Goal: Task Accomplishment & Management: Manage account settings

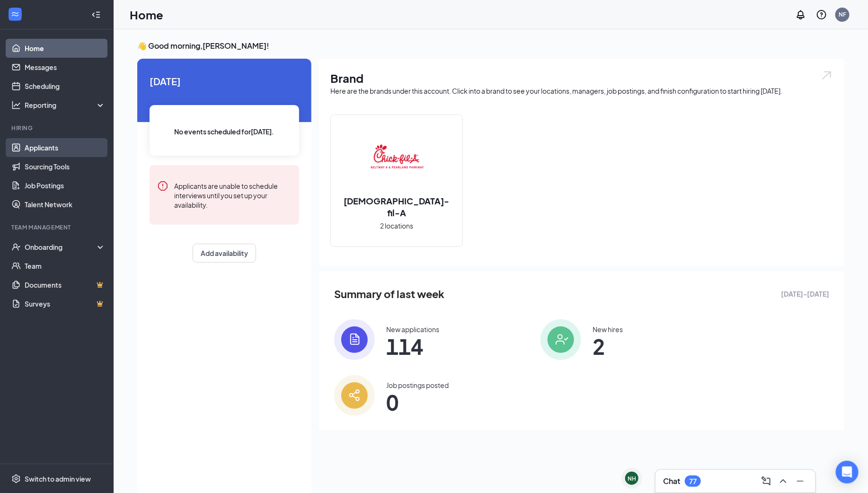
click at [61, 150] on link "Applicants" at bounding box center [65, 147] width 81 height 19
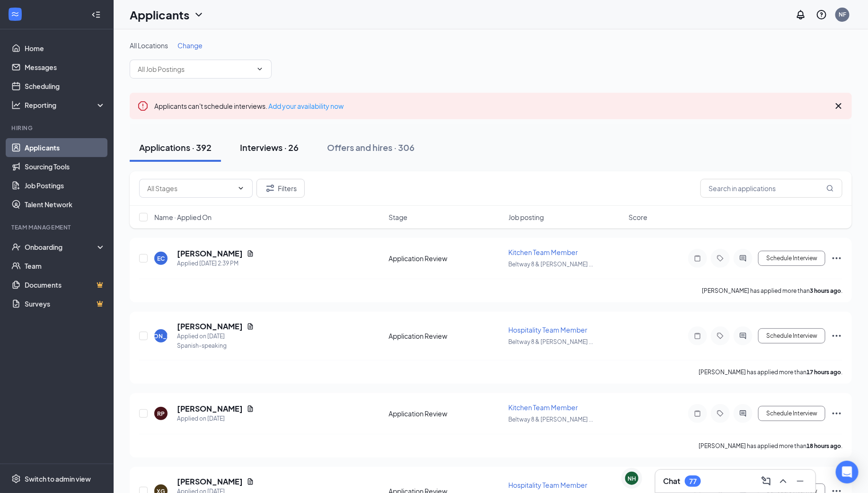
click at [267, 147] on div "Interviews · 26" at bounding box center [269, 148] width 59 height 12
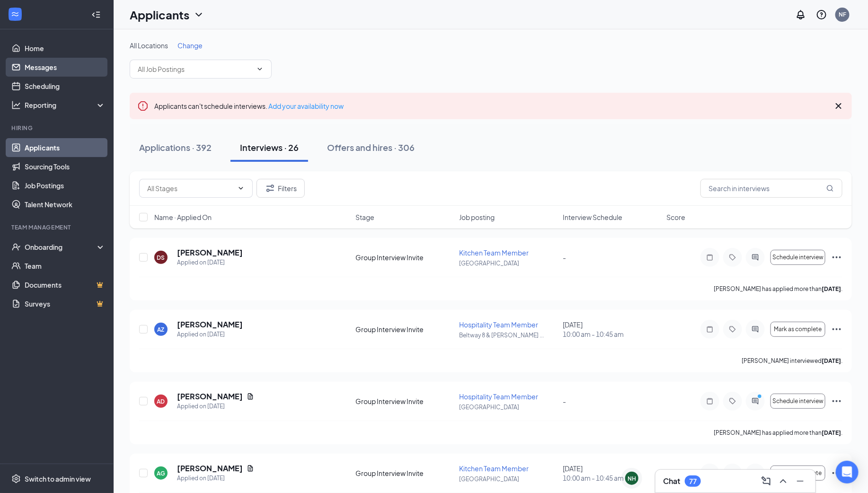
click at [65, 72] on link "Messages" at bounding box center [65, 67] width 81 height 19
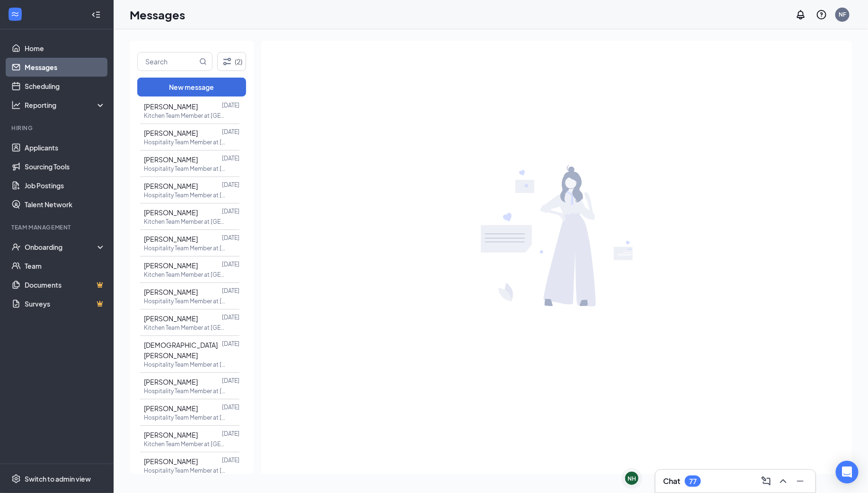
scroll to position [1588, 0]
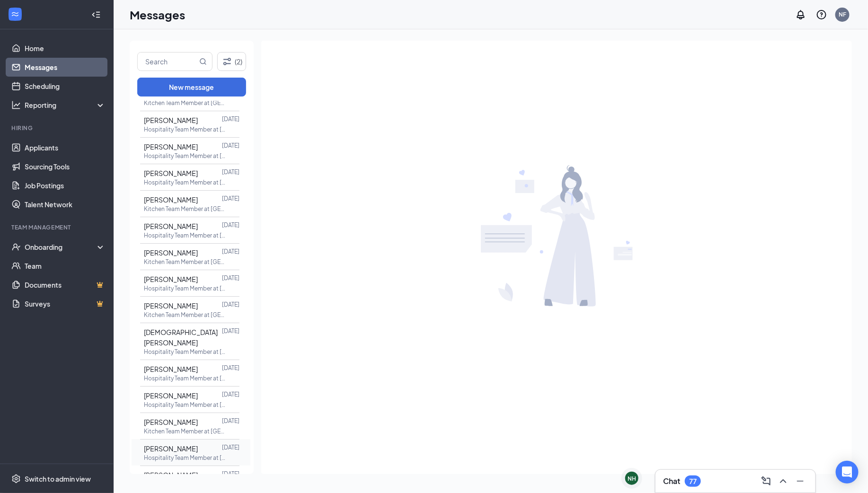
click at [187, 444] on div "[PERSON_NAME]" at bounding box center [171, 449] width 54 height 10
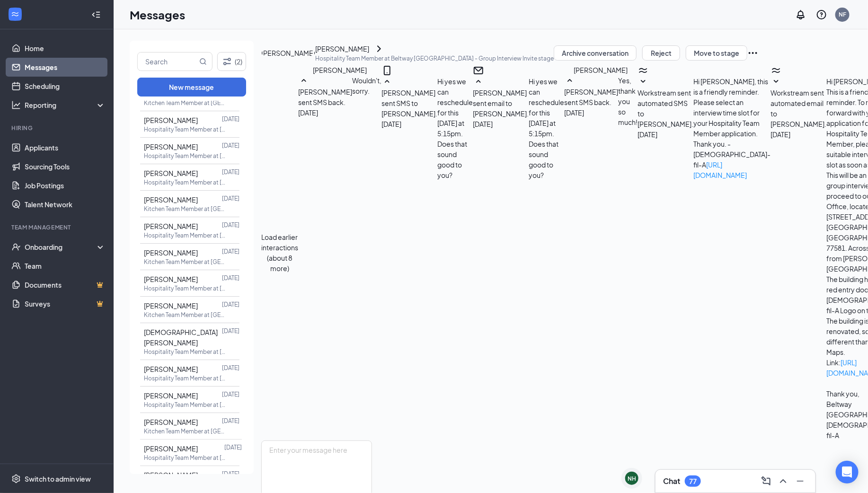
scroll to position [328, 0]
click at [67, 143] on link "Applicants" at bounding box center [65, 147] width 81 height 19
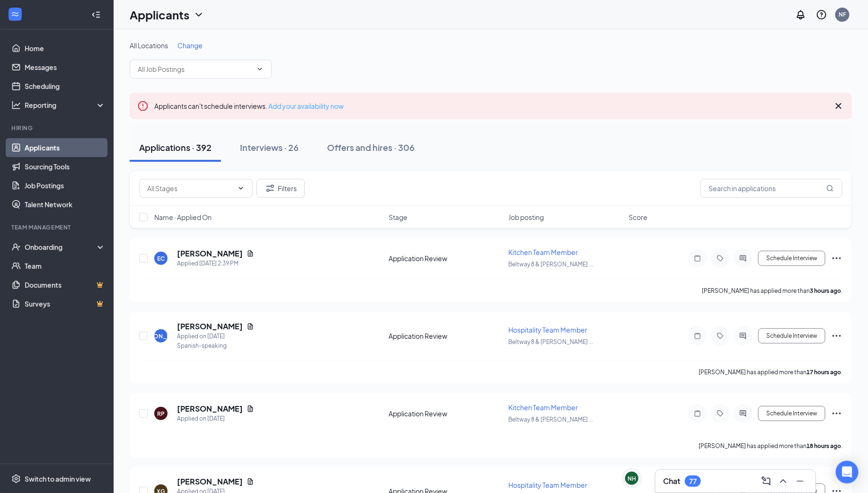
click at [271, 107] on link "Add your availability now" at bounding box center [305, 106] width 75 height 9
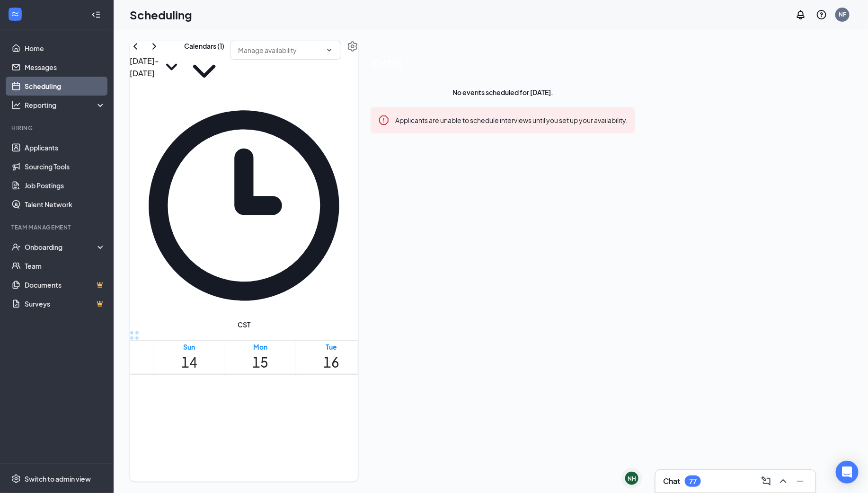
scroll to position [465, 0]
click at [45, 151] on link "Applicants" at bounding box center [65, 147] width 81 height 19
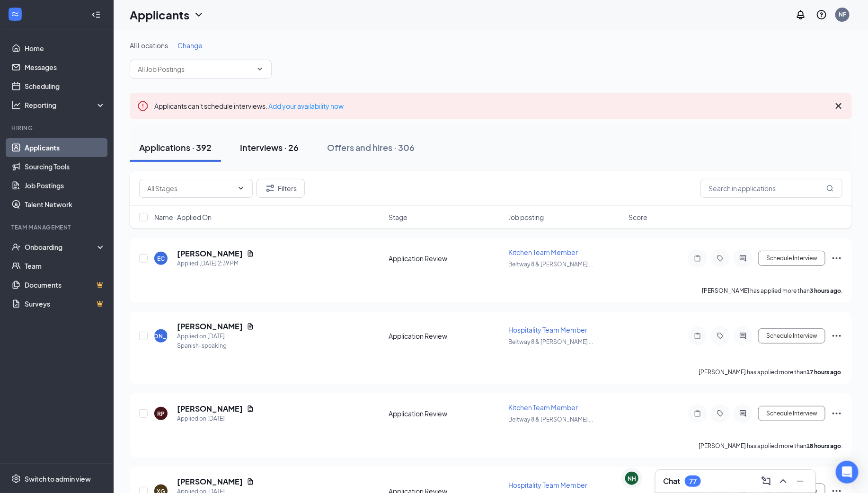
click at [255, 146] on div "Interviews · 26" at bounding box center [269, 148] width 59 height 12
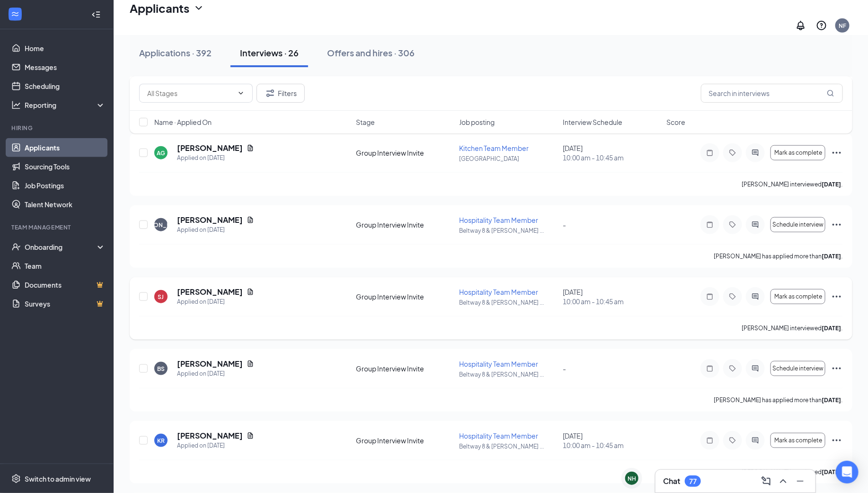
scroll to position [327, 0]
click at [753, 293] on icon "ActiveChat" at bounding box center [756, 296] width 6 height 6
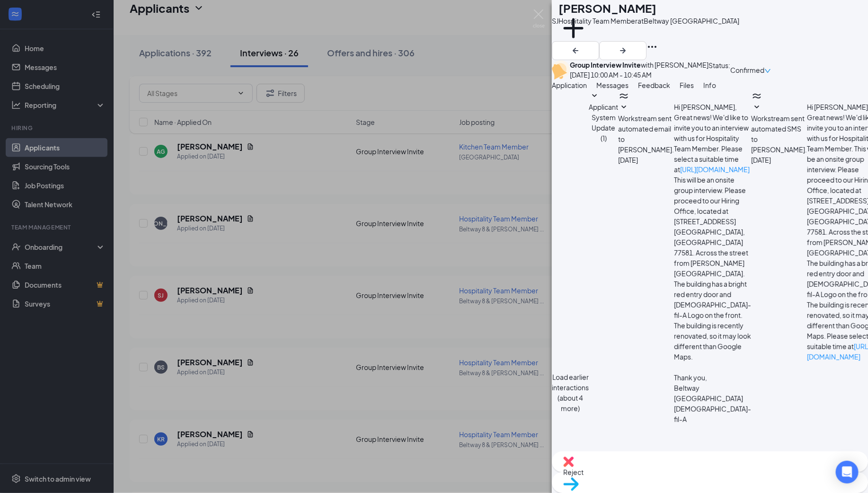
click at [589, 372] on button "Load earlier interactions (about 4 more)" at bounding box center [570, 393] width 37 height 42
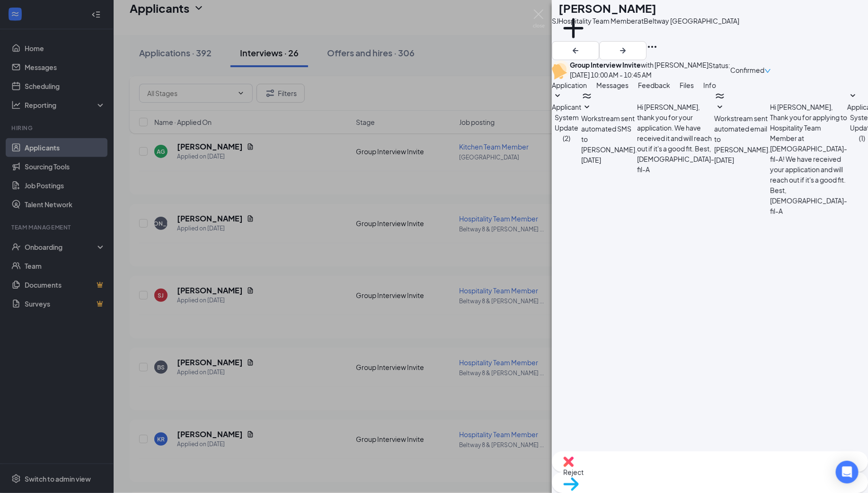
click at [581, 142] on span "Applicant System Update (2)" at bounding box center [566, 123] width 29 height 40
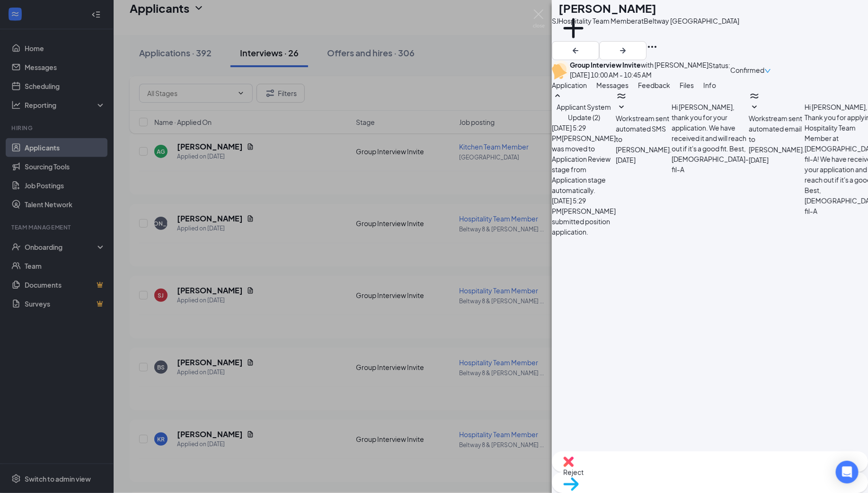
scroll to position [348, 0]
click at [535, 16] on img at bounding box center [539, 18] width 12 height 18
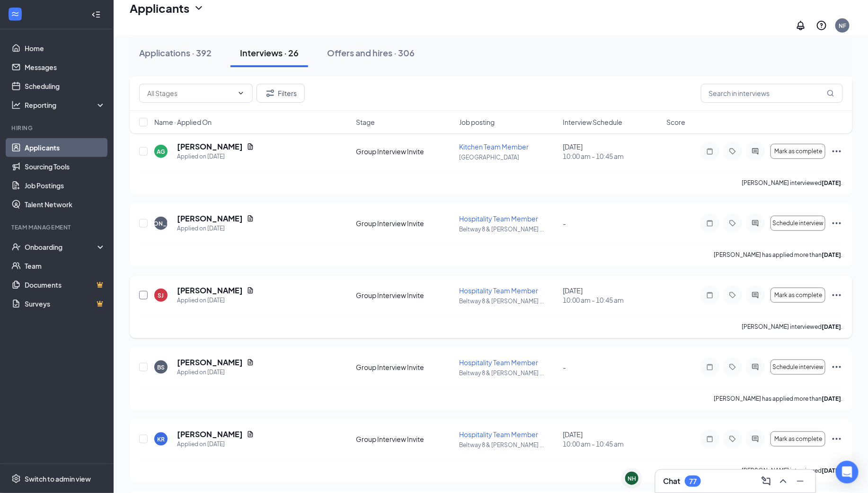
click at [144, 291] on input "checkbox" at bounding box center [143, 295] width 9 height 9
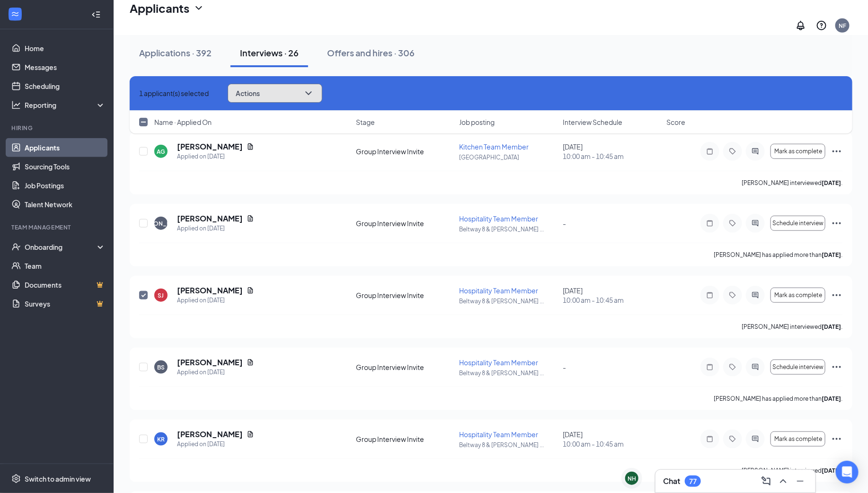
click at [281, 91] on button "Actions" at bounding box center [275, 93] width 95 height 19
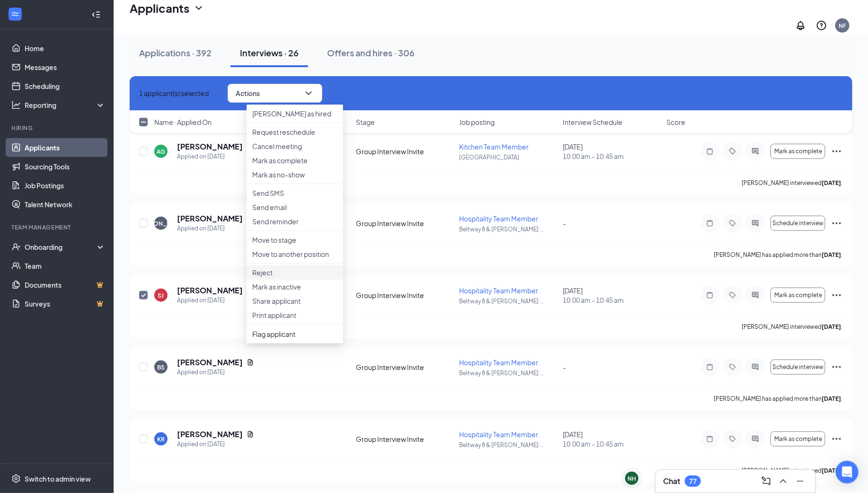
click at [279, 280] on li "Reject" at bounding box center [295, 273] width 97 height 14
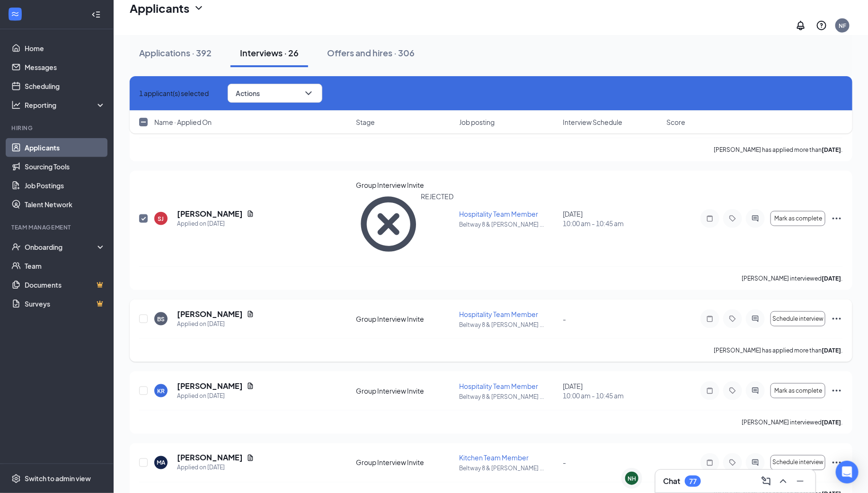
scroll to position [433, 0]
click at [756, 387] on icon "ActiveChat" at bounding box center [756, 390] width 6 height 6
checkbox input "false"
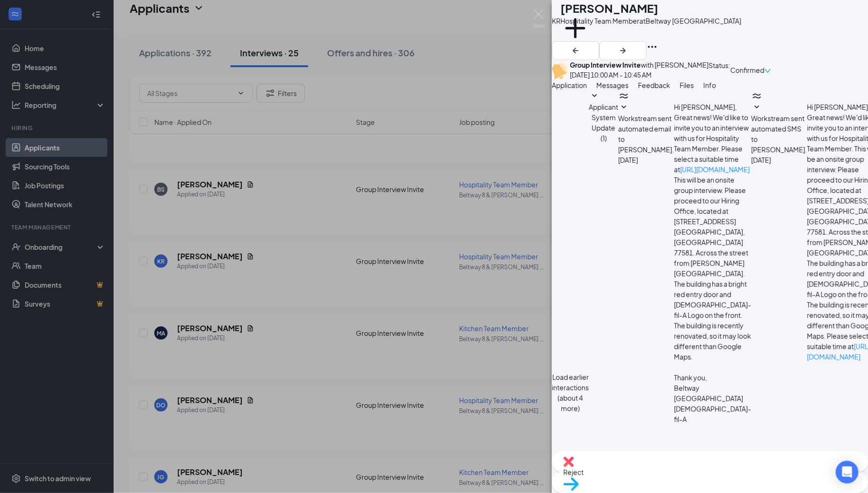
click at [589, 372] on button "Load earlier interactions (about 4 more)" at bounding box center [570, 393] width 37 height 42
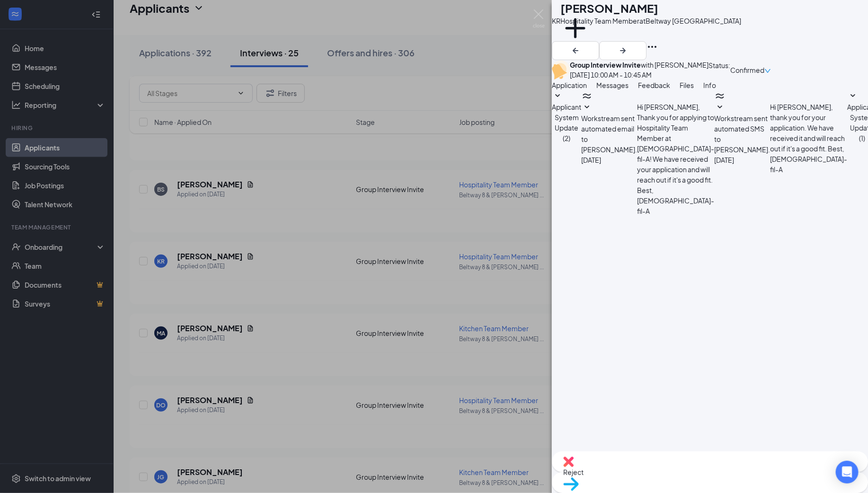
click at [581, 142] on span "Applicant System Update (2)" at bounding box center [566, 123] width 29 height 40
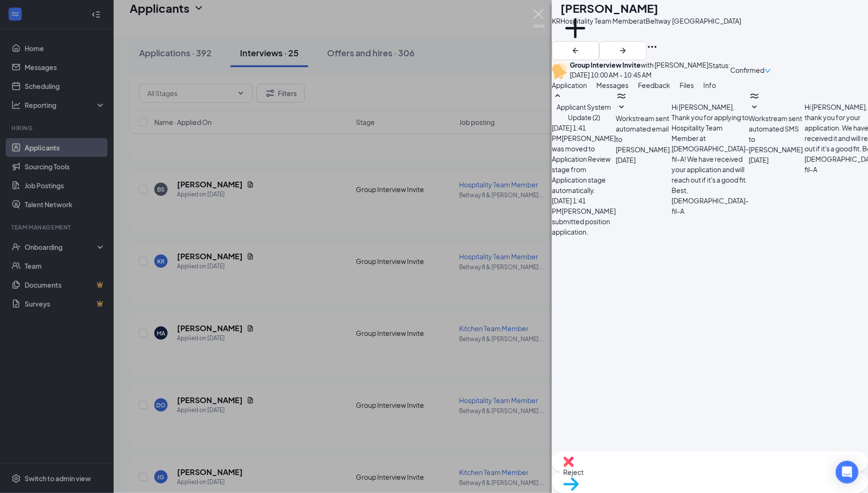
click at [535, 18] on img at bounding box center [539, 18] width 12 height 18
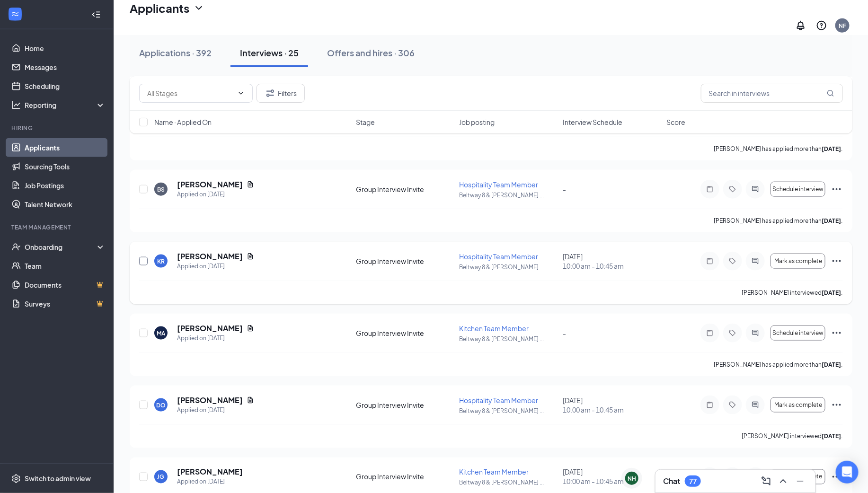
click at [145, 258] on input "checkbox" at bounding box center [143, 261] width 9 height 9
checkbox input "true"
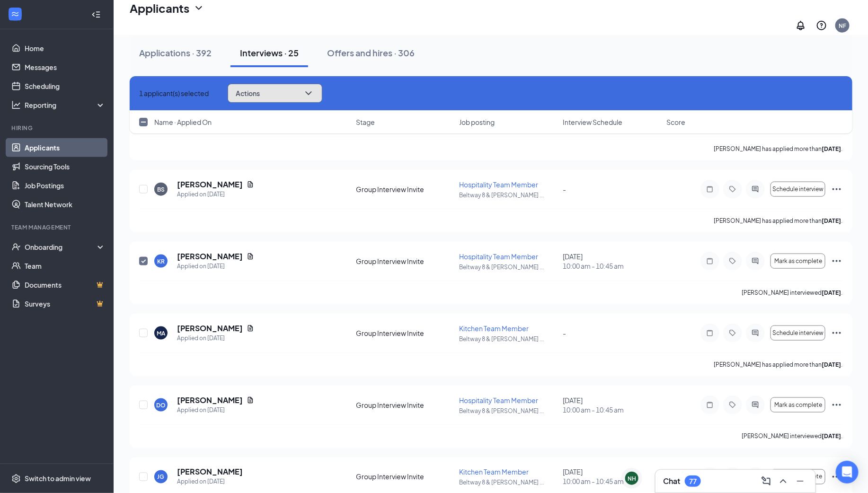
click at [289, 97] on button "Actions" at bounding box center [275, 93] width 95 height 19
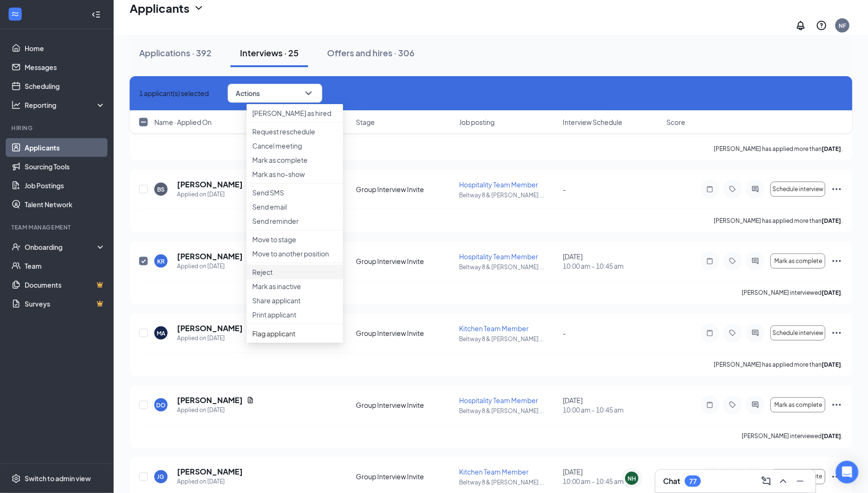
click at [278, 277] on p "Reject" at bounding box center [294, 271] width 85 height 9
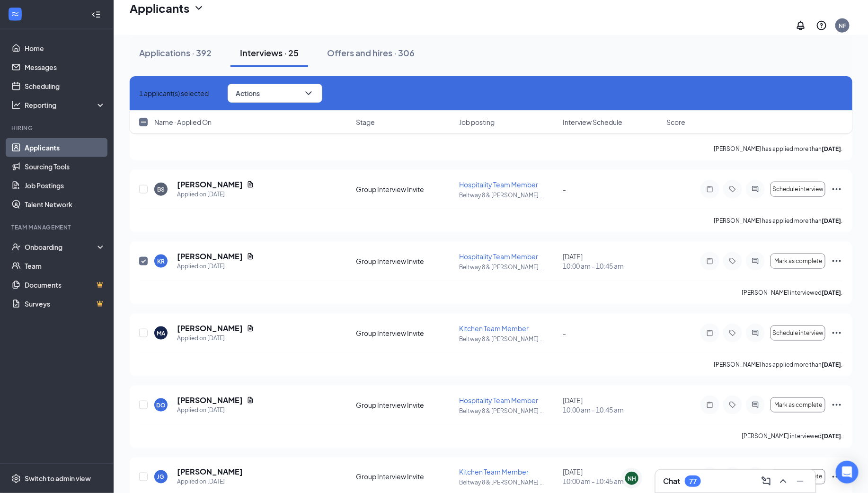
checkbox input "true"
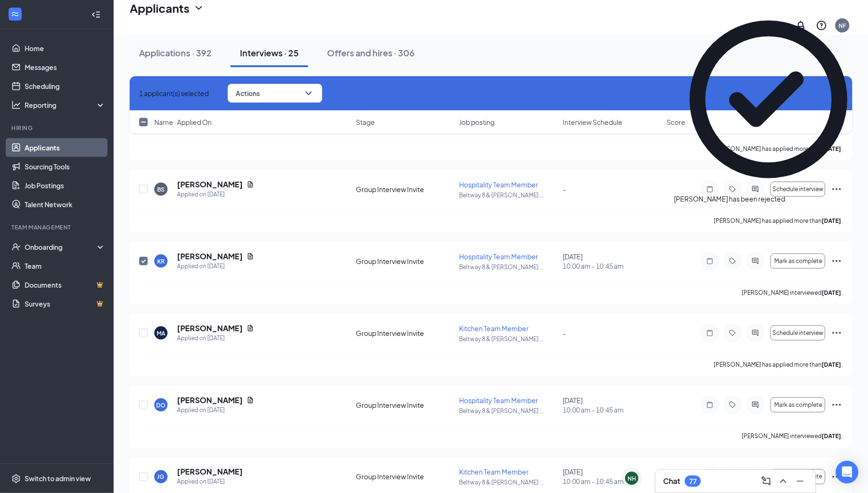
checkbox input "false"
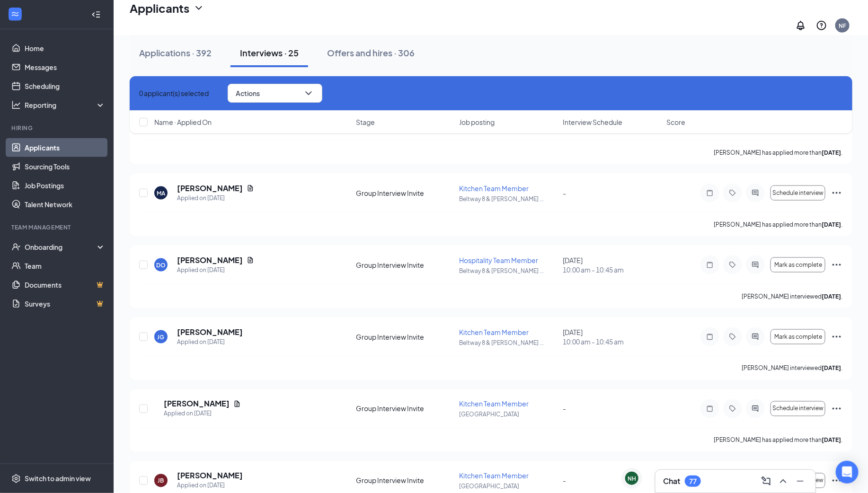
scroll to position [522, 0]
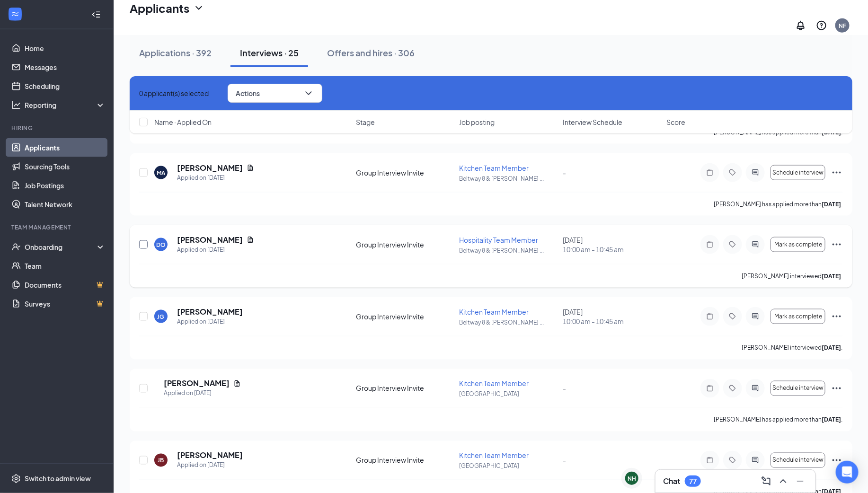
click at [144, 240] on input "checkbox" at bounding box center [143, 244] width 9 height 9
checkbox input "true"
click at [315, 94] on button "Actions" at bounding box center [275, 93] width 95 height 19
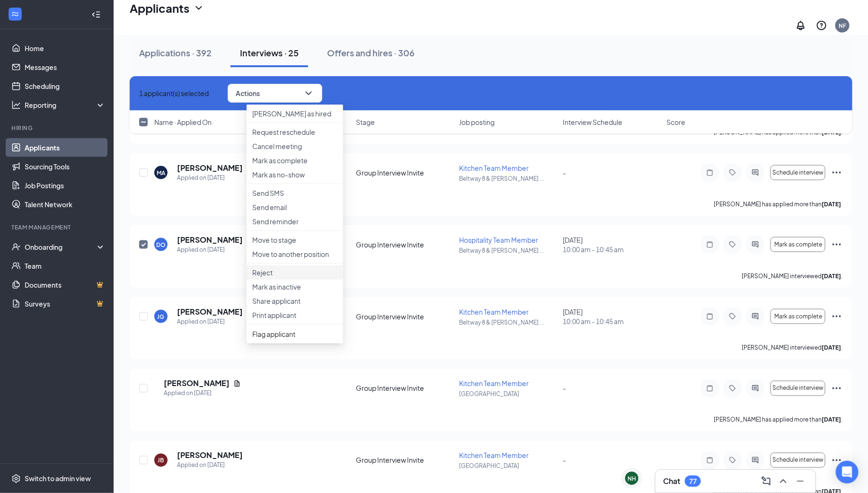
click at [283, 277] on p "Reject" at bounding box center [294, 272] width 85 height 9
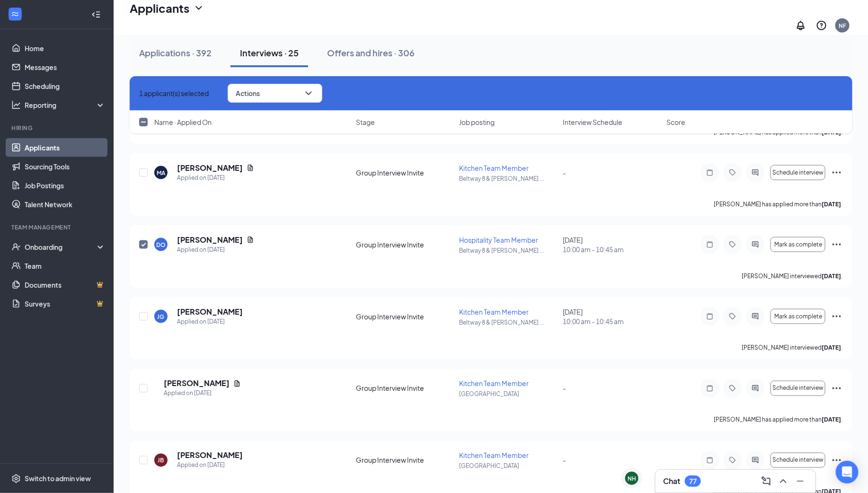
checkbox input "true"
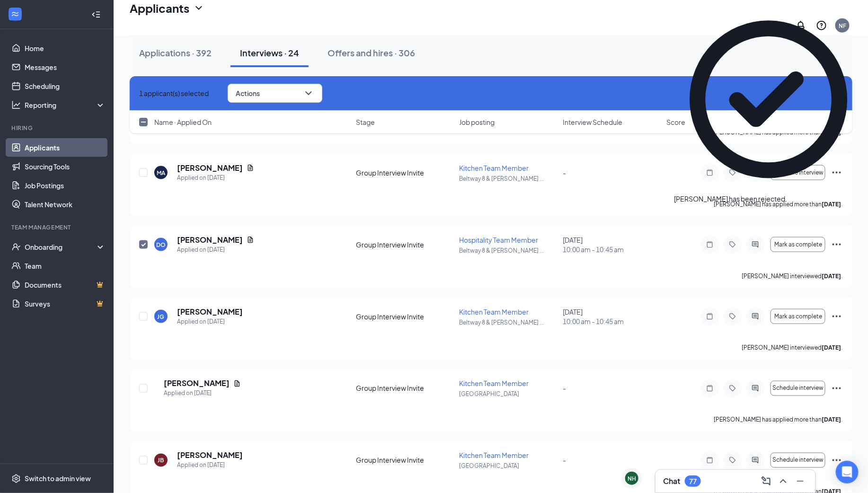
checkbox input "false"
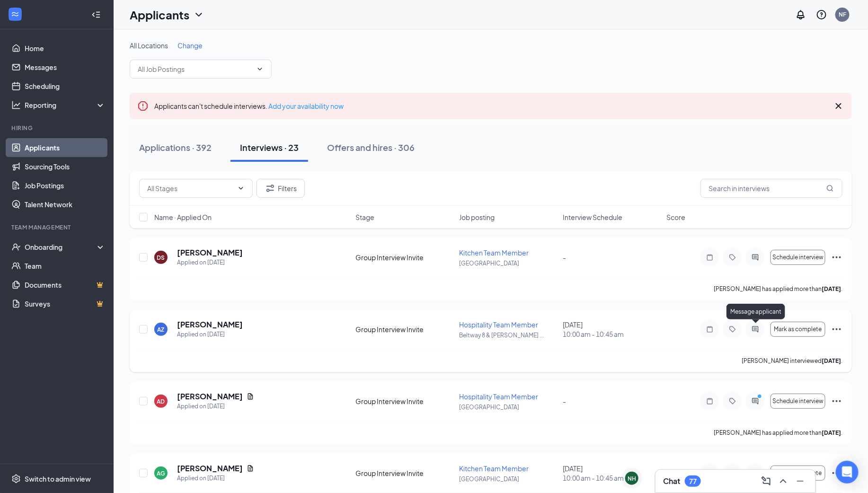
click at [754, 327] on icon "ActiveChat" at bounding box center [755, 329] width 6 height 6
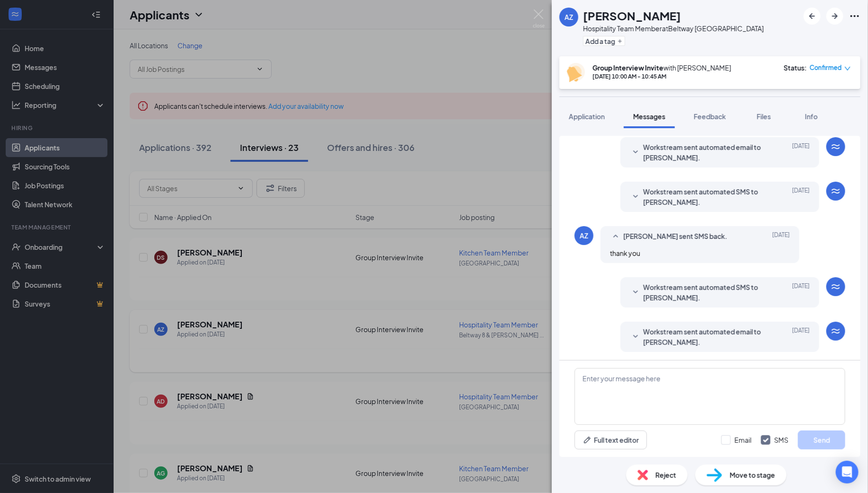
scroll to position [229, 0]
click at [718, 303] on div "Workstream sent automated SMS to ariana zermeno. Sep 13 Hi ariana zermeno, this…" at bounding box center [720, 292] width 199 height 30
click at [644, 286] on span "Workstream sent automated SMS to ariana zermeno." at bounding box center [705, 292] width 124 height 21
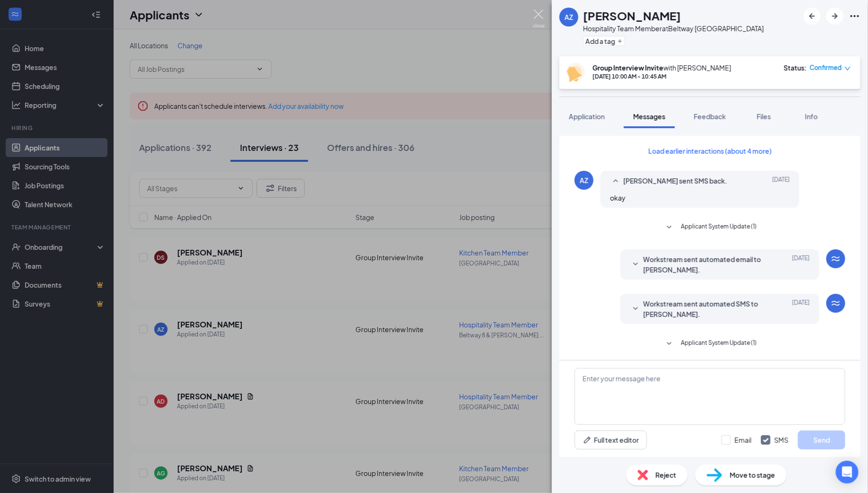
click at [539, 16] on img at bounding box center [539, 18] width 12 height 18
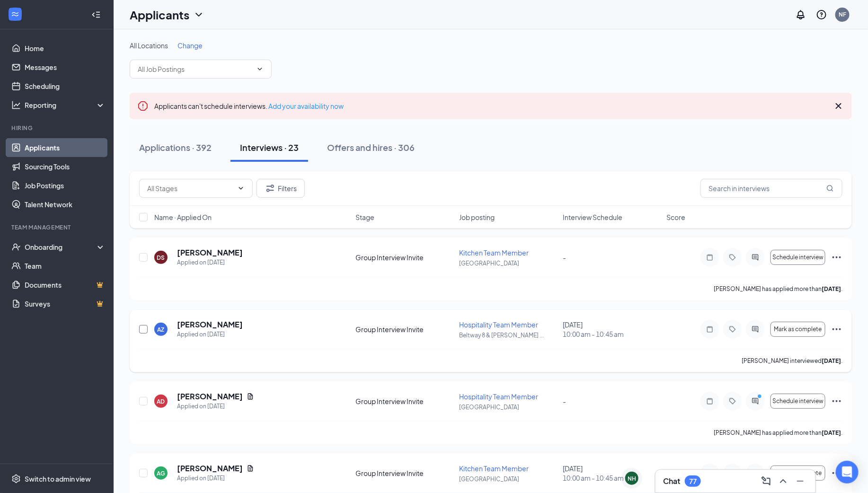
click at [143, 329] on input "checkbox" at bounding box center [143, 329] width 9 height 9
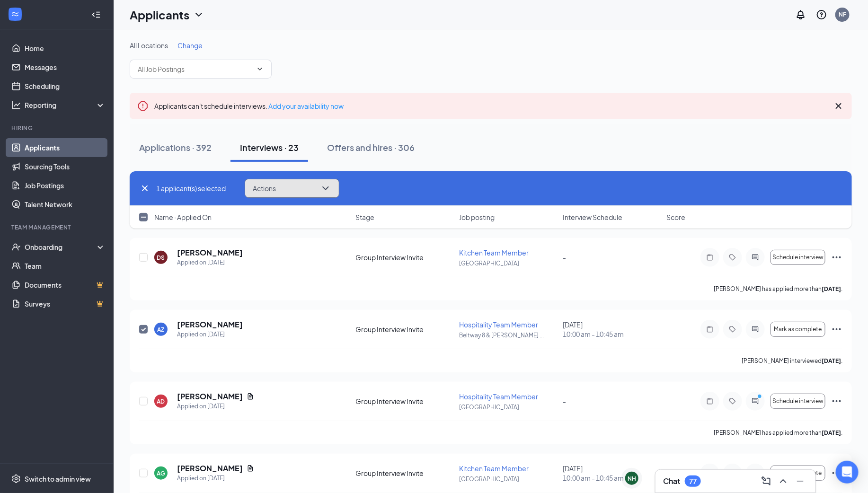
click at [269, 187] on span "Actions" at bounding box center [264, 188] width 23 height 7
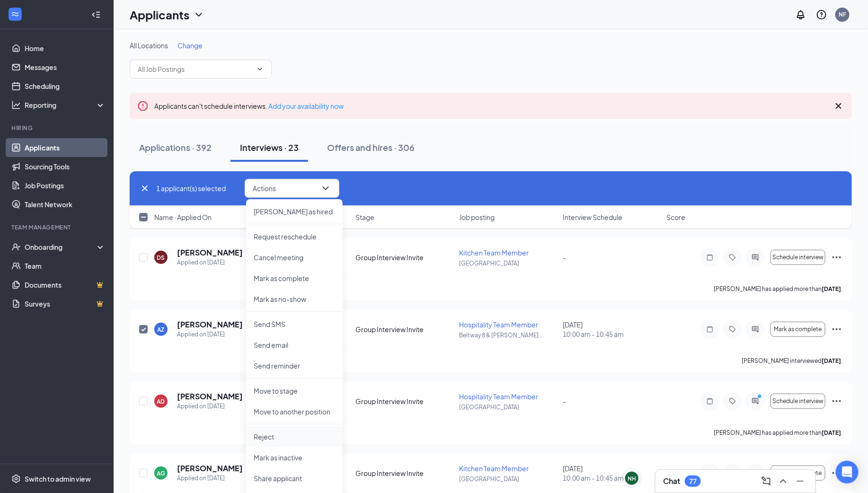
click at [280, 434] on p "Reject" at bounding box center [294, 436] width 81 height 9
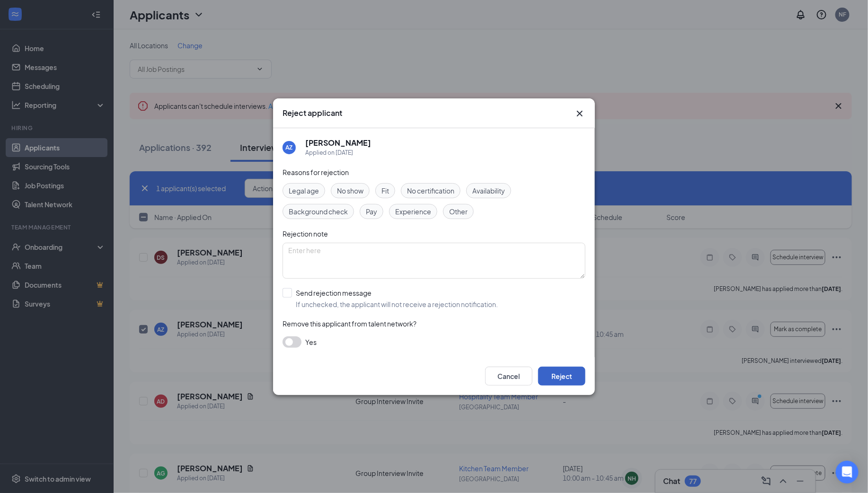
click at [567, 376] on button "Reject" at bounding box center [561, 376] width 47 height 19
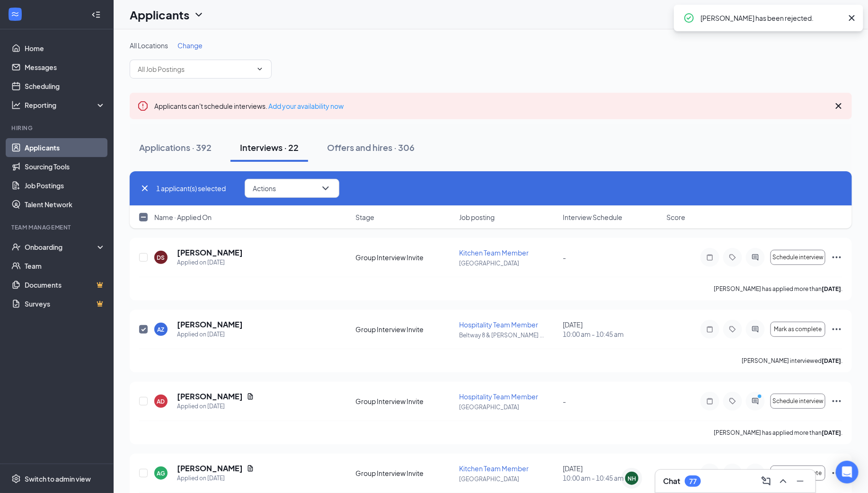
checkbox input "false"
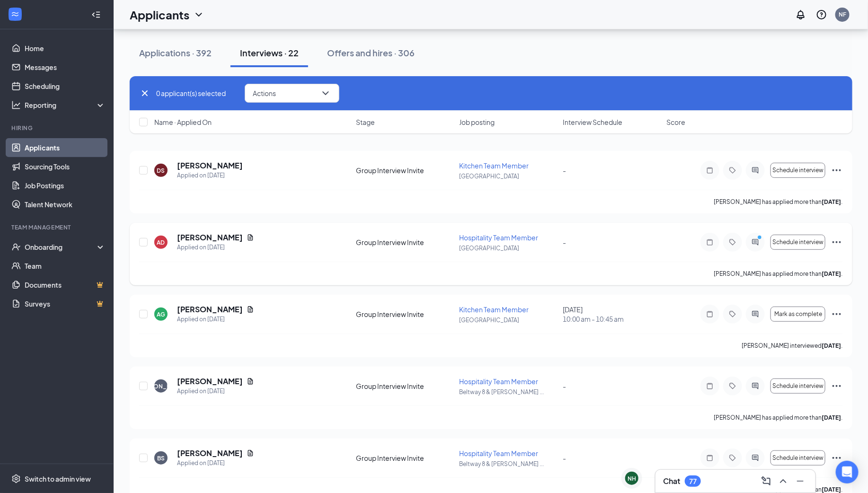
scroll to position [106, 0]
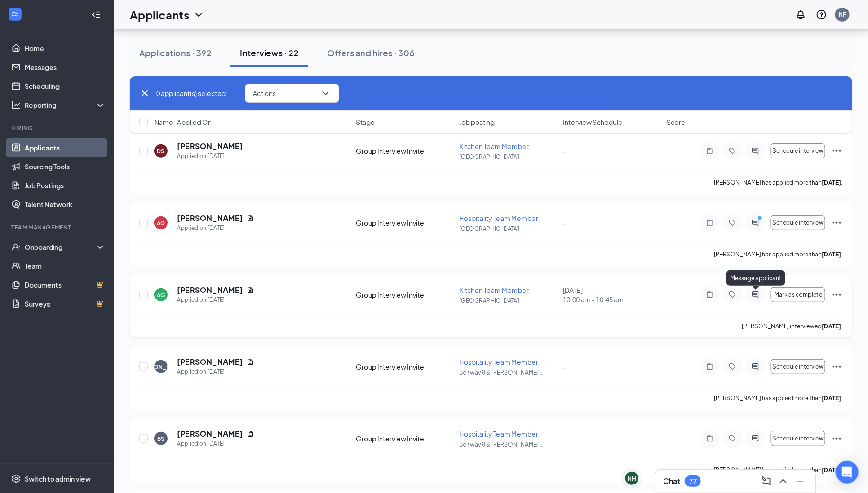
click at [754, 293] on icon "ActiveChat" at bounding box center [755, 295] width 11 height 8
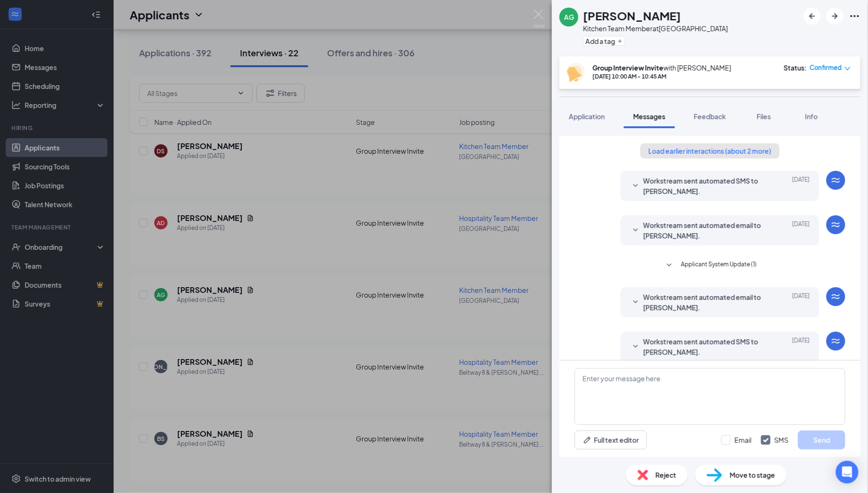
click at [715, 144] on button "Load earlier interactions (about 2 more)" at bounding box center [709, 150] width 139 height 15
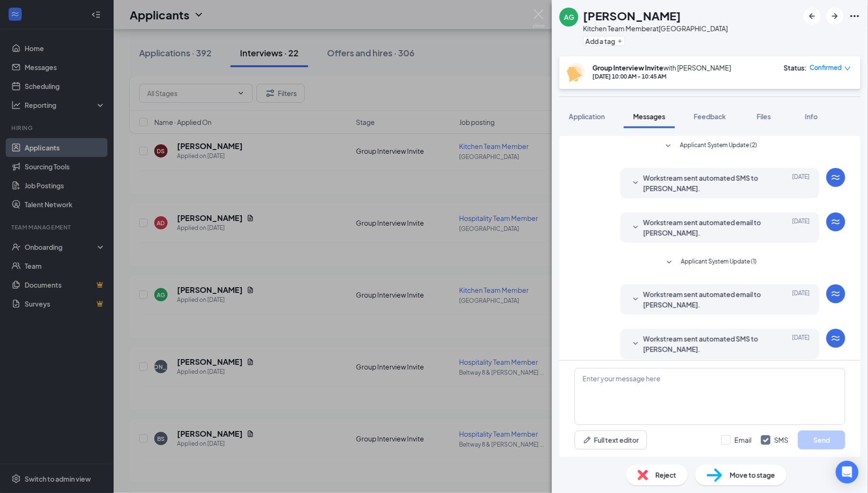
click at [695, 141] on span "Applicant System Update (2)" at bounding box center [718, 146] width 77 height 11
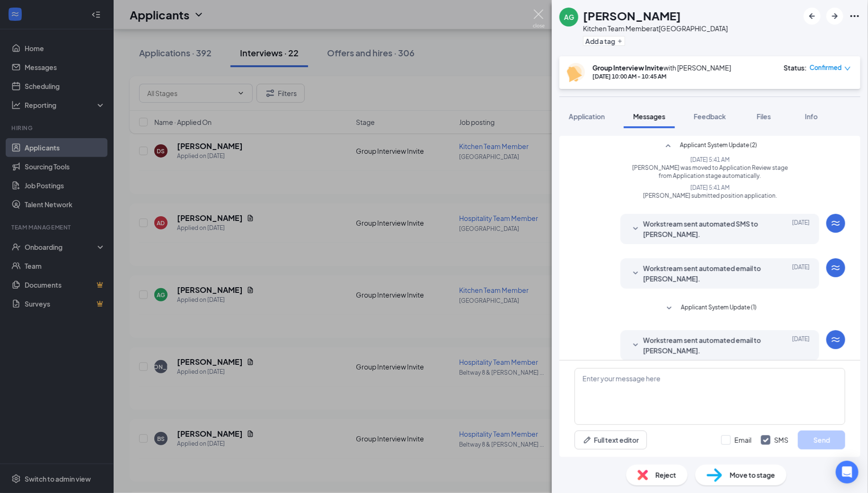
click at [540, 22] on img at bounding box center [539, 18] width 12 height 18
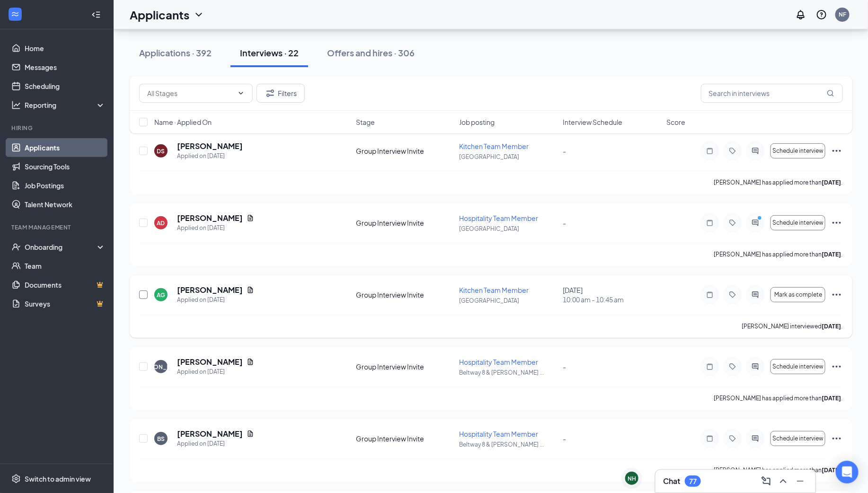
click at [143, 292] on input "checkbox" at bounding box center [143, 295] width 9 height 9
checkbox input "true"
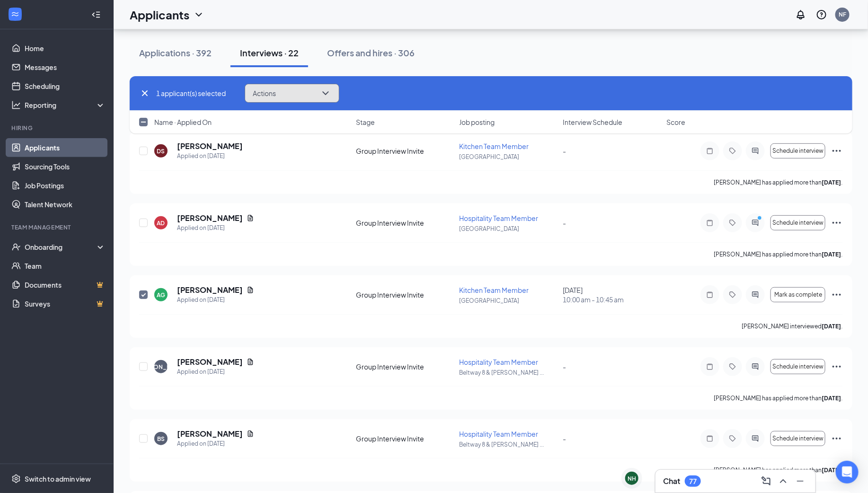
click at [293, 94] on button "Actions" at bounding box center [292, 93] width 95 height 19
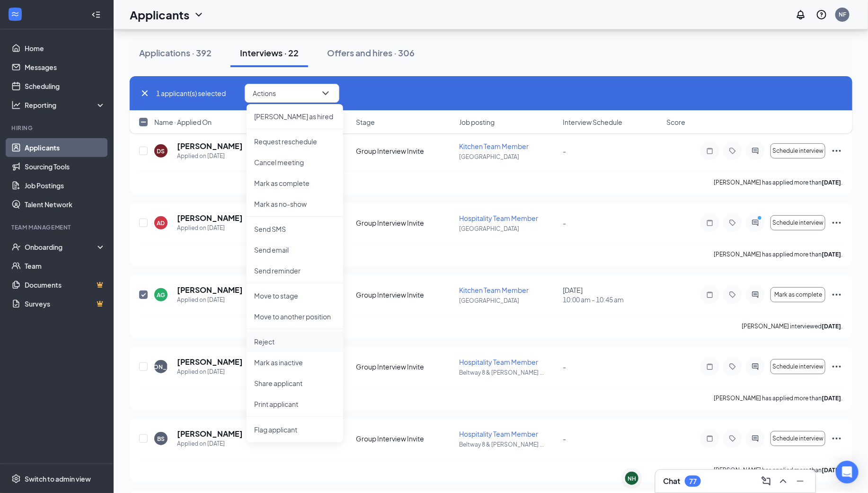
click at [282, 343] on p "Reject" at bounding box center [294, 341] width 81 height 9
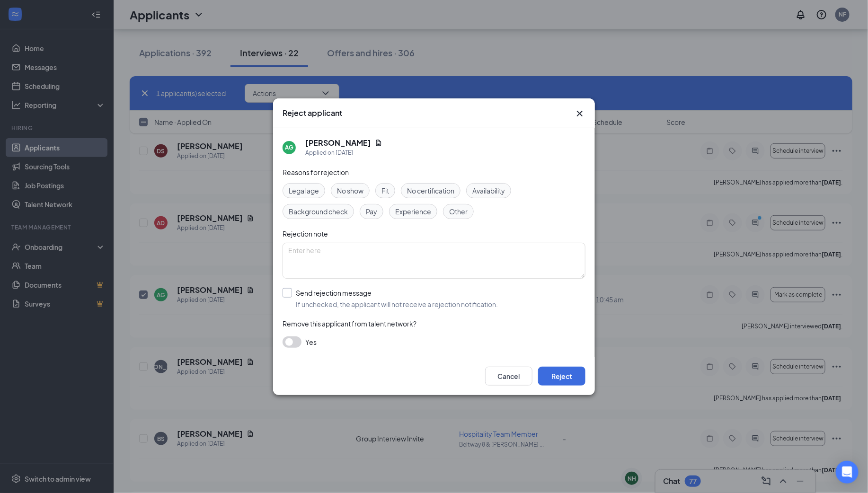
click at [289, 290] on input "Send rejection message If unchecked, the applicant will not receive a rejection…" at bounding box center [390, 298] width 215 height 21
checkbox input "true"
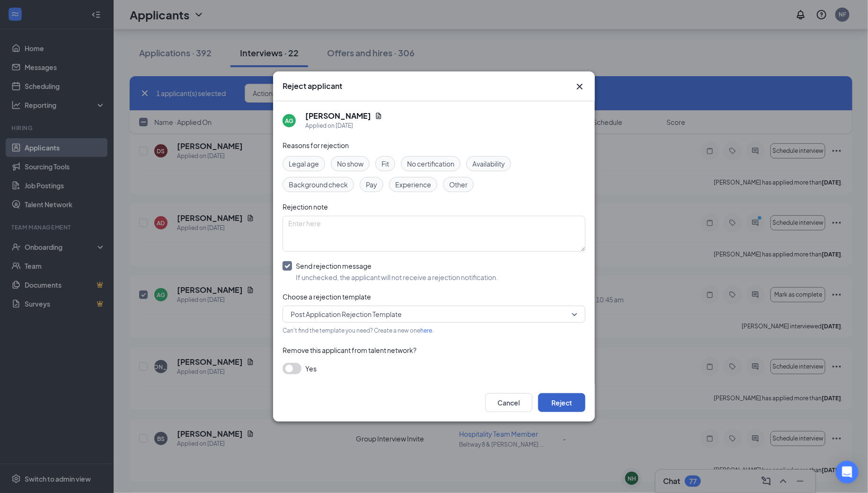
click at [569, 404] on button "Reject" at bounding box center [561, 402] width 47 height 19
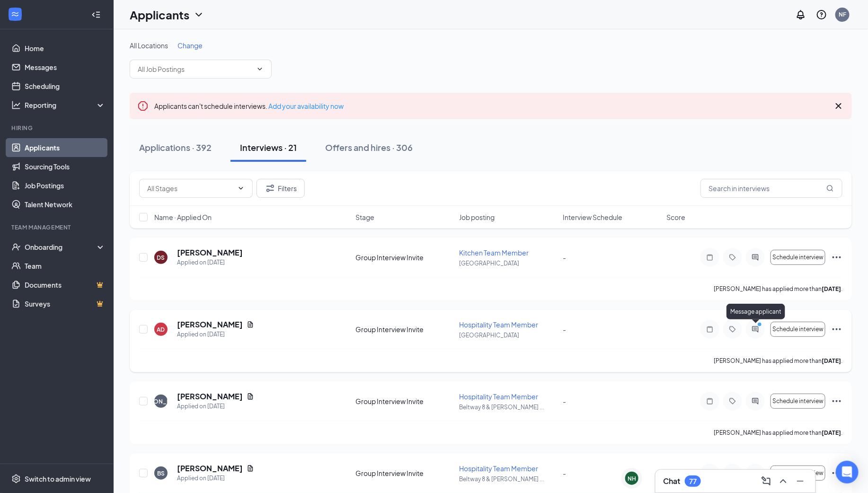
click at [758, 326] on icon "PrimaryDot" at bounding box center [761, 326] width 11 height 8
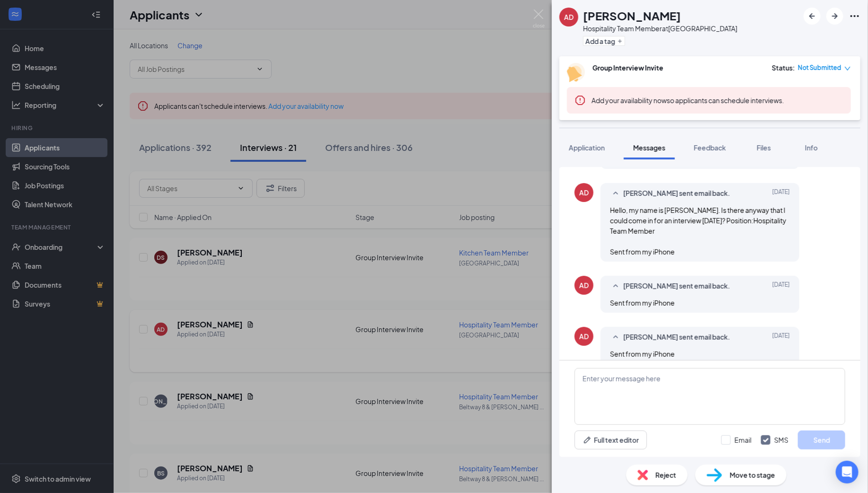
scroll to position [370, 0]
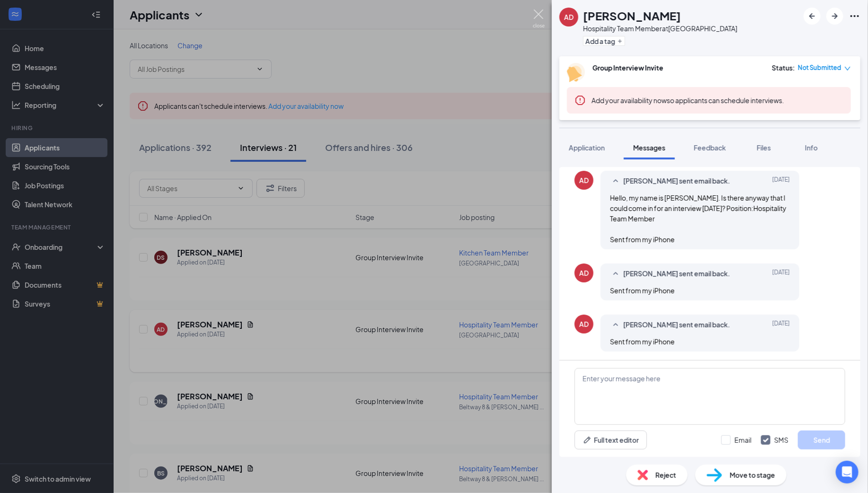
click at [537, 14] on img at bounding box center [539, 18] width 12 height 18
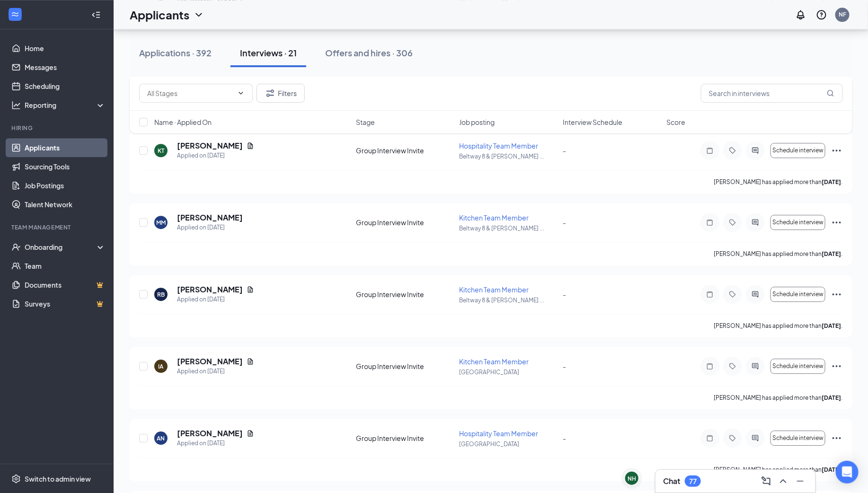
scroll to position [1254, 0]
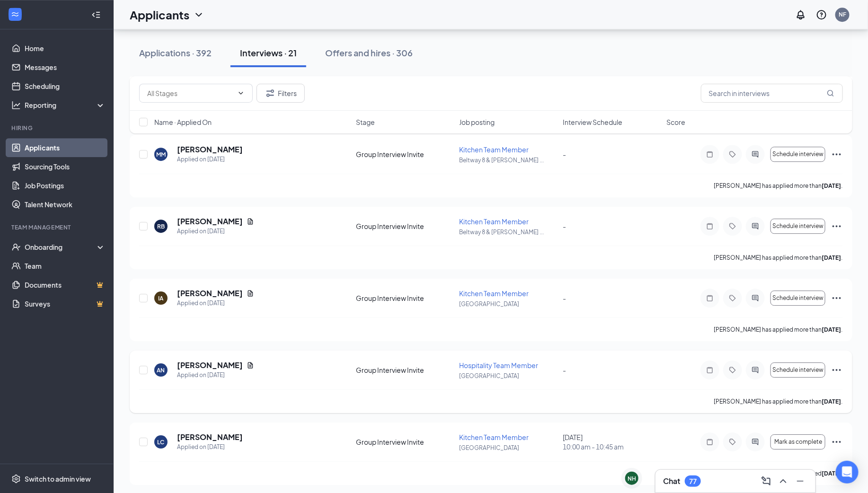
click at [761, 362] on div at bounding box center [755, 370] width 19 height 19
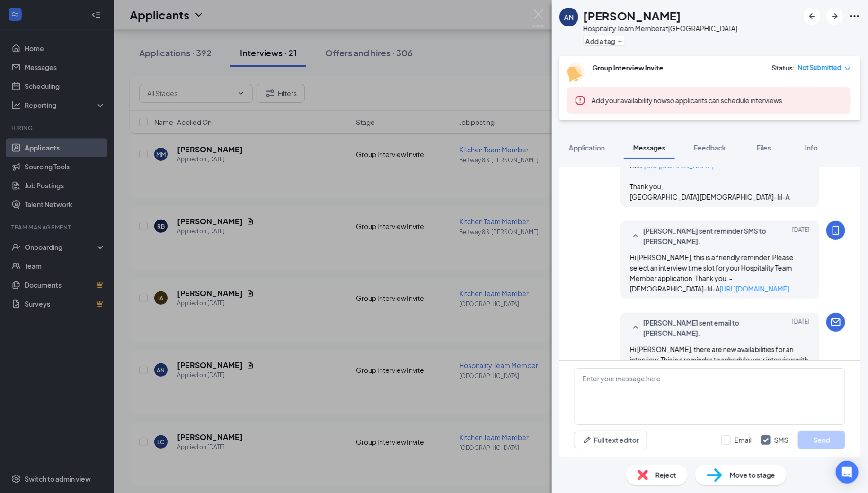
scroll to position [710, 0]
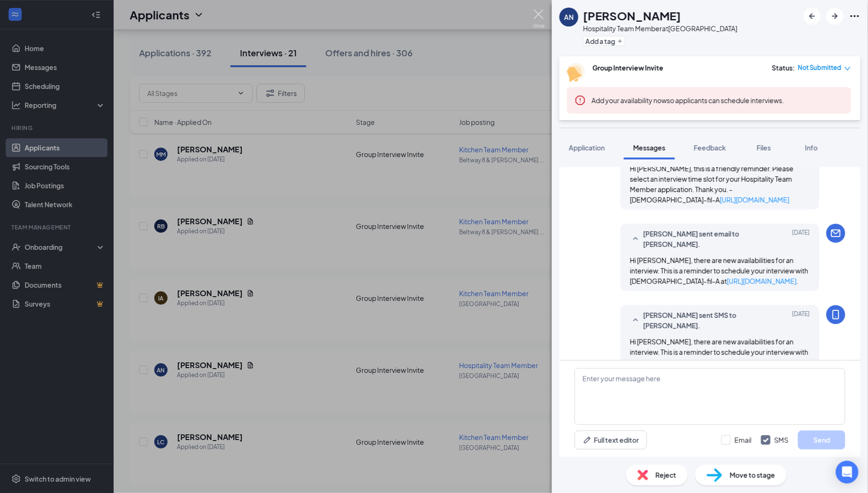
click at [540, 13] on img at bounding box center [539, 18] width 12 height 18
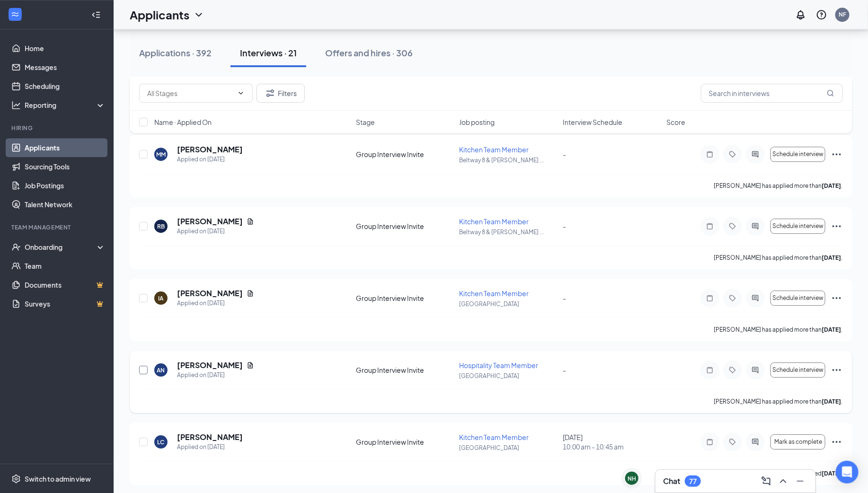
click at [142, 370] on input "checkbox" at bounding box center [143, 370] width 9 height 9
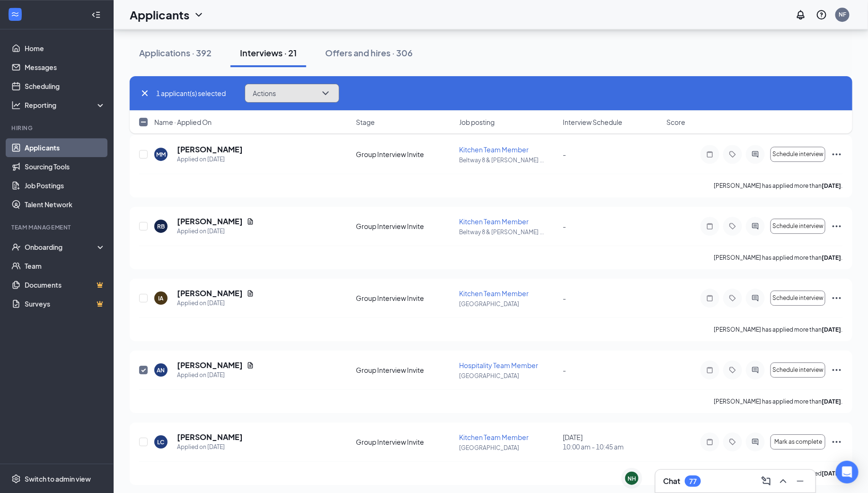
click at [274, 91] on span "Actions" at bounding box center [264, 93] width 23 height 7
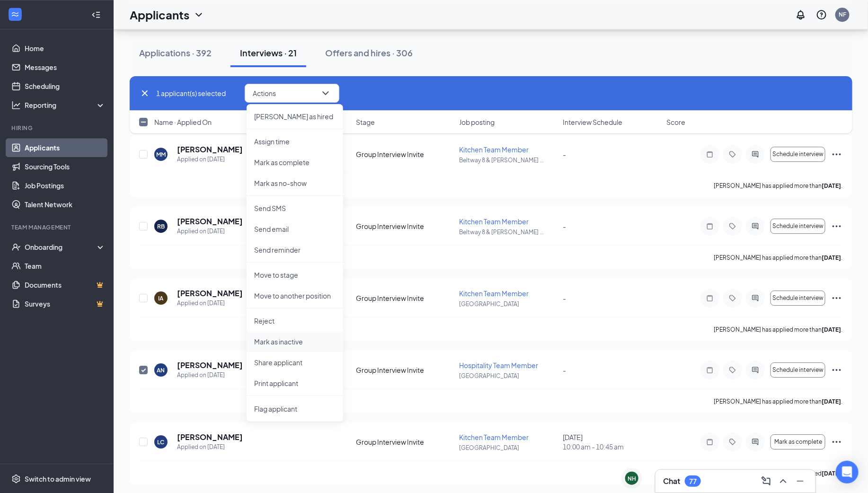
click at [283, 341] on p "Mark as inactive" at bounding box center [294, 341] width 81 height 9
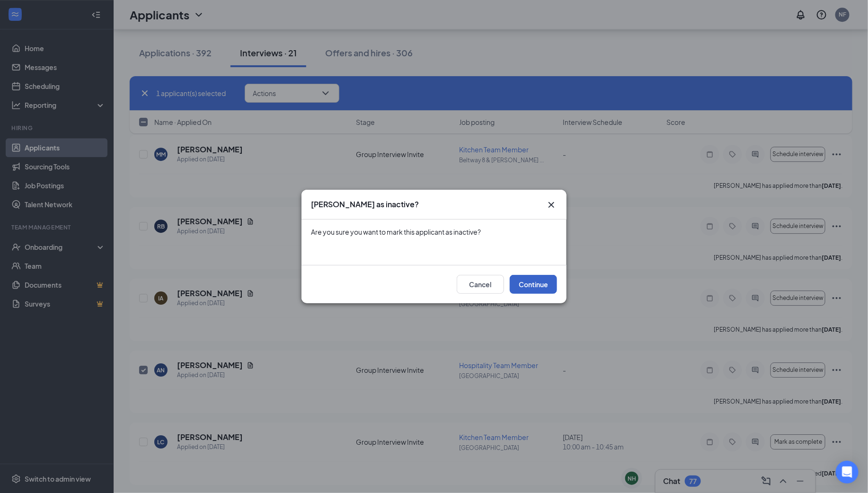
click at [535, 285] on button "Continue" at bounding box center [533, 284] width 47 height 19
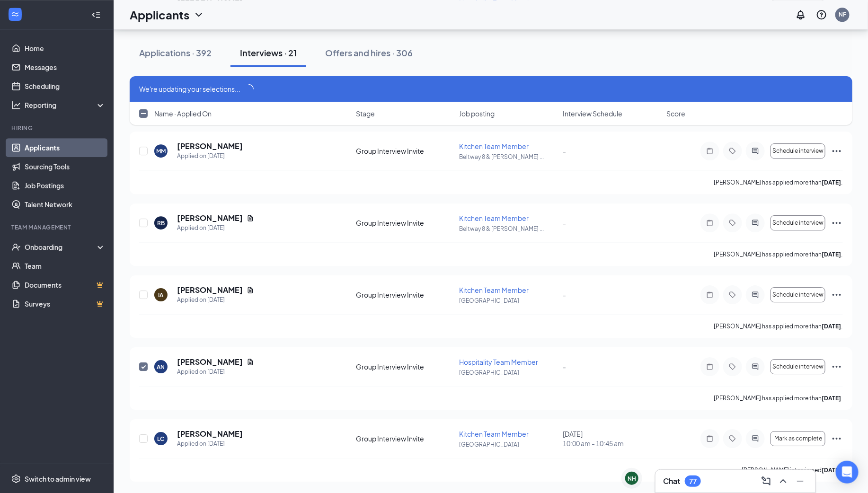
scroll to position [1245, 0]
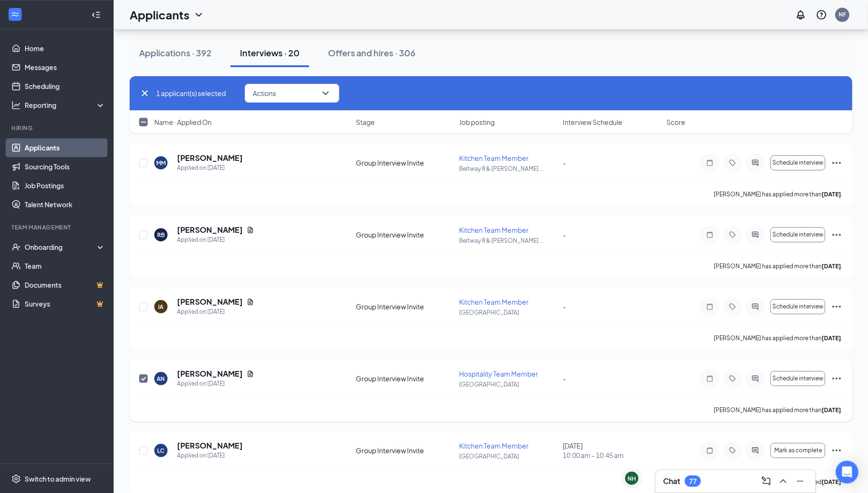
checkbox input "false"
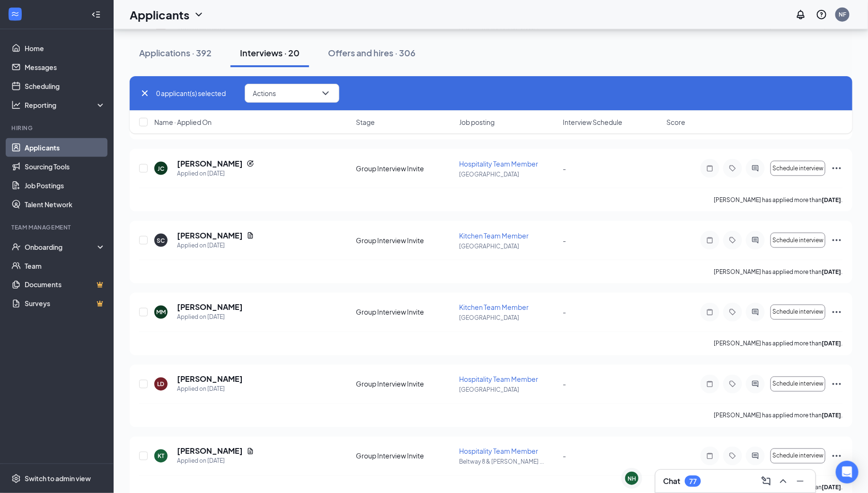
scroll to position [2619, 0]
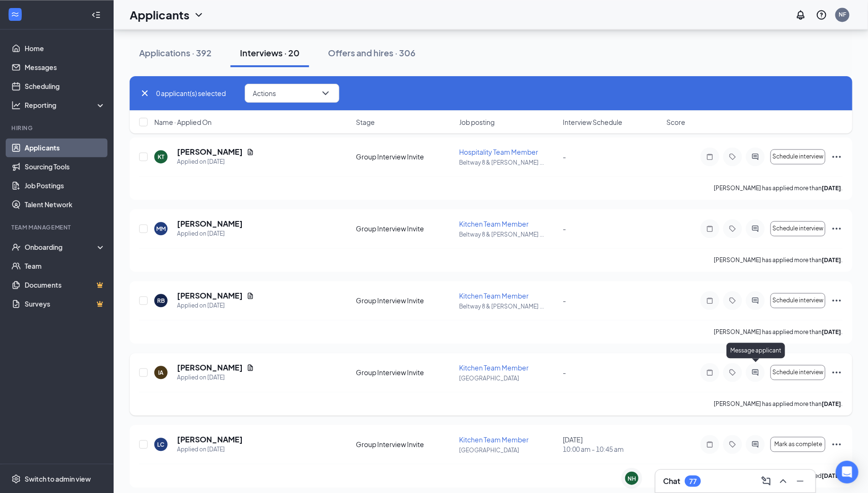
click at [752, 370] on icon "ActiveChat" at bounding box center [755, 373] width 11 height 8
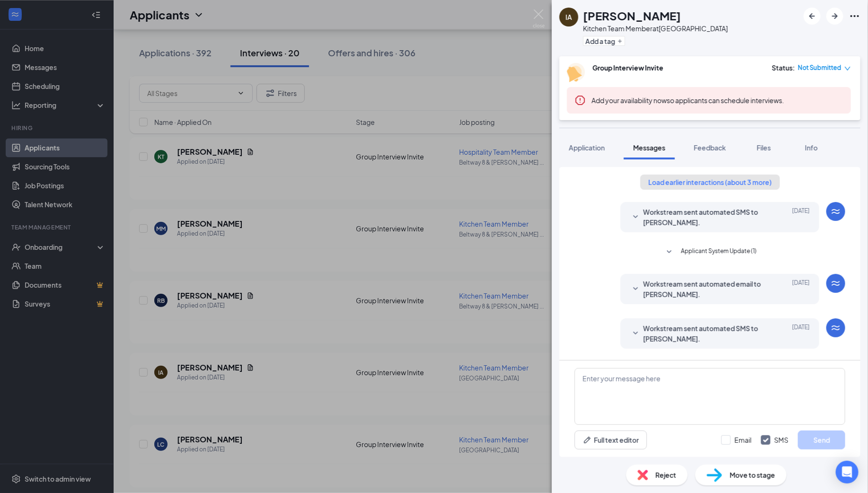
click at [721, 180] on button "Load earlier interactions (about 3 more)" at bounding box center [710, 182] width 140 height 15
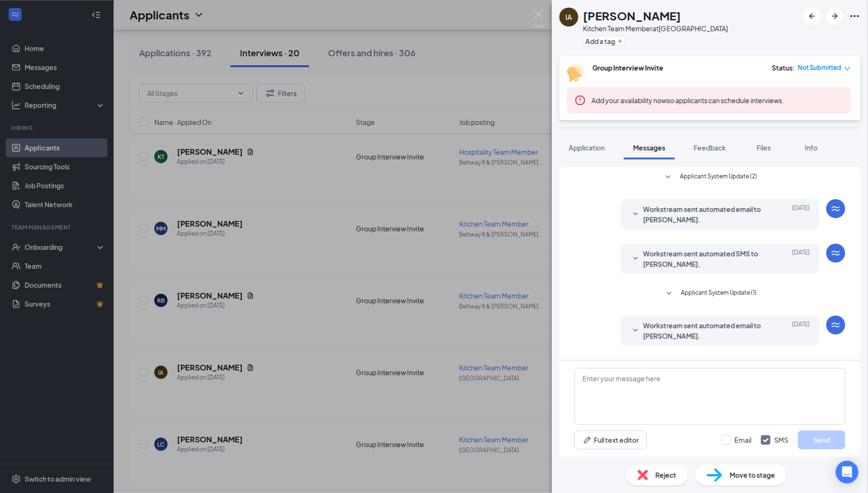
click at [713, 177] on span "Applicant System Update (2)" at bounding box center [718, 177] width 77 height 11
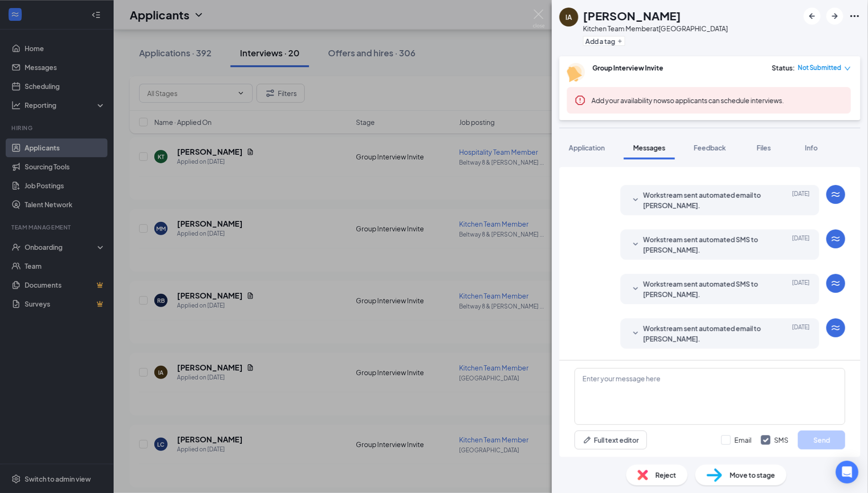
scroll to position [176, 0]
click at [712, 204] on span "Workstream sent automated email to Ivan Alaba." at bounding box center [705, 200] width 124 height 21
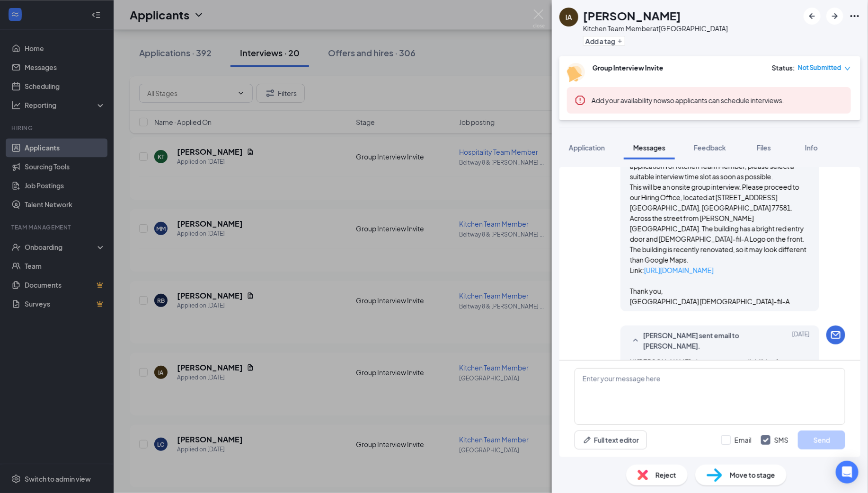
scroll to position [685, 0]
click at [539, 12] on img at bounding box center [539, 18] width 12 height 18
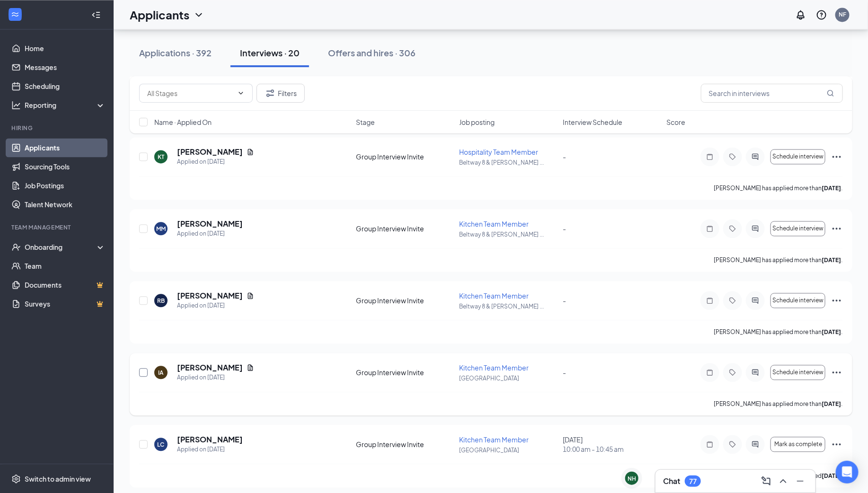
click at [143, 369] on input "checkbox" at bounding box center [143, 372] width 9 height 9
checkbox input "true"
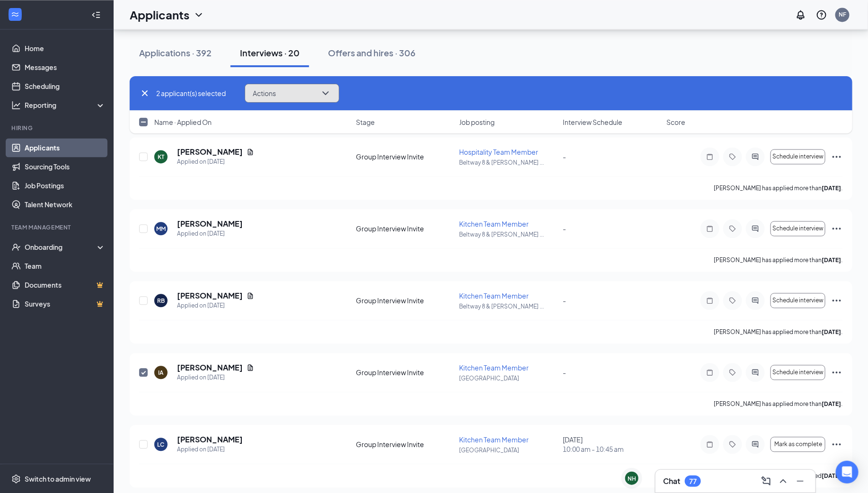
click at [273, 95] on span "Actions" at bounding box center [264, 93] width 23 height 7
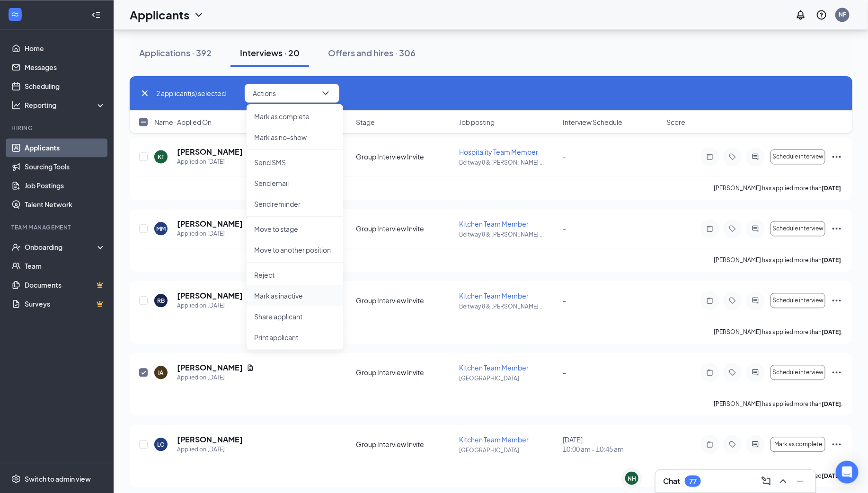
click at [295, 299] on p "Mark as inactive" at bounding box center [294, 295] width 81 height 9
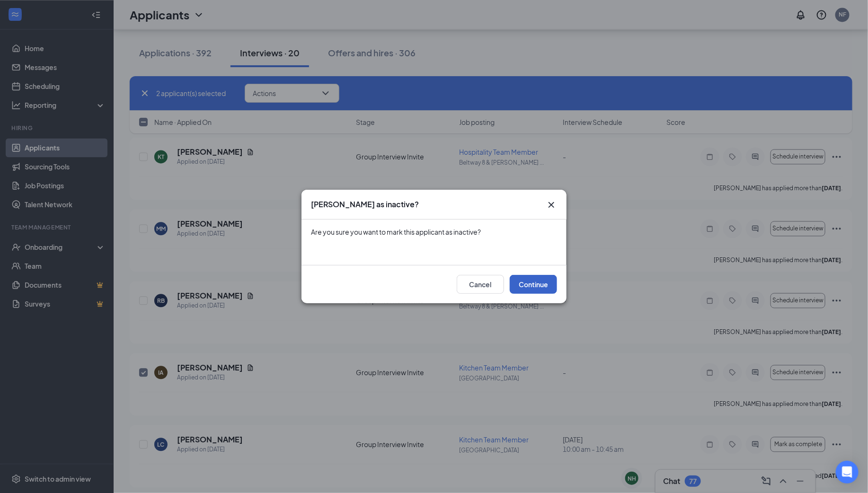
click at [542, 283] on button "Continue" at bounding box center [533, 284] width 47 height 19
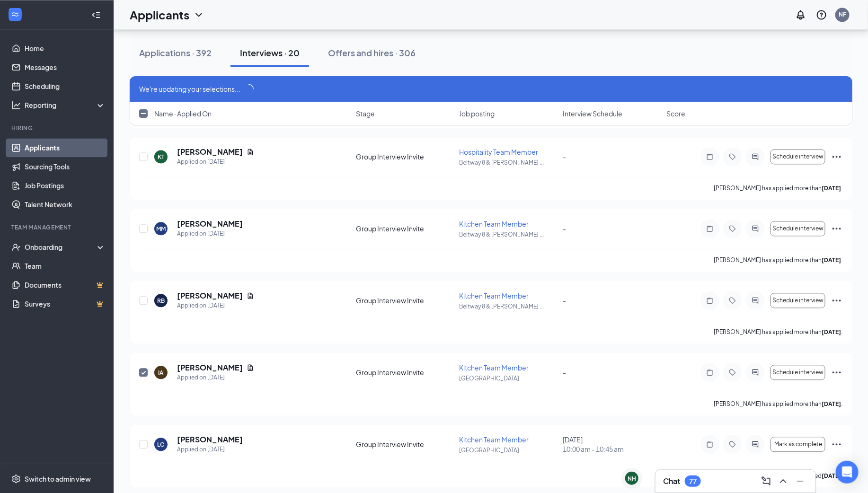
scroll to position [2610, 0]
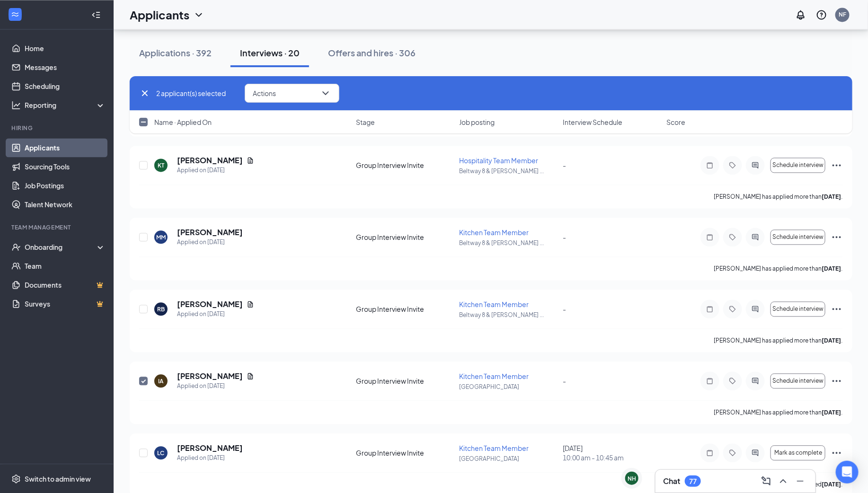
checkbox input "false"
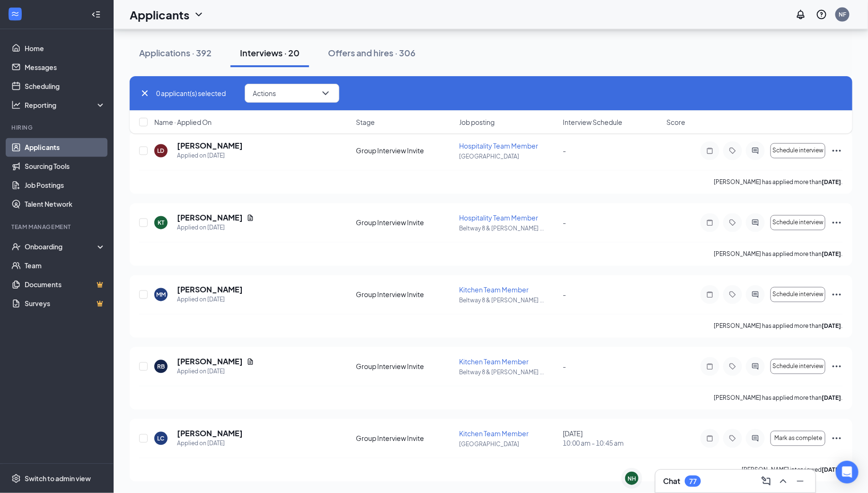
scroll to position [2475, 0]
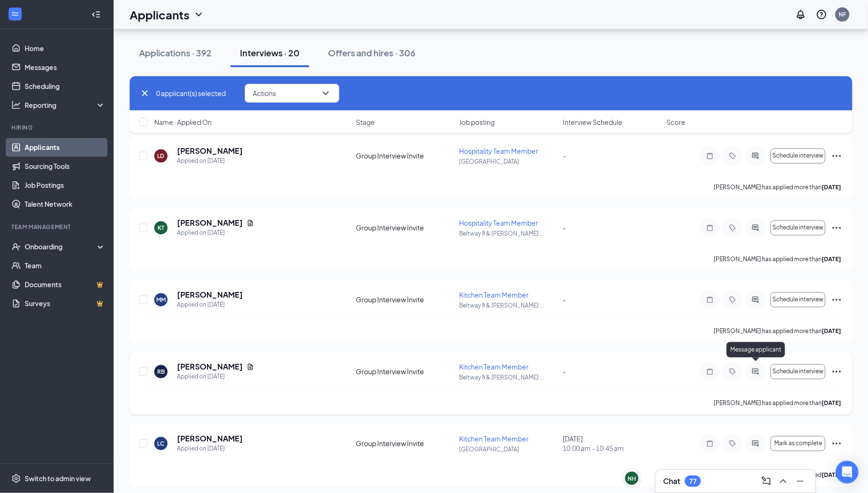
click at [757, 368] on icon "ActiveChat" at bounding box center [755, 372] width 11 height 8
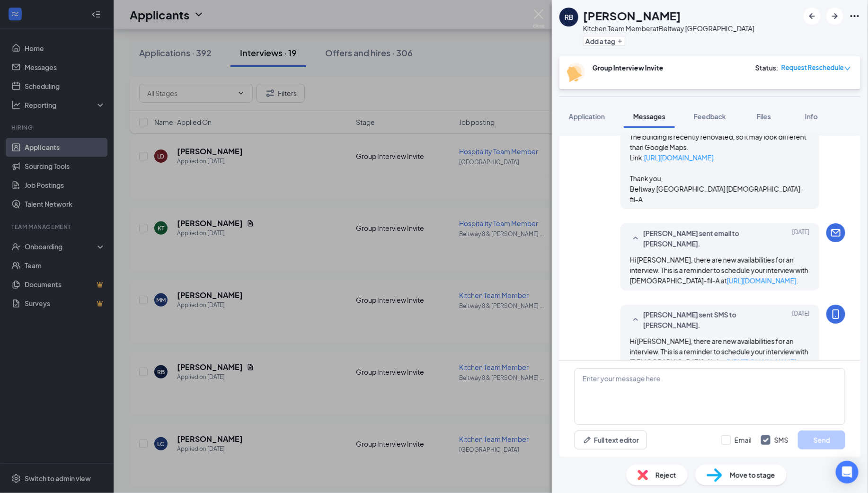
scroll to position [202, 0]
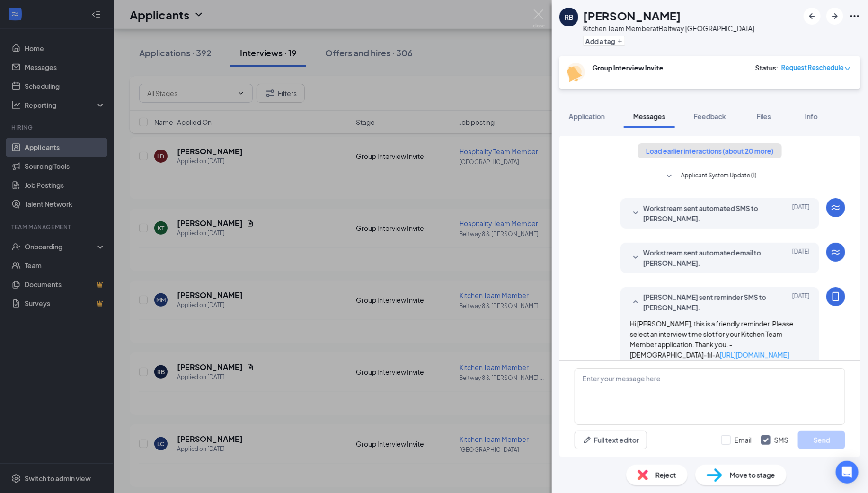
click at [700, 144] on button "Load earlier interactions (about 20 more)" at bounding box center [710, 150] width 144 height 15
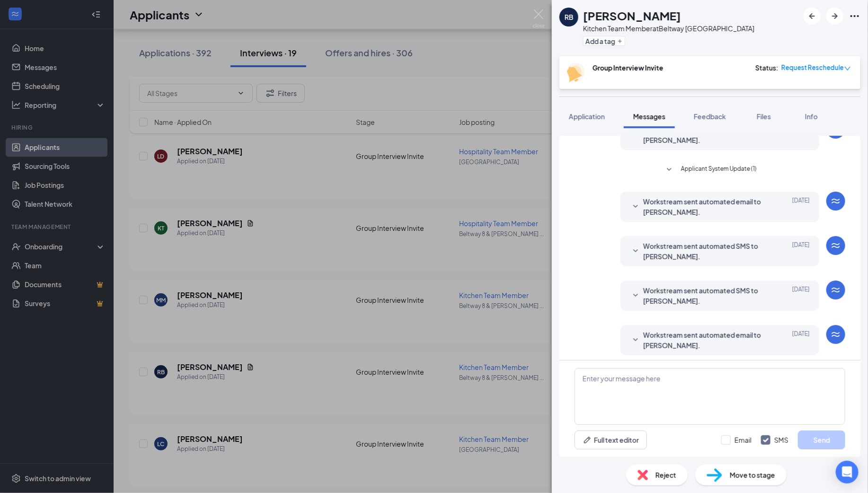
scroll to position [101, 0]
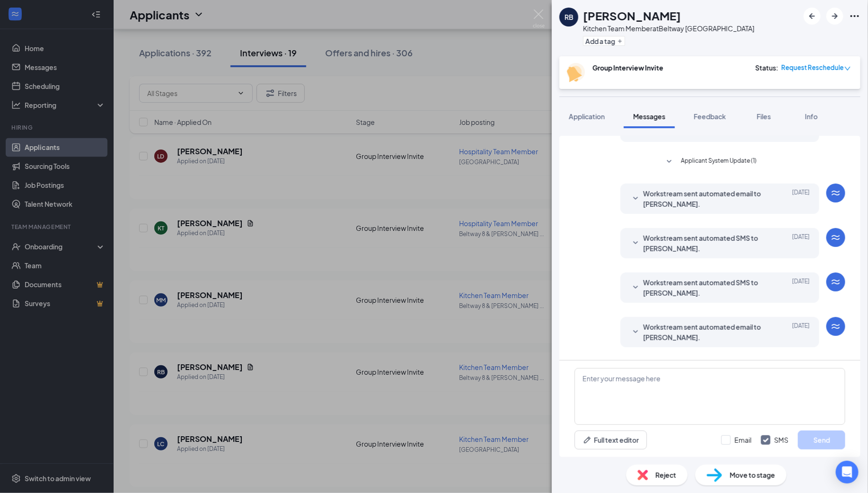
click at [705, 205] on span "Workstream sent automated email to Ray Bryant." at bounding box center [705, 198] width 124 height 21
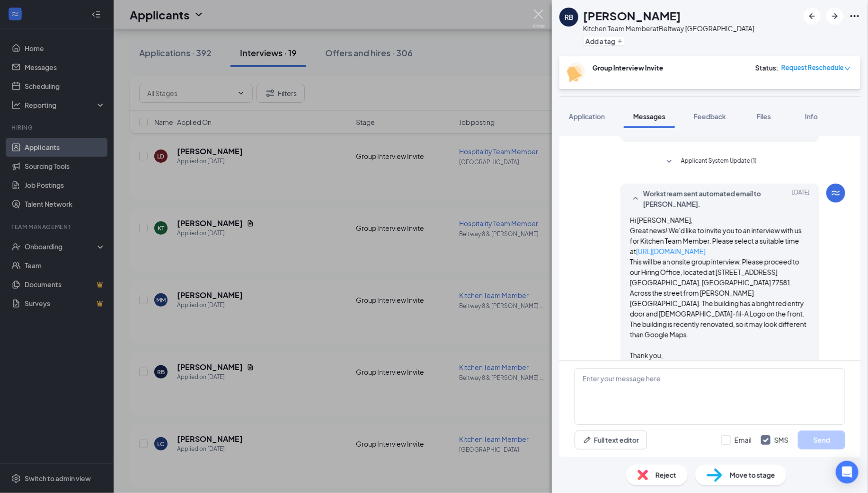
click at [538, 17] on img at bounding box center [539, 18] width 12 height 18
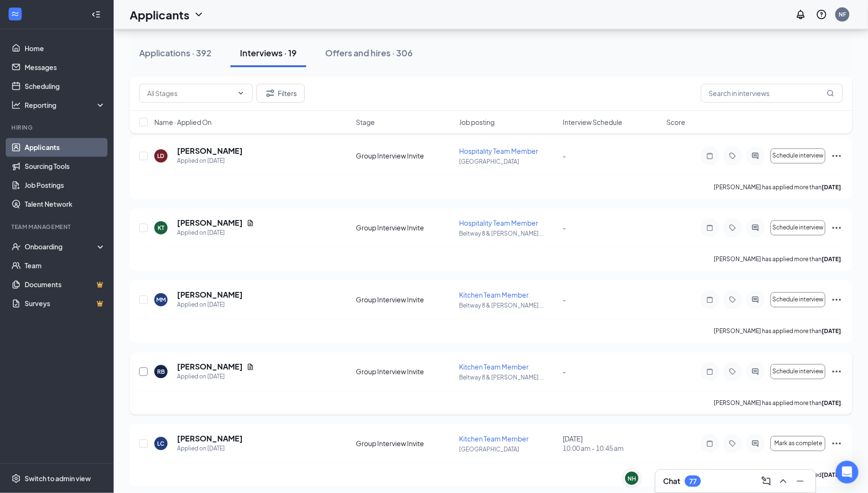
click at [145, 368] on input "checkbox" at bounding box center [143, 372] width 9 height 9
checkbox input "true"
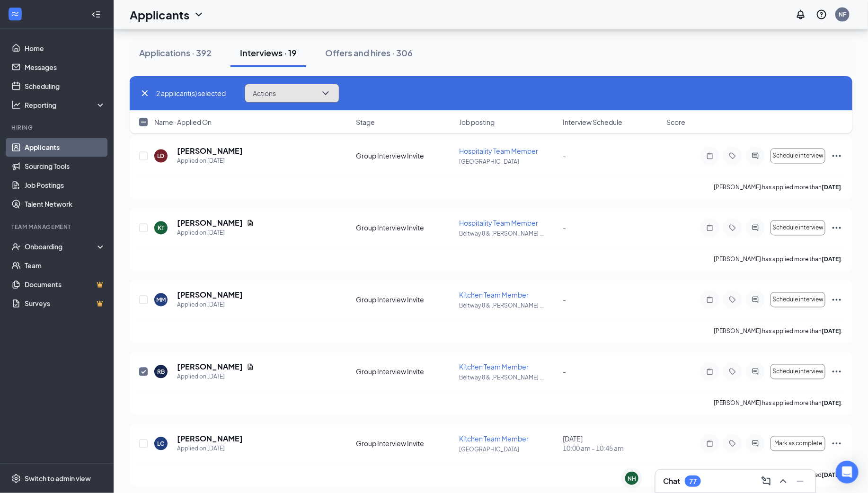
click at [261, 95] on span "Actions" at bounding box center [264, 93] width 23 height 7
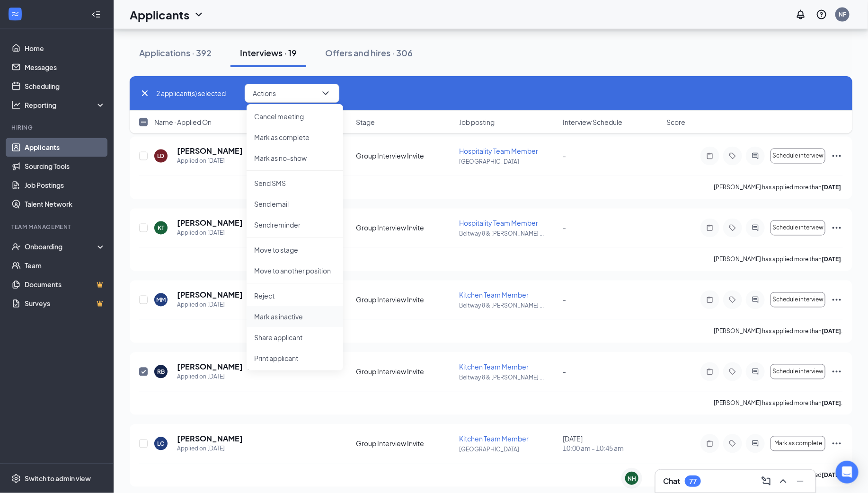
click at [287, 319] on p "Mark as inactive" at bounding box center [294, 316] width 81 height 9
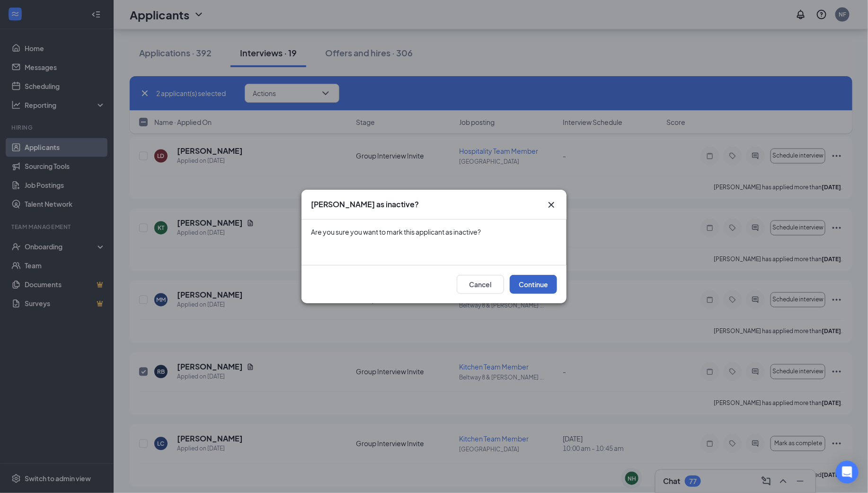
click at [539, 284] on button "Continue" at bounding box center [533, 284] width 47 height 19
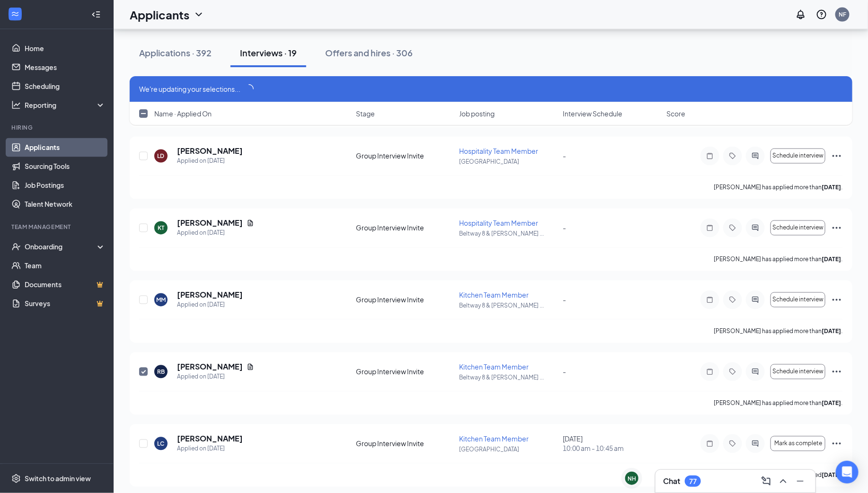
scroll to position [2467, 0]
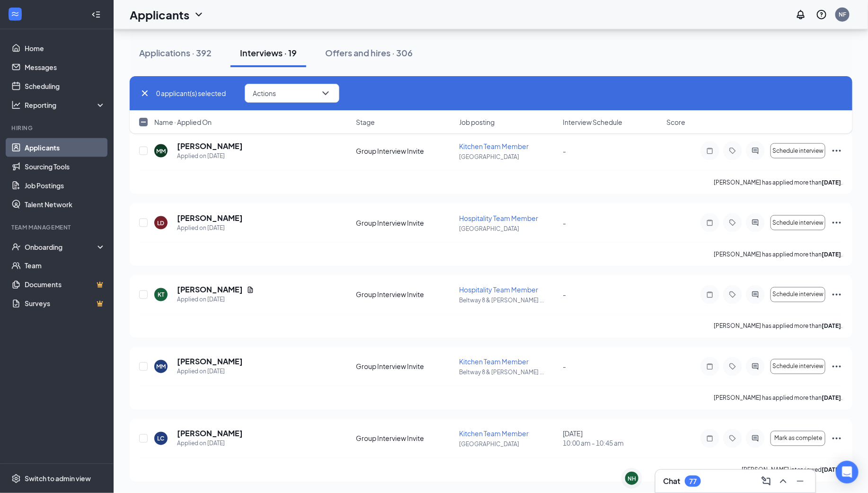
checkbox input "false"
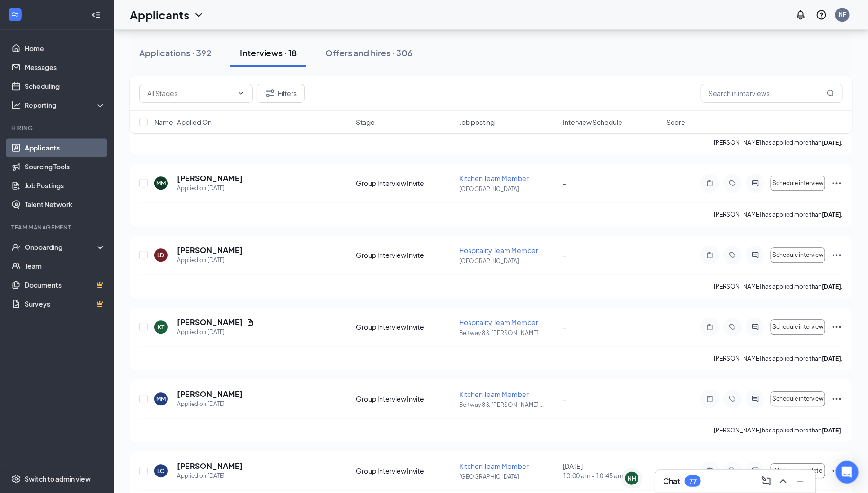
scroll to position [1039, 0]
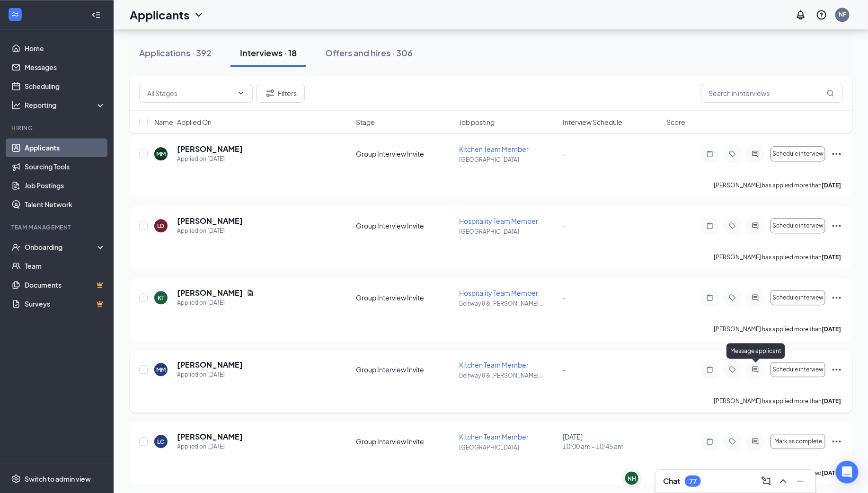
click at [754, 367] on icon "ActiveChat" at bounding box center [756, 370] width 6 height 6
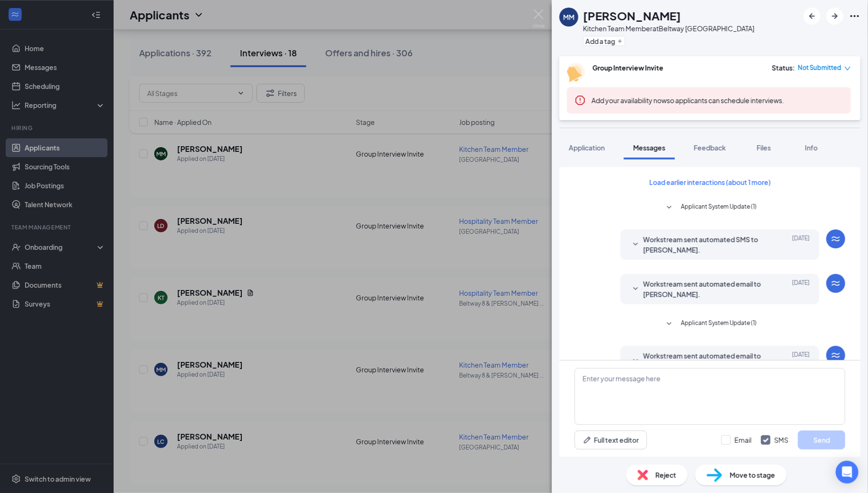
scroll to position [110, 0]
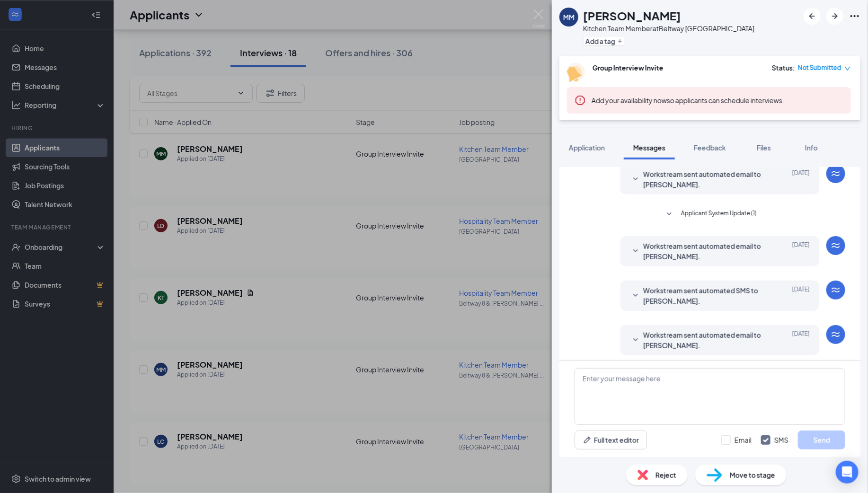
click at [738, 250] on span "Workstream sent automated email to Monisha Merchant." at bounding box center [705, 251] width 124 height 21
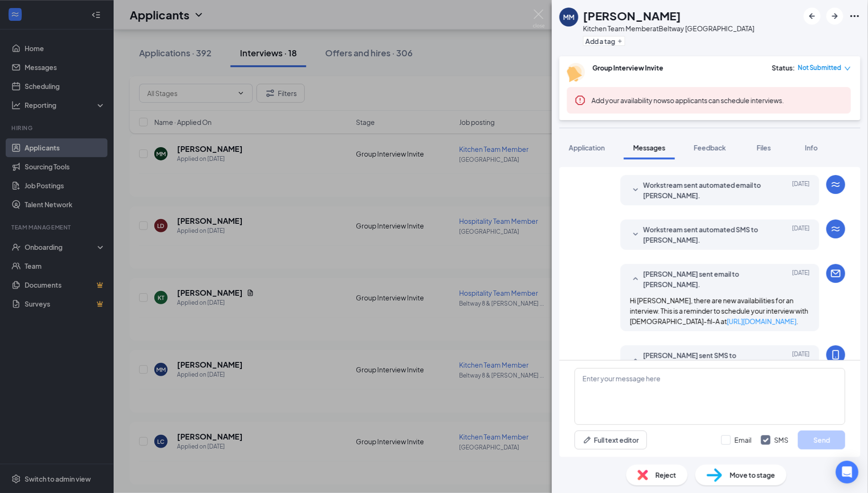
scroll to position [462, 0]
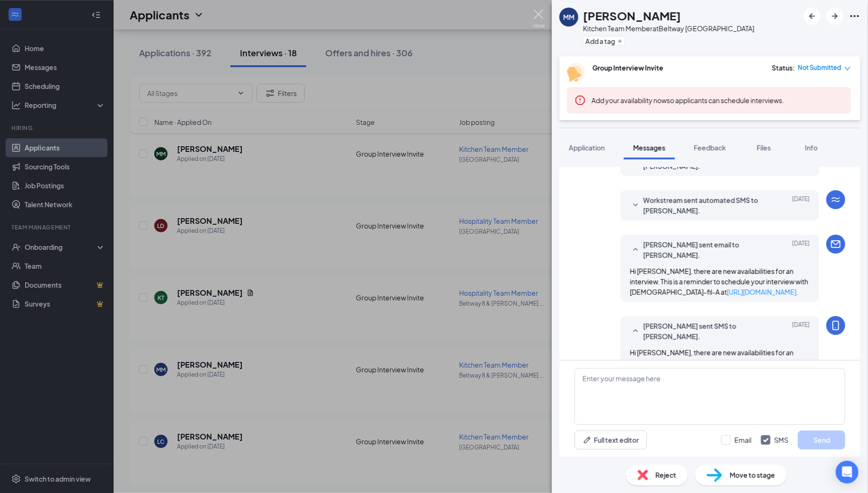
click at [537, 14] on img at bounding box center [539, 18] width 12 height 18
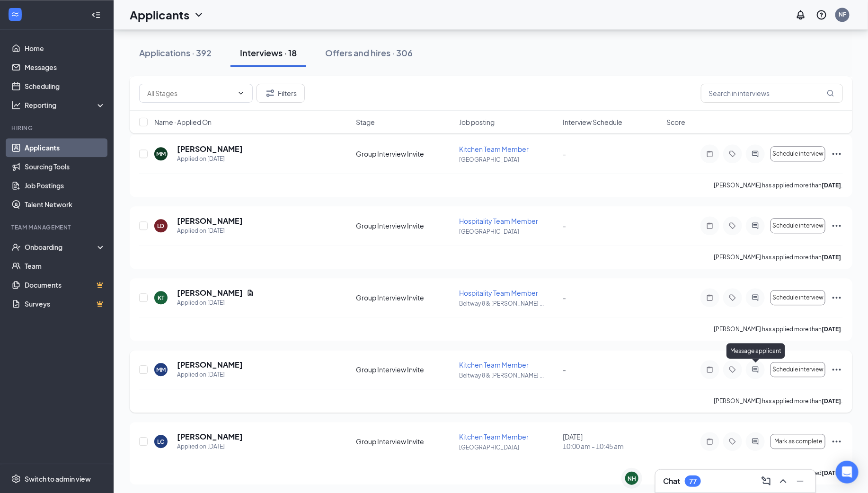
click at [756, 367] on icon "ActiveChat" at bounding box center [756, 370] width 6 height 6
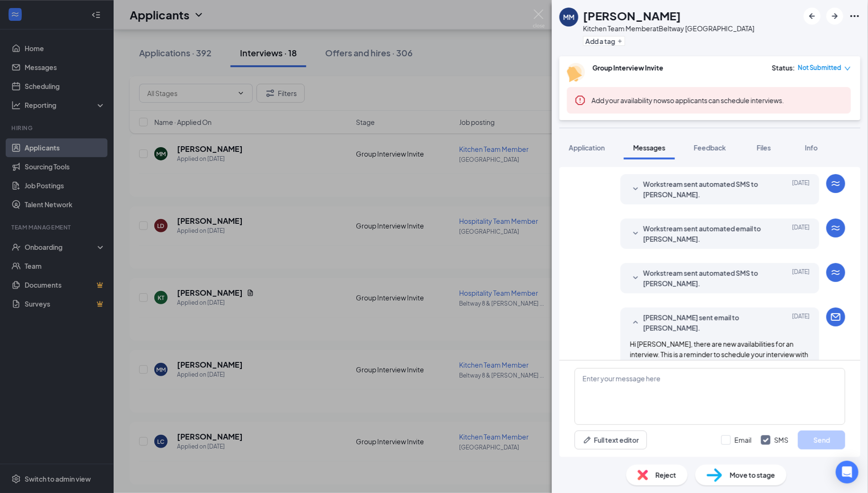
scroll to position [252, 0]
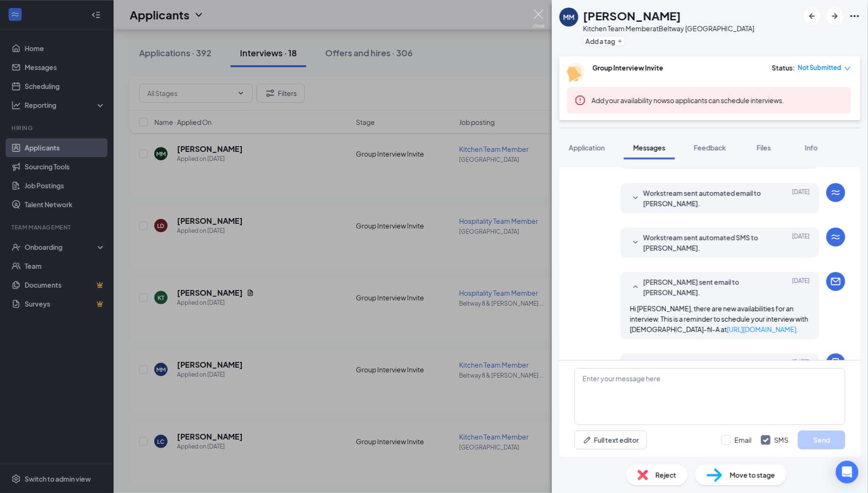
click at [536, 9] on img at bounding box center [539, 18] width 12 height 18
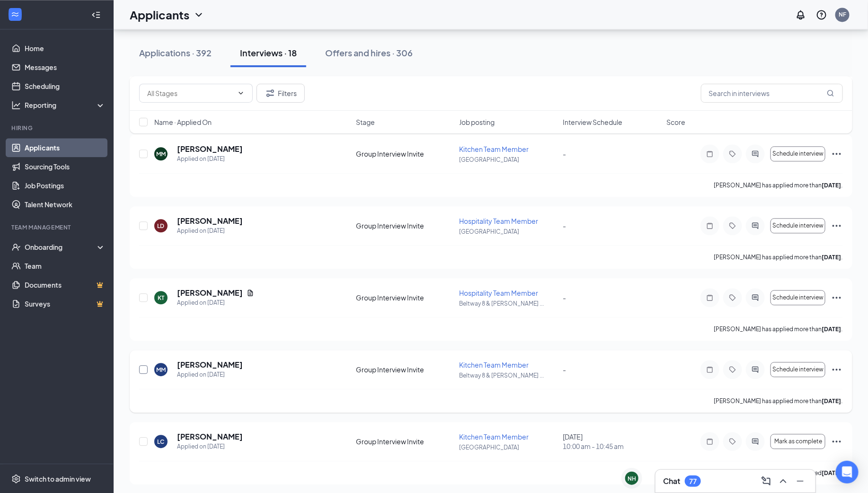
click at [142, 369] on input "checkbox" at bounding box center [143, 369] width 9 height 9
checkbox input "true"
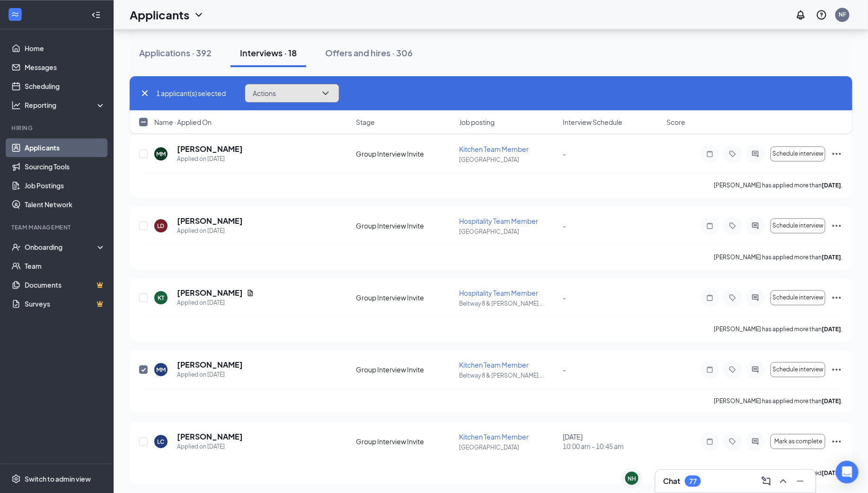
click at [291, 92] on button "Actions" at bounding box center [292, 93] width 95 height 19
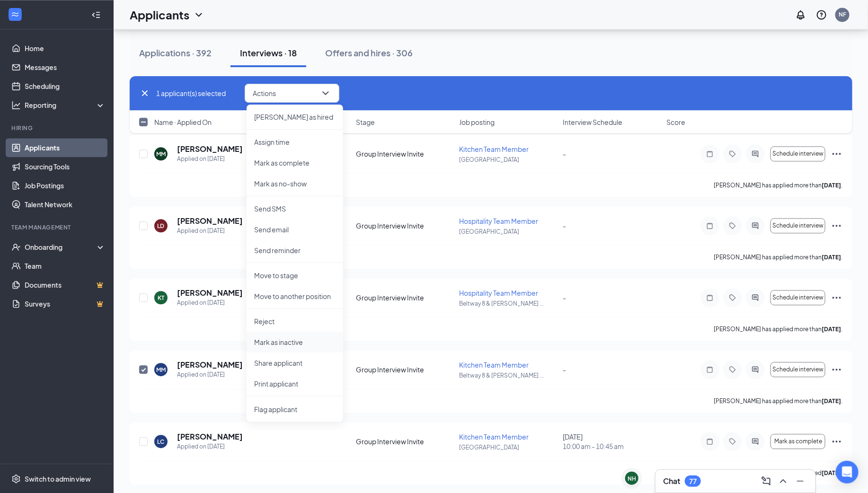
click at [293, 343] on p "Mark as inactive" at bounding box center [294, 342] width 81 height 9
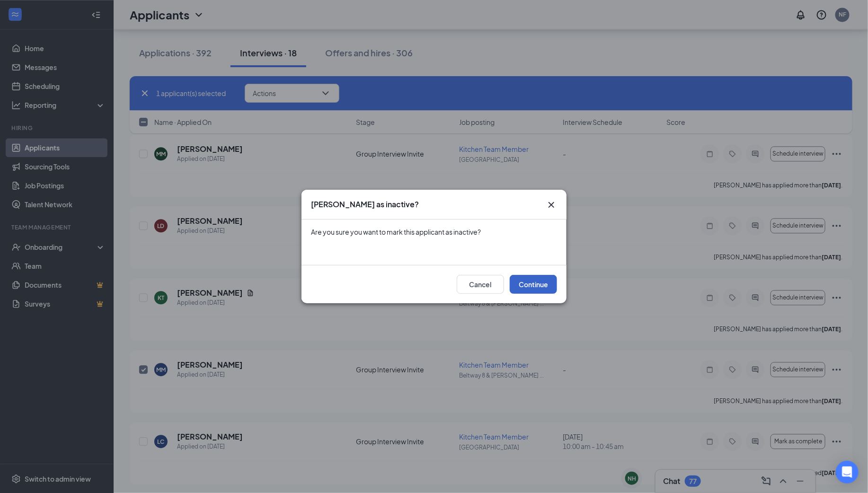
click at [534, 288] on button "Continue" at bounding box center [533, 284] width 47 height 19
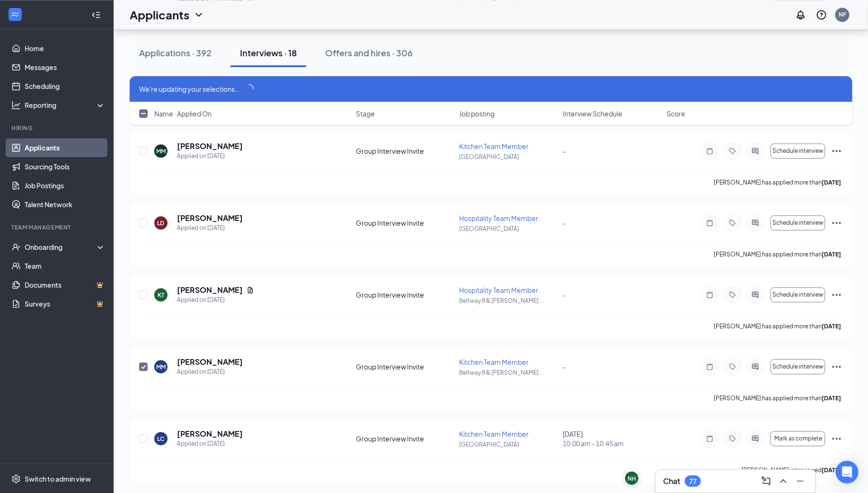
scroll to position [1030, 0]
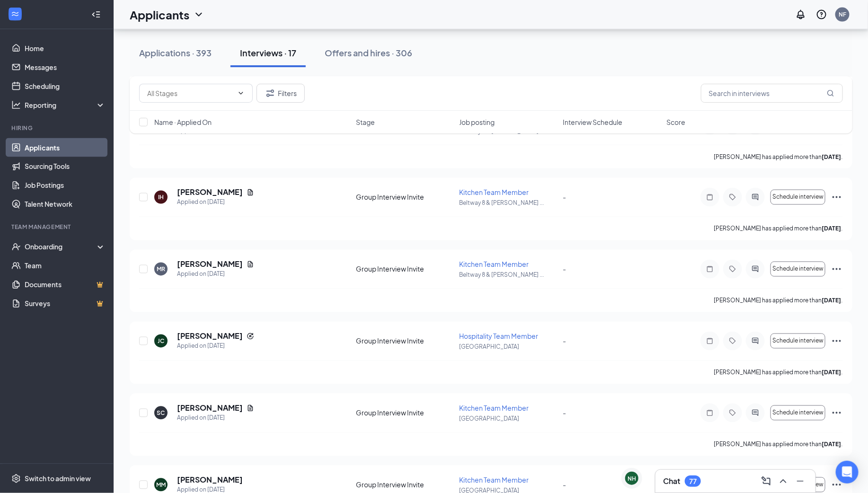
scroll to position [967, 0]
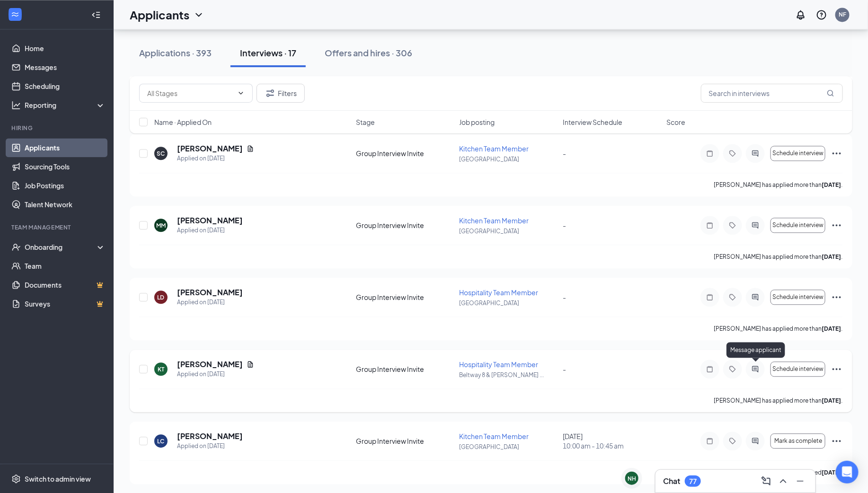
click at [756, 366] on icon "ActiveChat" at bounding box center [756, 369] width 6 height 6
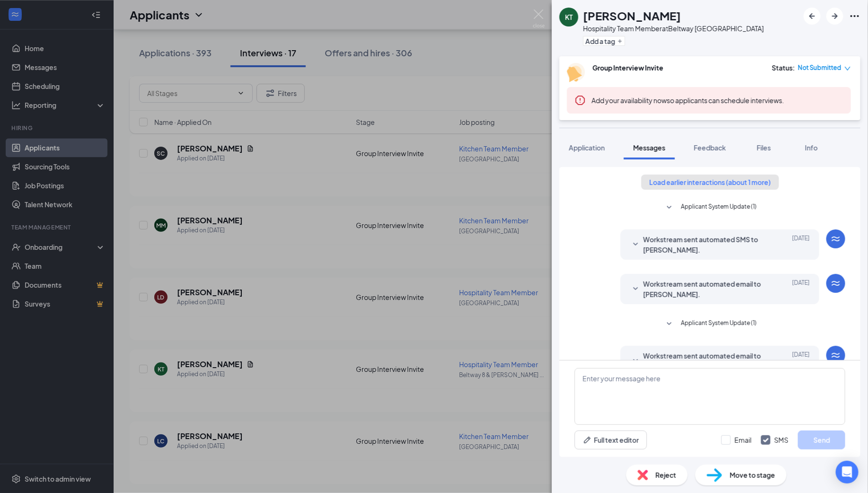
click at [728, 184] on button "Load earlier interactions (about 1 more)" at bounding box center [710, 182] width 138 height 15
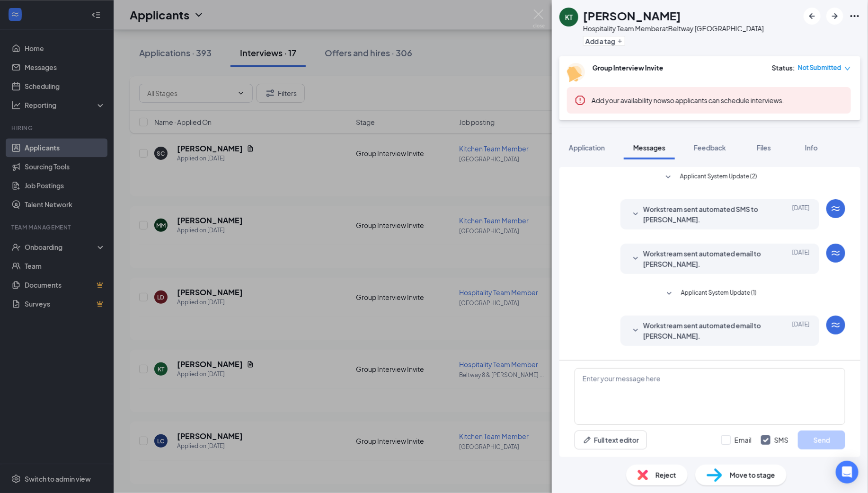
click at [733, 177] on span "Applicant System Update (2)" at bounding box center [718, 177] width 77 height 11
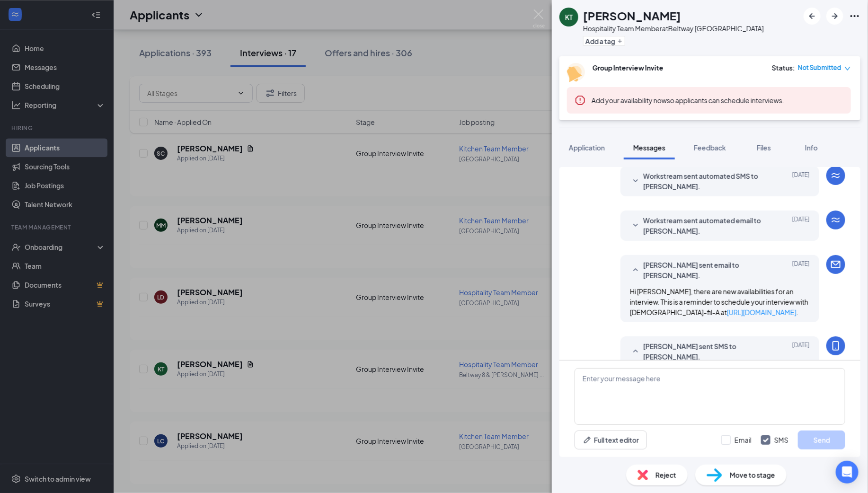
scroll to position [327, 0]
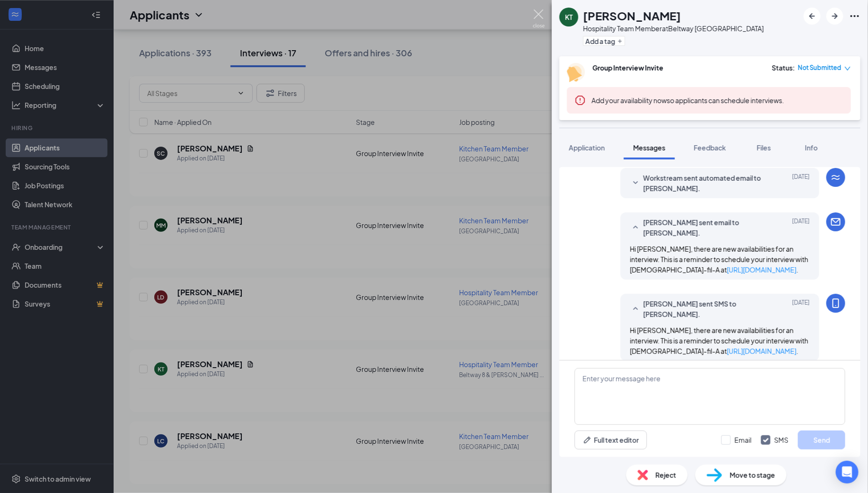
click at [537, 14] on img at bounding box center [539, 18] width 12 height 18
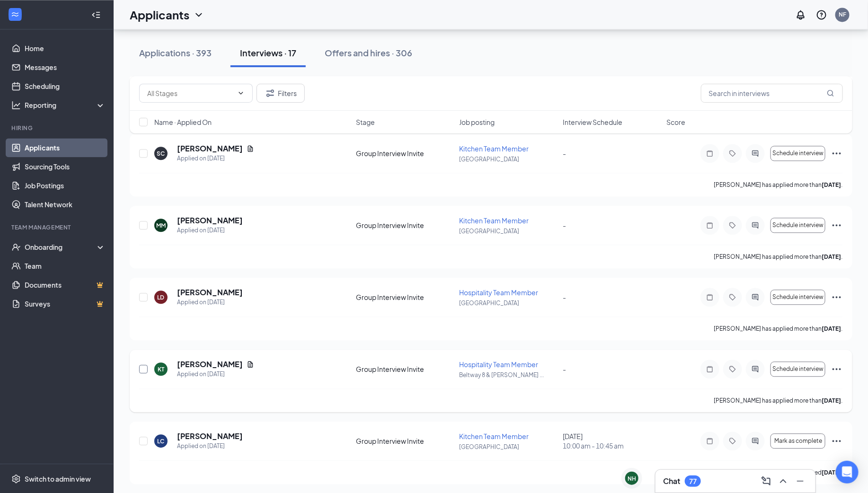
click at [145, 367] on input "checkbox" at bounding box center [143, 369] width 9 height 9
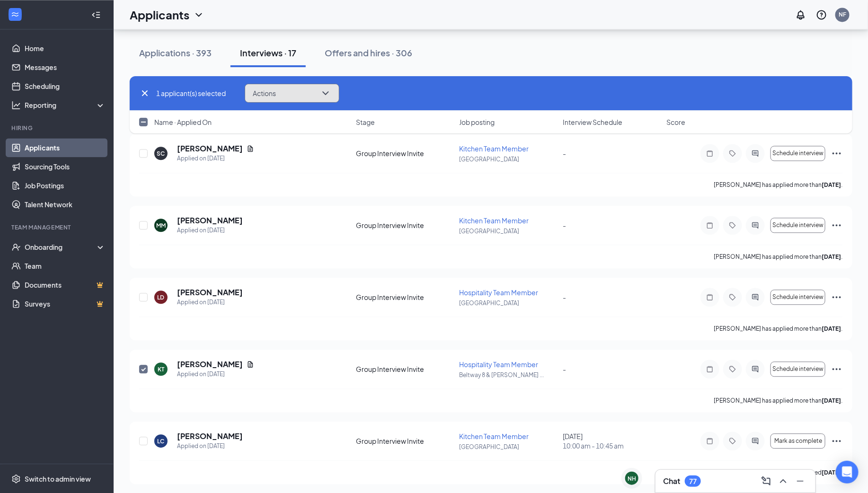
click at [275, 92] on span "Actions" at bounding box center [264, 93] width 23 height 7
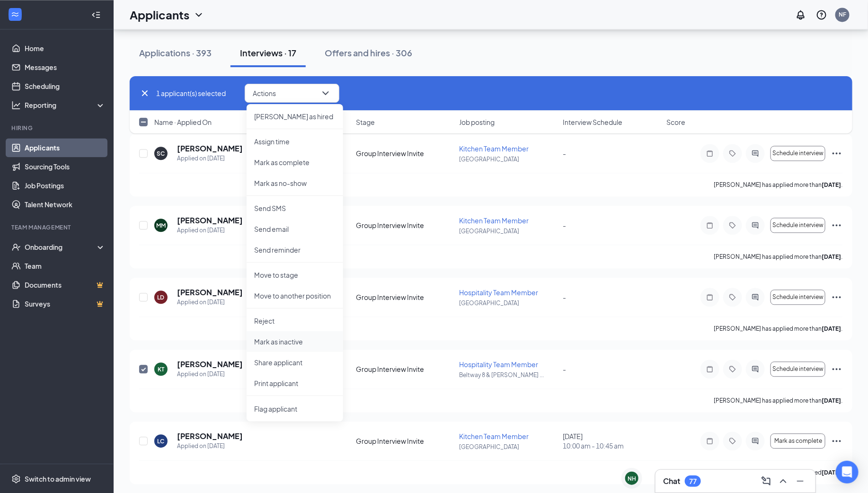
click at [290, 342] on p "Mark as inactive" at bounding box center [294, 341] width 81 height 9
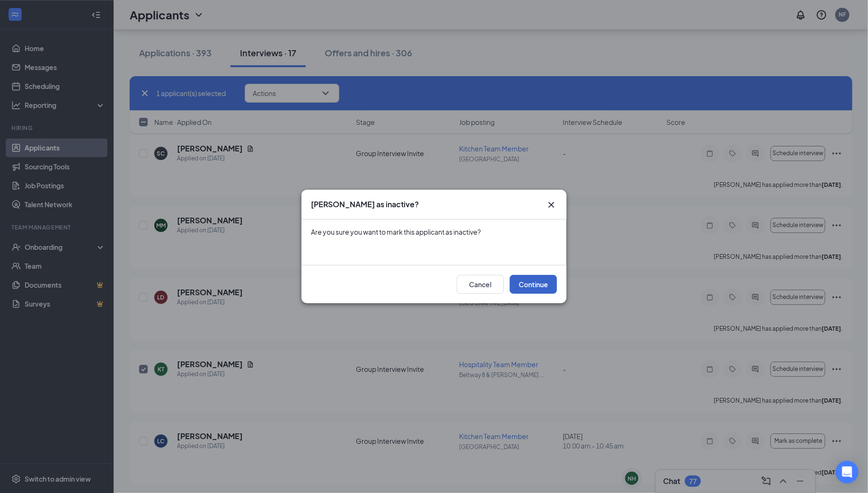
click at [533, 283] on button "Continue" at bounding box center [533, 284] width 47 height 19
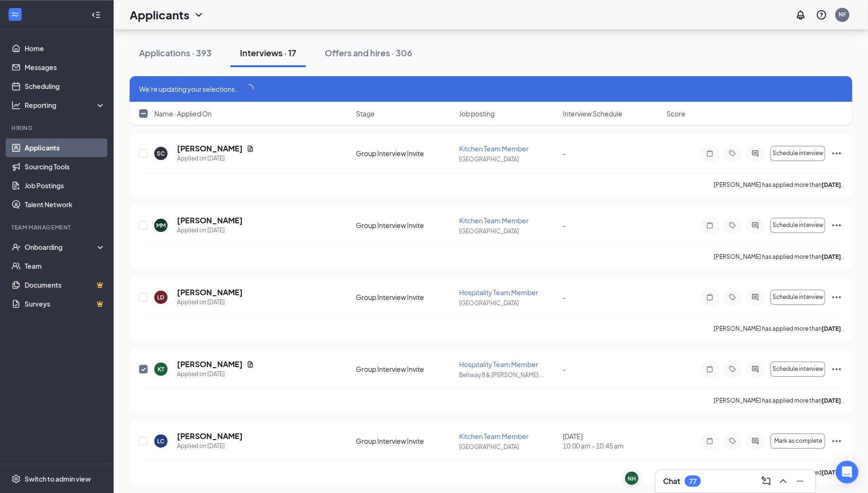
scroll to position [959, 0]
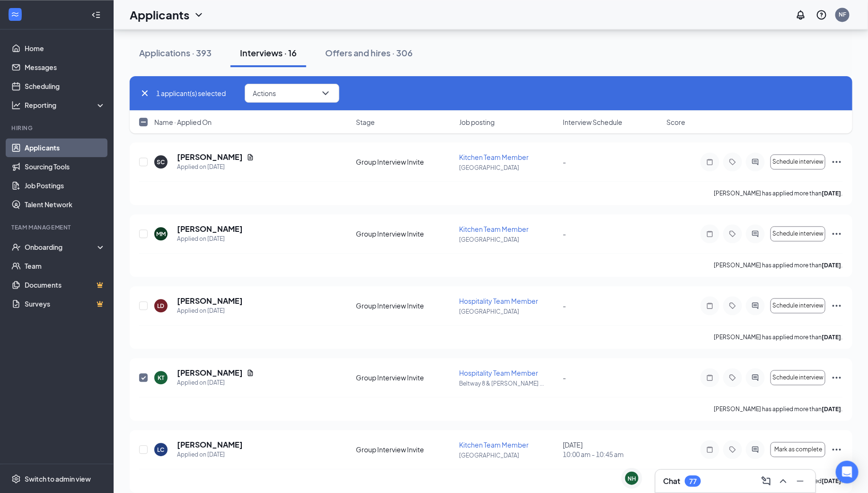
checkbox input "false"
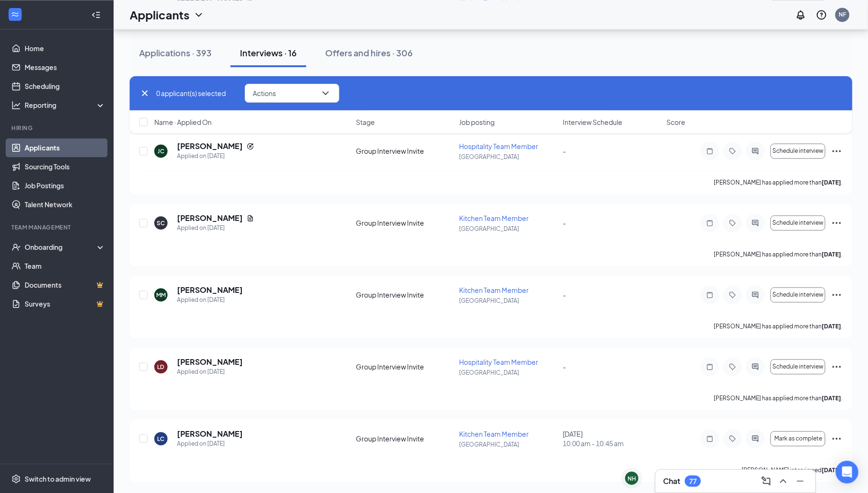
scroll to position [895, 0]
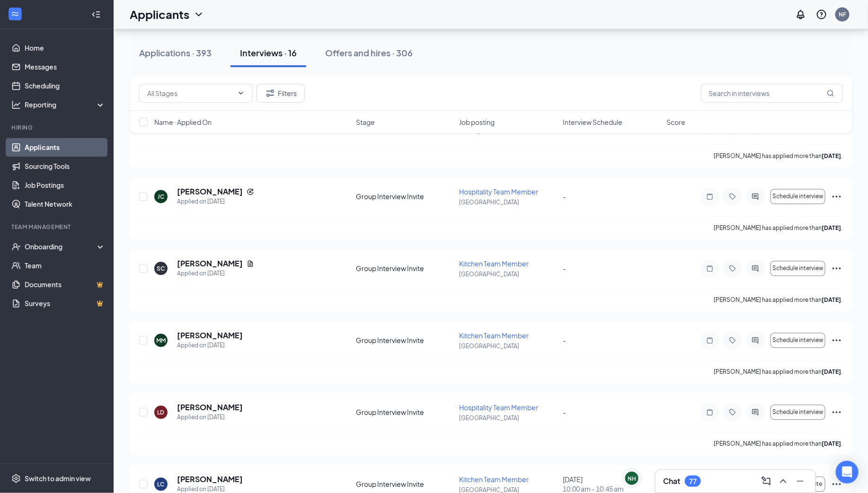
scroll to position [895, 0]
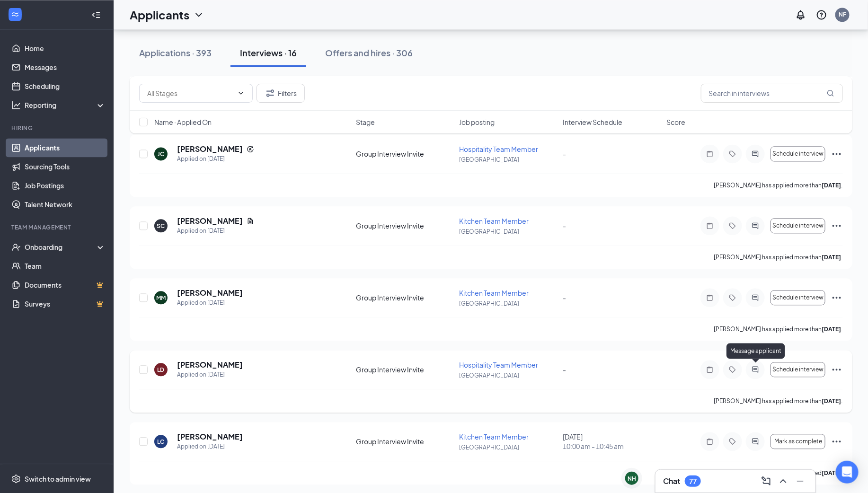
click at [756, 367] on icon "ActiveChat" at bounding box center [756, 370] width 6 height 6
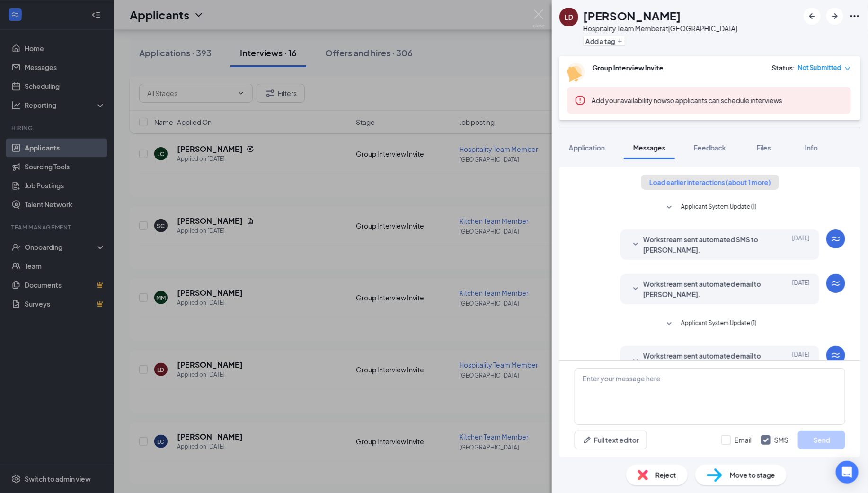
click at [731, 179] on button "Load earlier interactions (about 1 more)" at bounding box center [710, 182] width 138 height 15
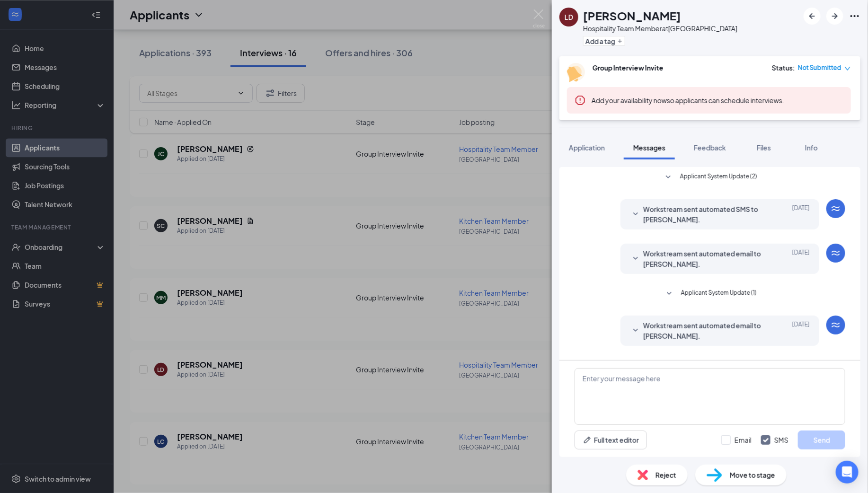
click at [728, 174] on span "Applicant System Update (2)" at bounding box center [718, 177] width 77 height 11
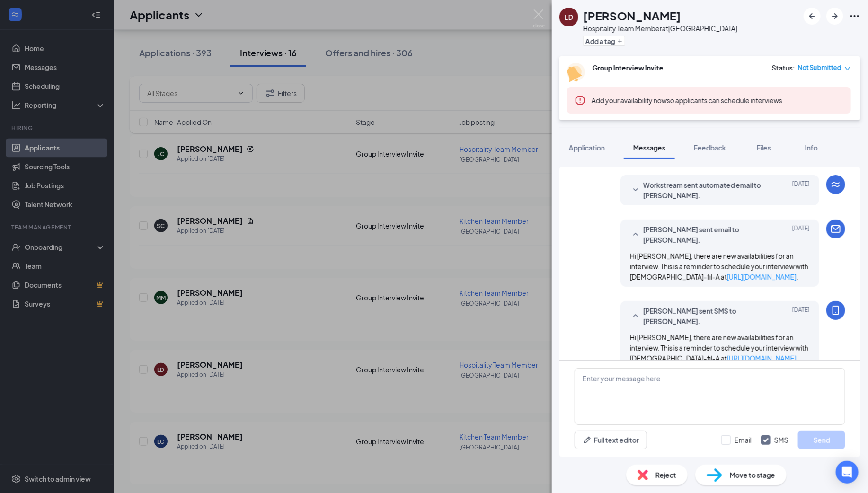
scroll to position [337, 0]
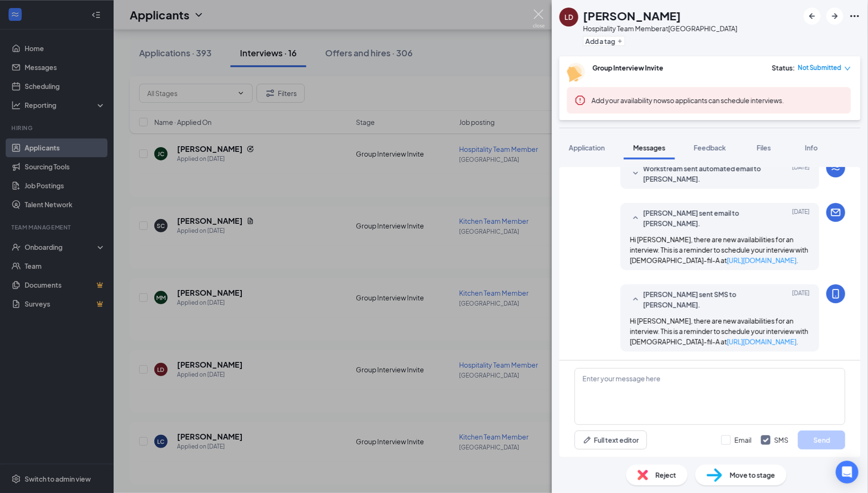
click at [540, 11] on img at bounding box center [539, 18] width 12 height 18
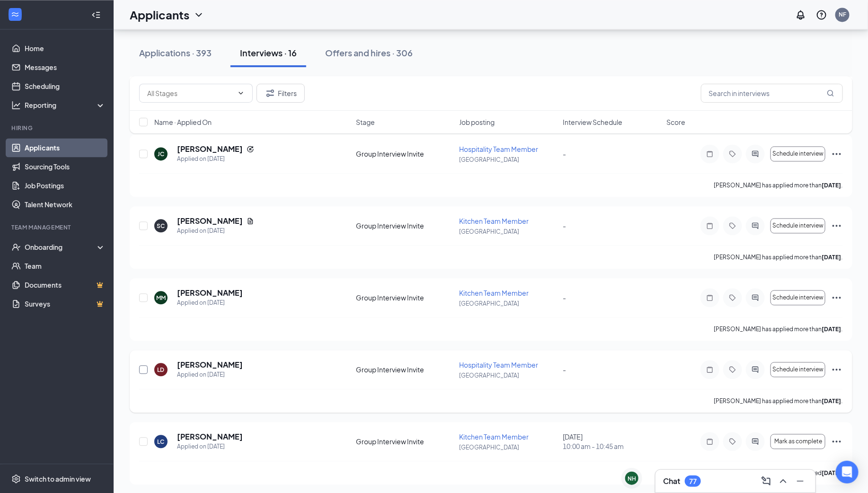
click at [142, 366] on input "checkbox" at bounding box center [143, 369] width 9 height 9
checkbox input "true"
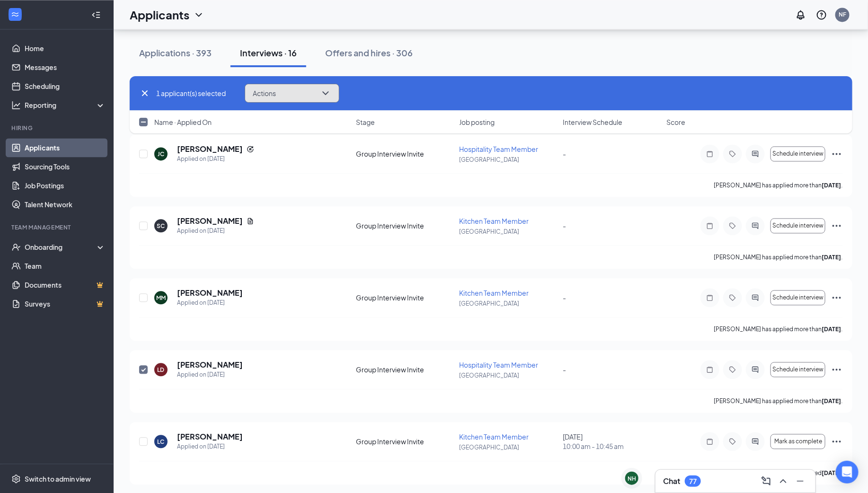
click at [300, 89] on button "Actions" at bounding box center [292, 93] width 95 height 19
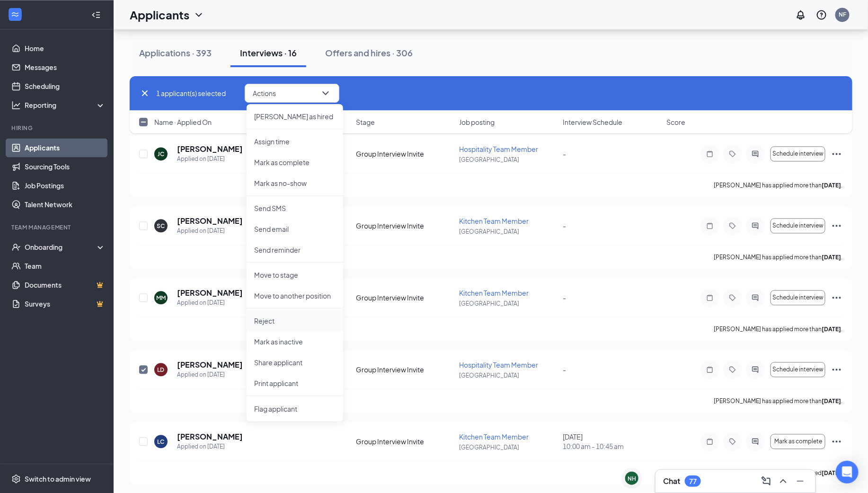
click at [276, 321] on p "Reject" at bounding box center [294, 320] width 81 height 9
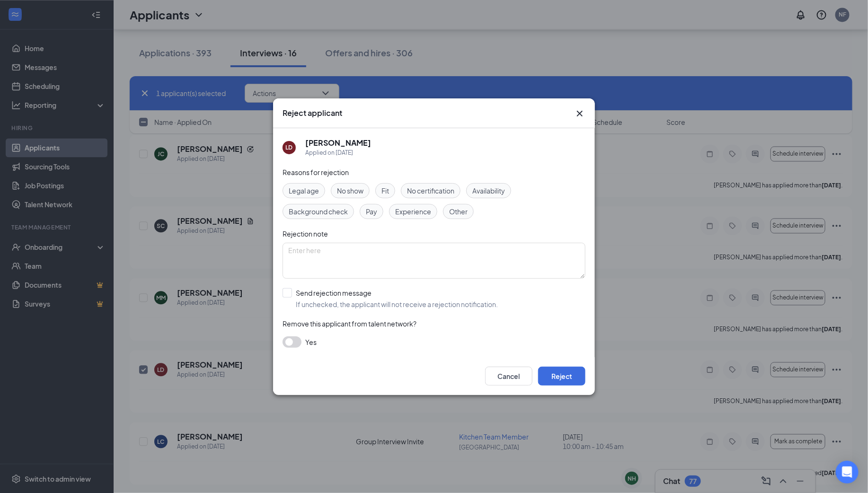
click at [576, 111] on icon "Cross" at bounding box center [579, 113] width 11 height 11
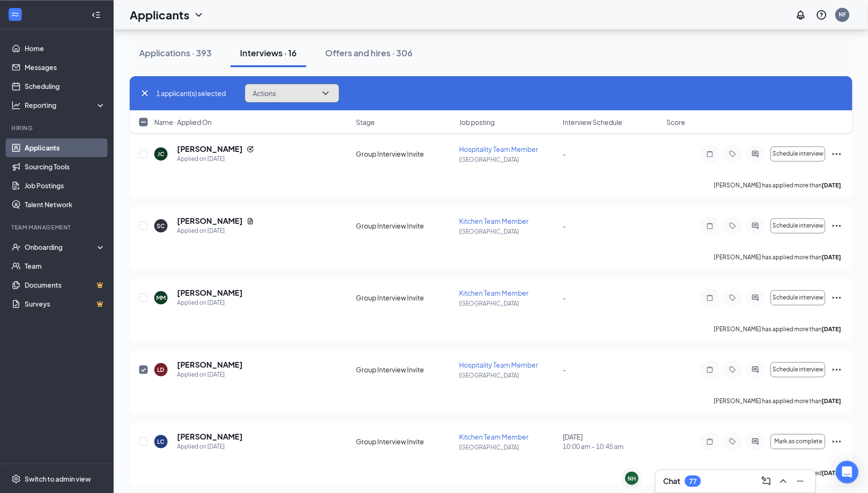
click at [286, 95] on button "Actions" at bounding box center [292, 93] width 95 height 19
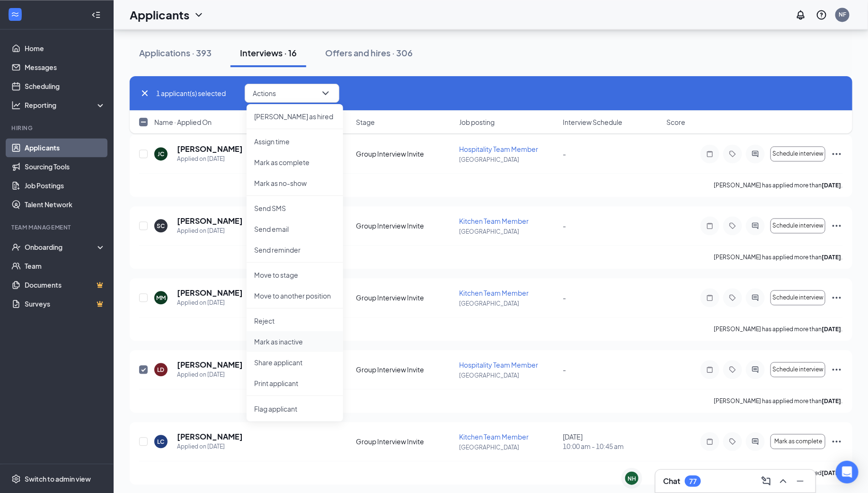
click at [294, 341] on p "Mark as inactive" at bounding box center [294, 341] width 81 height 9
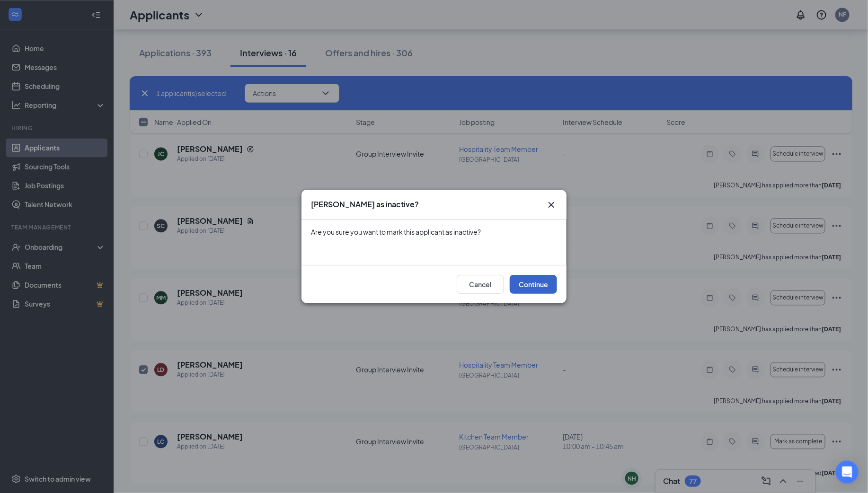
click at [540, 284] on button "Continue" at bounding box center [533, 284] width 47 height 19
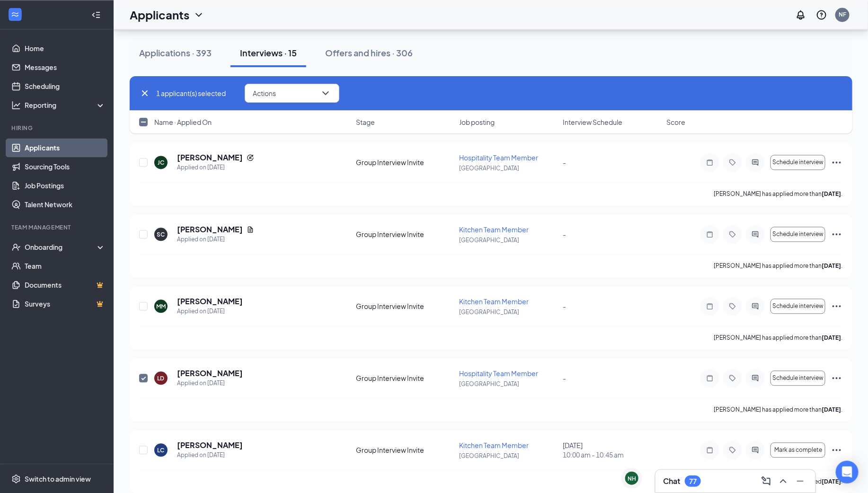
scroll to position [895, 0]
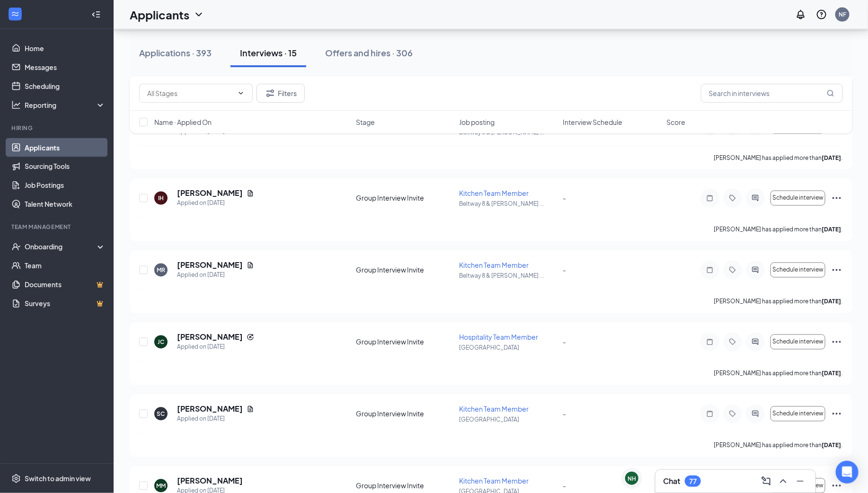
scroll to position [823, 0]
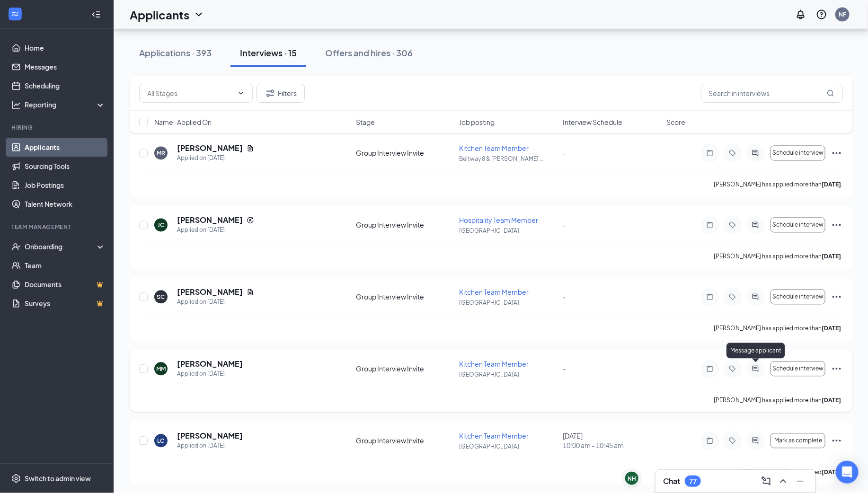
click at [755, 365] on icon "ActiveChat" at bounding box center [755, 369] width 11 height 8
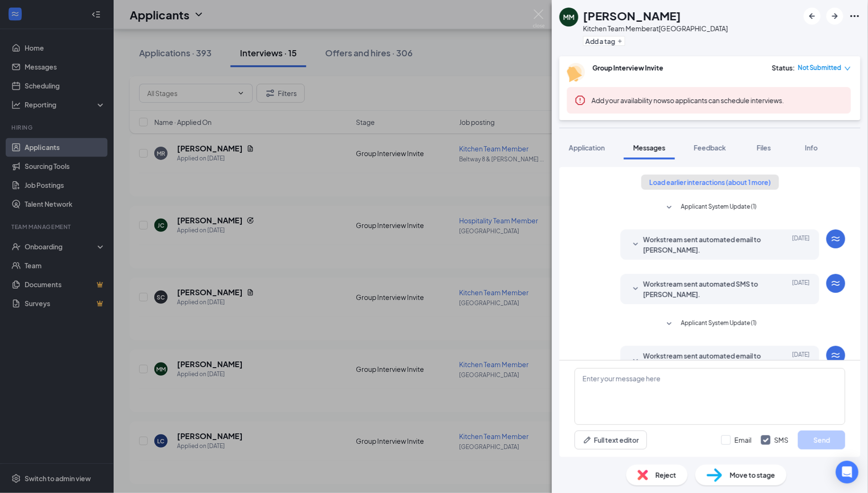
click at [708, 184] on button "Load earlier interactions (about 1 more)" at bounding box center [710, 182] width 138 height 15
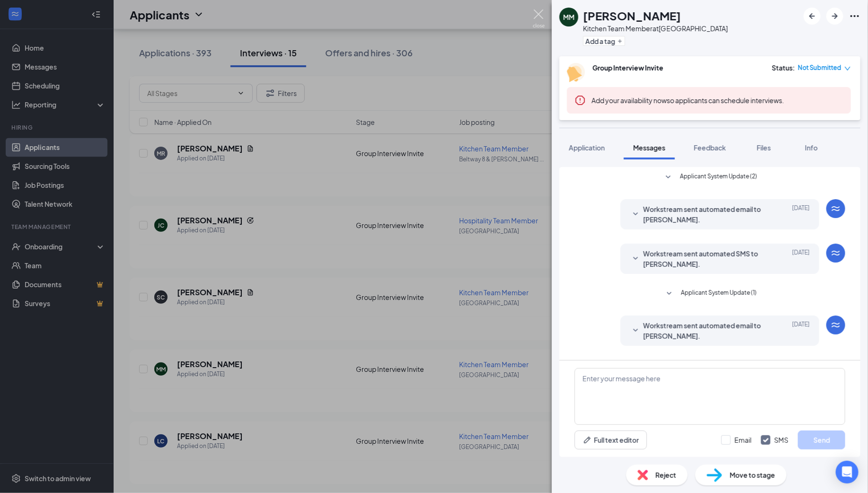
click at [538, 15] on img at bounding box center [539, 18] width 12 height 18
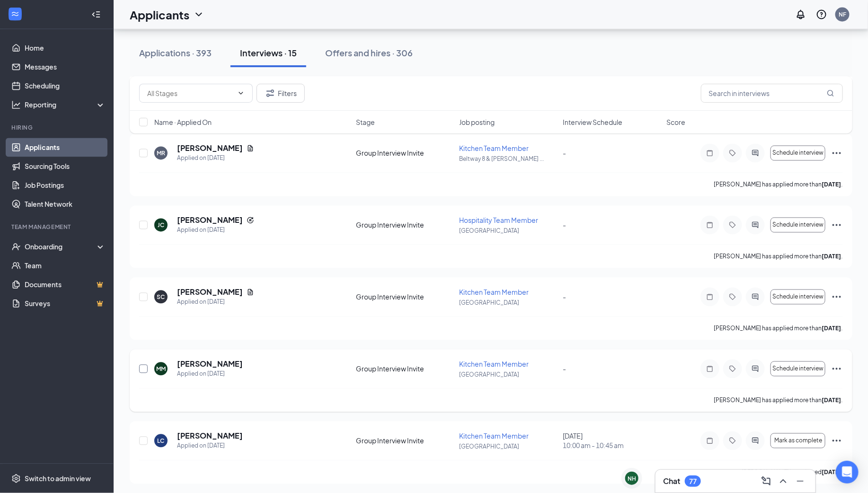
click at [143, 366] on input "checkbox" at bounding box center [143, 369] width 9 height 9
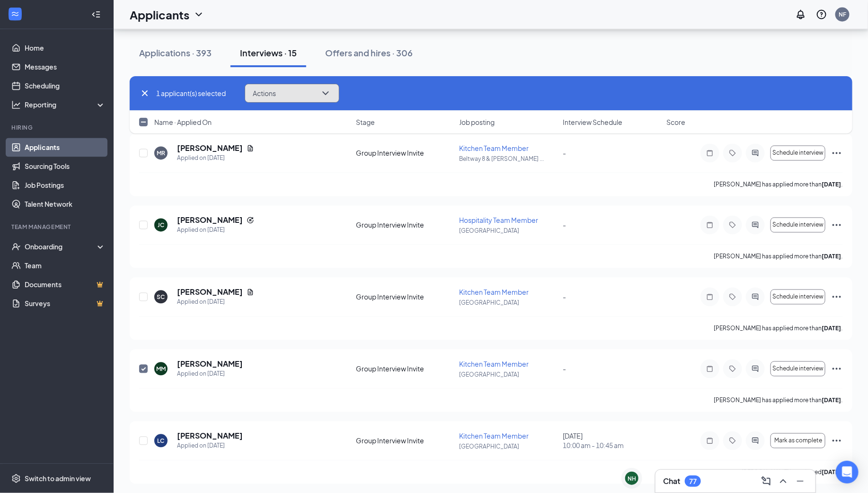
click at [313, 90] on button "Actions" at bounding box center [292, 93] width 95 height 19
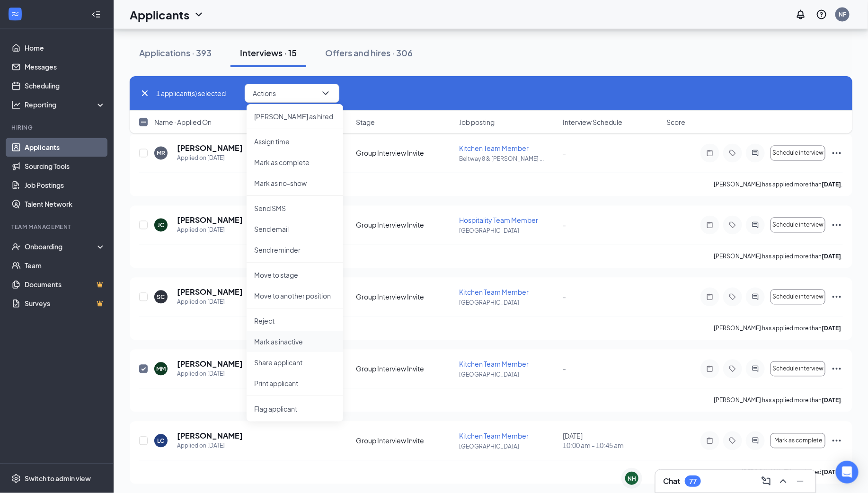
click at [293, 345] on p "Mark as inactive" at bounding box center [294, 341] width 81 height 9
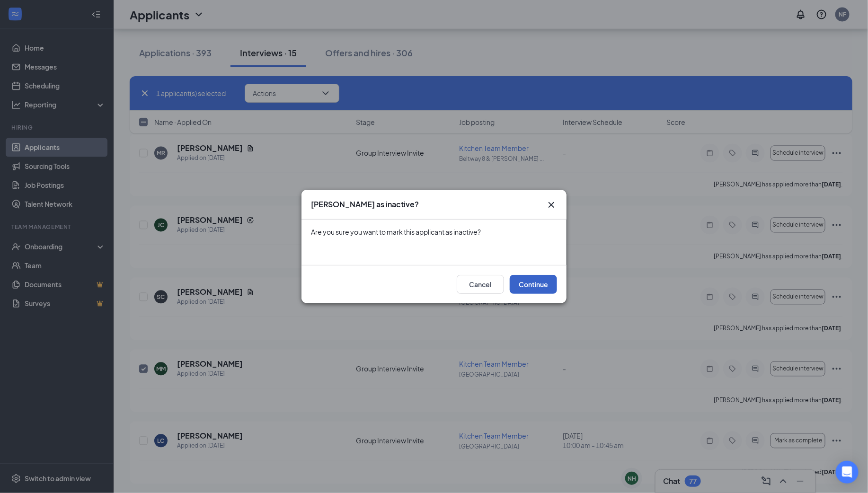
click at [539, 281] on button "Continue" at bounding box center [533, 284] width 47 height 19
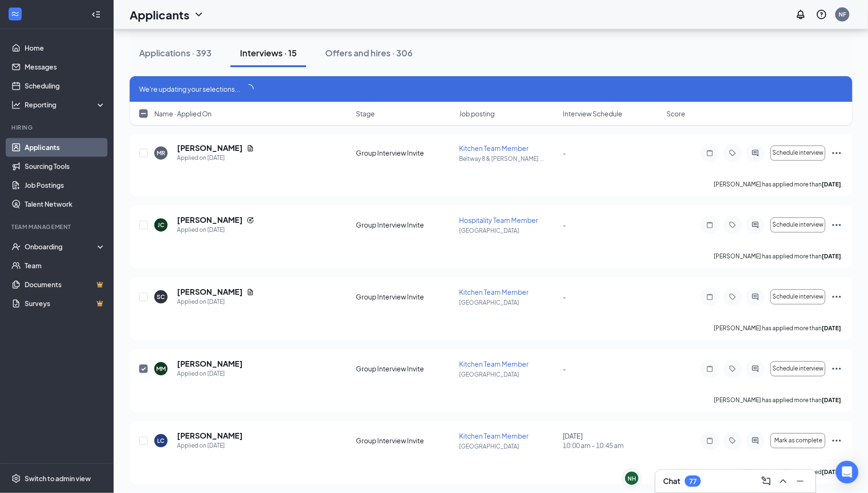
scroll to position [815, 0]
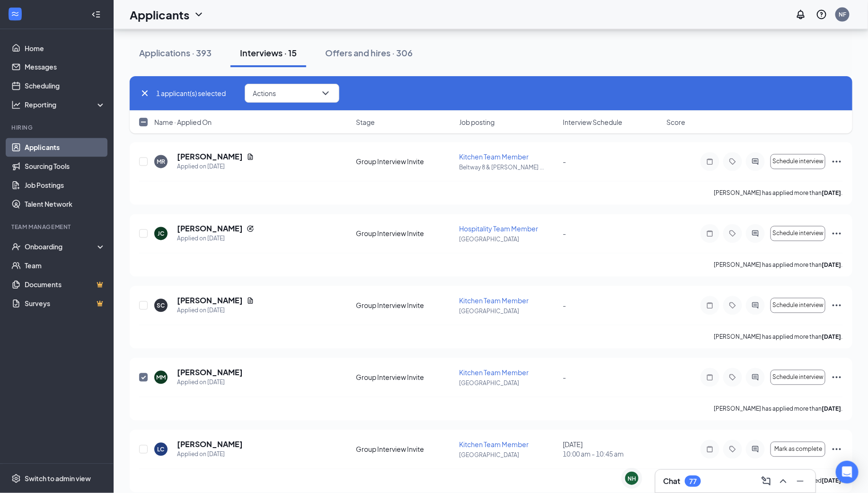
checkbox input "false"
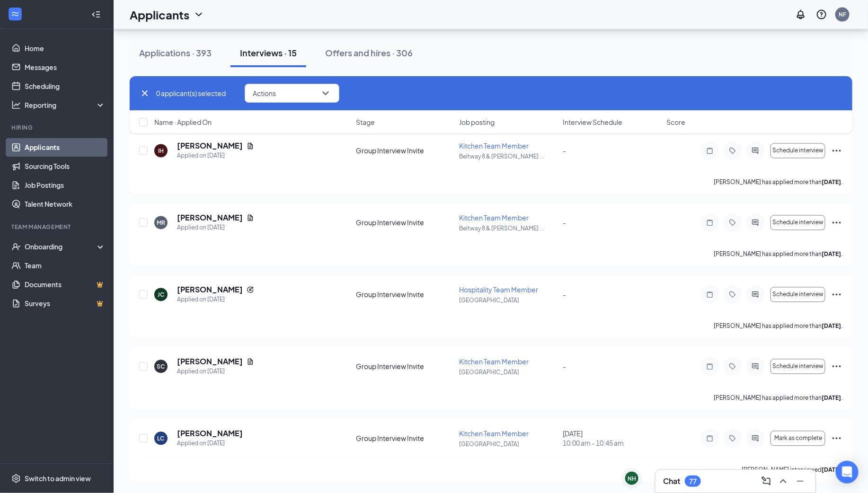
scroll to position [751, 0]
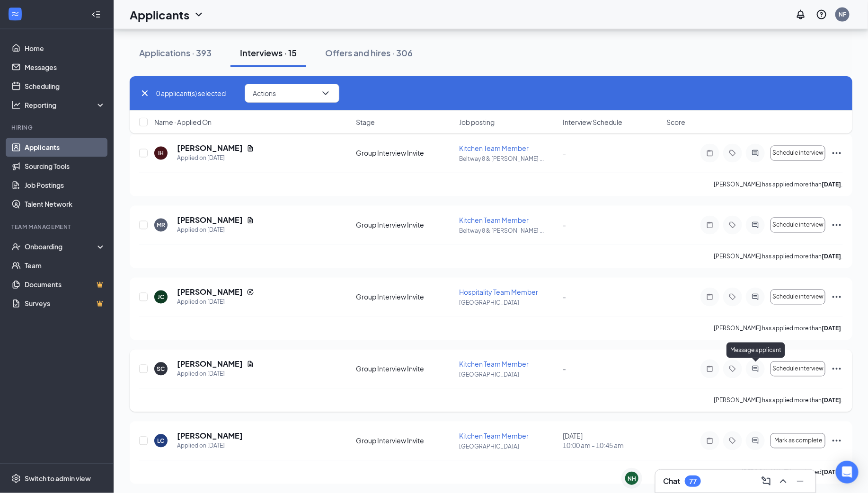
click at [758, 367] on icon "ActiveChat" at bounding box center [755, 369] width 11 height 8
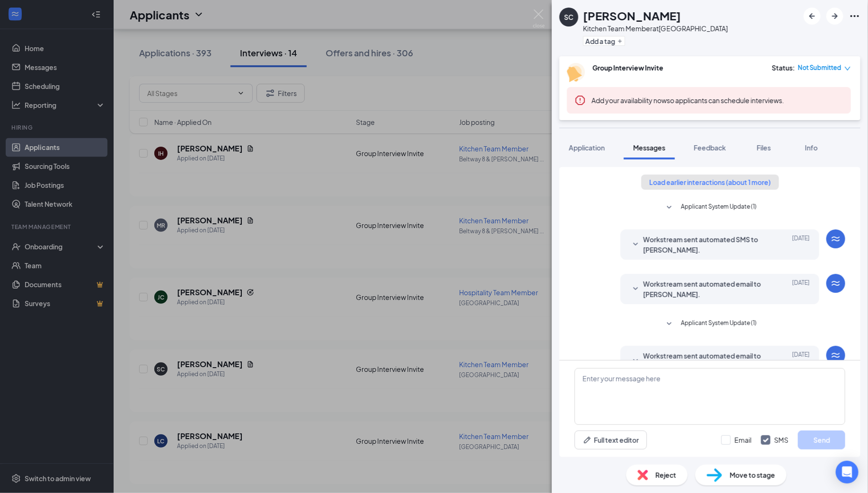
click at [694, 178] on button "Load earlier interactions (about 1 more)" at bounding box center [710, 182] width 138 height 15
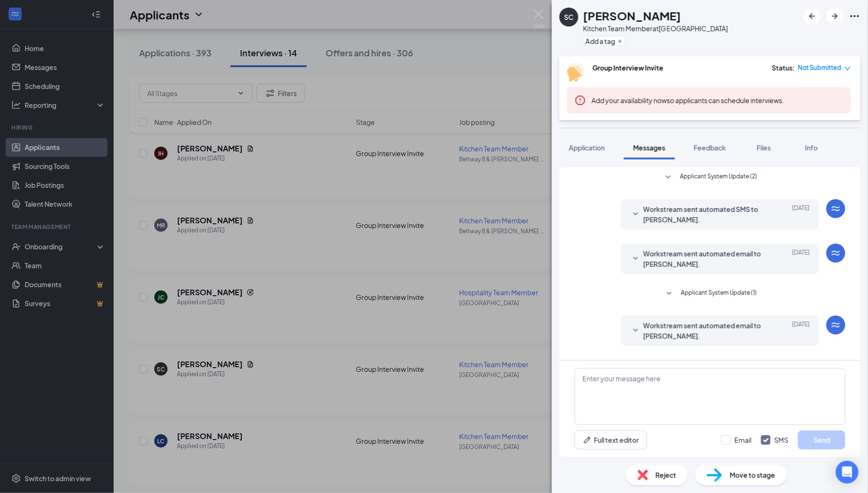
click at [712, 176] on span "Applicant System Update (2)" at bounding box center [718, 177] width 77 height 11
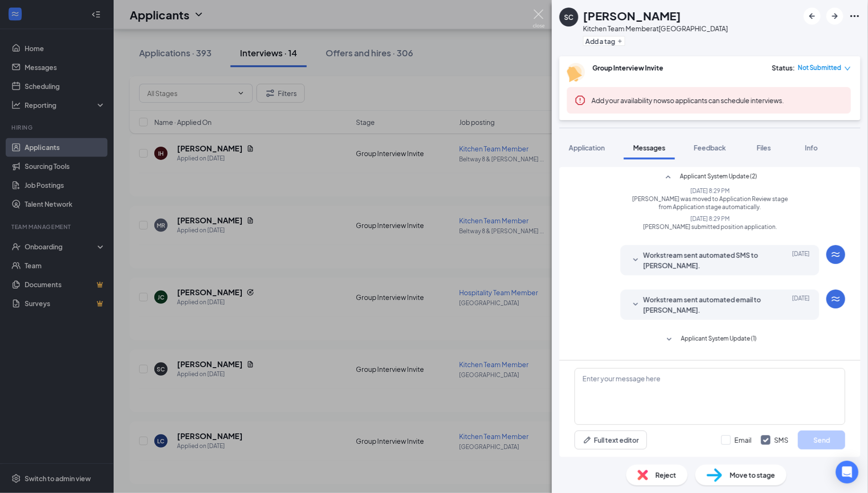
click at [542, 14] on img at bounding box center [539, 18] width 12 height 18
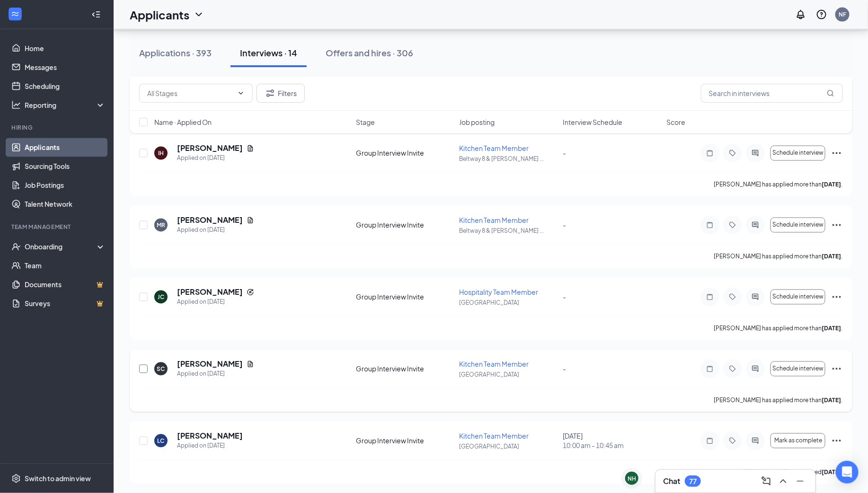
click at [141, 368] on input "checkbox" at bounding box center [143, 369] width 9 height 9
checkbox input "true"
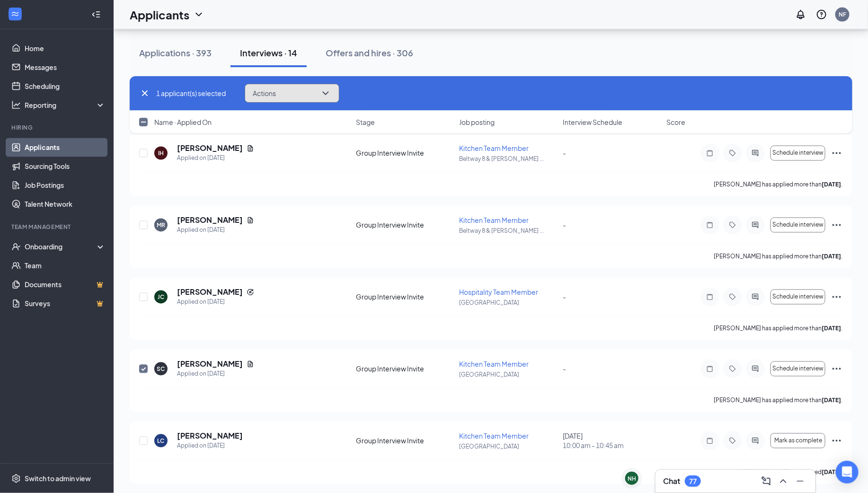
click at [305, 95] on button "Actions" at bounding box center [292, 93] width 95 height 19
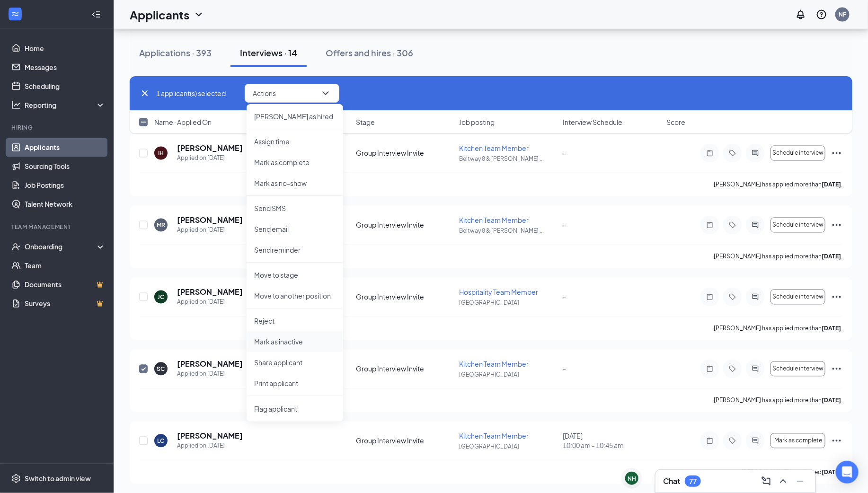
click at [291, 345] on p "Mark as inactive" at bounding box center [294, 341] width 81 height 9
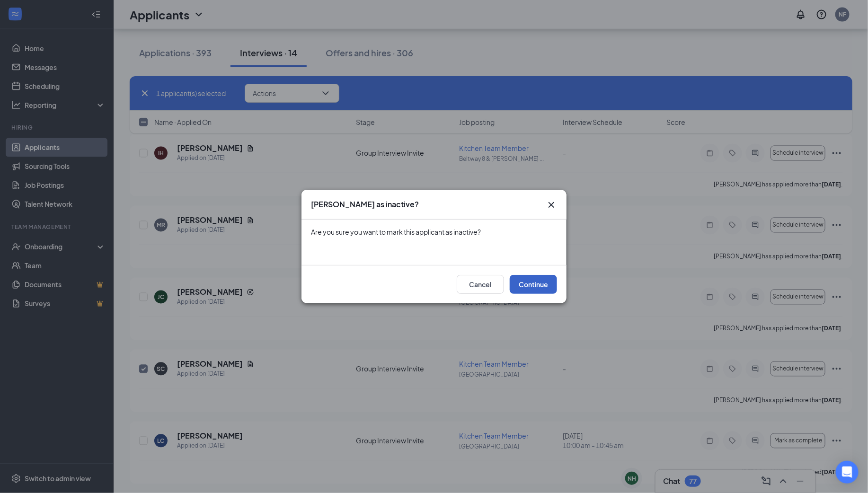
click at [533, 288] on button "Continue" at bounding box center [533, 284] width 47 height 19
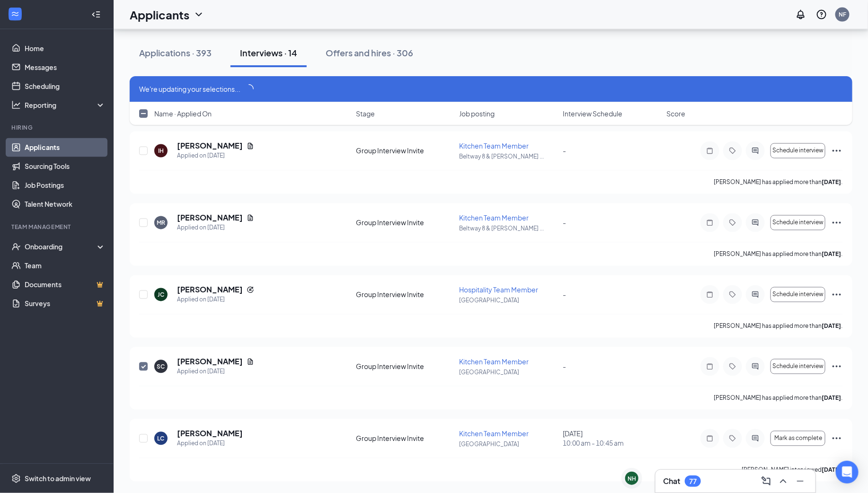
scroll to position [743, 0]
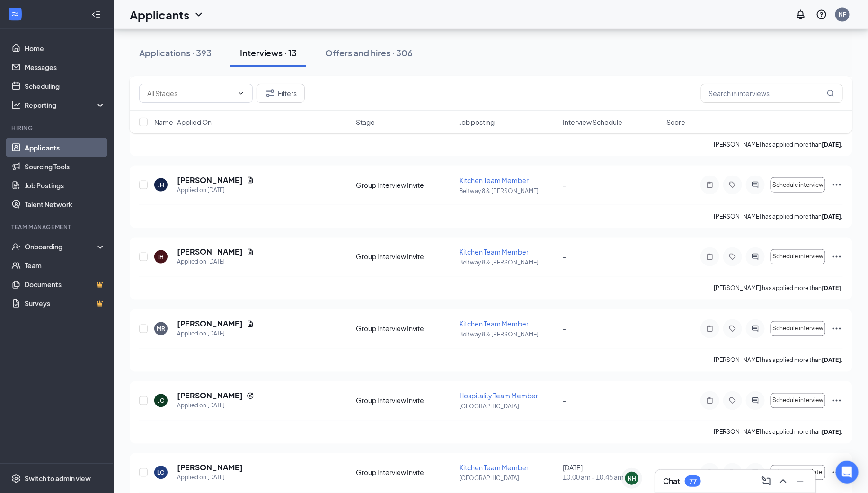
scroll to position [679, 0]
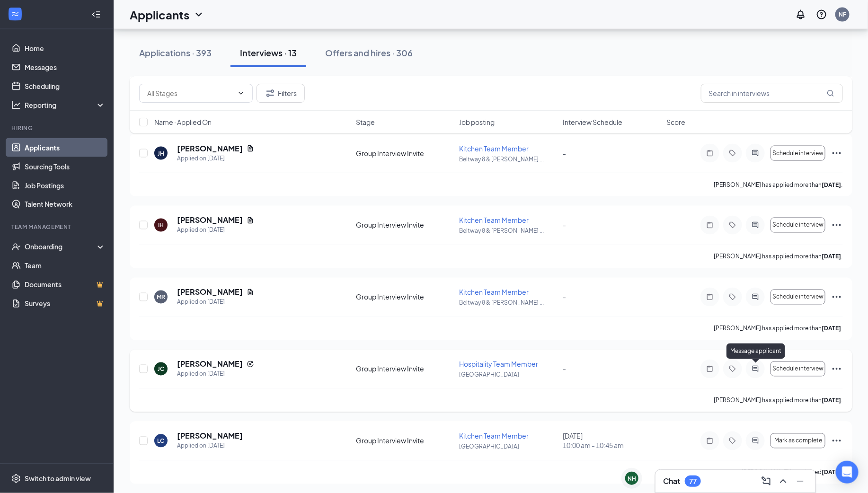
click at [756, 366] on icon "ActiveChat" at bounding box center [755, 369] width 11 height 8
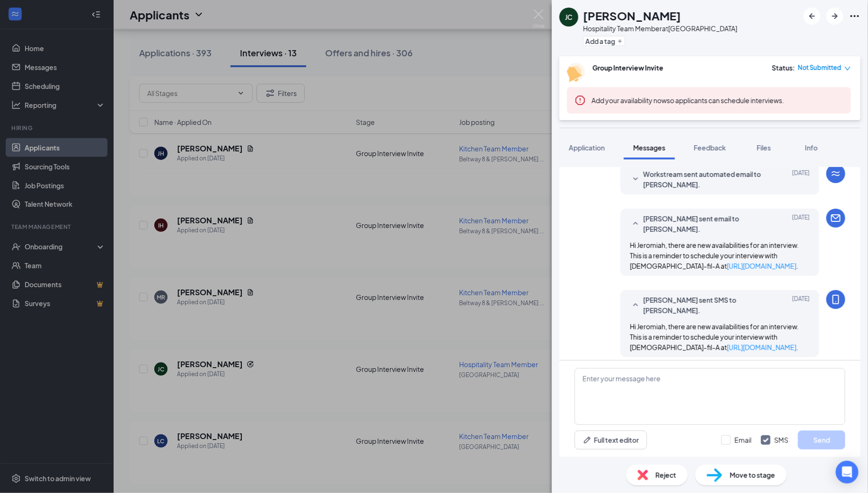
scroll to position [321, 0]
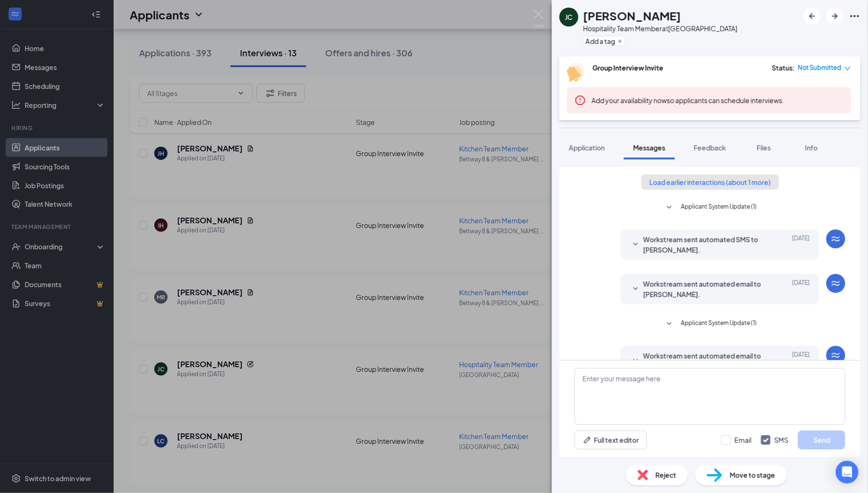
click at [721, 180] on button "Load earlier interactions (about 1 more)" at bounding box center [710, 182] width 138 height 15
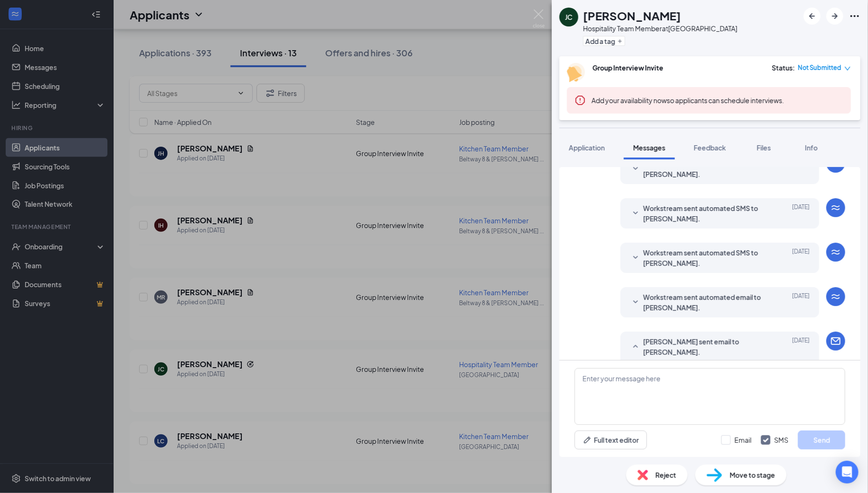
scroll to position [291, 0]
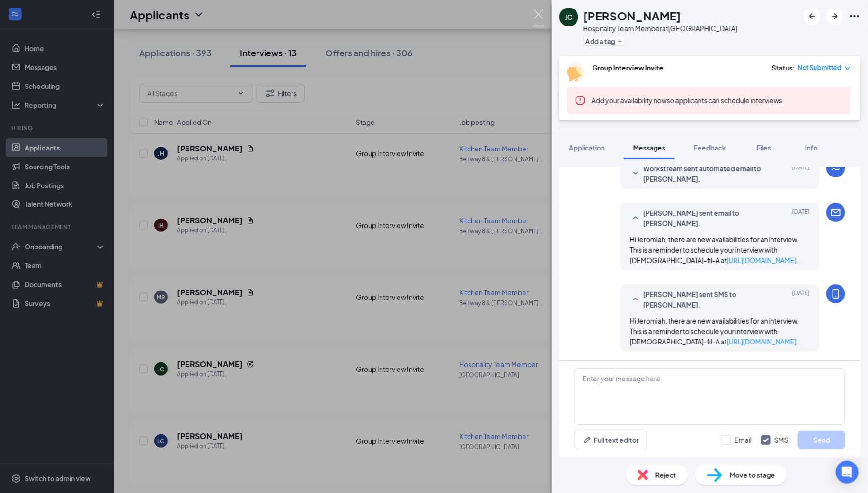
click at [541, 16] on img at bounding box center [539, 18] width 12 height 18
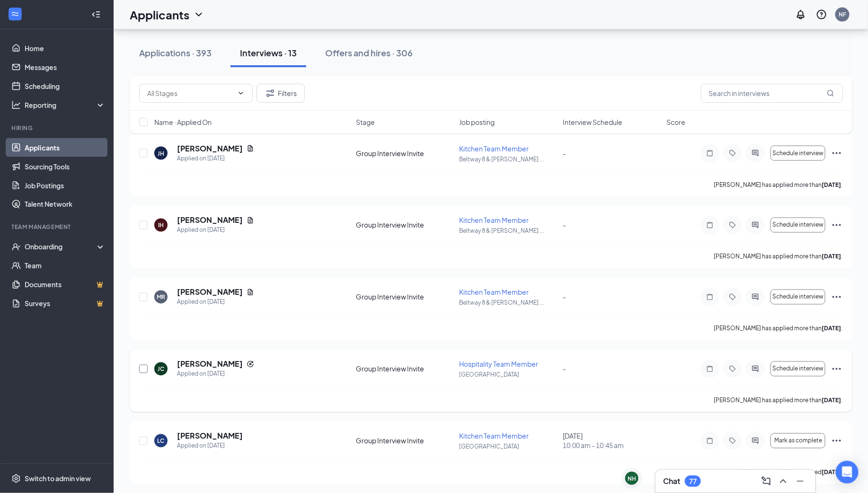
click at [143, 367] on input "checkbox" at bounding box center [143, 369] width 9 height 9
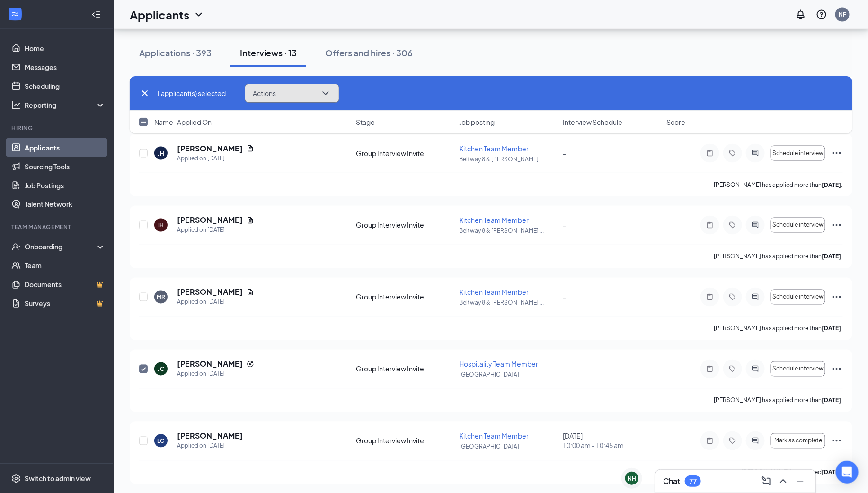
click at [291, 84] on button "Actions" at bounding box center [292, 93] width 95 height 19
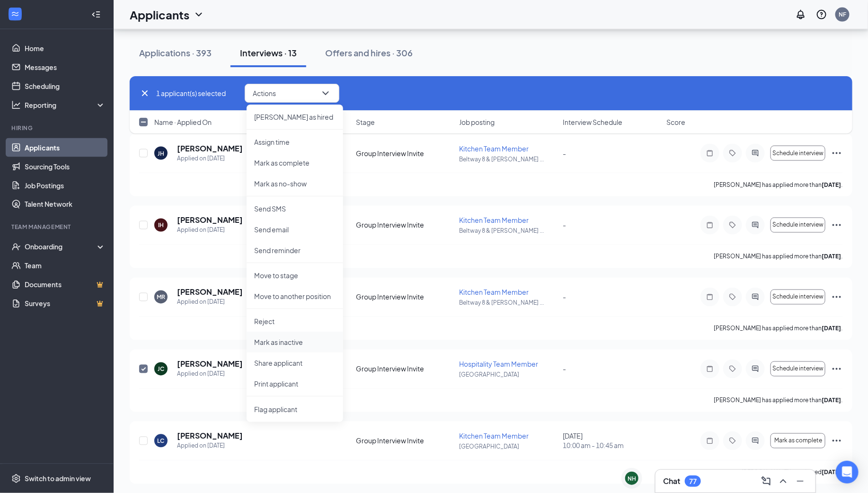
click at [286, 341] on p "Mark as inactive" at bounding box center [294, 342] width 81 height 9
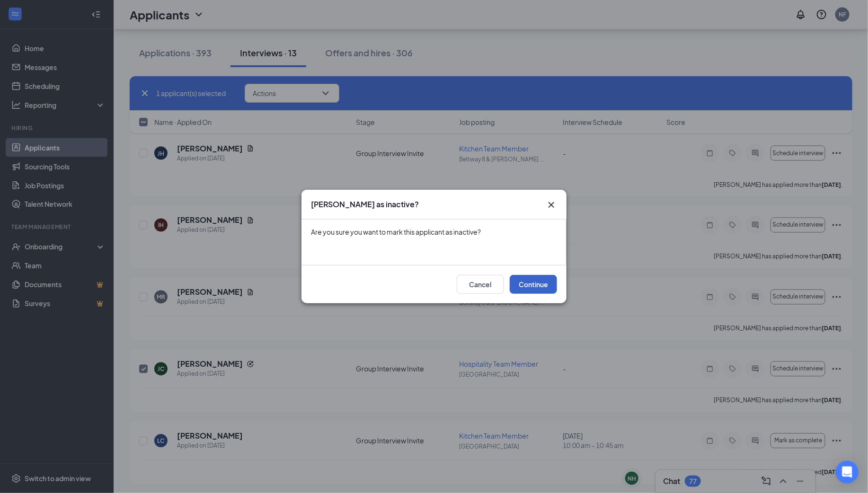
click at [539, 286] on button "Continue" at bounding box center [533, 284] width 47 height 19
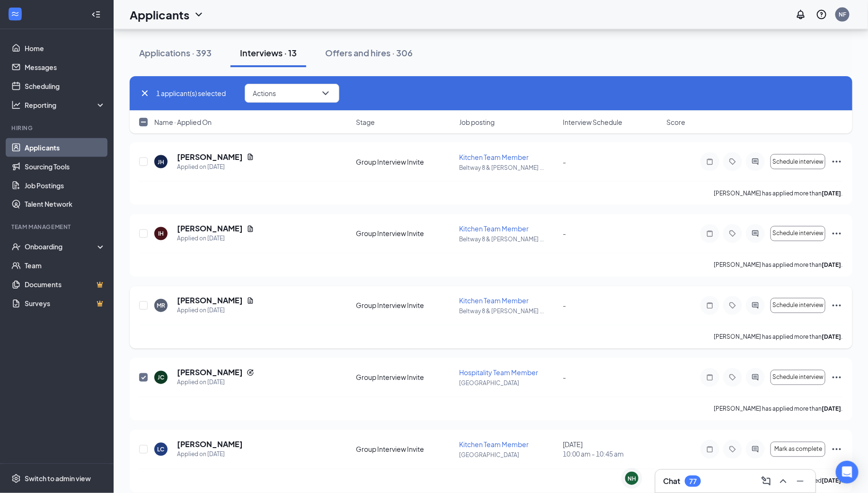
scroll to position [679, 0]
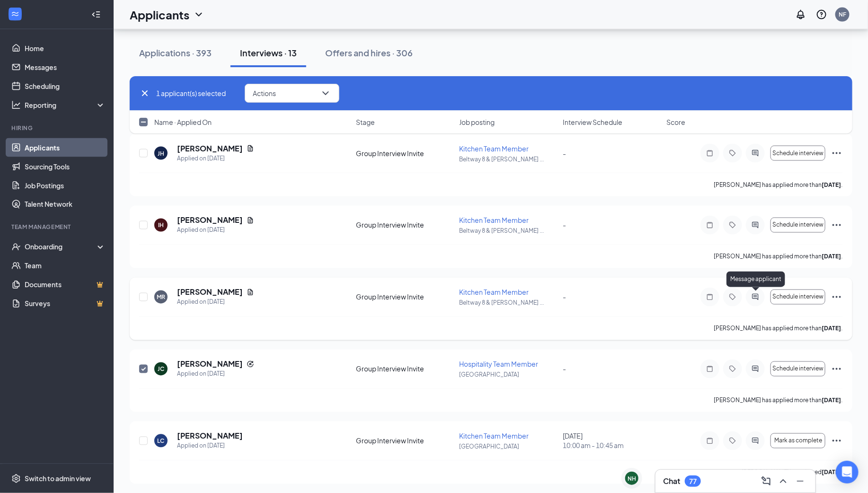
click at [756, 296] on icon "ActiveChat" at bounding box center [755, 297] width 11 height 8
checkbox input "false"
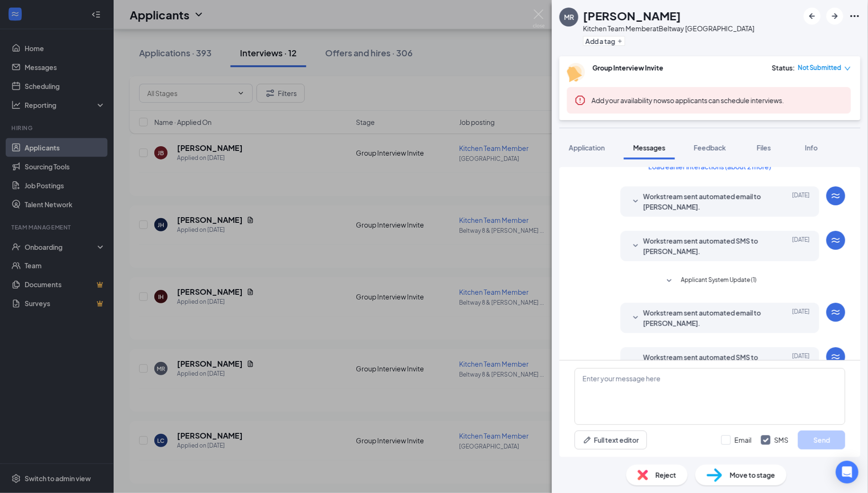
scroll to position [345, 0]
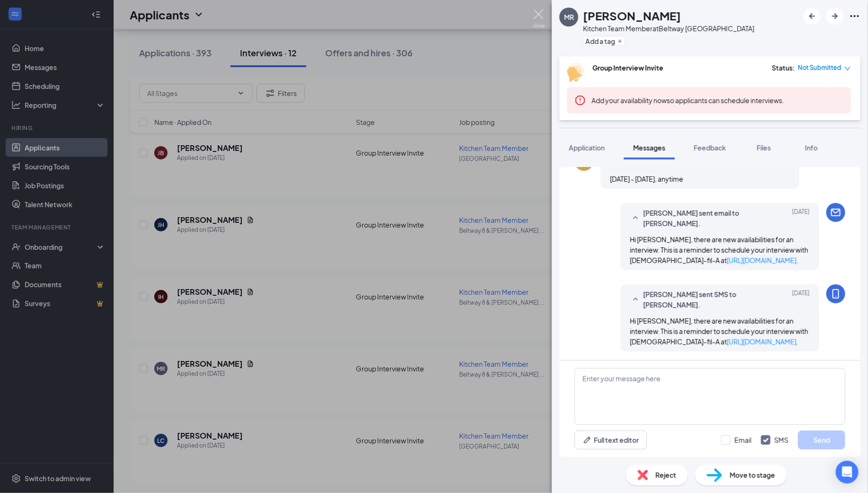
click at [536, 15] on img at bounding box center [539, 18] width 12 height 18
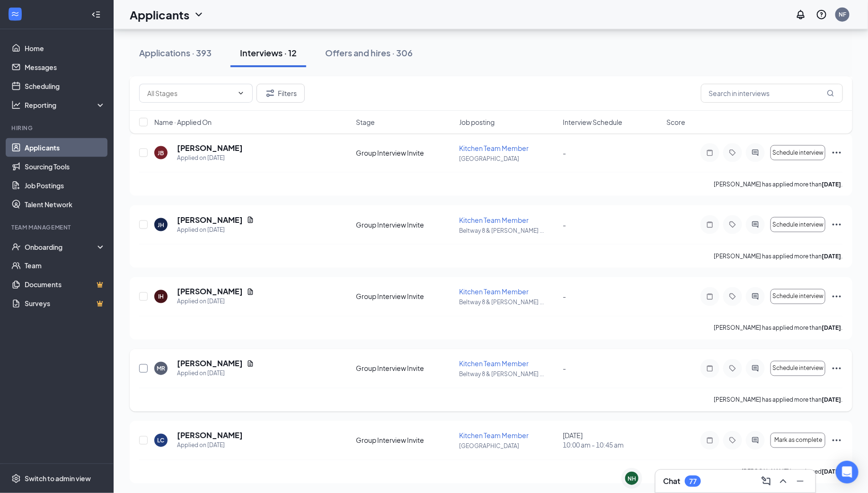
click at [146, 368] on input "checkbox" at bounding box center [143, 369] width 9 height 9
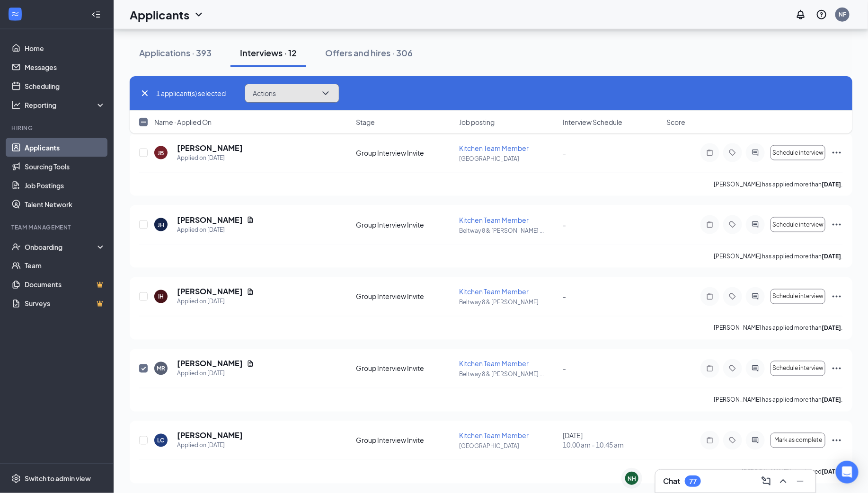
click at [320, 89] on button "Actions" at bounding box center [292, 93] width 95 height 19
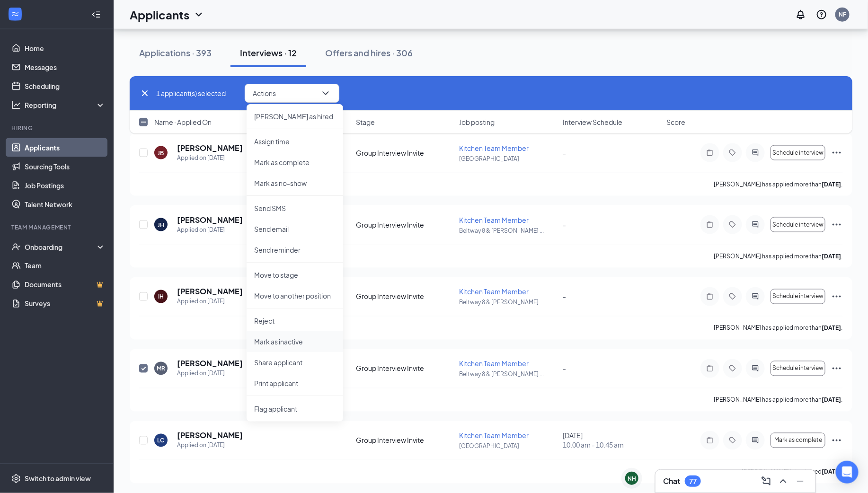
click at [296, 343] on p "Mark as inactive" at bounding box center [294, 341] width 81 height 9
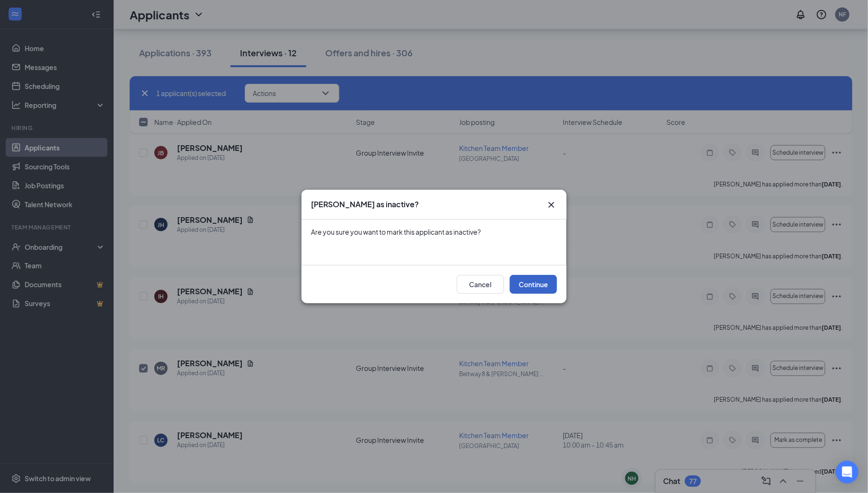
click at [527, 286] on button "Continue" at bounding box center [533, 284] width 47 height 19
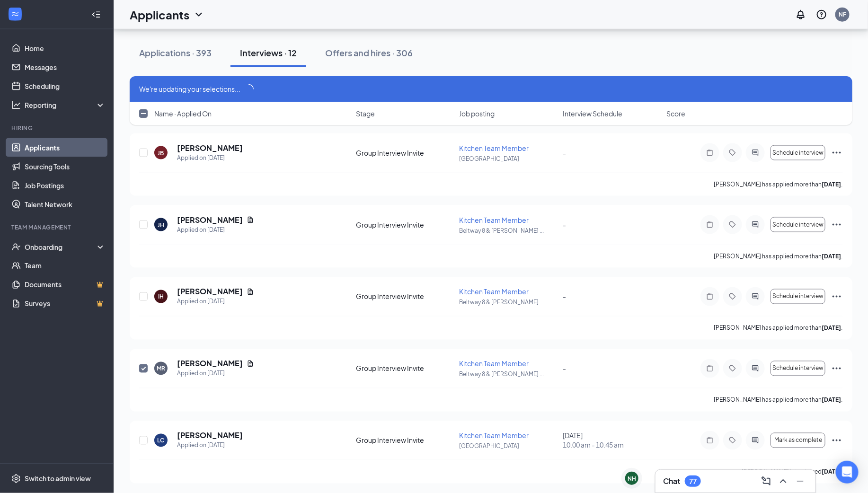
scroll to position [599, 0]
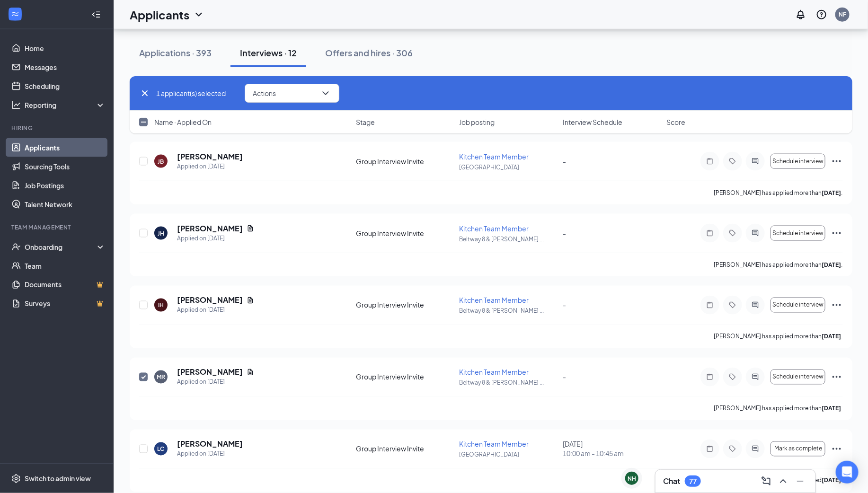
checkbox input "false"
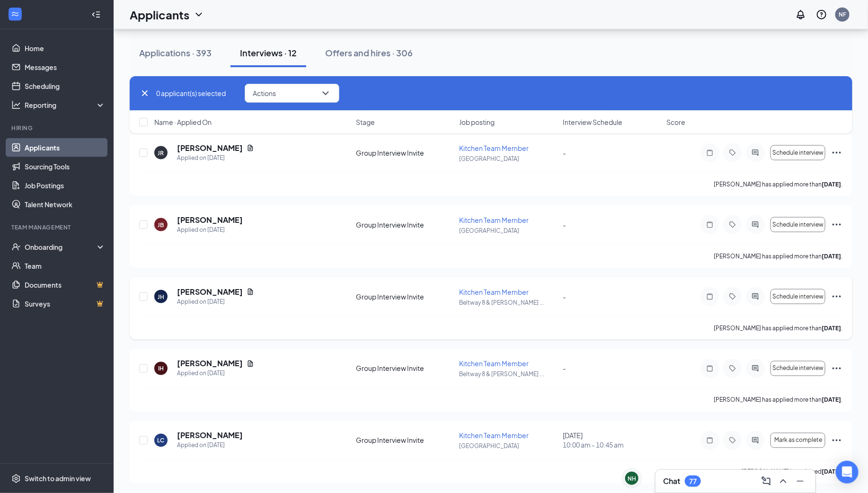
scroll to position [536, 0]
click at [754, 365] on icon "ActiveChat" at bounding box center [755, 369] width 11 height 8
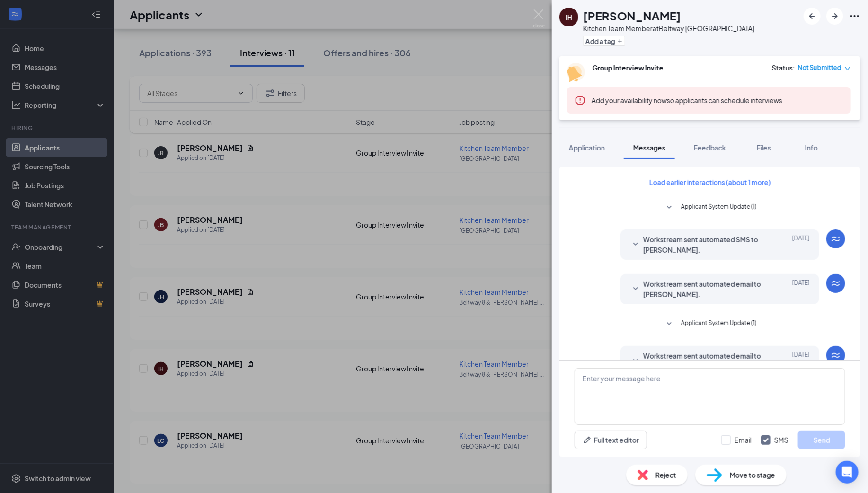
click at [537, 10] on img at bounding box center [539, 18] width 12 height 18
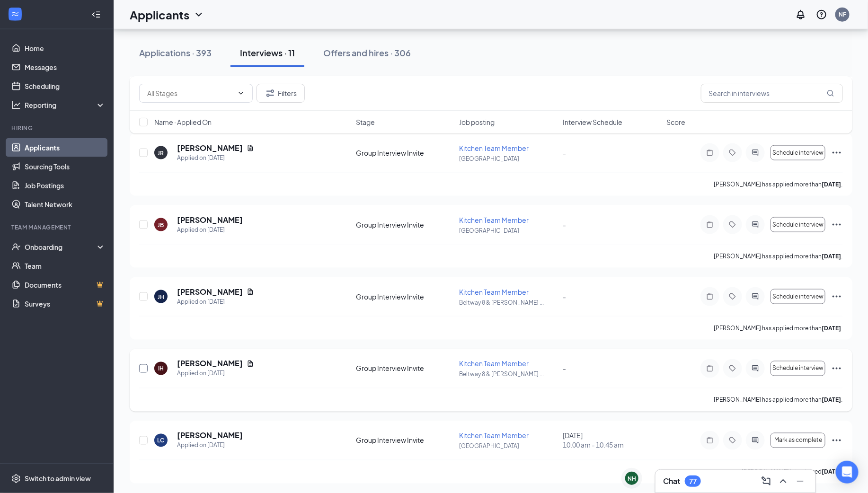
click at [144, 367] on input "checkbox" at bounding box center [143, 369] width 9 height 9
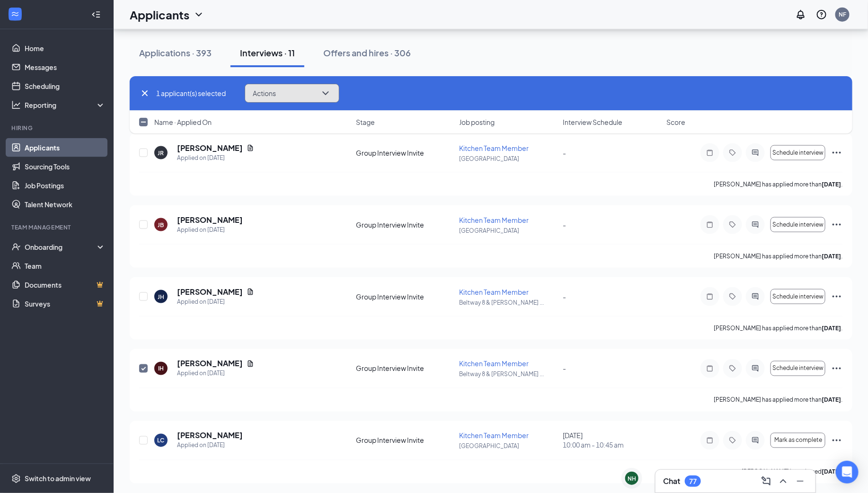
click at [313, 96] on button "Actions" at bounding box center [292, 93] width 95 height 19
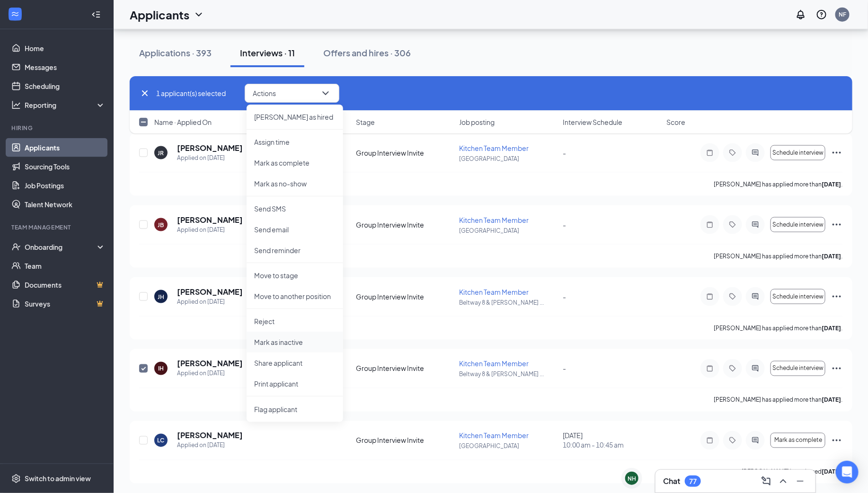
click at [299, 344] on p "Mark as inactive" at bounding box center [294, 342] width 81 height 9
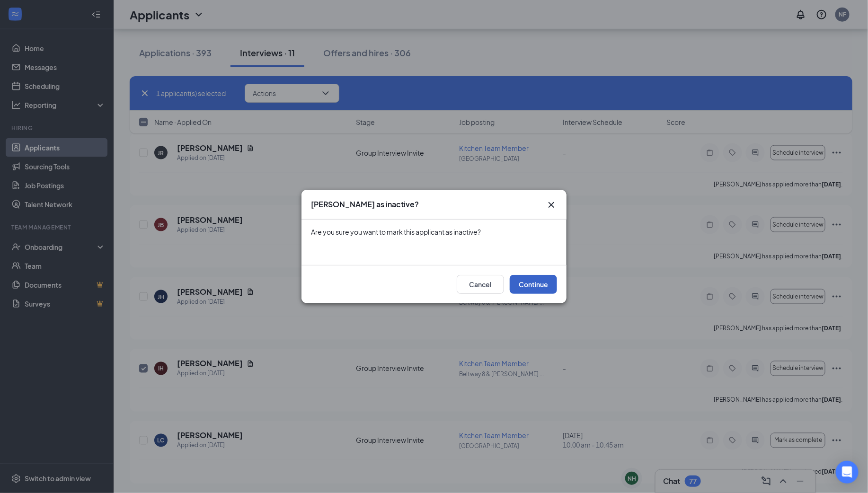
click at [537, 285] on button "Continue" at bounding box center [533, 284] width 47 height 19
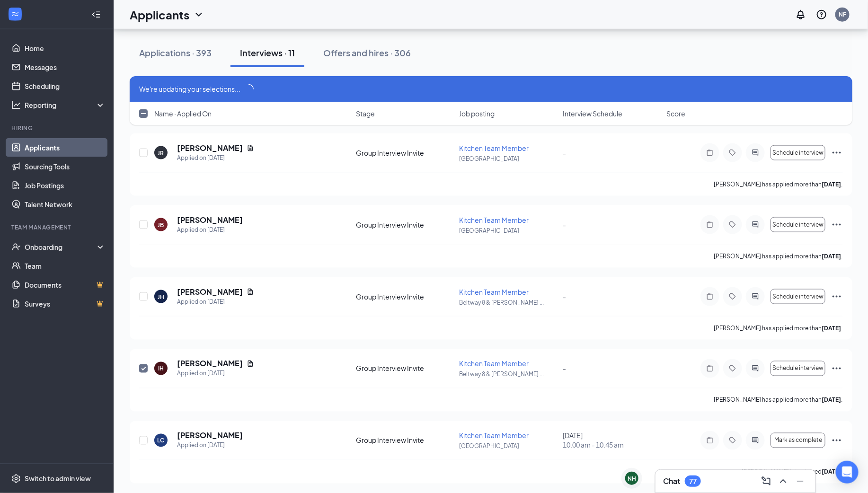
scroll to position [527, 0]
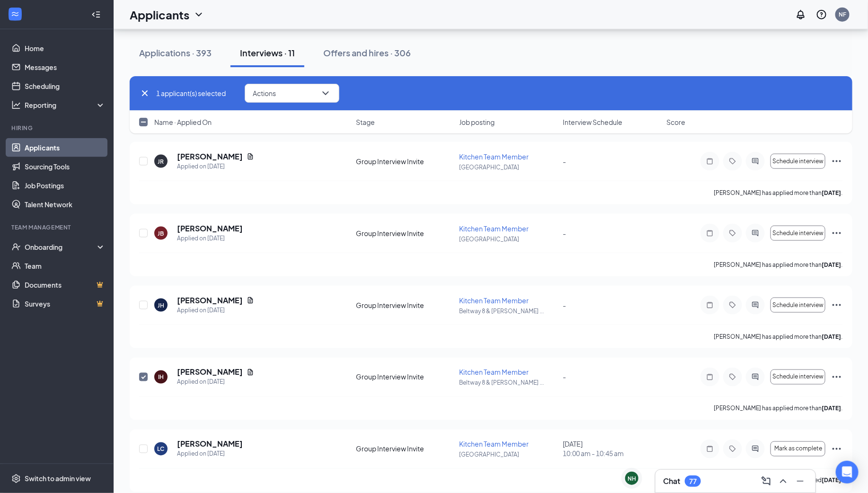
checkbox input "false"
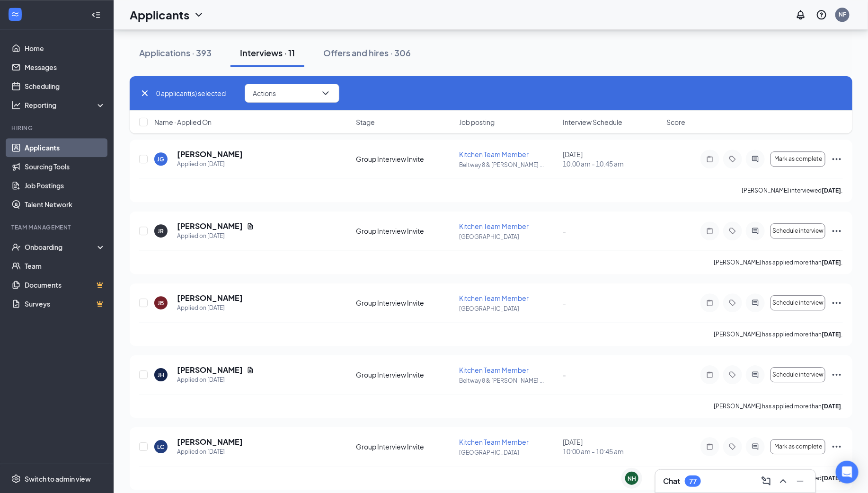
scroll to position [1182, 0]
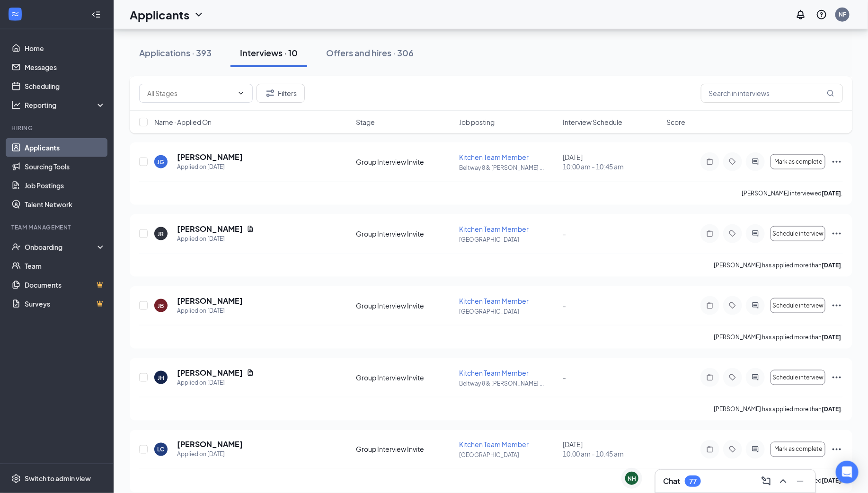
scroll to position [464, 0]
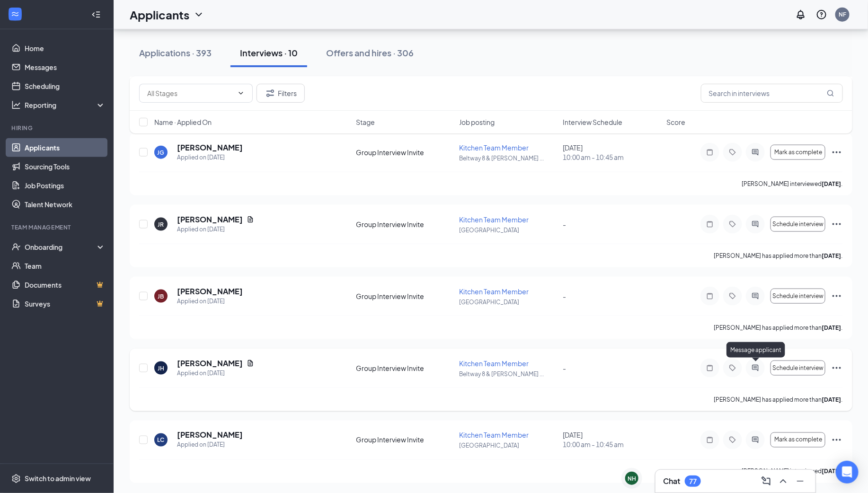
click at [756, 365] on icon "ActiveChat" at bounding box center [755, 369] width 11 height 8
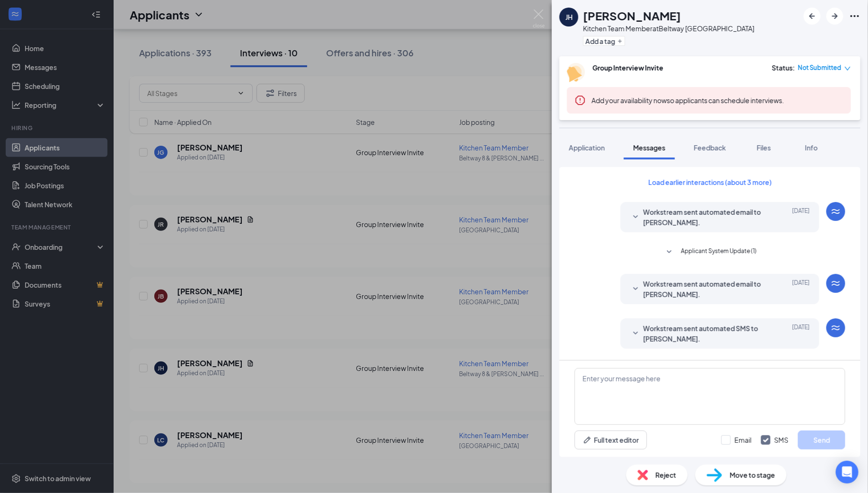
scroll to position [70, 0]
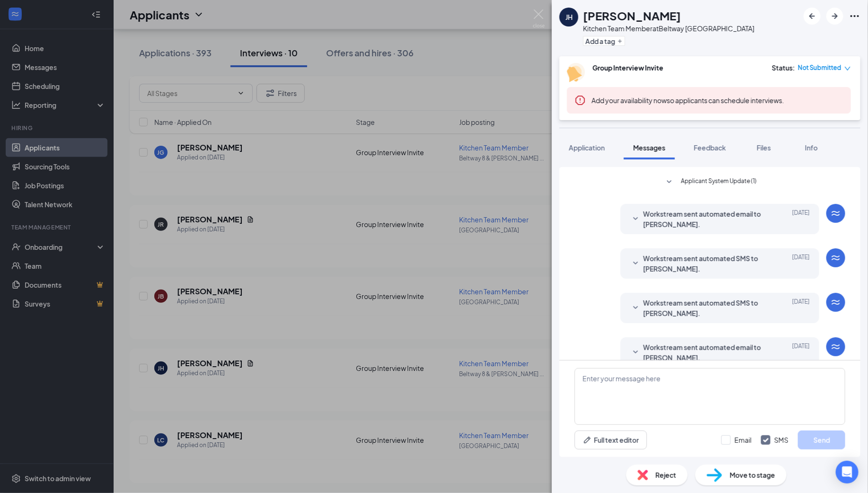
click at [761, 231] on div "Workstream sent automated email to [PERSON_NAME]. [DATE] Hi [PERSON_NAME], Grea…" at bounding box center [720, 219] width 199 height 30
click at [758, 215] on span "Workstream sent automated email to [PERSON_NAME]." at bounding box center [705, 219] width 124 height 21
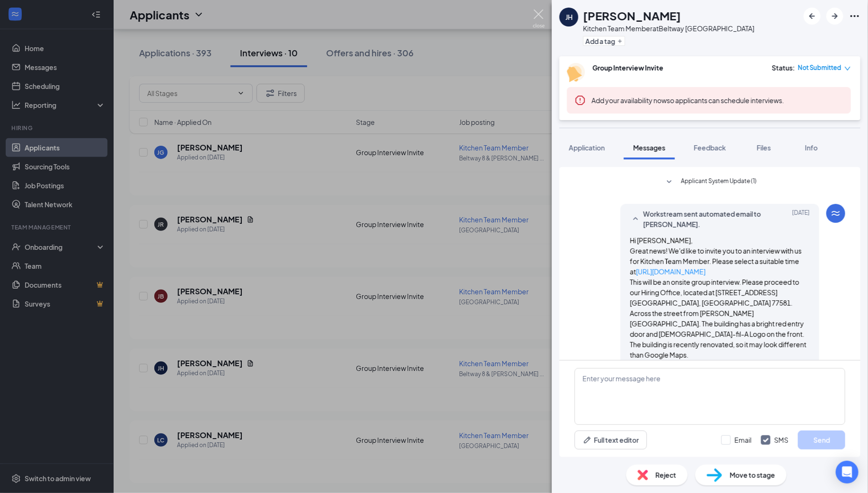
click at [537, 12] on img at bounding box center [539, 18] width 12 height 18
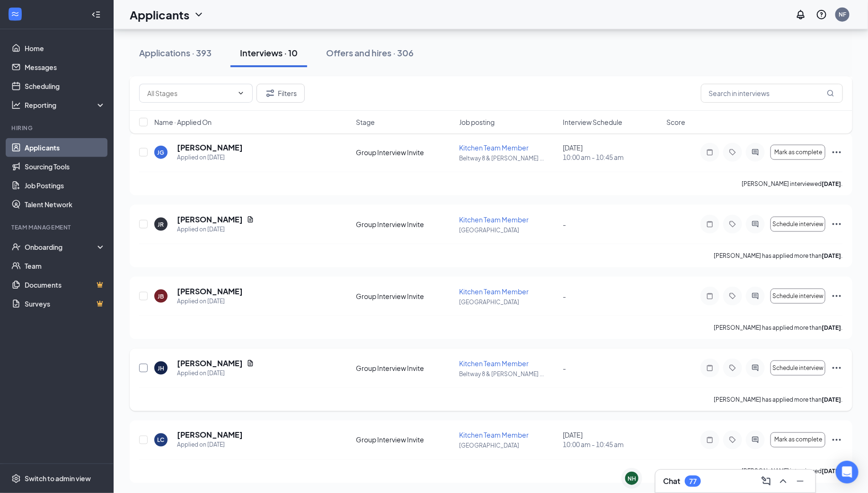
click at [145, 365] on input "checkbox" at bounding box center [143, 368] width 9 height 9
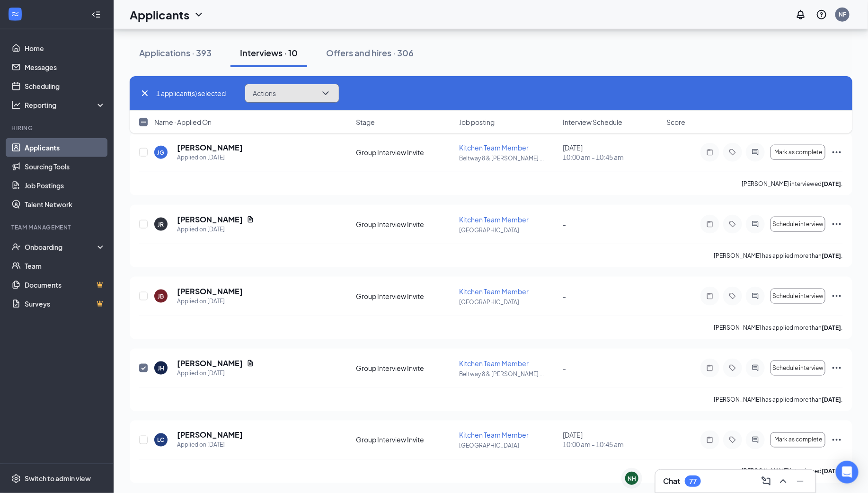
click at [308, 91] on button "Actions" at bounding box center [292, 93] width 95 height 19
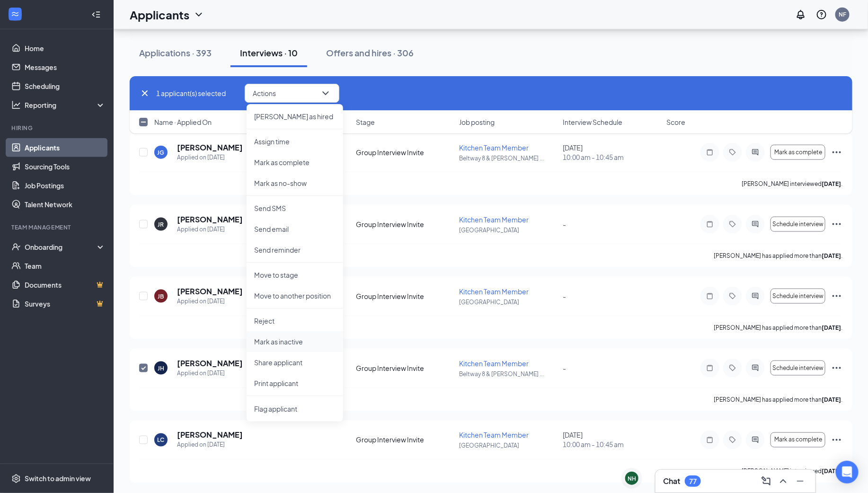
click at [296, 339] on p "Mark as inactive" at bounding box center [294, 341] width 81 height 9
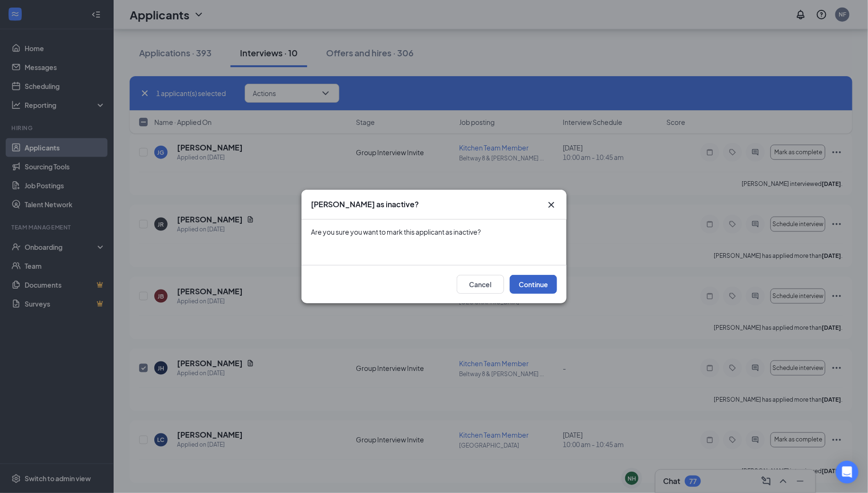
click at [537, 283] on button "Continue" at bounding box center [533, 284] width 47 height 19
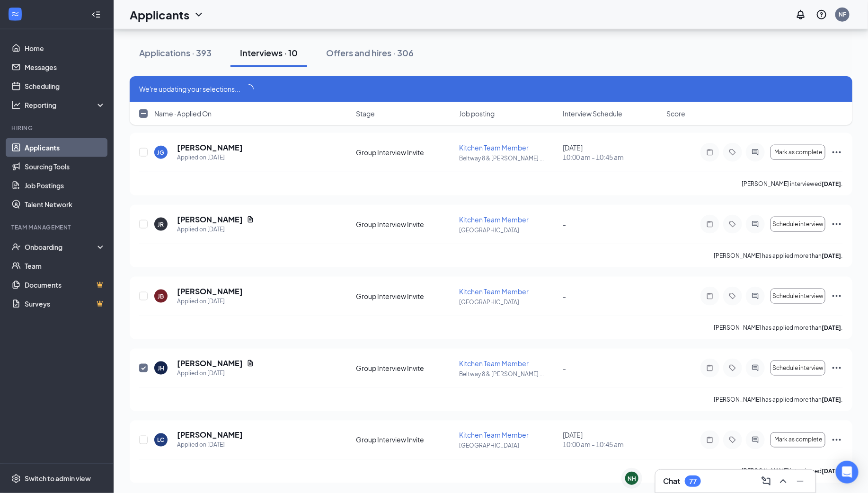
scroll to position [456, 0]
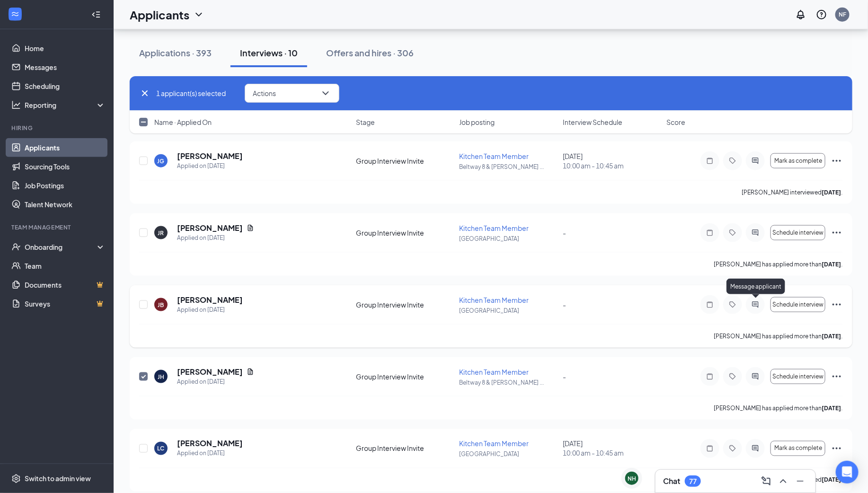
click at [757, 303] on icon "ActiveChat" at bounding box center [755, 305] width 11 height 8
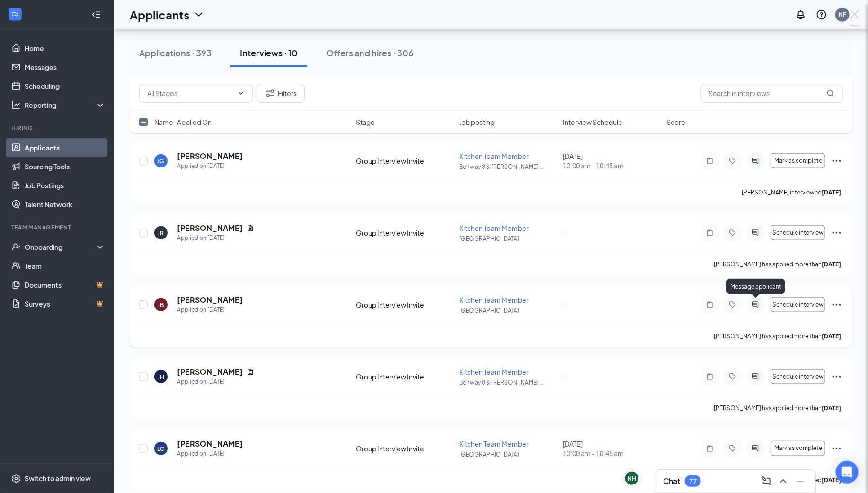
checkbox input "false"
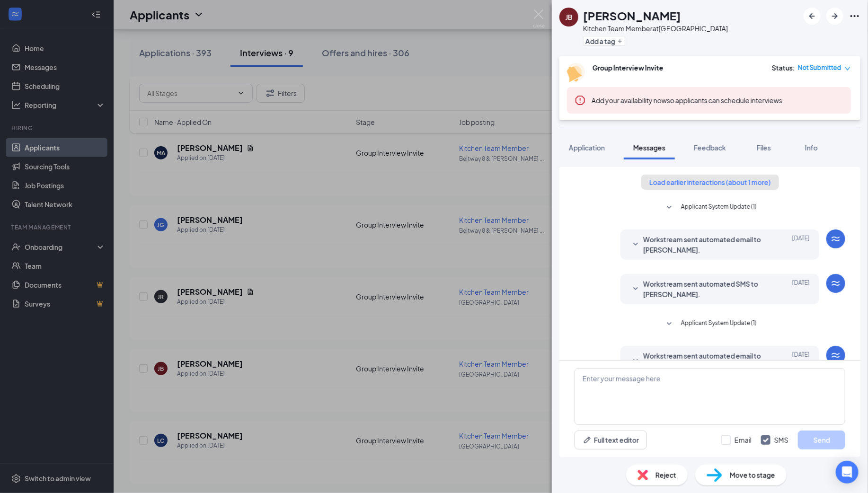
click at [745, 182] on button "Load earlier interactions (about 1 more)" at bounding box center [710, 182] width 138 height 15
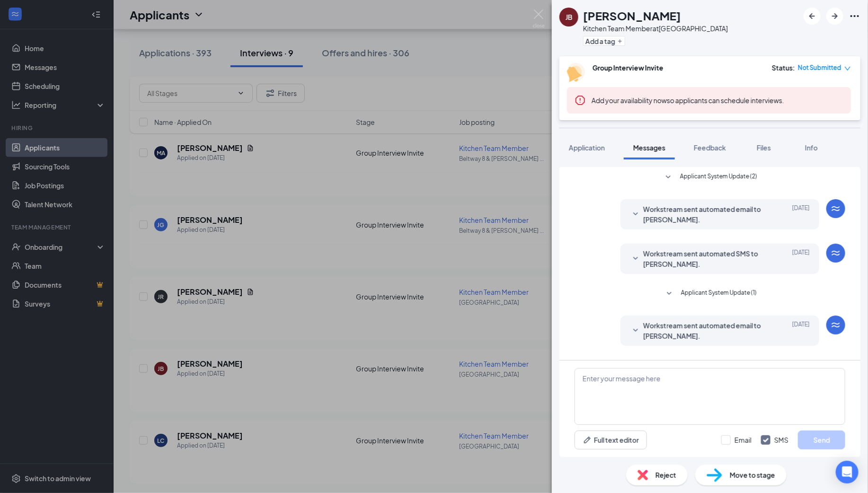
click at [735, 174] on span "Applicant System Update (2)" at bounding box center [718, 177] width 77 height 11
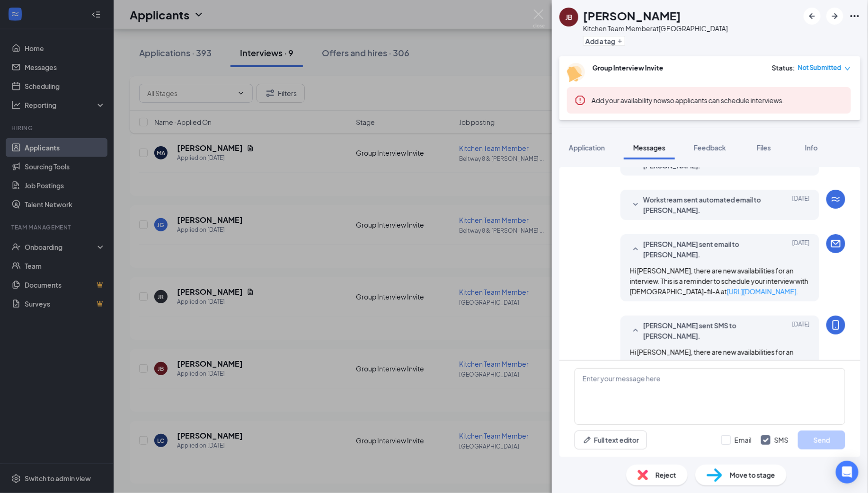
scroll to position [300, 0]
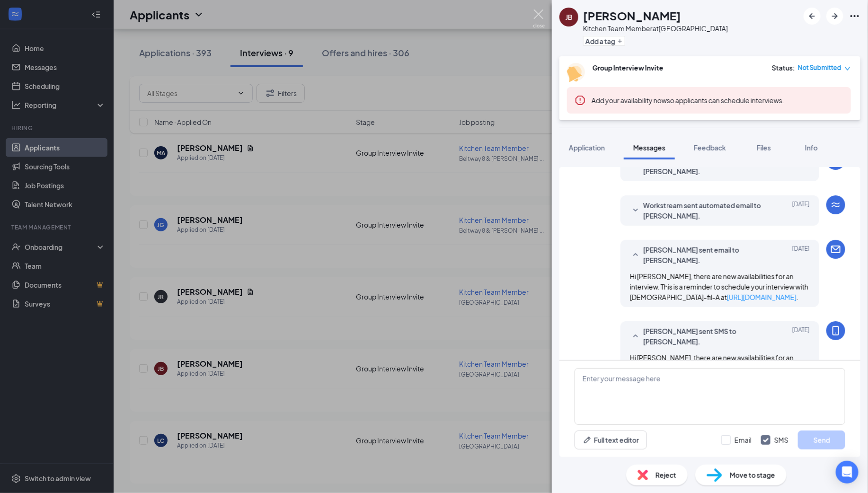
click at [540, 20] on img at bounding box center [539, 18] width 12 height 18
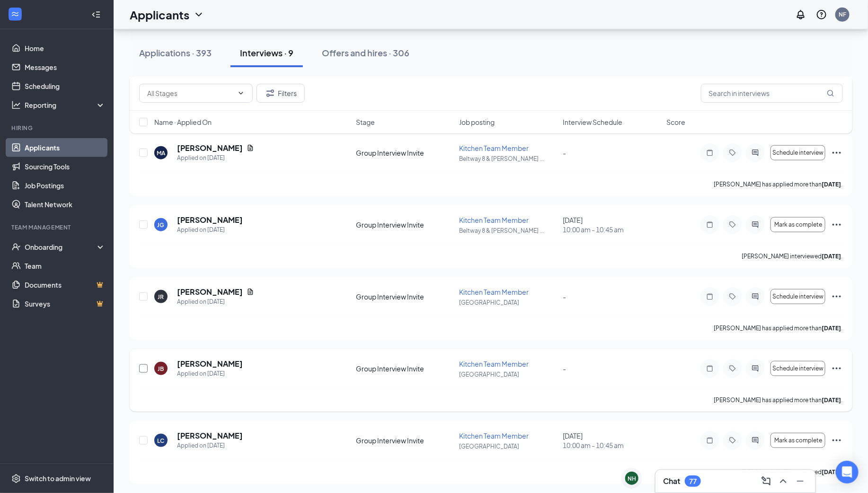
click at [144, 369] on input "checkbox" at bounding box center [143, 369] width 9 height 9
checkbox input "true"
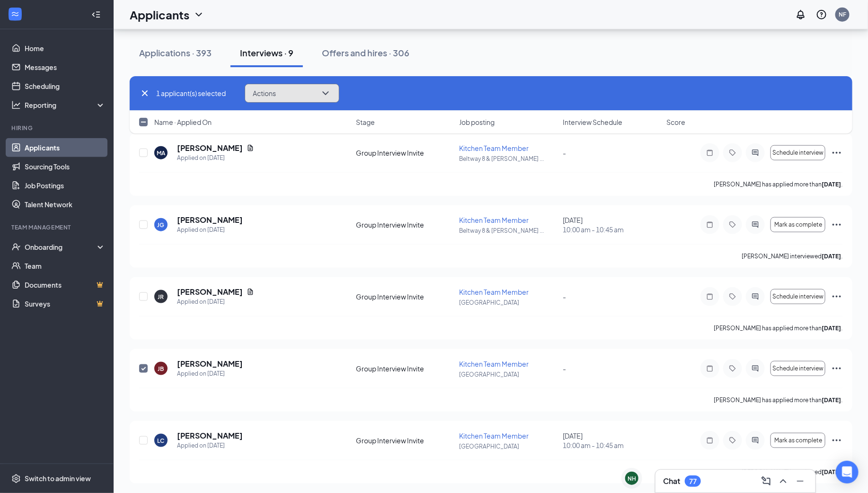
click at [271, 91] on span "Actions" at bounding box center [264, 93] width 23 height 7
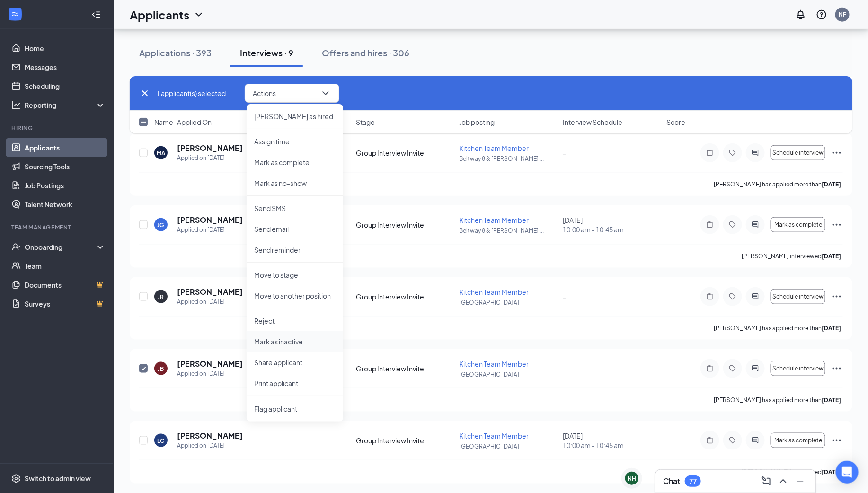
click at [297, 342] on p "Mark as inactive" at bounding box center [294, 341] width 81 height 9
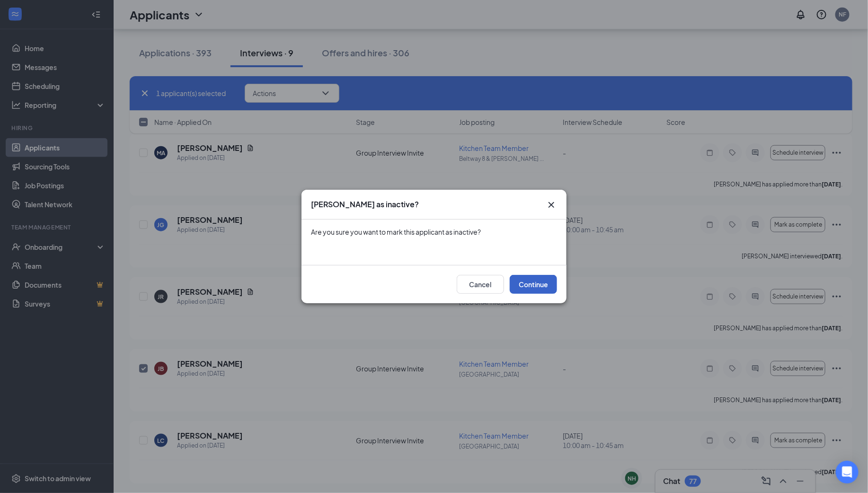
click at [548, 282] on button "Continue" at bounding box center [533, 284] width 47 height 19
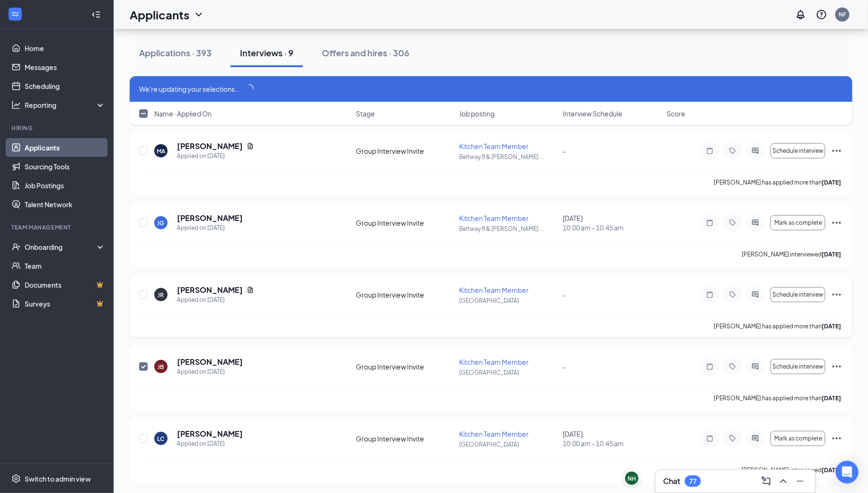
scroll to position [383, 0]
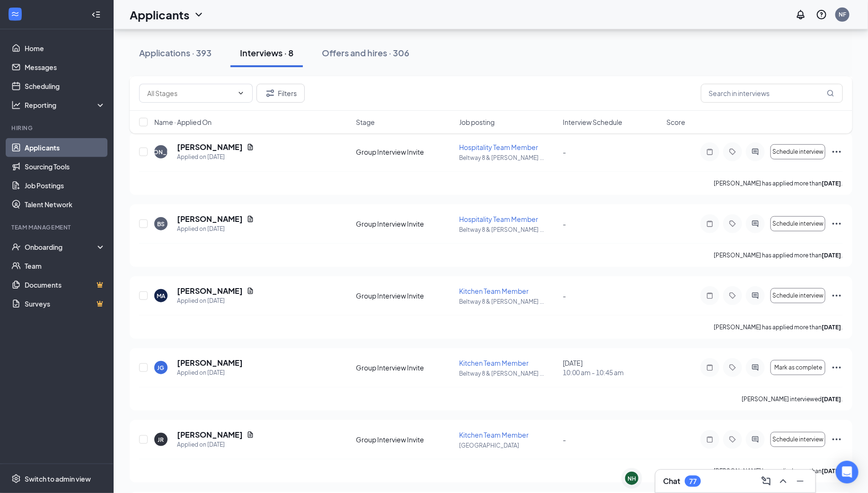
scroll to position [320, 0]
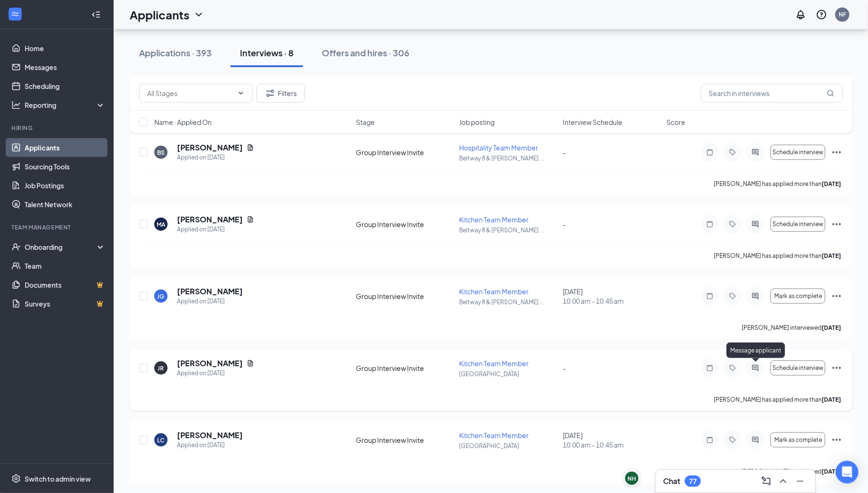
click at [755, 367] on icon "ActiveChat" at bounding box center [756, 368] width 6 height 6
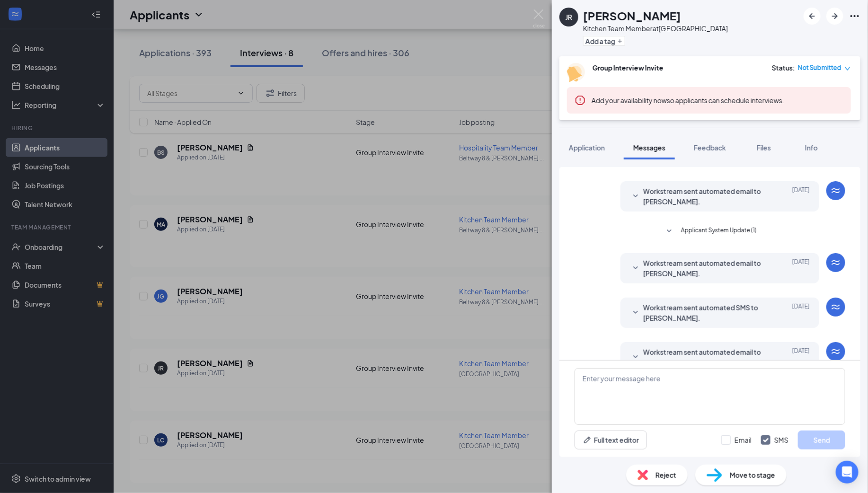
scroll to position [110, 0]
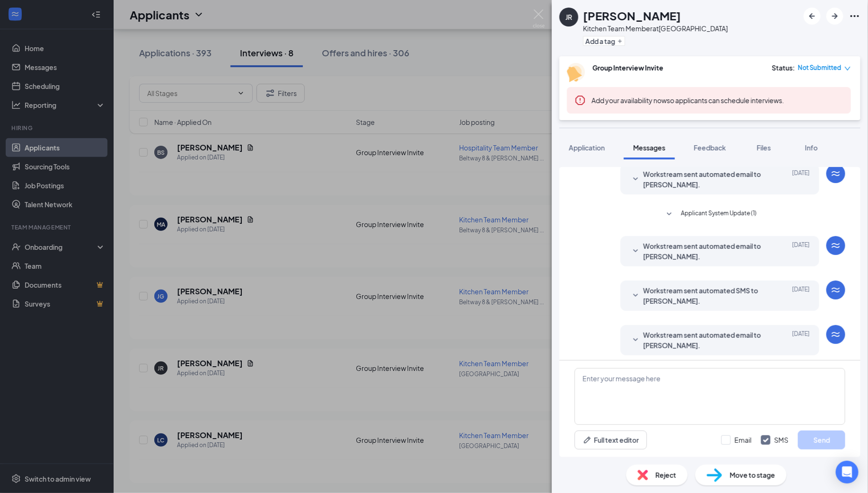
click at [750, 249] on span "Workstream sent automated email to [PERSON_NAME]." at bounding box center [705, 251] width 124 height 21
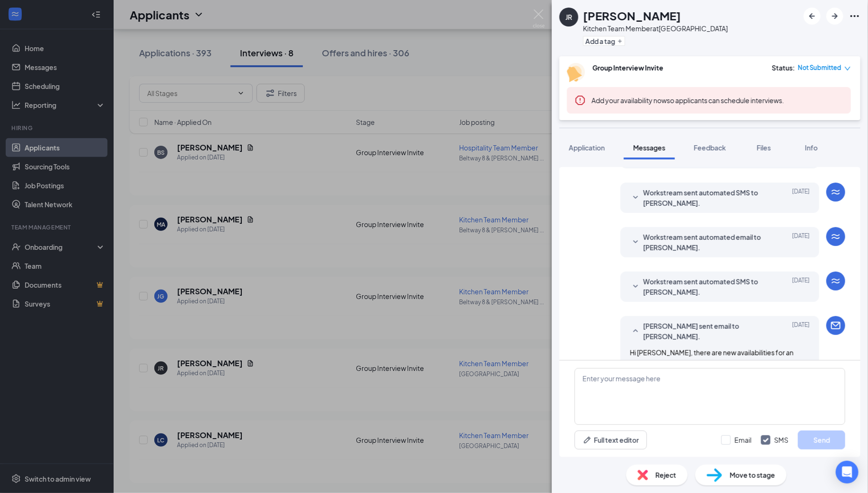
scroll to position [462, 0]
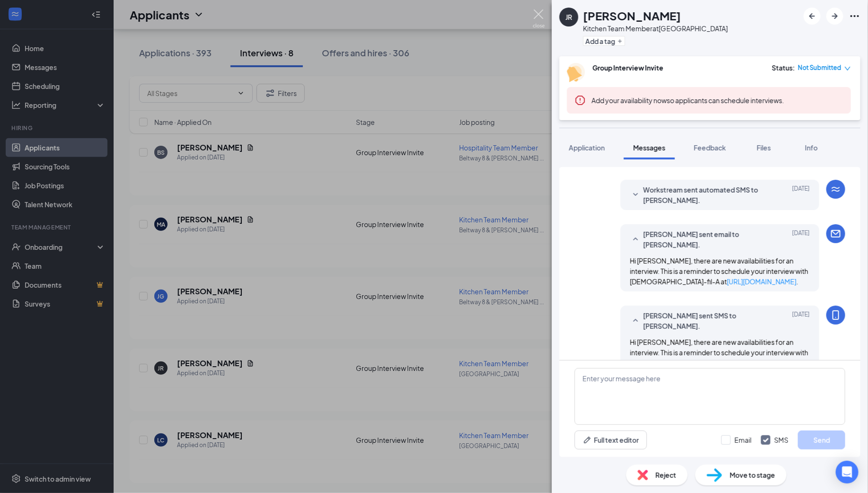
click at [541, 15] on img at bounding box center [539, 18] width 12 height 18
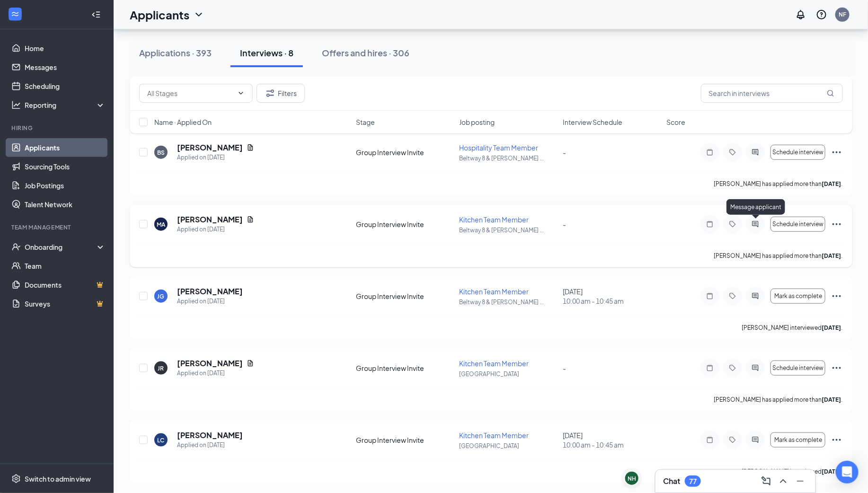
click at [756, 224] on icon "ActiveChat" at bounding box center [756, 225] width 6 height 6
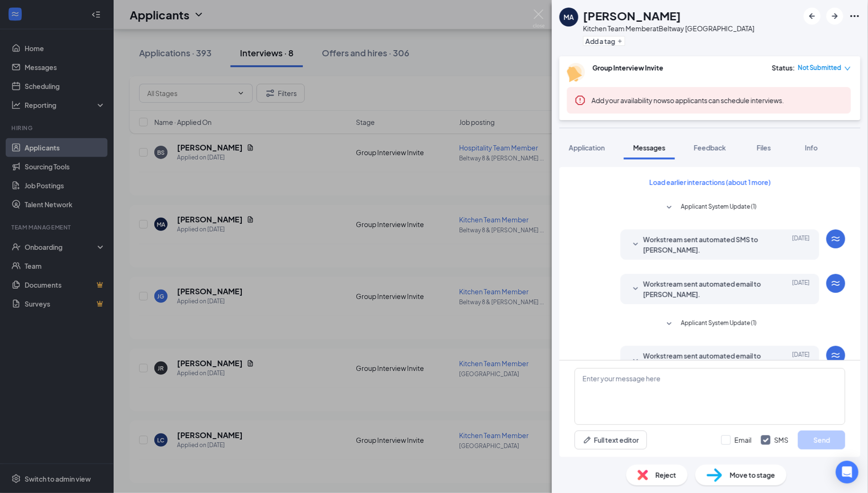
click at [535, 10] on img at bounding box center [539, 18] width 12 height 18
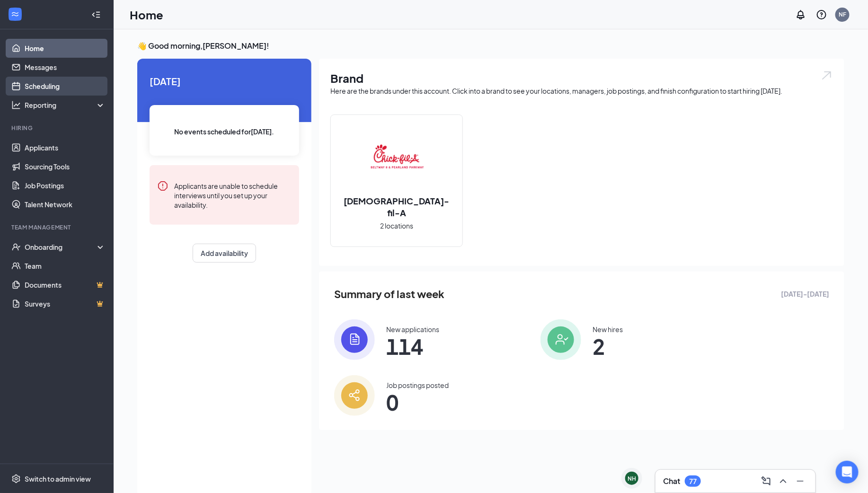
click at [65, 81] on link "Scheduling" at bounding box center [65, 86] width 81 height 19
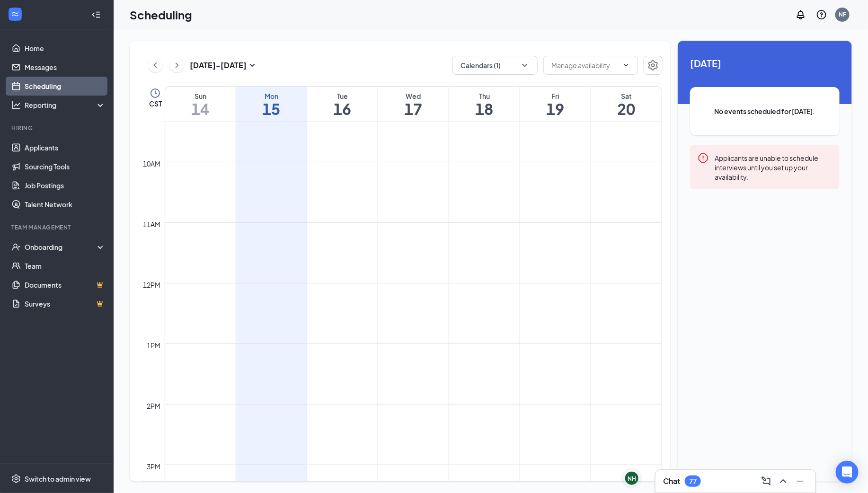
scroll to position [387, 0]
click at [52, 149] on link "Applicants" at bounding box center [65, 147] width 81 height 19
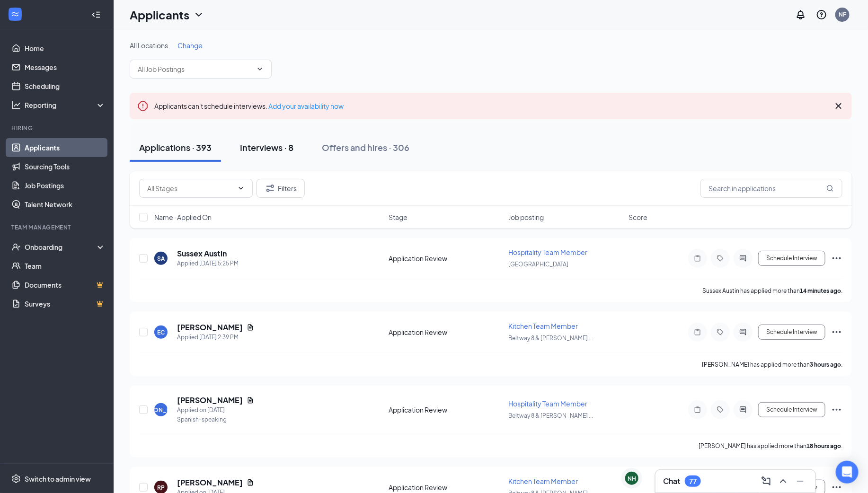
click at [277, 147] on div "Interviews · 8" at bounding box center [266, 148] width 53 height 12
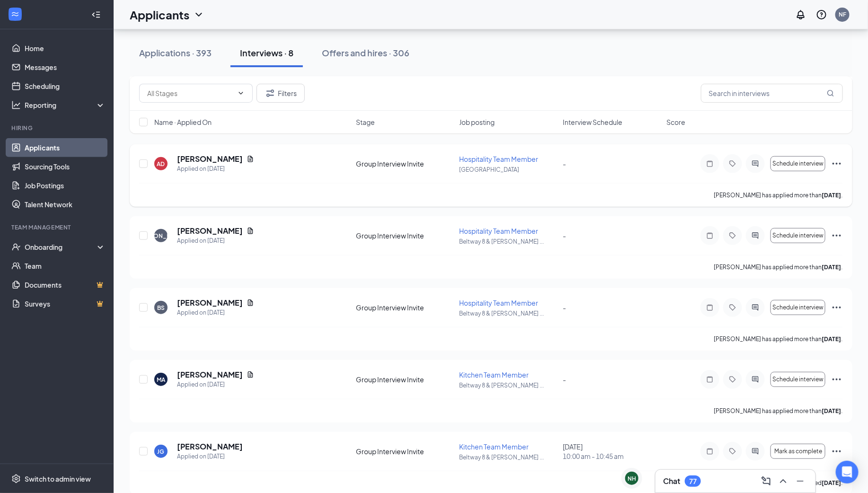
scroll to position [320, 0]
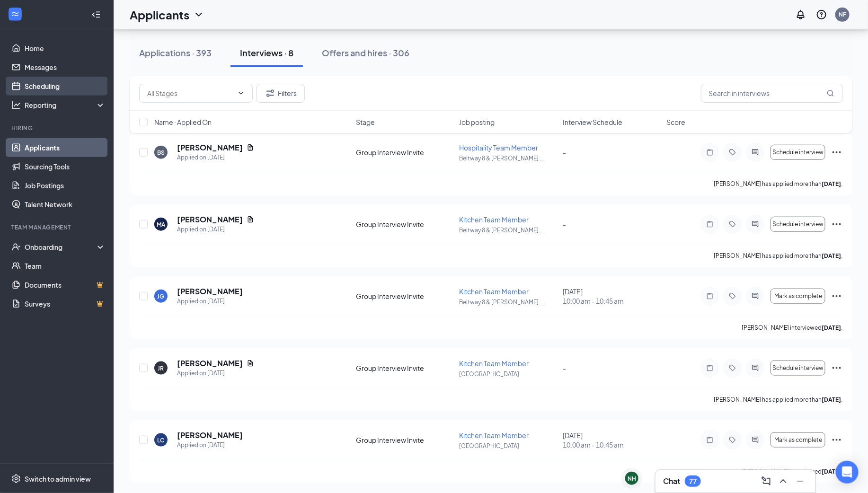
click at [87, 88] on link "Scheduling" at bounding box center [65, 86] width 81 height 19
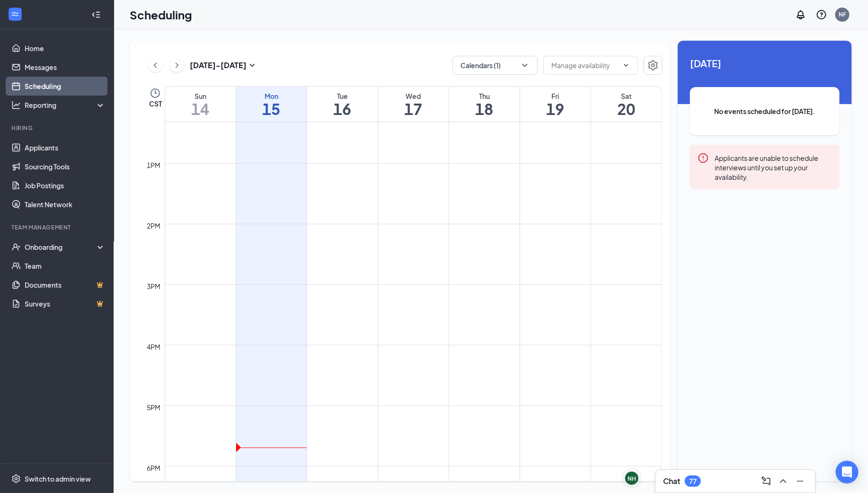
scroll to position [908, 0]
drag, startPoint x: 320, startPoint y: 263, endPoint x: 324, endPoint y: 294, distance: 31.0
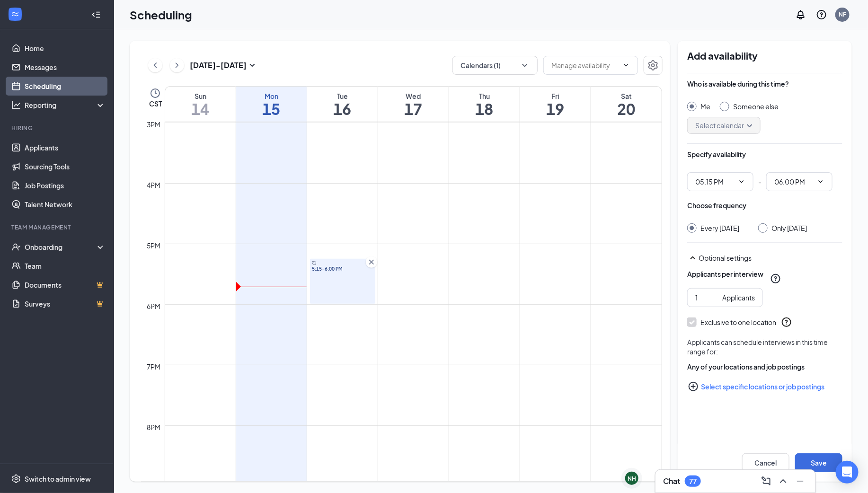
click at [765, 227] on input "Only Tuesday, Sep 16" at bounding box center [761, 226] width 7 height 7
radio input "true"
radio input "false"
drag, startPoint x: 702, startPoint y: 303, endPoint x: 692, endPoint y: 303, distance: 10.9
click at [692, 303] on span "1 Applicants" at bounding box center [725, 297] width 76 height 19
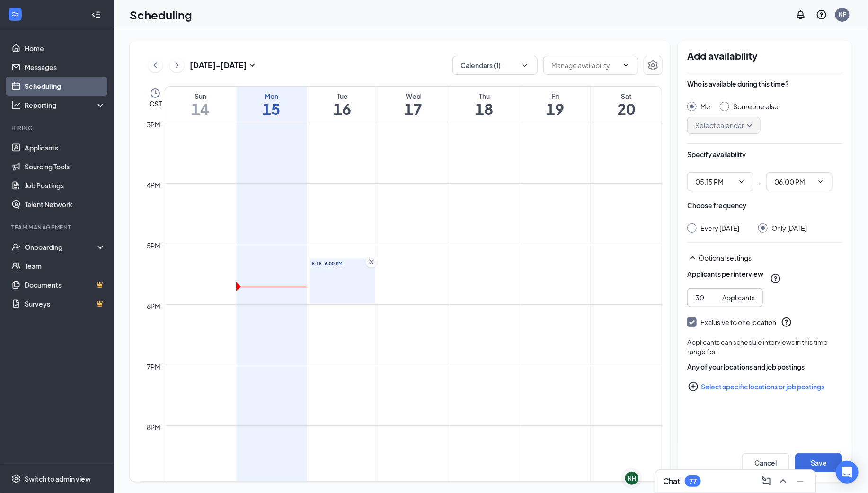
type input "30"
click at [695, 327] on icon "Checkmark" at bounding box center [692, 323] width 8 height 8
click at [694, 324] on input "Exclusive to one location" at bounding box center [690, 321] width 7 height 7
checkbox input "false"
click at [817, 460] on button "Save" at bounding box center [818, 462] width 47 height 19
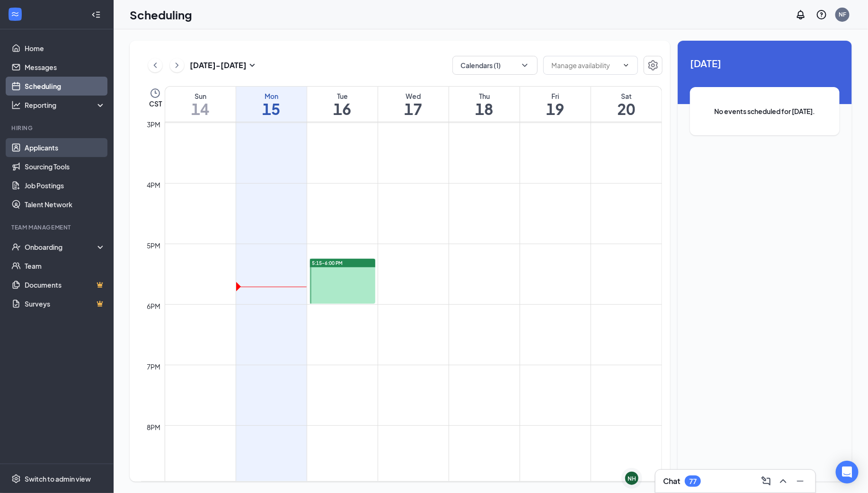
click at [51, 151] on link "Applicants" at bounding box center [65, 147] width 81 height 19
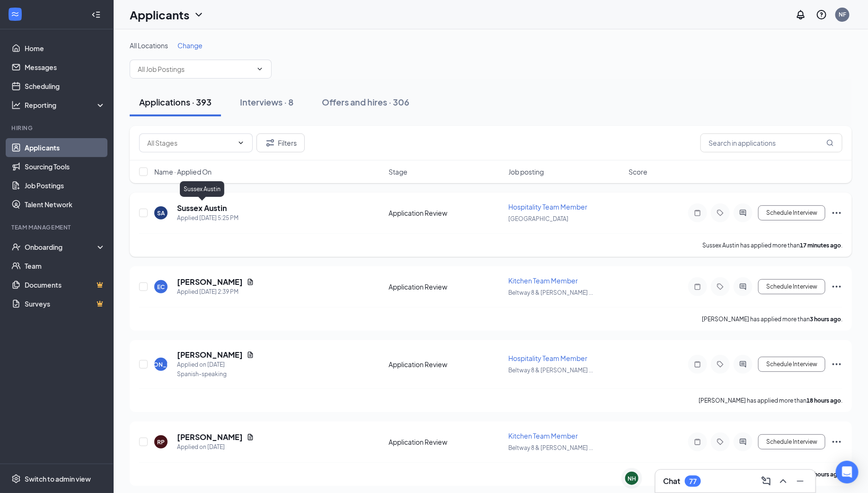
click at [199, 207] on h5 "Sussex Austin" at bounding box center [202, 208] width 50 height 10
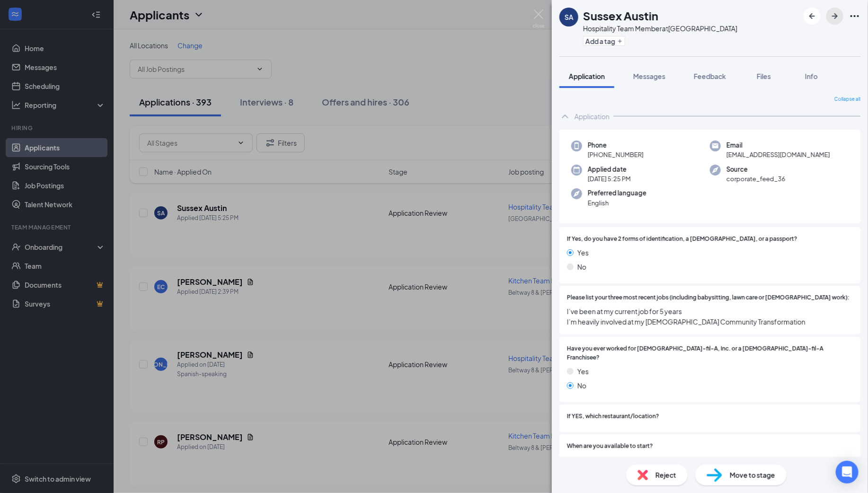
click at [836, 17] on icon "ArrowRight" at bounding box center [835, 16] width 6 height 6
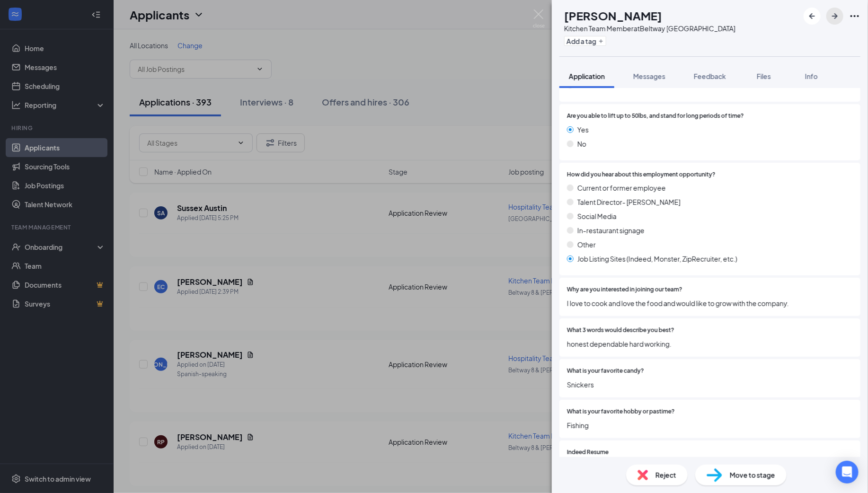
scroll to position [1137, 0]
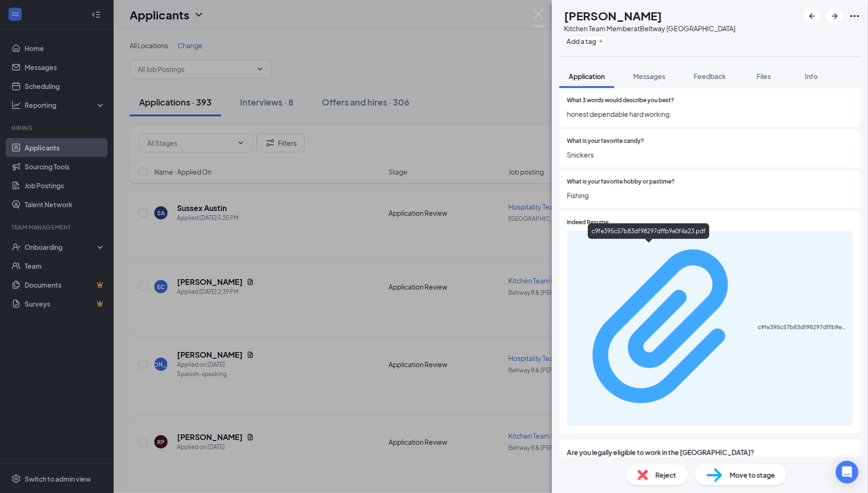
click at [758, 324] on div "c9fe395c57b83df98297dffb9e0f4a23.pdf" at bounding box center [802, 328] width 89 height 8
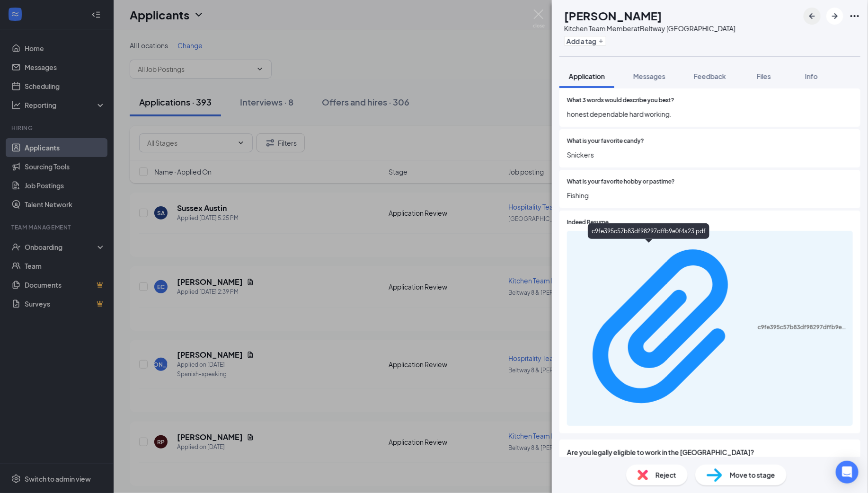
scroll to position [1133, 0]
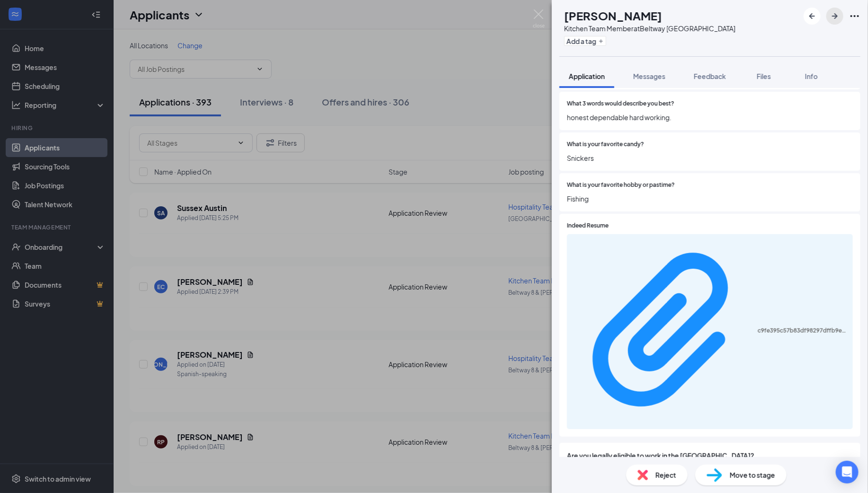
click at [836, 18] on icon "ArrowRight" at bounding box center [834, 15] width 11 height 11
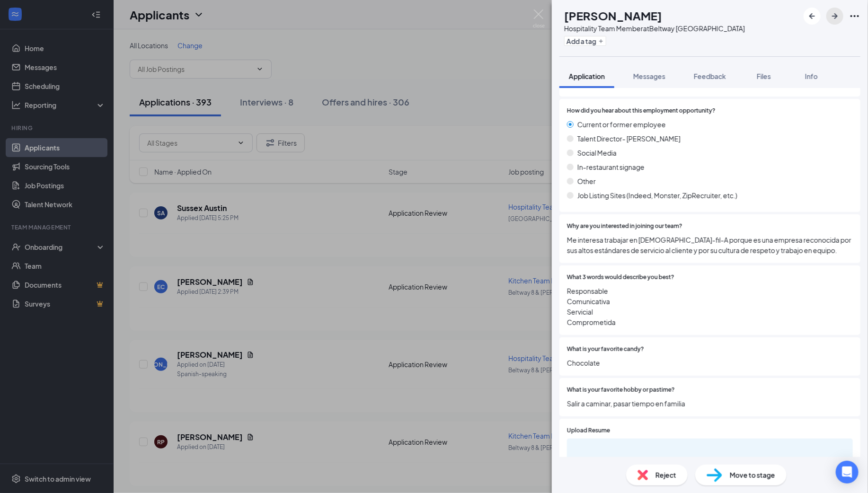
scroll to position [1229, 0]
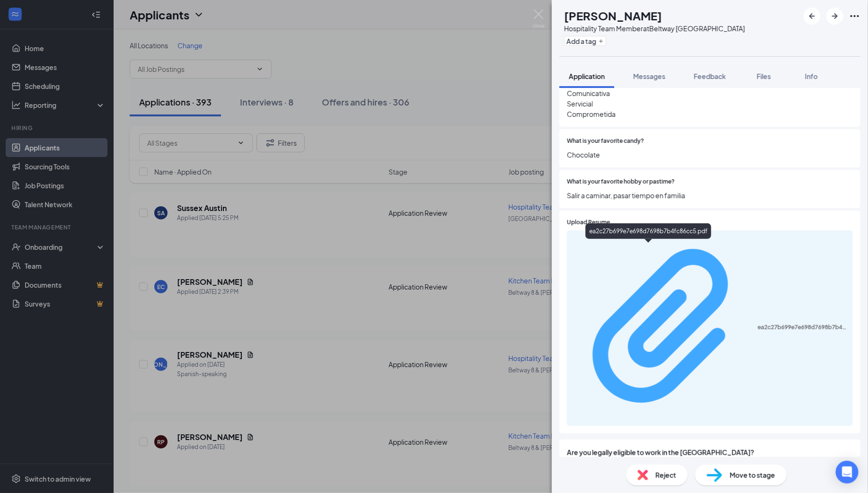
click at [758, 324] on div "ea2c27b699e7e698d7698b7b4fc86cc5.pdf" at bounding box center [802, 328] width 89 height 8
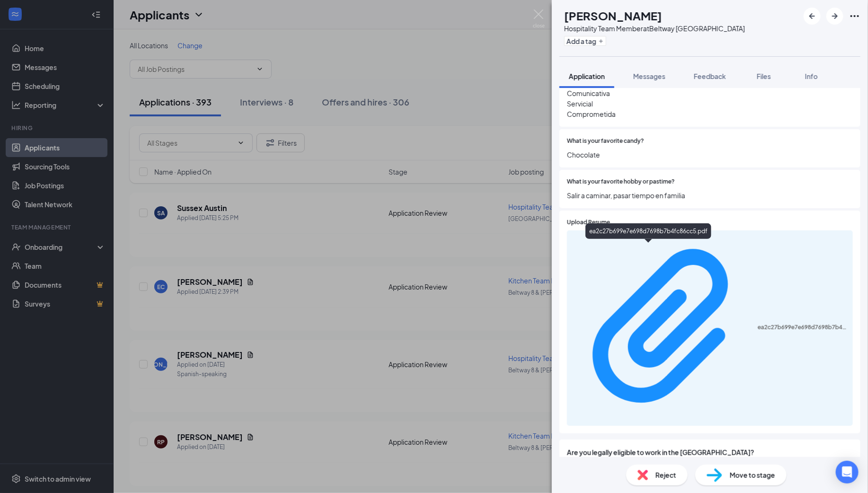
scroll to position [1226, 0]
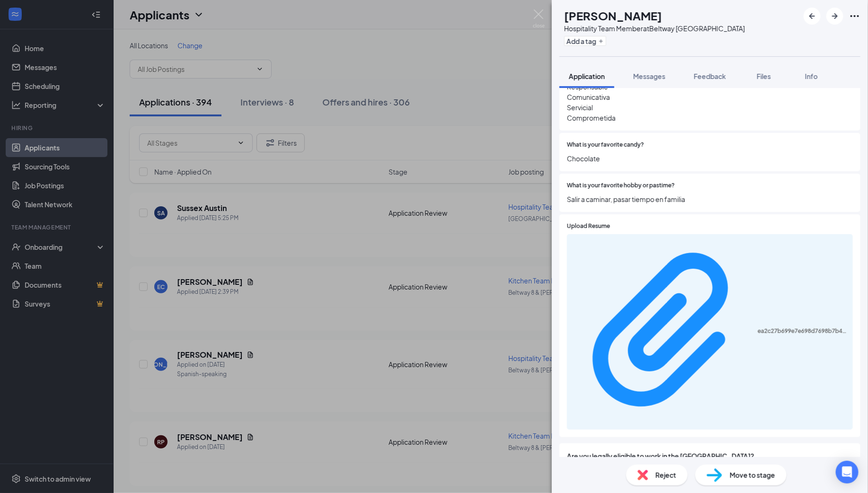
click at [749, 476] on span "Move to stage" at bounding box center [752, 475] width 45 height 10
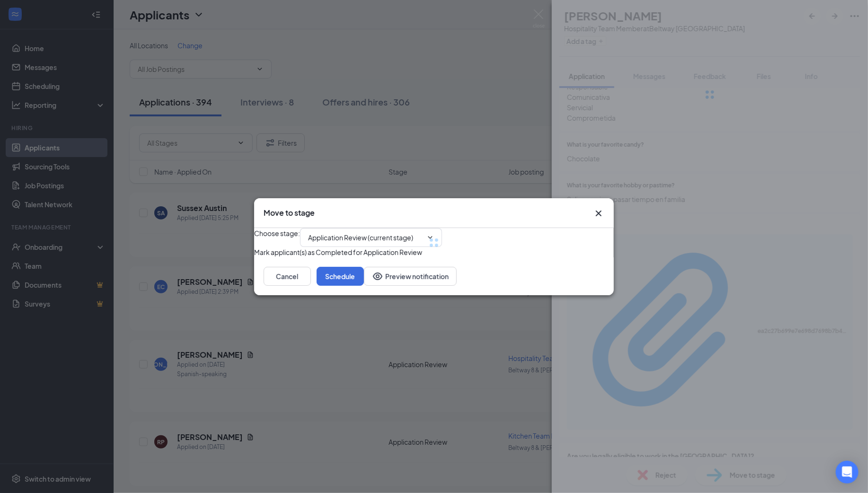
type input "Group Interview Invite (next stage)"
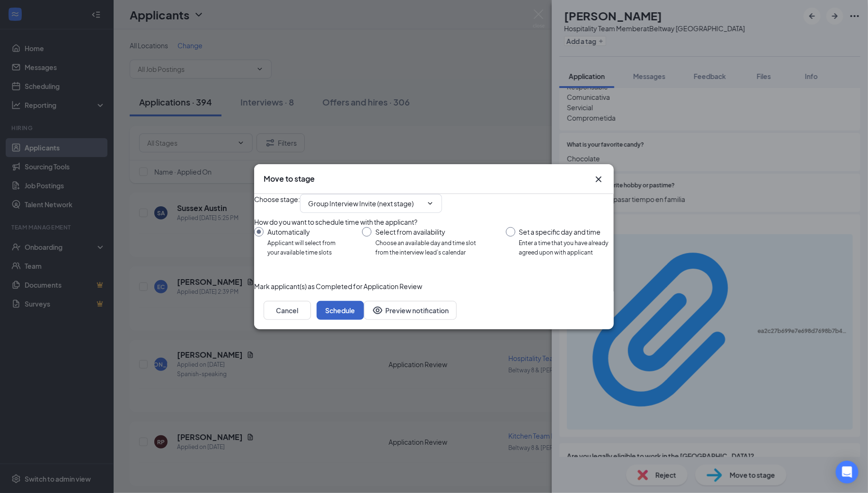
click at [364, 320] on button "Schedule" at bounding box center [340, 310] width 47 height 19
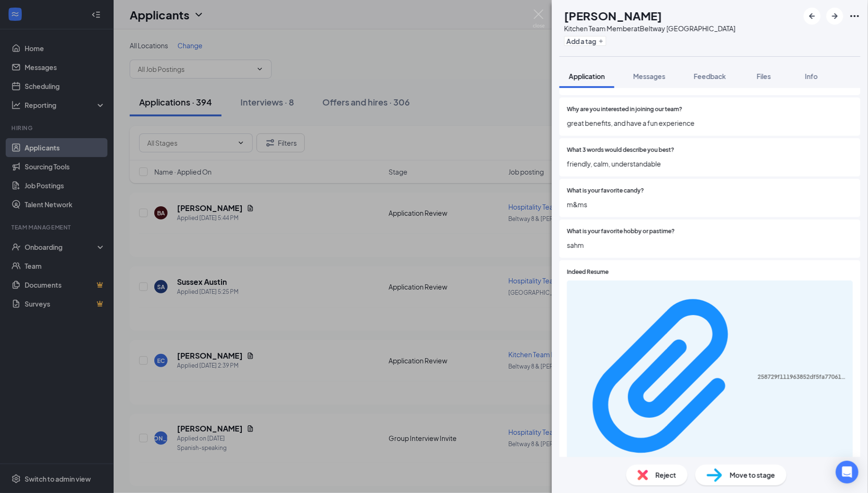
scroll to position [1137, 0]
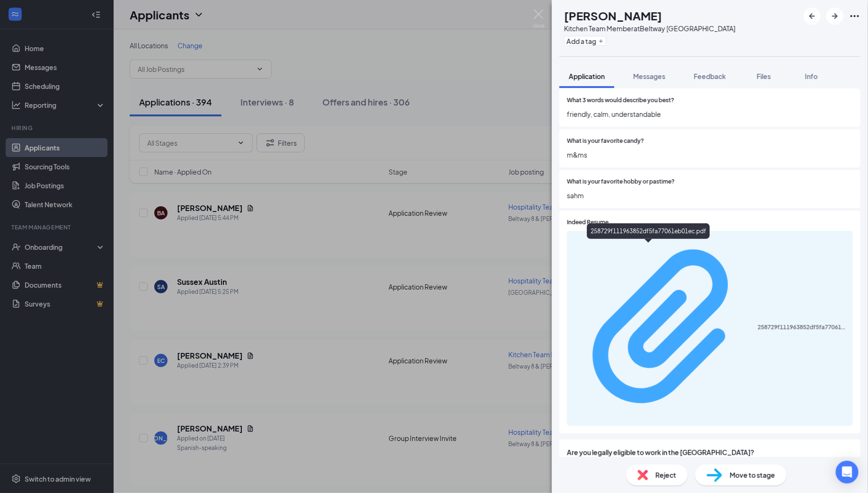
click at [758, 324] on div "258729f111963852df5fa77061eb01ec.pdf" at bounding box center [802, 328] width 89 height 8
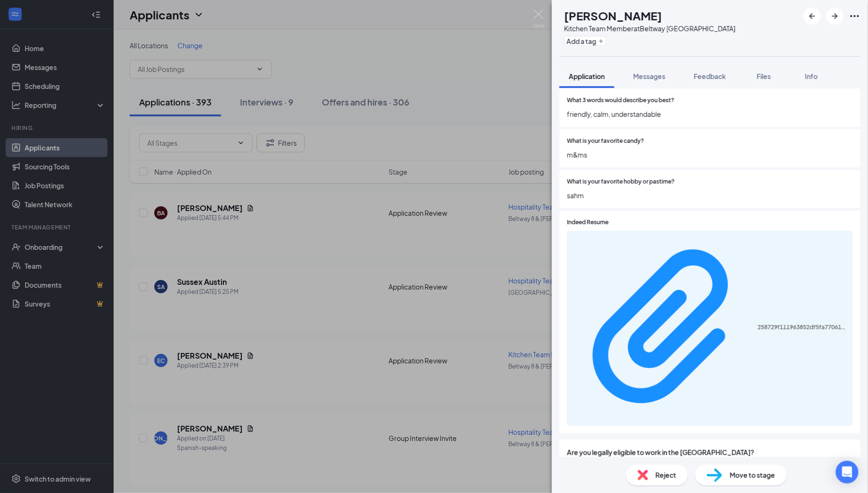
scroll to position [1133, 0]
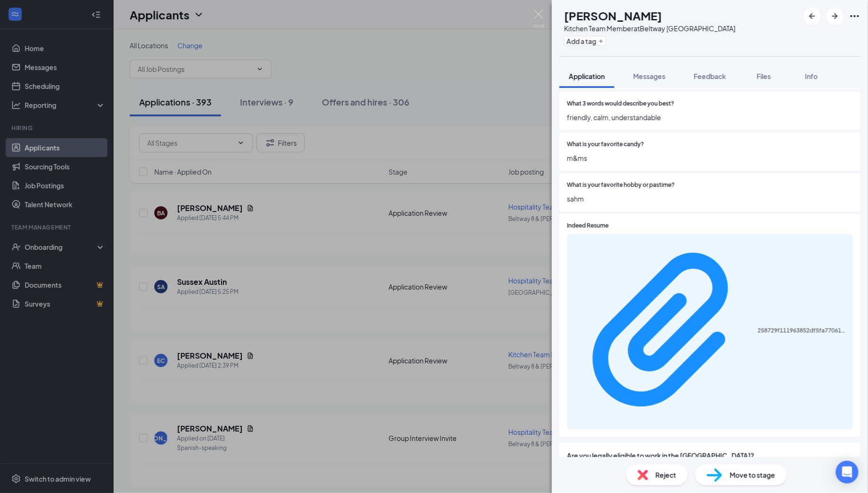
click at [728, 476] on div "Move to stage" at bounding box center [740, 475] width 91 height 21
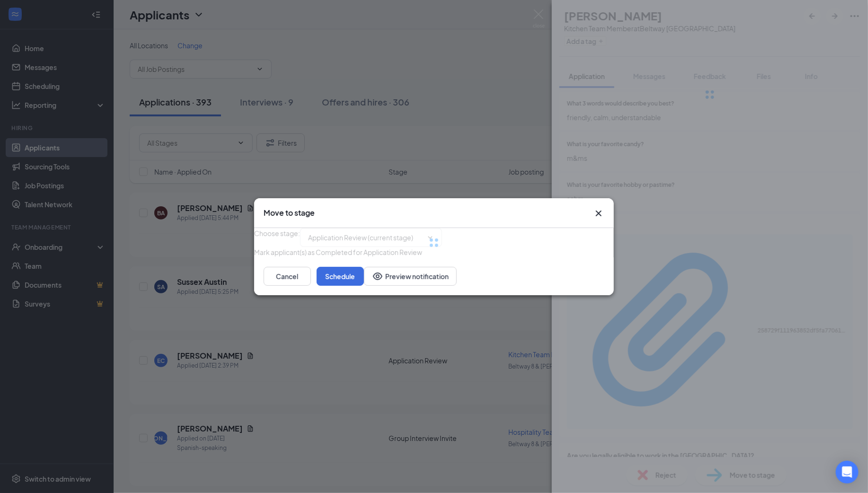
type input "Group Interview Invite (next stage)"
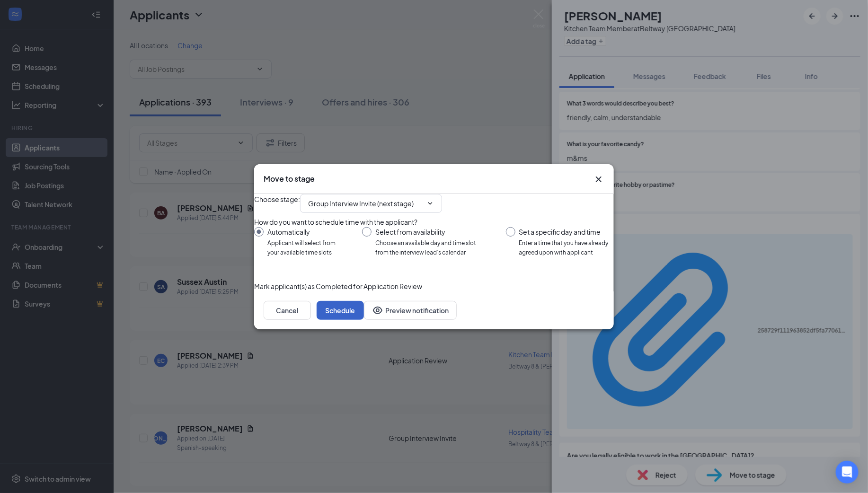
click at [364, 320] on button "Schedule" at bounding box center [340, 310] width 47 height 19
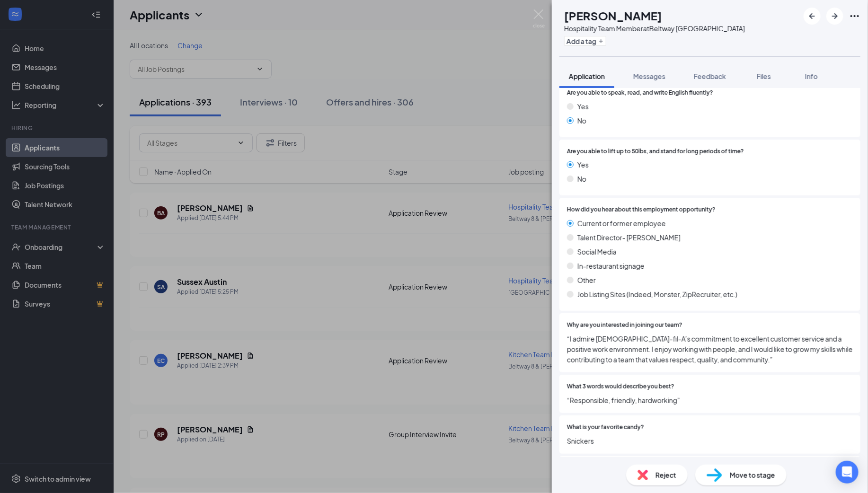
scroll to position [1198, 0]
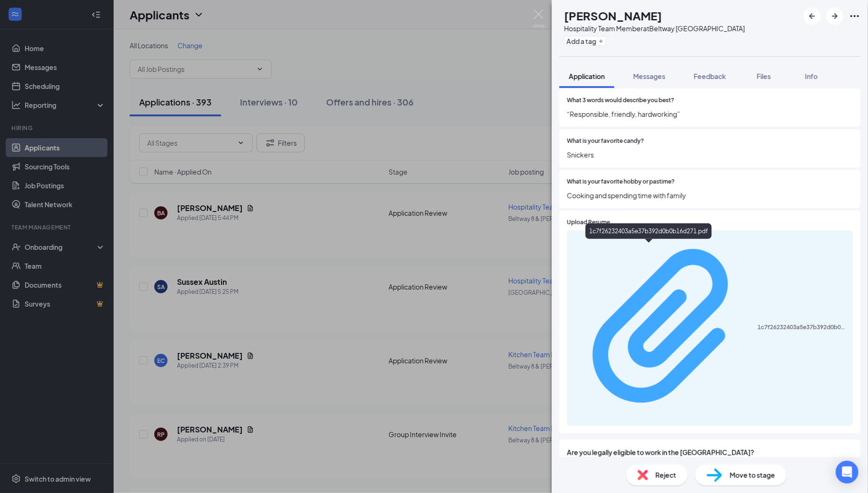
click at [758, 324] on div "1c7f26232403a5e37b392d0b0b16d271.pdf" at bounding box center [802, 328] width 89 height 8
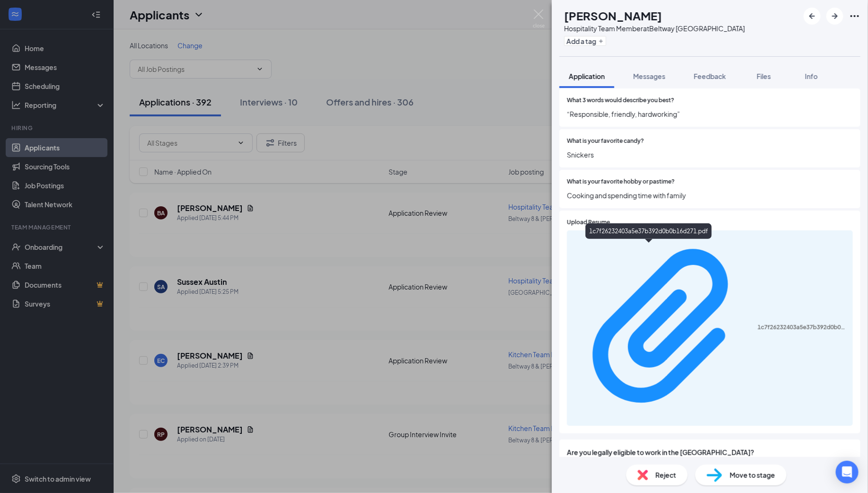
scroll to position [1194, 0]
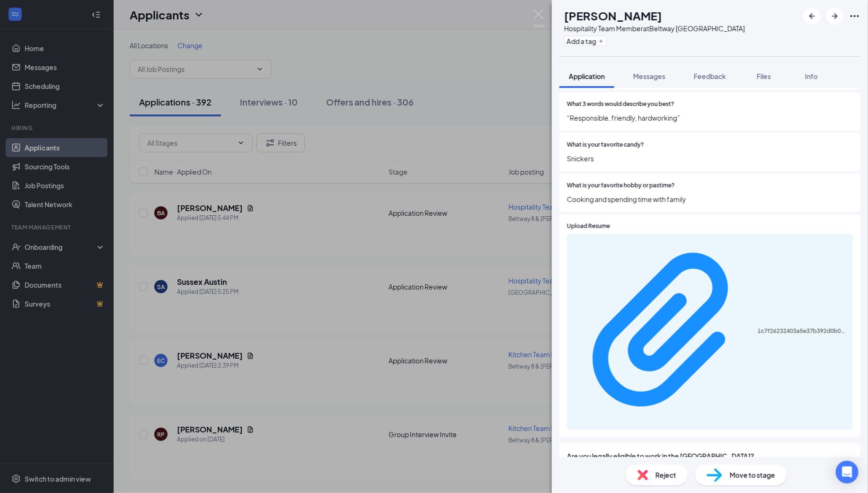
click at [753, 477] on span "Move to stage" at bounding box center [752, 475] width 45 height 10
type input "Group Interview Invite (next stage)"
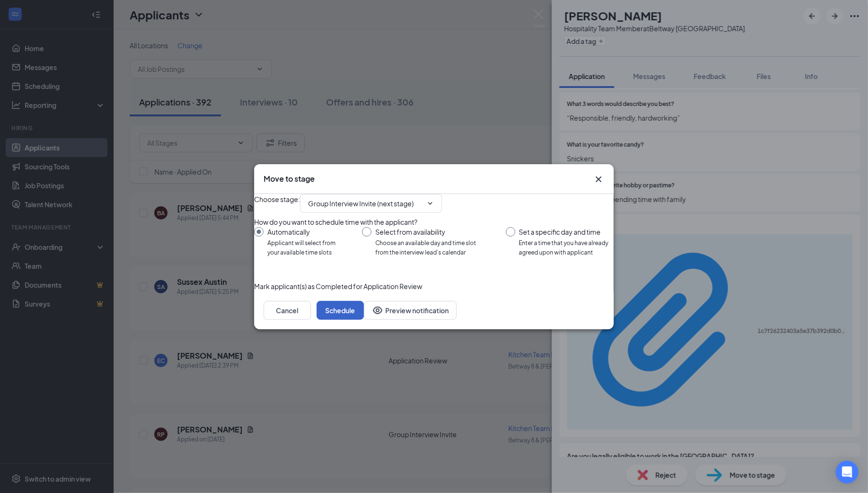
click at [364, 320] on button "Schedule" at bounding box center [340, 310] width 47 height 19
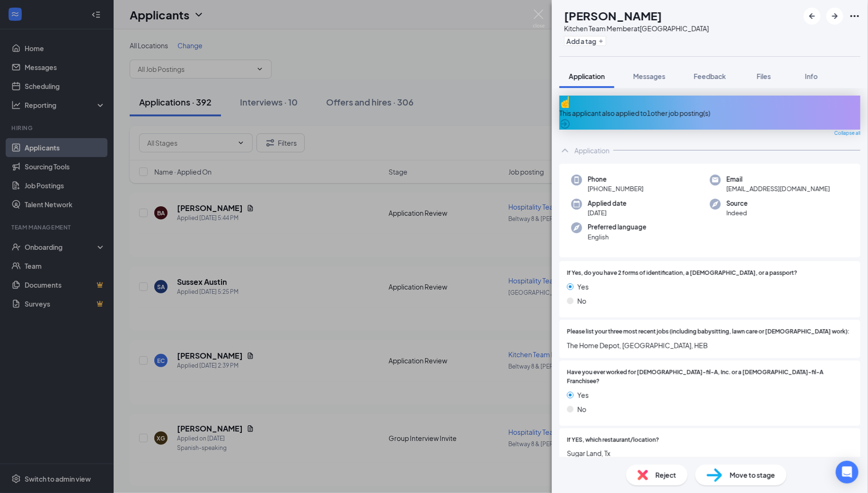
click at [622, 108] on div "This applicant also applied to 1 other job posting(s)" at bounding box center [710, 113] width 301 height 10
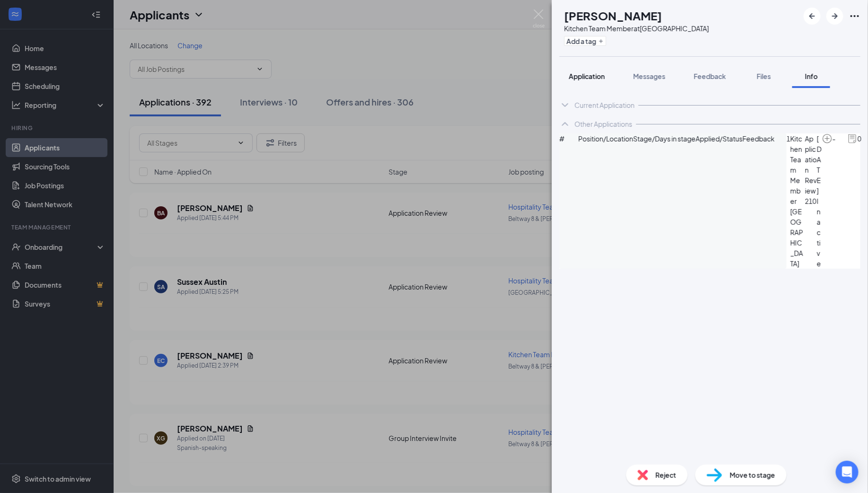
click at [578, 77] on span "Application" at bounding box center [587, 76] width 36 height 9
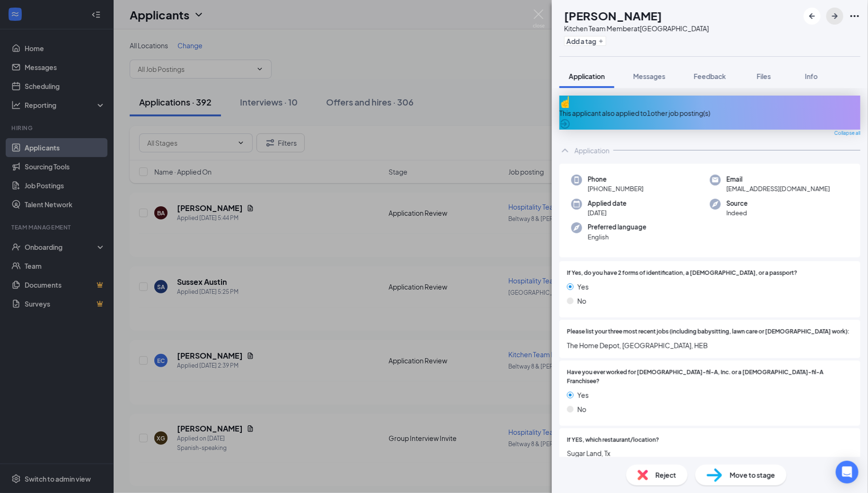
click at [836, 13] on icon "ArrowRight" at bounding box center [834, 15] width 11 height 11
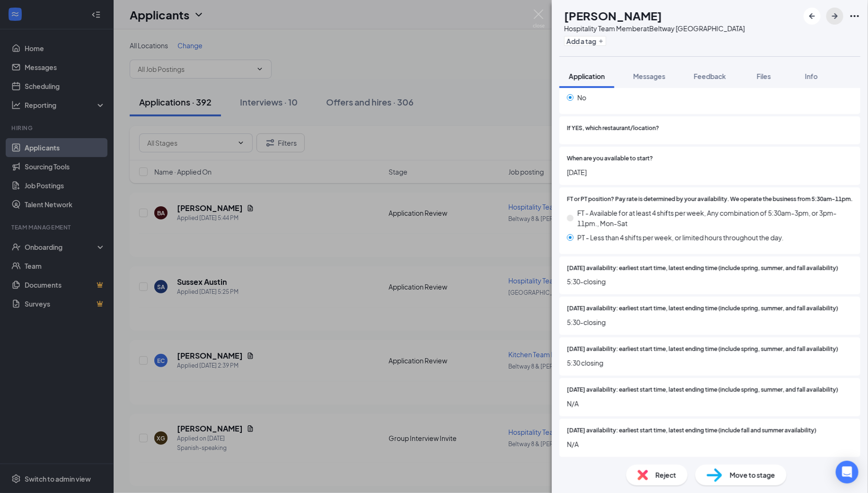
scroll to position [40, 0]
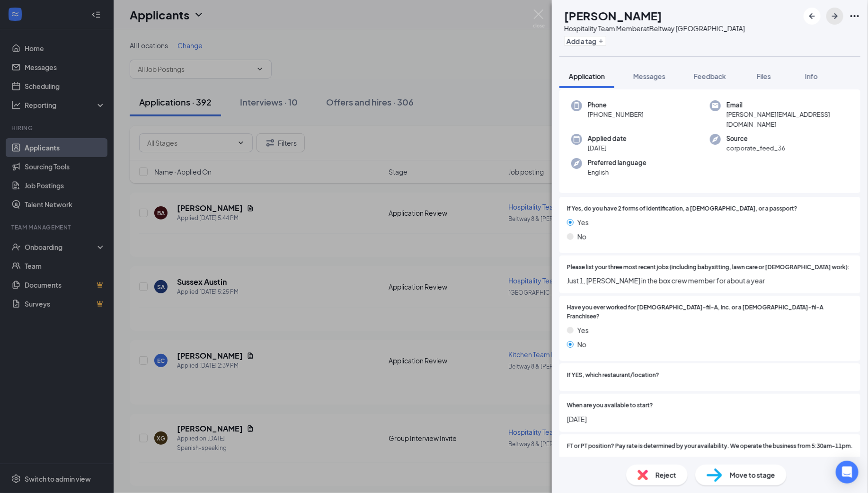
click at [834, 15] on icon "ArrowRight" at bounding box center [834, 15] width 11 height 11
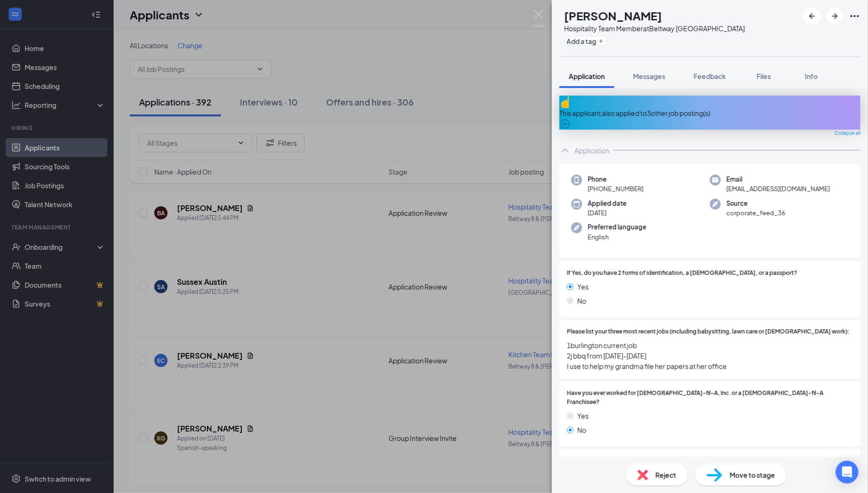
click at [681, 108] on div "This applicant also applied to 3 other job posting(s)" at bounding box center [710, 113] width 301 height 10
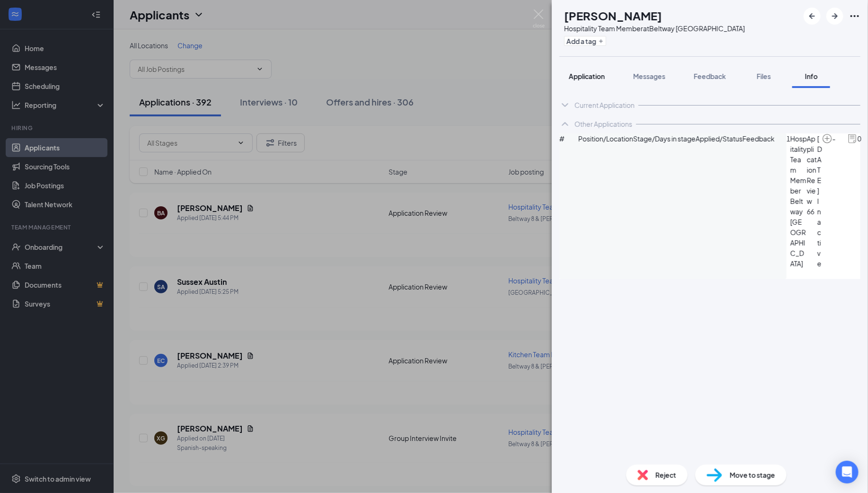
click at [594, 73] on span "Application" at bounding box center [587, 76] width 36 height 9
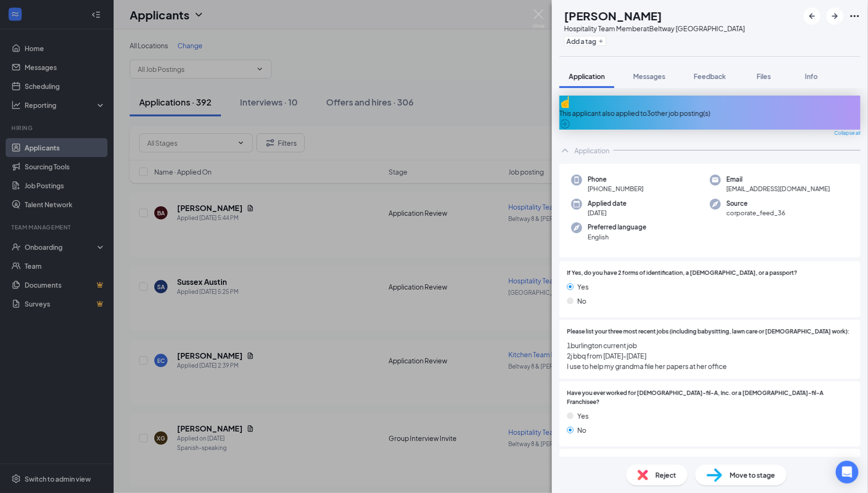
click at [607, 101] on div "This applicant also applied to 3 other job posting(s)" at bounding box center [710, 113] width 301 height 34
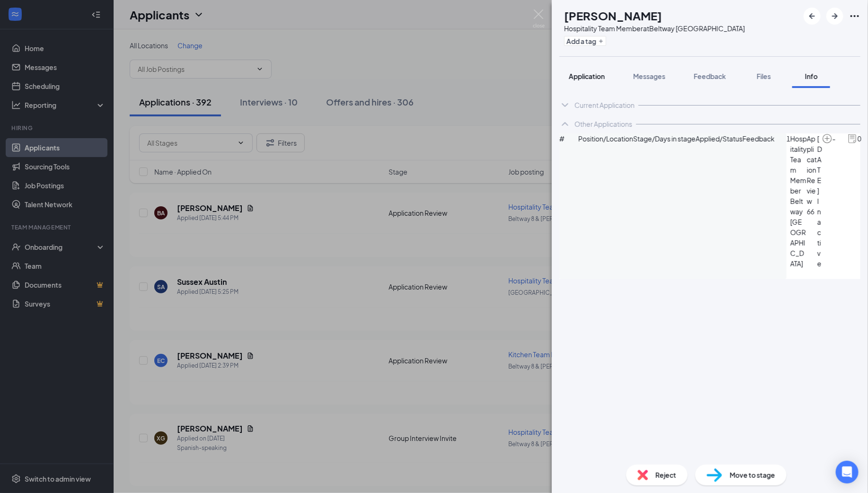
click at [581, 72] on span "Application" at bounding box center [587, 76] width 36 height 9
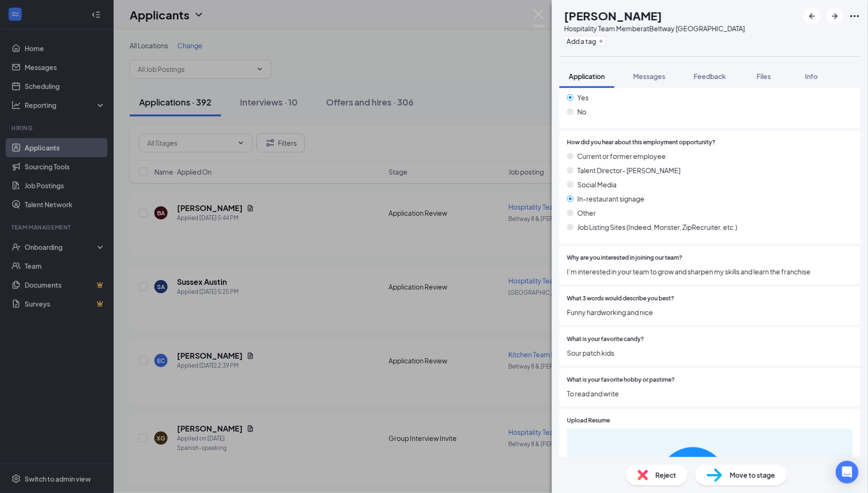
scroll to position [1225, 0]
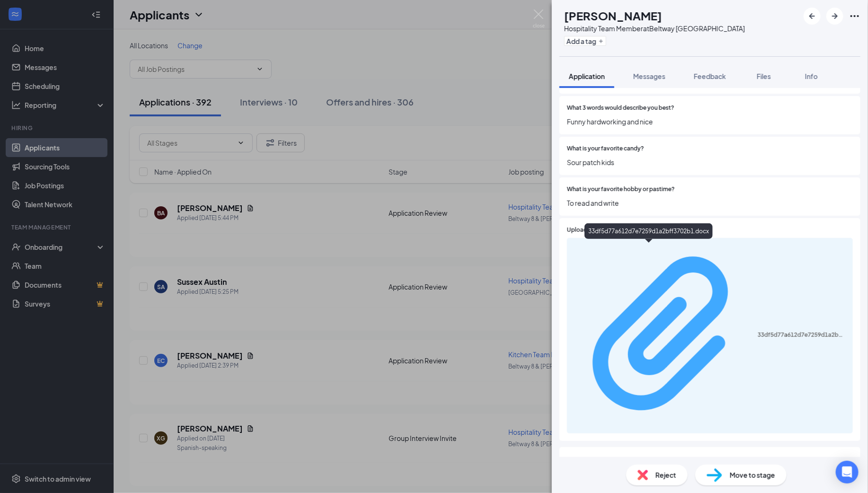
click at [758, 331] on div "33df5d77a612d7e7259d1a2bff3702b1.docx" at bounding box center [802, 335] width 89 height 8
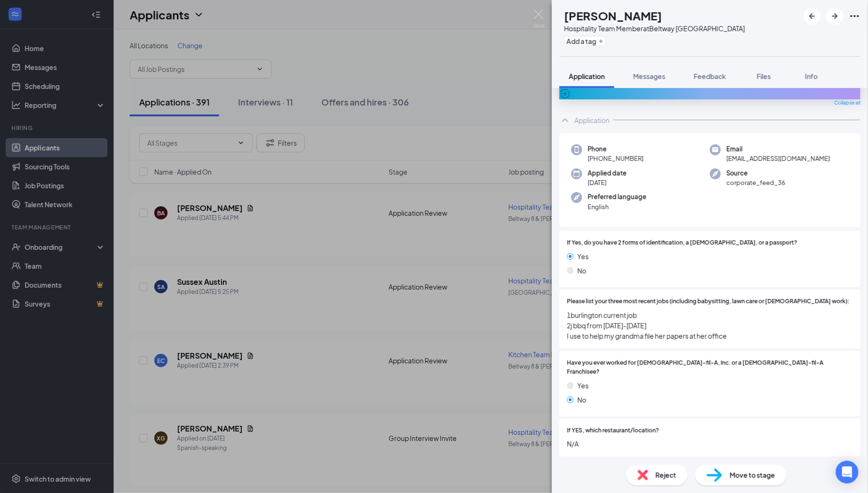
scroll to position [0, 0]
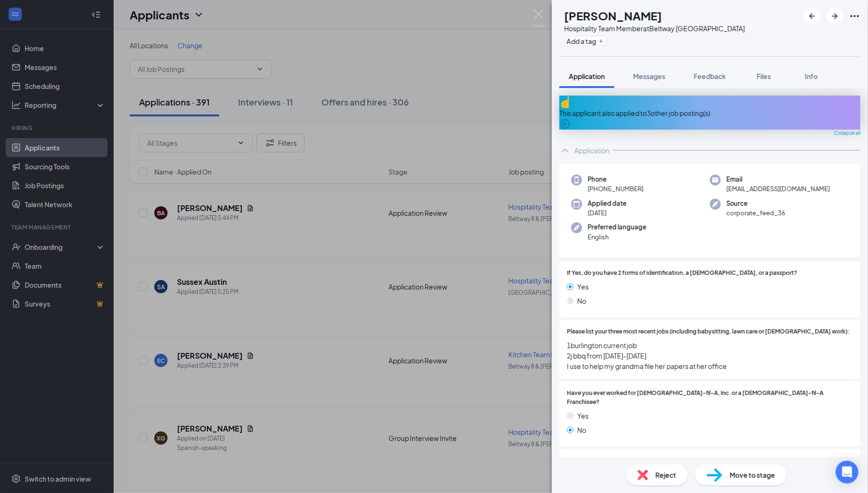
click at [737, 478] on span "Move to stage" at bounding box center [752, 475] width 45 height 10
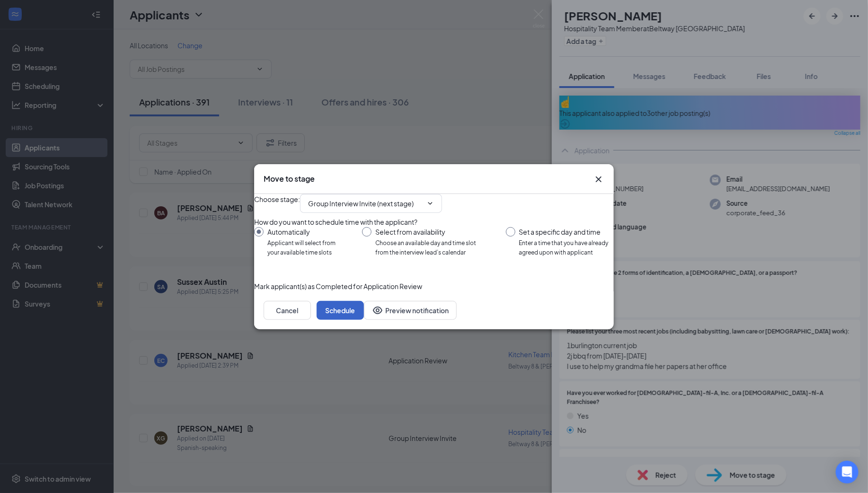
click at [364, 320] on button "Schedule" at bounding box center [340, 310] width 47 height 19
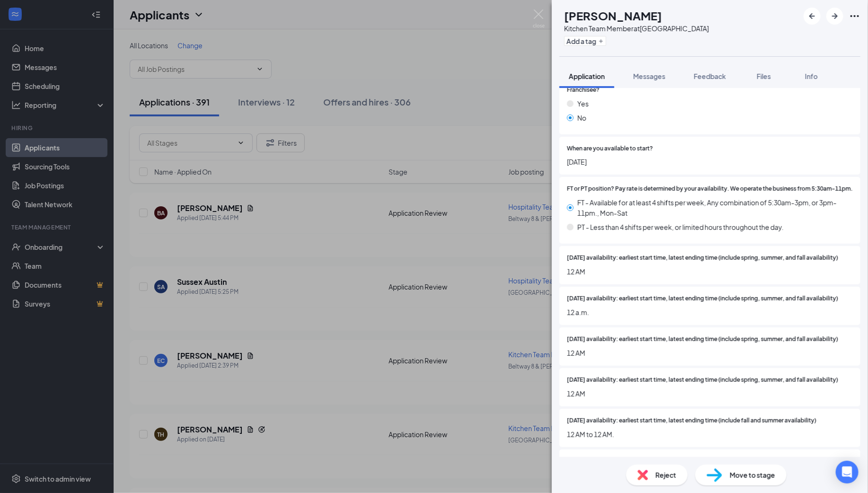
scroll to position [6, 0]
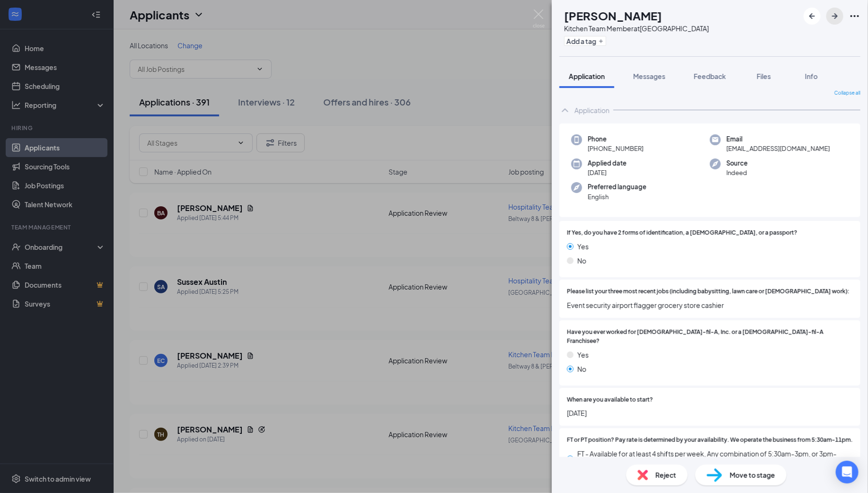
click at [837, 16] on icon "ArrowRight" at bounding box center [835, 16] width 6 height 6
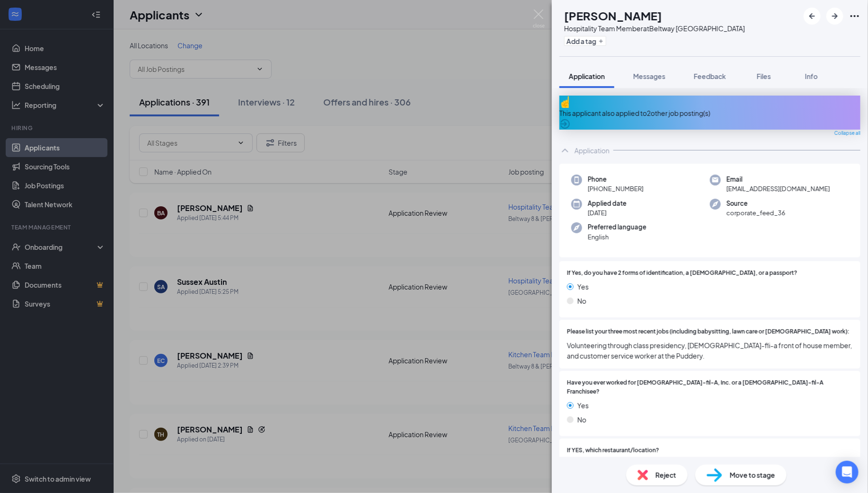
click at [685, 99] on div "This applicant also applied to 2 other job posting(s)" at bounding box center [710, 113] width 301 height 34
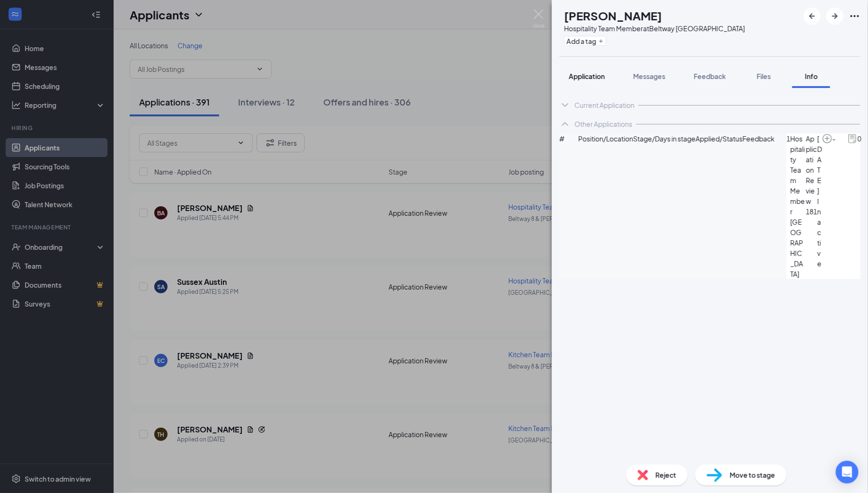
click at [590, 72] on span "Application" at bounding box center [587, 76] width 36 height 9
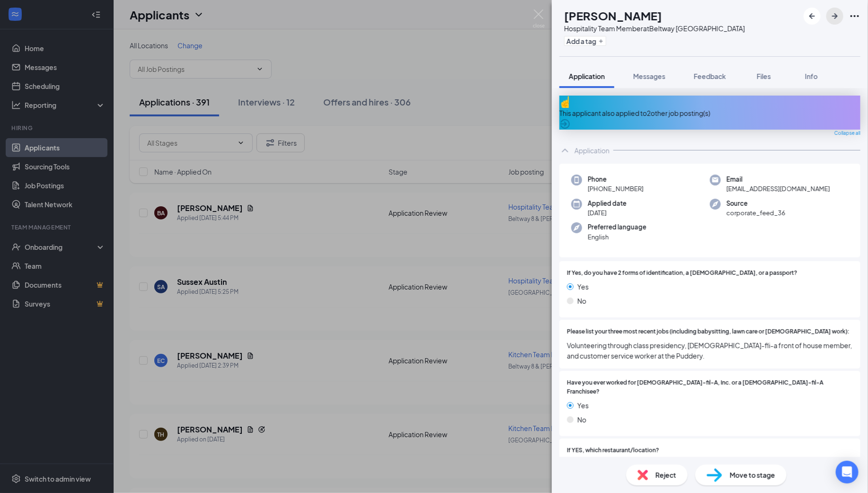
click at [836, 17] on icon "ArrowRight" at bounding box center [835, 16] width 6 height 6
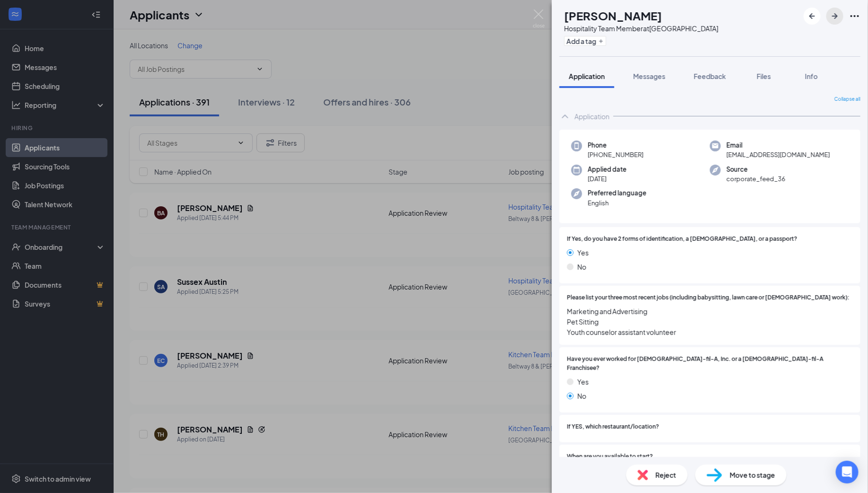
click at [836, 14] on icon "ArrowRight" at bounding box center [835, 16] width 6 height 6
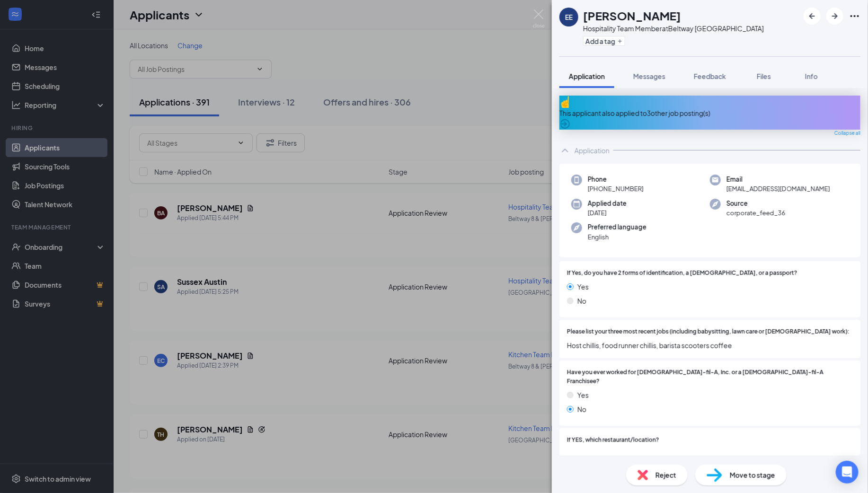
click at [734, 108] on div "This applicant also applied to 3 other job posting(s)" at bounding box center [710, 113] width 301 height 10
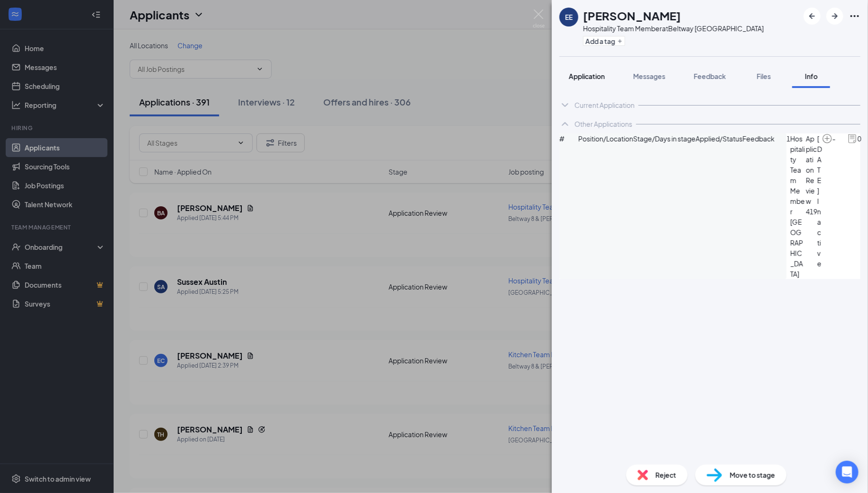
click at [577, 75] on span "Application" at bounding box center [587, 76] width 36 height 9
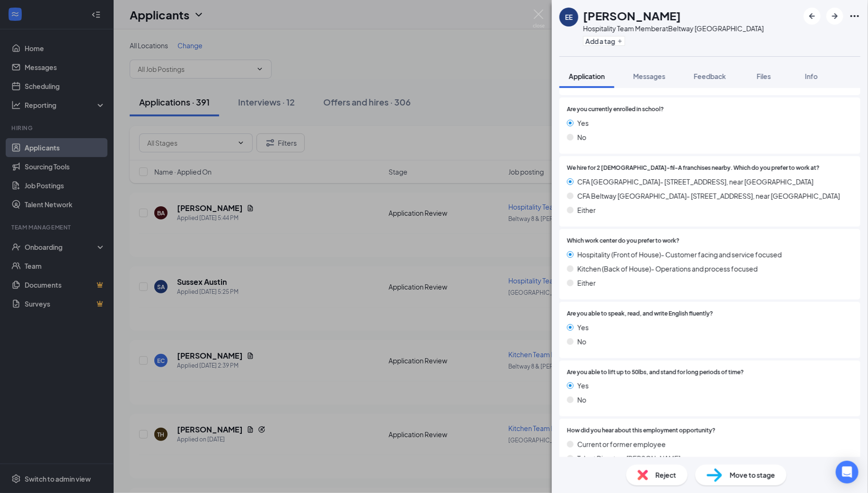
scroll to position [1193, 0]
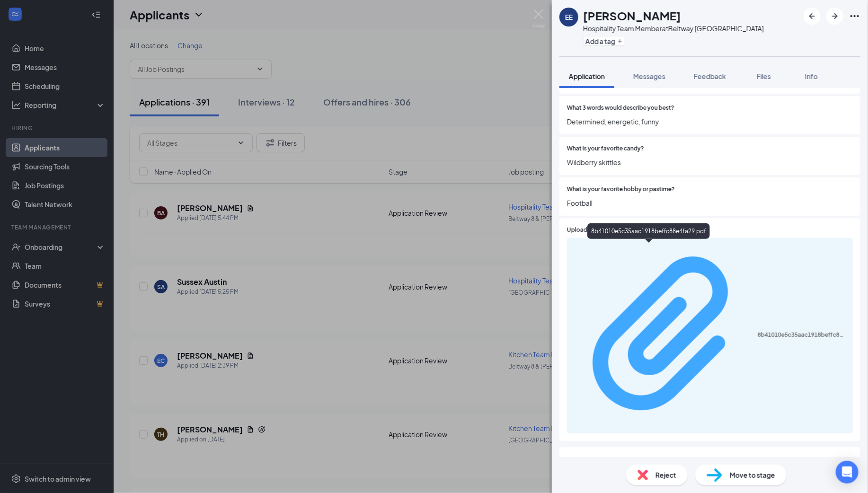
click at [758, 331] on div "8b41010e5c35aac1918beffc88e4fa29.pdf" at bounding box center [802, 335] width 89 height 8
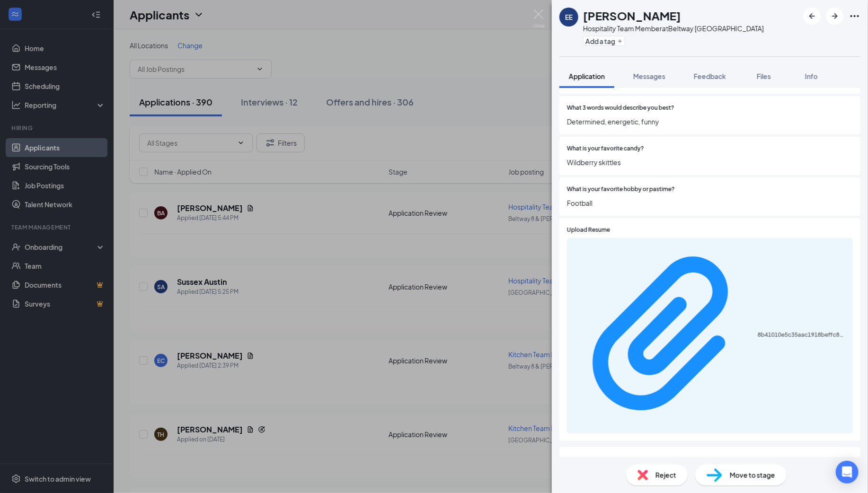
click at [730, 475] on span "Move to stage" at bounding box center [752, 475] width 45 height 10
type input "Group Interview Invite (next stage)"
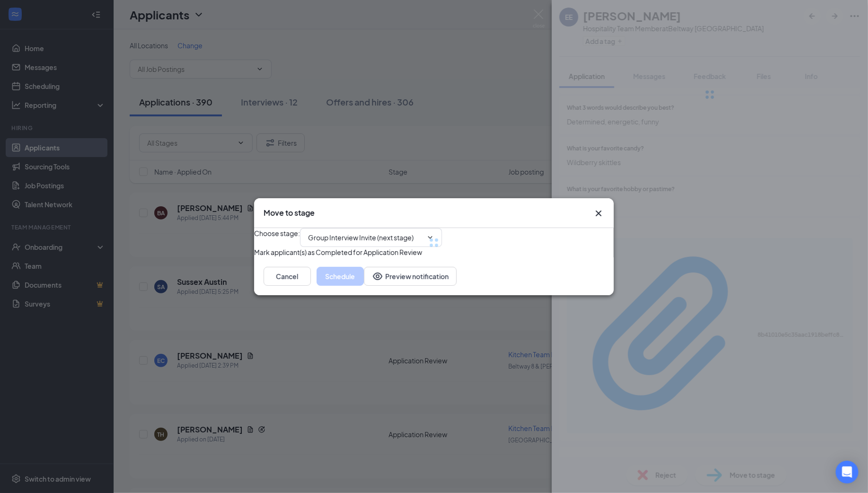
scroll to position [1190, 0]
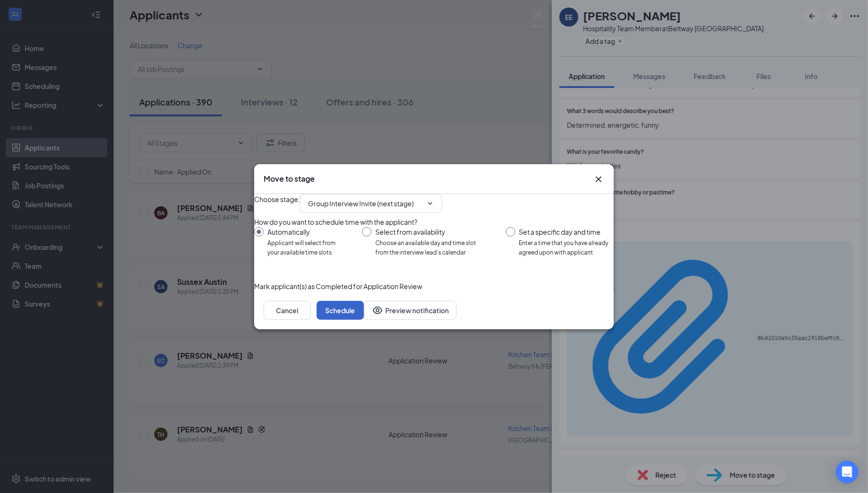
click at [364, 320] on button "Schedule" at bounding box center [340, 310] width 47 height 19
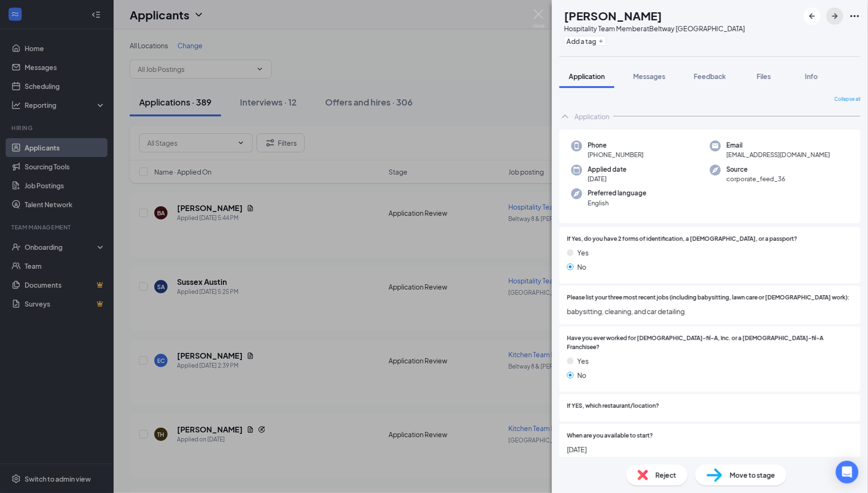
click at [834, 18] on icon "ArrowRight" at bounding box center [834, 15] width 11 height 11
click at [836, 15] on icon "ArrowRight" at bounding box center [835, 16] width 6 height 6
click at [836, 11] on icon "ArrowRight" at bounding box center [834, 15] width 11 height 11
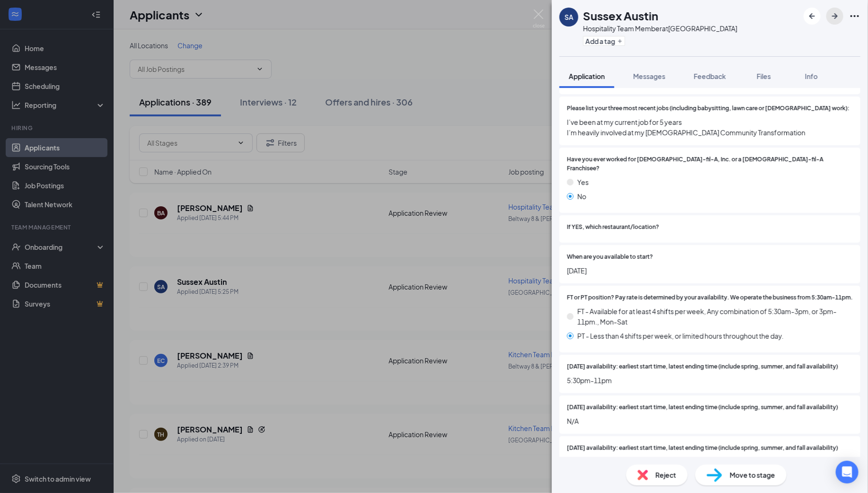
scroll to position [196, 0]
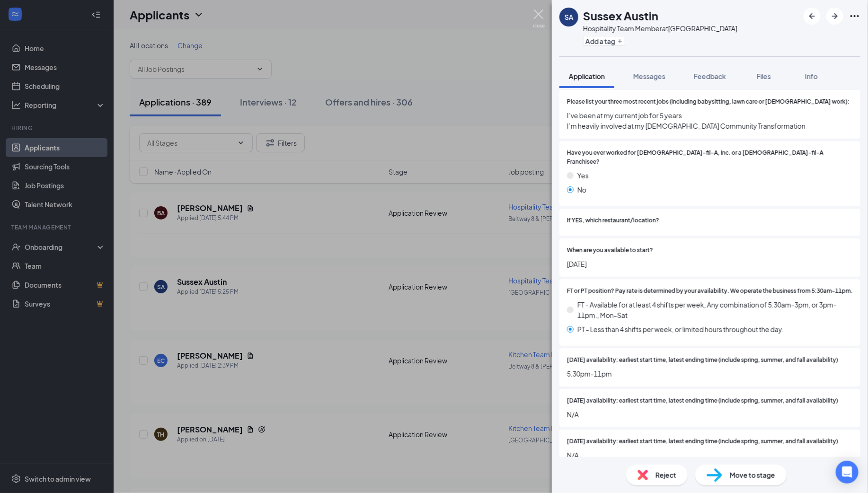
click at [540, 16] on img at bounding box center [539, 18] width 12 height 18
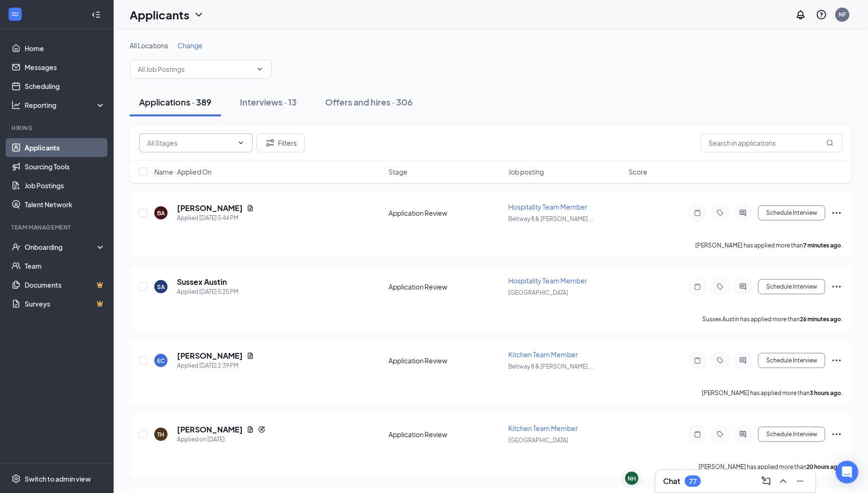
click at [232, 141] on input "text" at bounding box center [190, 143] width 86 height 10
click at [222, 160] on div "Application Review (390)" at bounding box center [184, 155] width 75 height 10
type input "Application Review (390)"
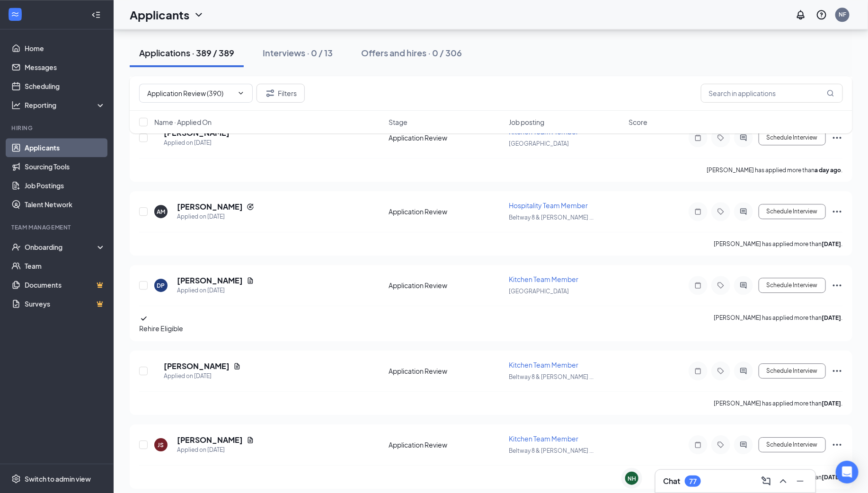
scroll to position [1182, 0]
click at [192, 276] on h5 "Dylan Pfaff" at bounding box center [210, 281] width 66 height 10
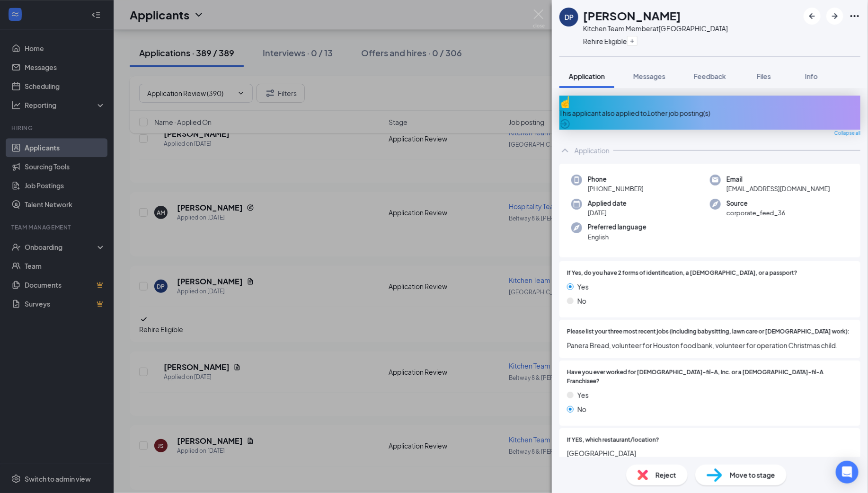
click at [703, 113] on div "This applicant also applied to 1 other job posting(s)" at bounding box center [710, 113] width 301 height 34
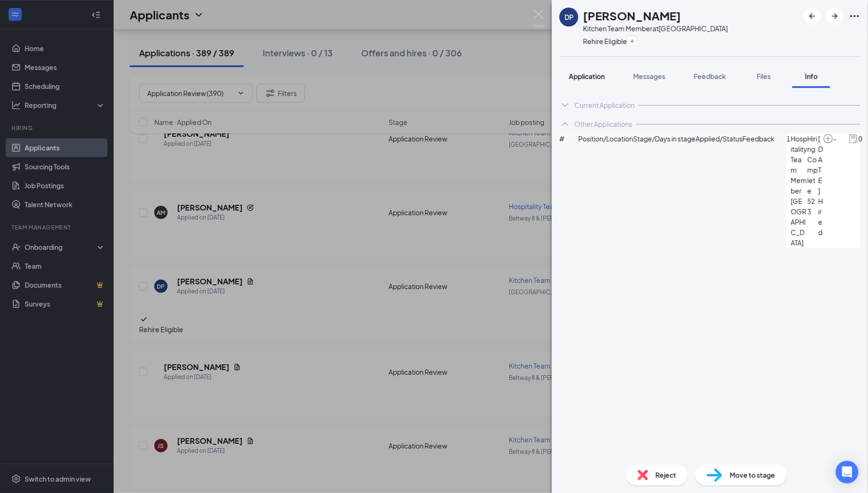
click at [594, 74] on span "Application" at bounding box center [587, 76] width 36 height 9
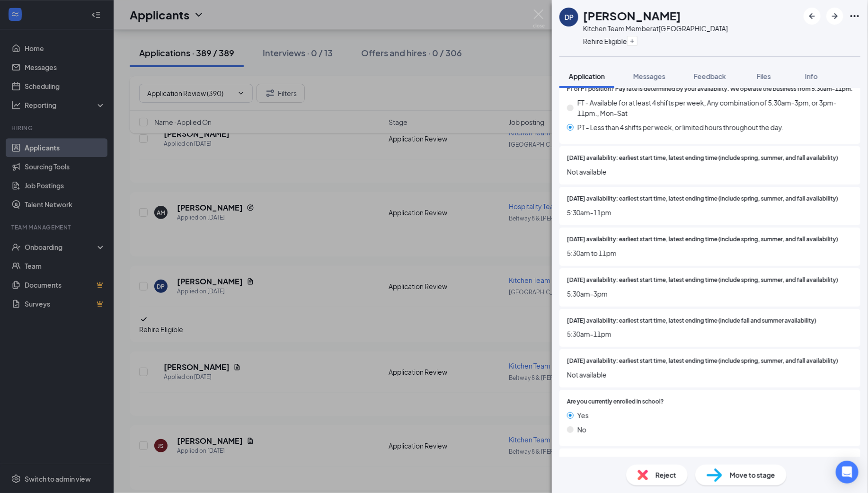
scroll to position [39, 0]
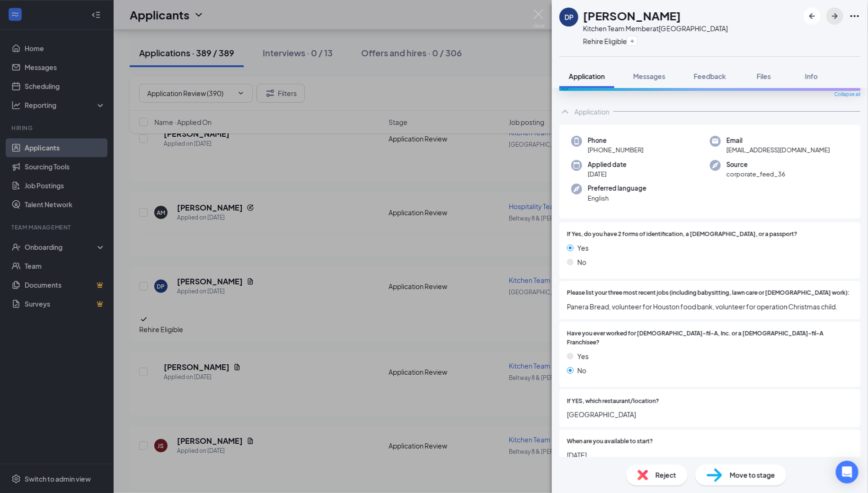
click at [837, 14] on icon "ArrowRight" at bounding box center [834, 15] width 11 height 11
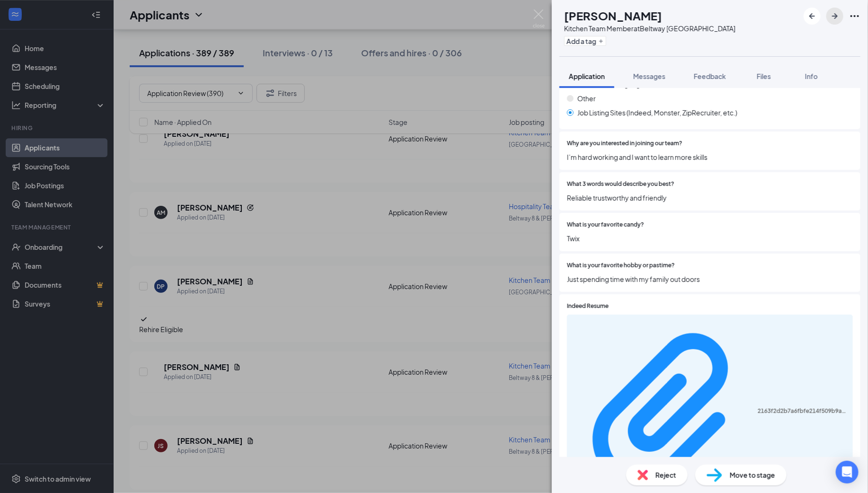
scroll to position [1137, 0]
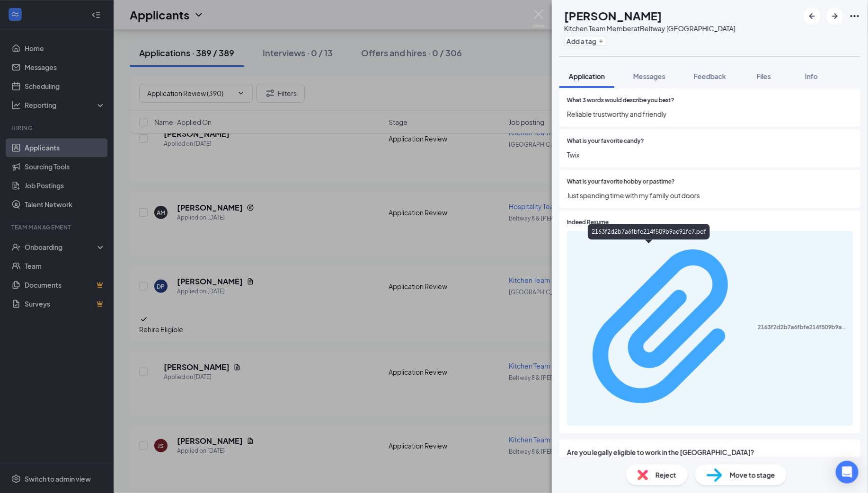
click at [758, 324] on div "2163f2d2b7a6fbfe214f509b9ac91fe7.pdf" at bounding box center [802, 328] width 89 height 8
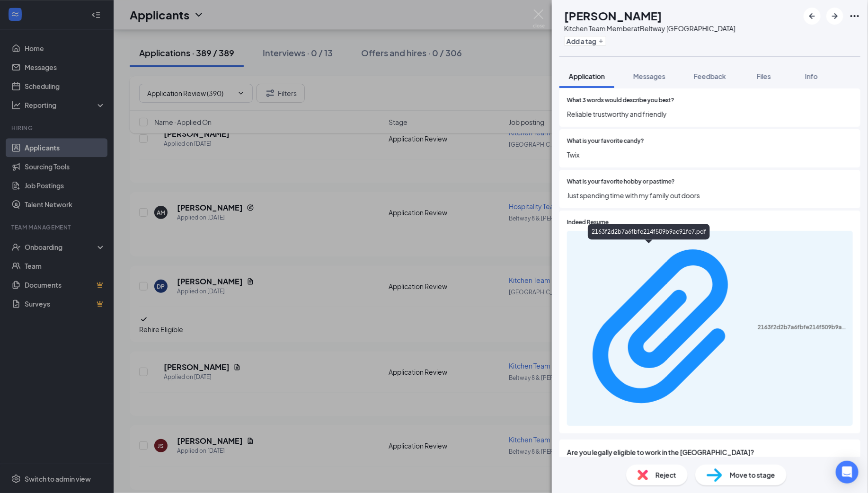
click at [738, 474] on span "Move to stage" at bounding box center [752, 475] width 45 height 10
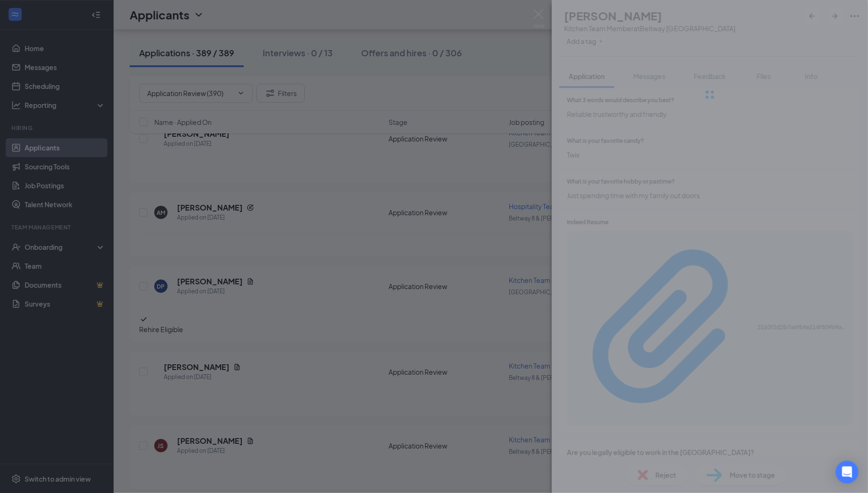
scroll to position [1133, 0]
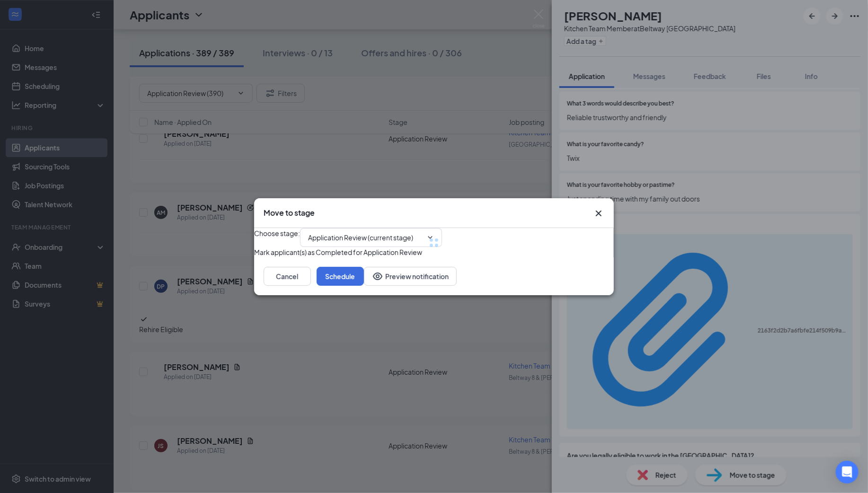
type input "Group Interview Invite (next stage)"
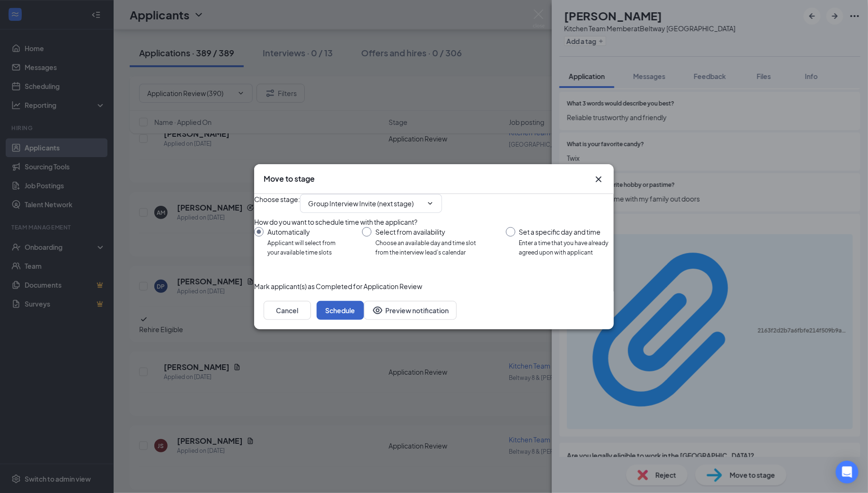
click at [364, 320] on button "Schedule" at bounding box center [340, 310] width 47 height 19
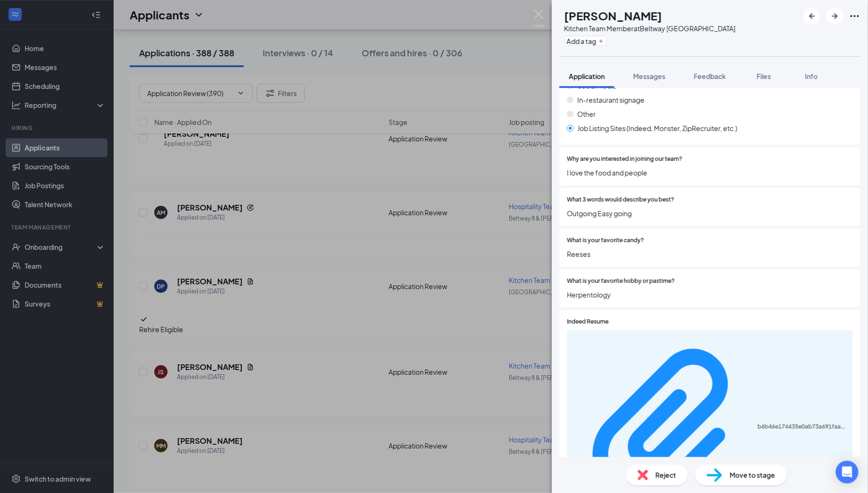
scroll to position [1137, 0]
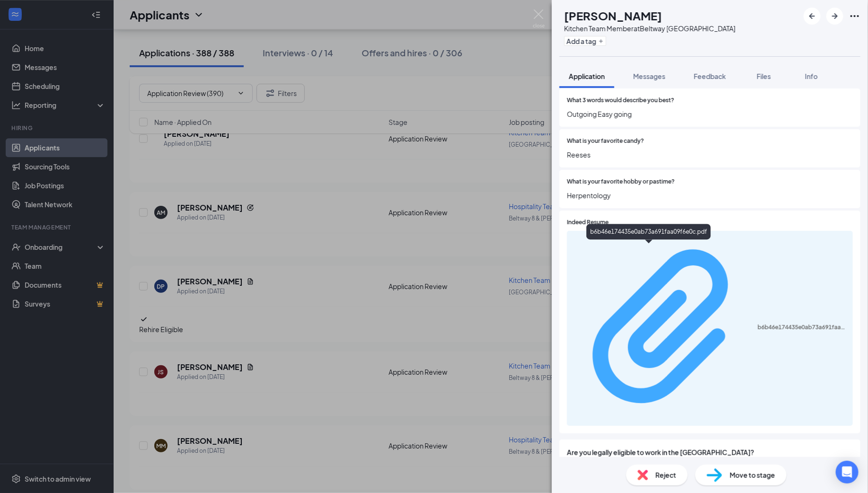
click at [758, 324] on div "b6b46e174435e0ab73a691faa09f6e0c.pdf" at bounding box center [802, 328] width 89 height 8
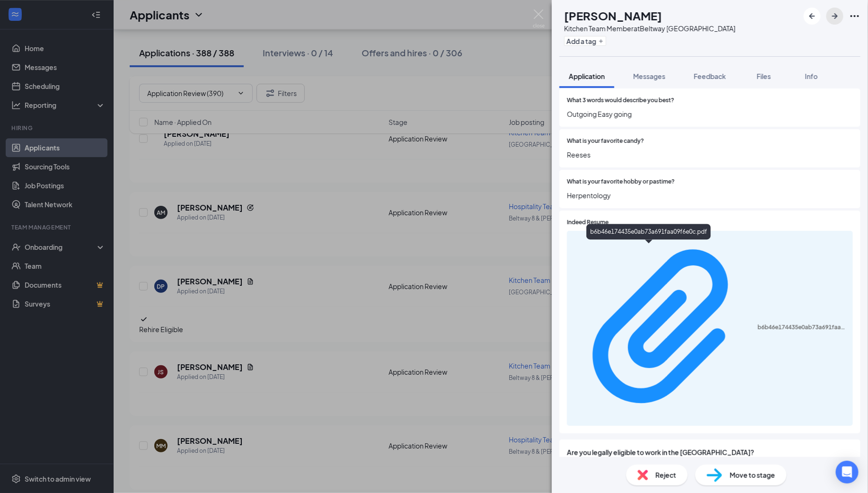
click at [837, 15] on icon "ArrowRight" at bounding box center [834, 15] width 11 height 11
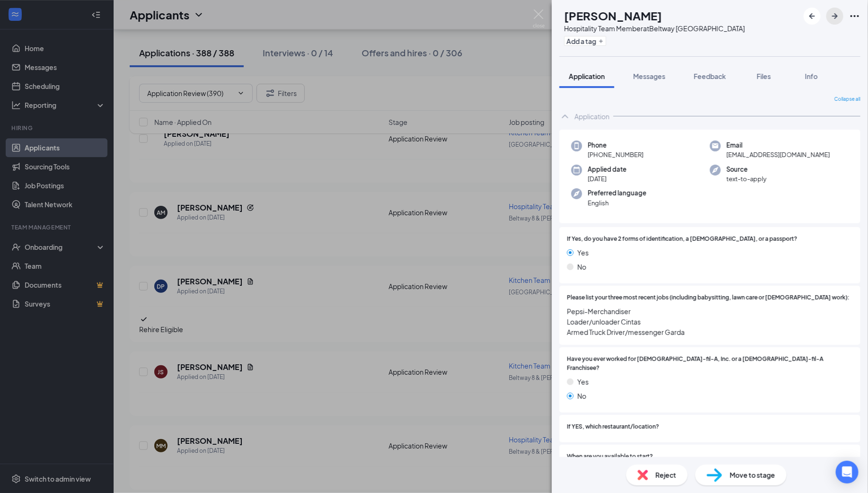
click at [836, 15] on icon "ArrowRight" at bounding box center [834, 15] width 11 height 11
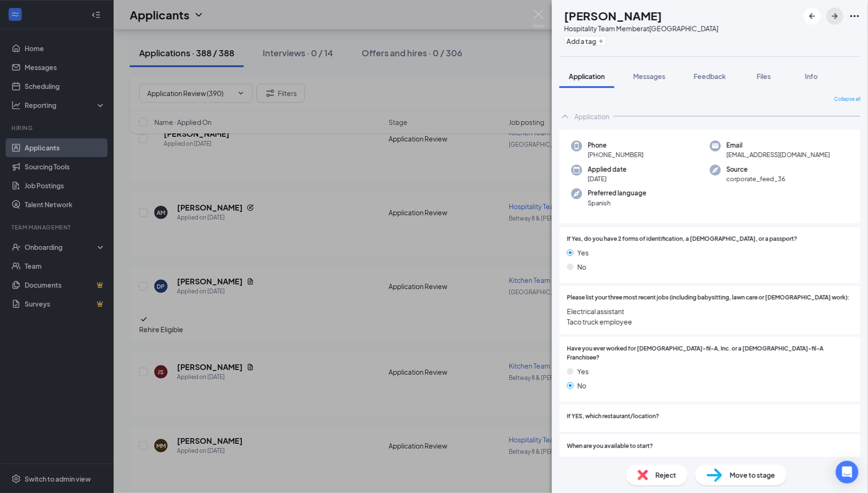
click at [836, 15] on icon "ArrowRight" at bounding box center [835, 16] width 6 height 6
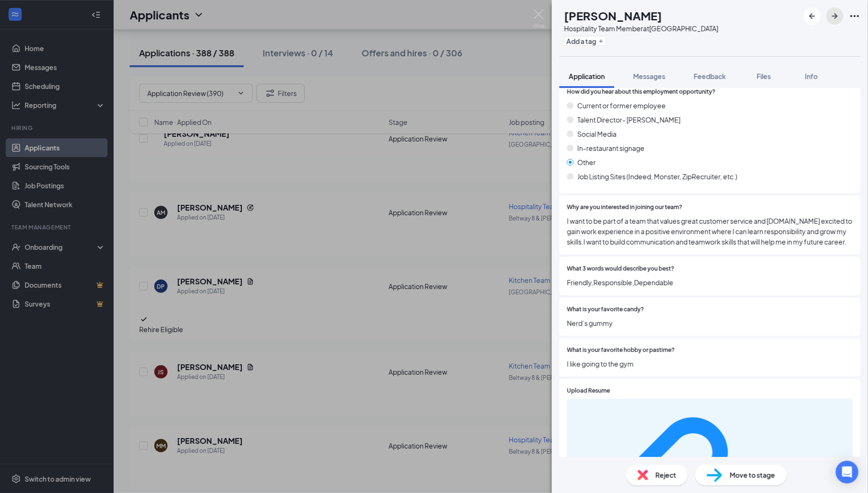
scroll to position [1188, 0]
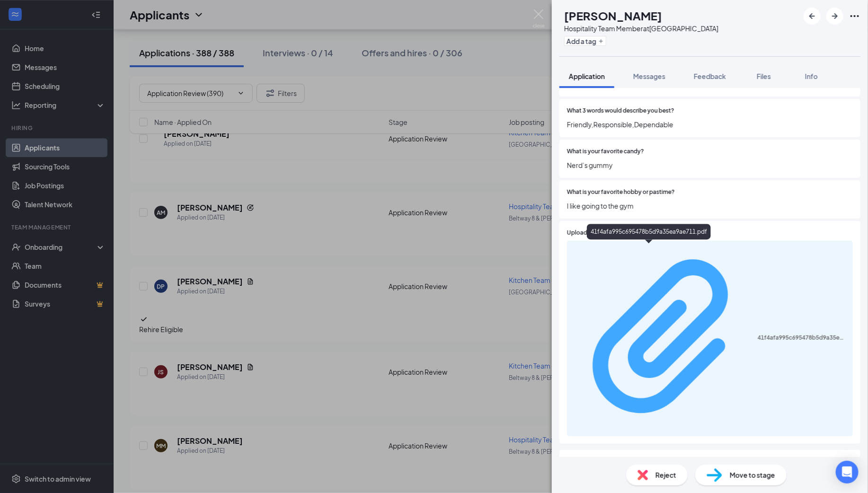
click at [758, 334] on div "41f4afa995c695478b5d9a35ea9ae711.pdf" at bounding box center [802, 338] width 89 height 8
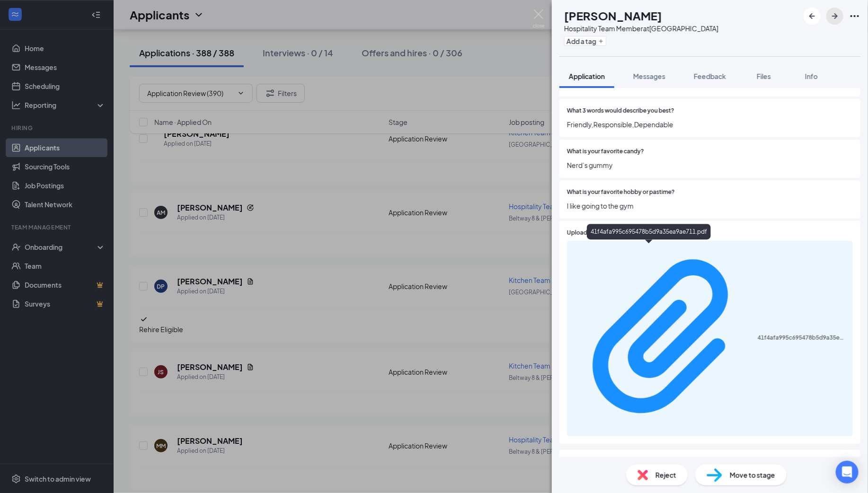
click at [833, 12] on icon "ArrowRight" at bounding box center [834, 15] width 11 height 11
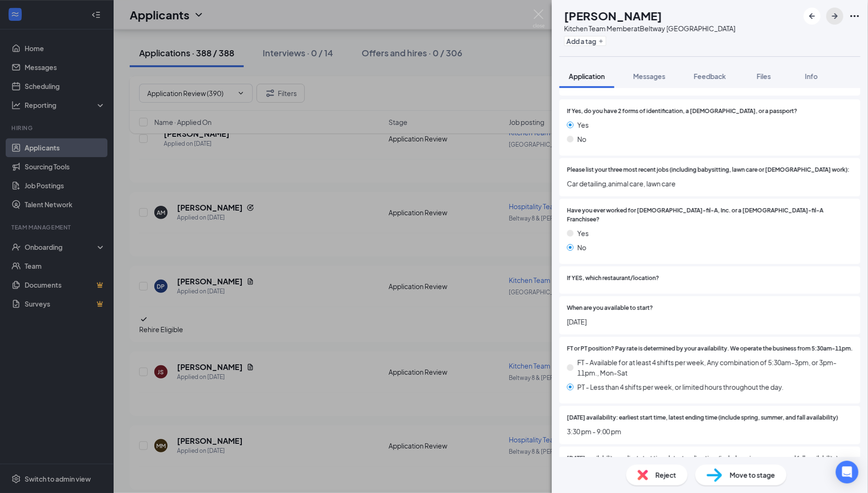
scroll to position [68, 0]
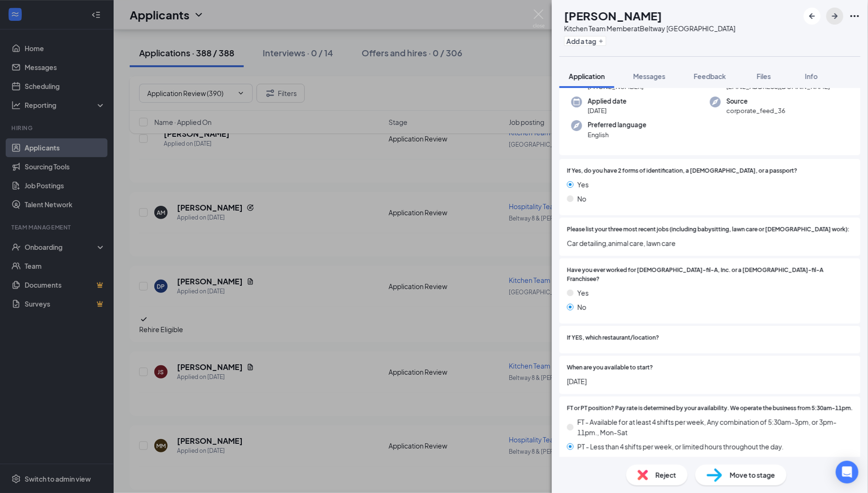
click at [831, 14] on icon "ArrowRight" at bounding box center [834, 15] width 11 height 11
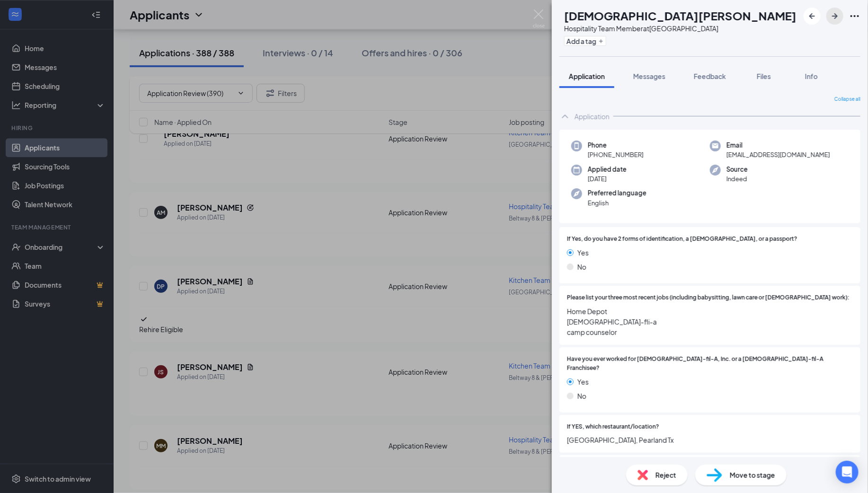
click at [835, 15] on icon "ArrowRight" at bounding box center [834, 15] width 11 height 11
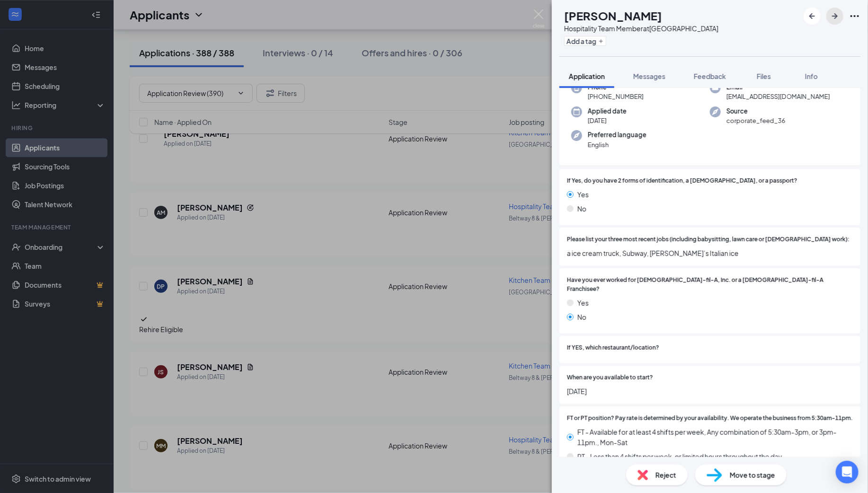
scroll to position [26, 0]
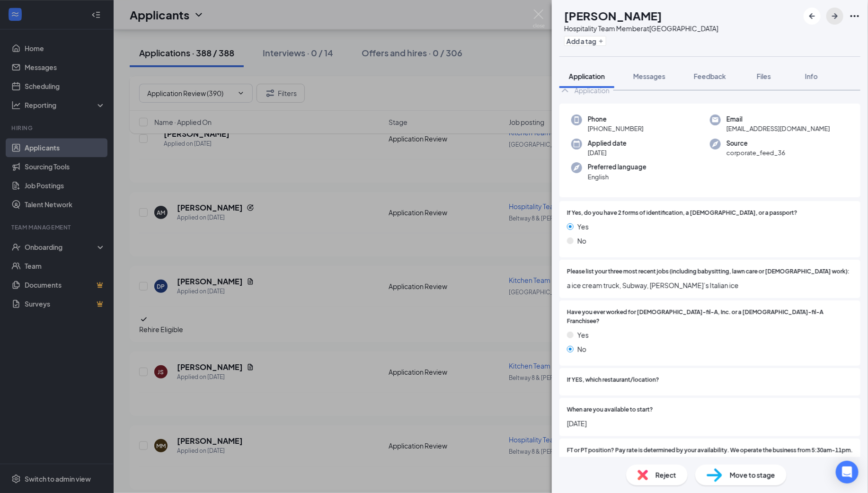
click at [836, 14] on icon "ArrowRight" at bounding box center [835, 16] width 6 height 6
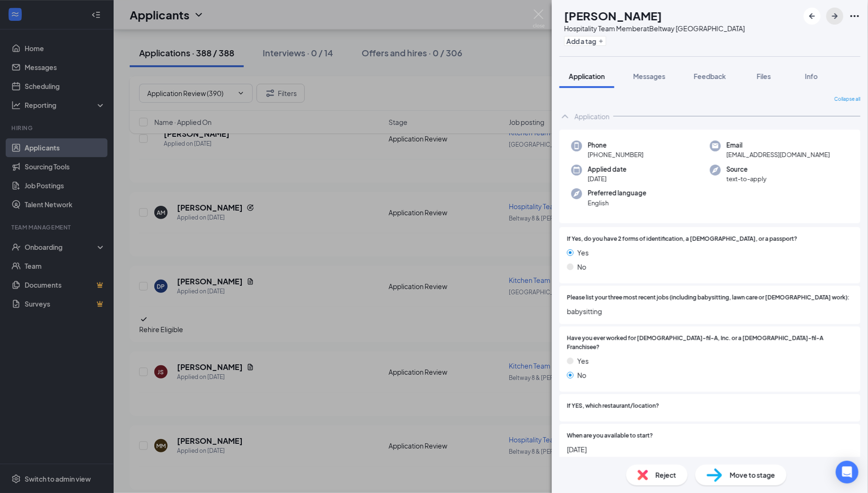
click at [834, 16] on icon "ArrowRight" at bounding box center [835, 16] width 6 height 6
click at [835, 14] on icon "ArrowRight" at bounding box center [834, 15] width 11 height 11
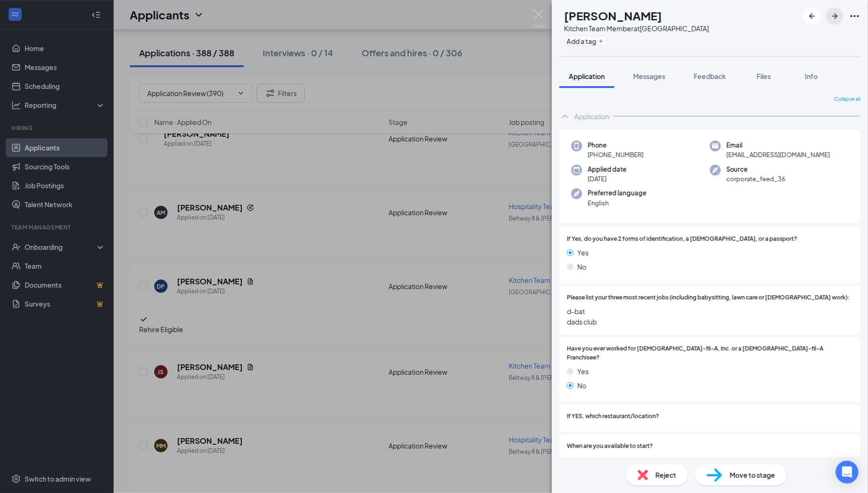
click at [837, 15] on icon "ArrowRight" at bounding box center [834, 15] width 11 height 11
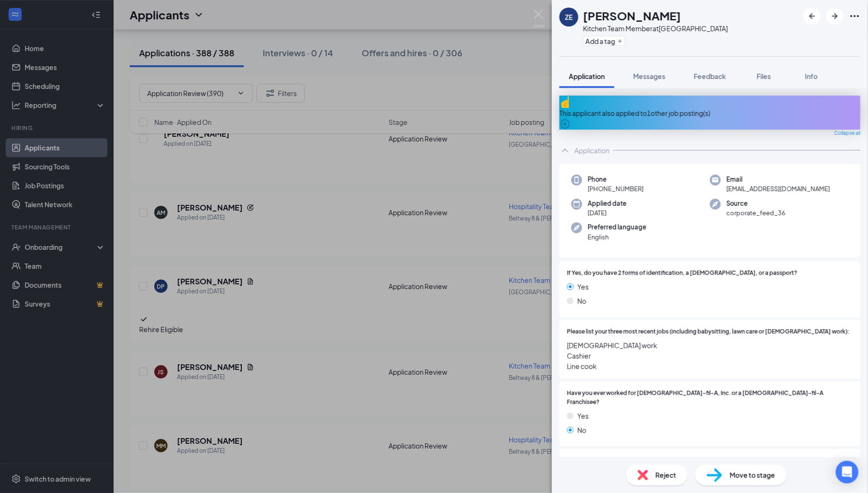
click at [688, 108] on div "This applicant also applied to 1 other job posting(s)" at bounding box center [710, 113] width 301 height 10
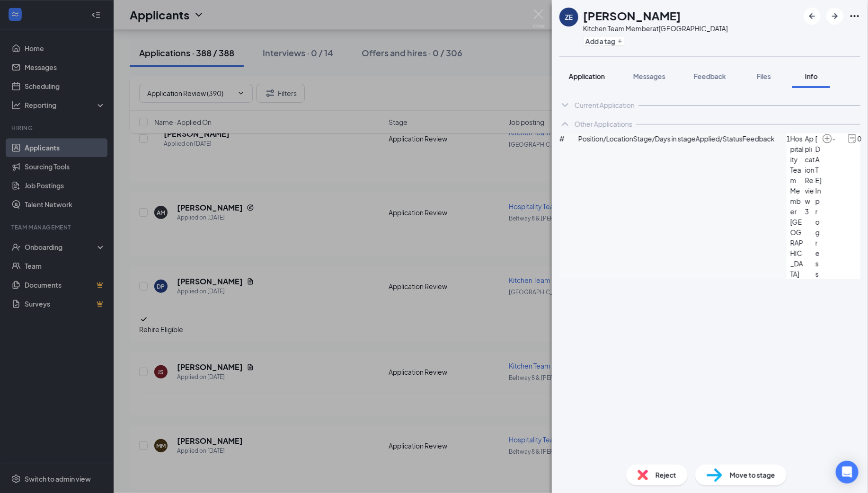
click at [586, 75] on span "Application" at bounding box center [587, 76] width 36 height 9
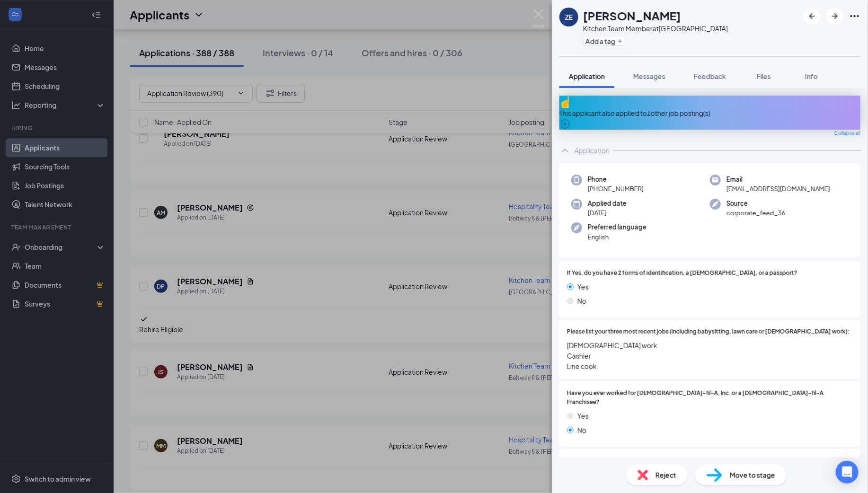
click at [643, 108] on div "This applicant also applied to 1 other job posting(s)" at bounding box center [710, 113] width 301 height 10
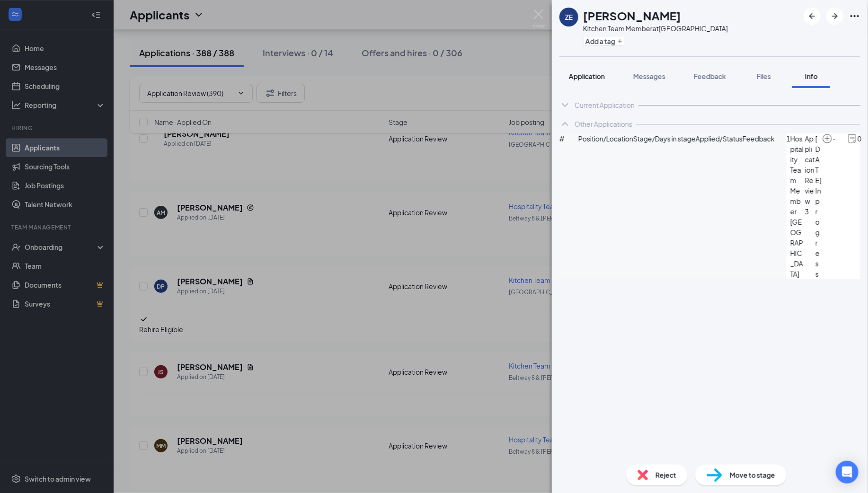
click at [587, 78] on span "Application" at bounding box center [587, 76] width 36 height 9
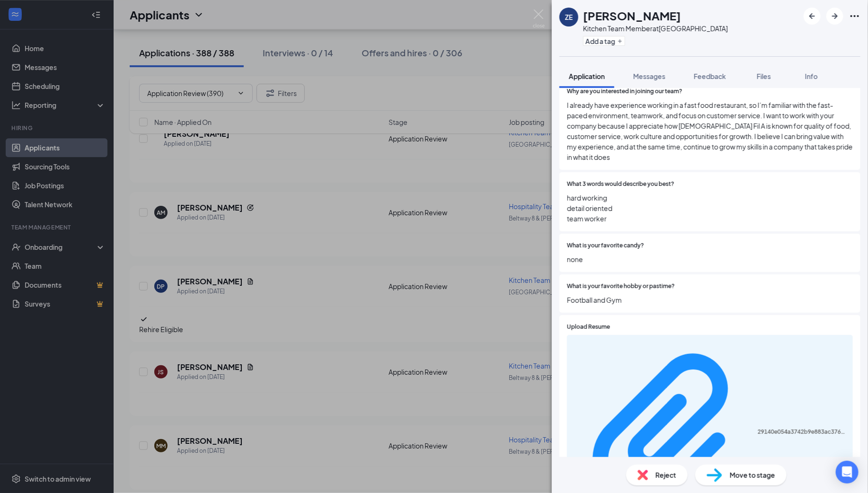
scroll to position [1287, 0]
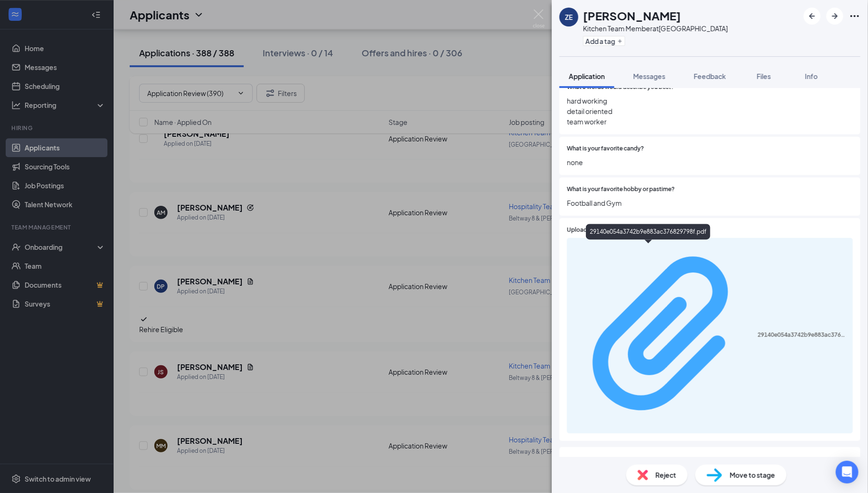
click at [758, 331] on div "29140e054a3742b9e883ac376829798f.pdf" at bounding box center [802, 335] width 89 height 8
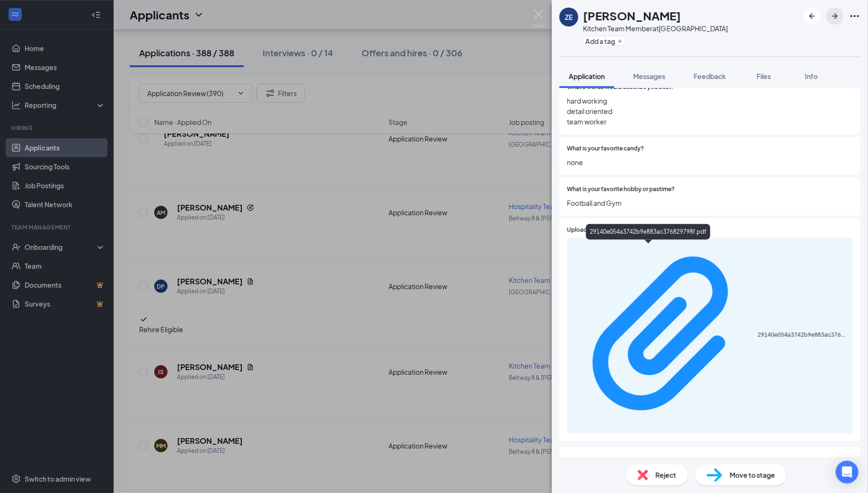
click at [838, 16] on icon "ArrowRight" at bounding box center [835, 16] width 6 height 6
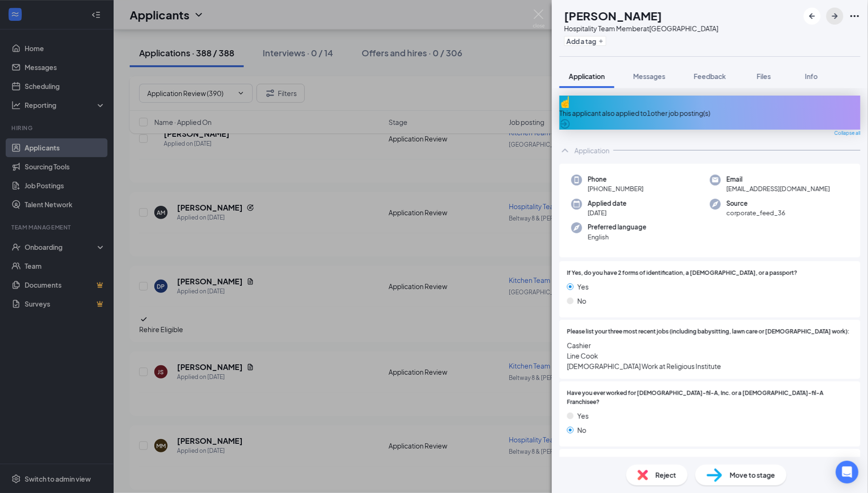
click at [836, 18] on icon "ArrowRight" at bounding box center [835, 16] width 6 height 6
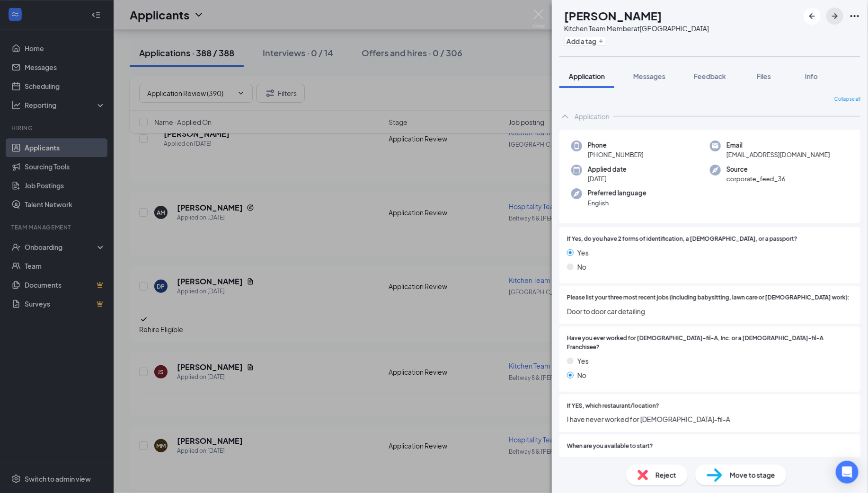
click at [835, 13] on icon "ArrowRight" at bounding box center [834, 15] width 11 height 11
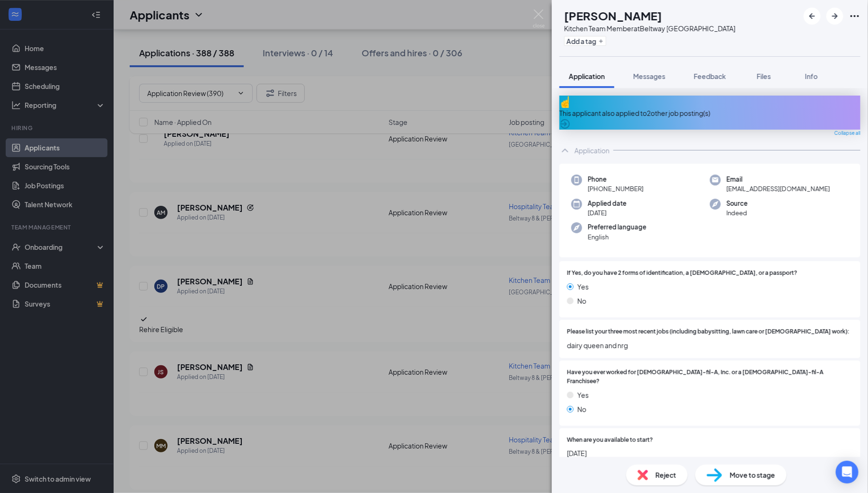
click at [656, 108] on div "This applicant also applied to 2 other job posting(s)" at bounding box center [710, 113] width 301 height 10
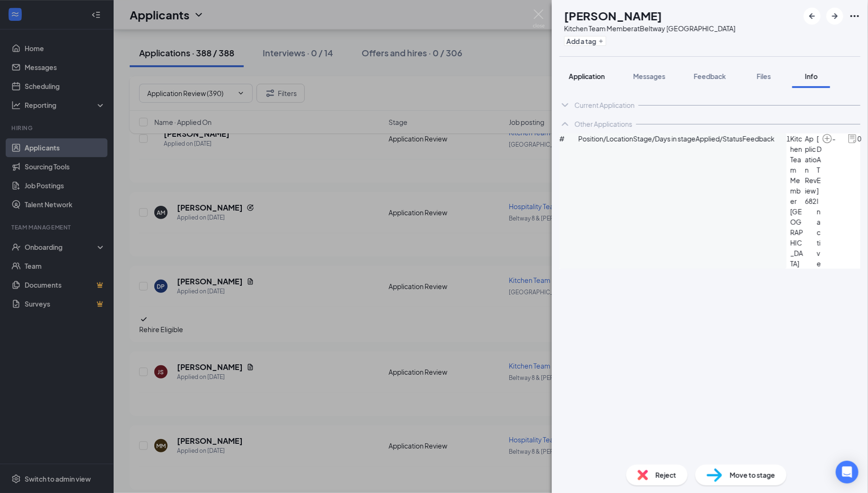
click at [592, 76] on span "Application" at bounding box center [587, 76] width 36 height 9
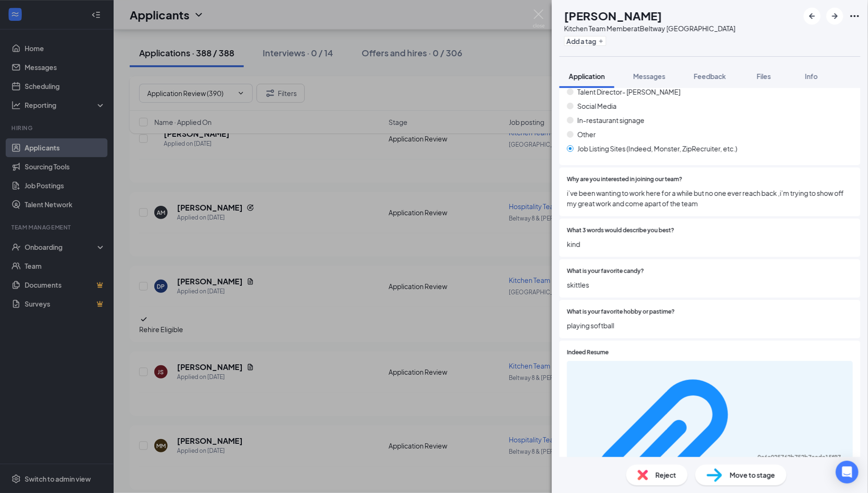
scroll to position [1174, 0]
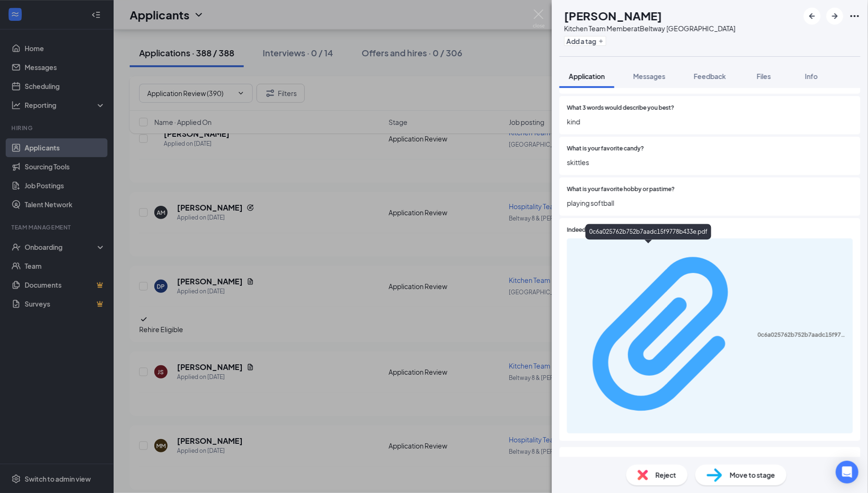
click at [758, 331] on div "0c6a025762b752b7aadc15f9778b433e.pdf" at bounding box center [802, 335] width 89 height 8
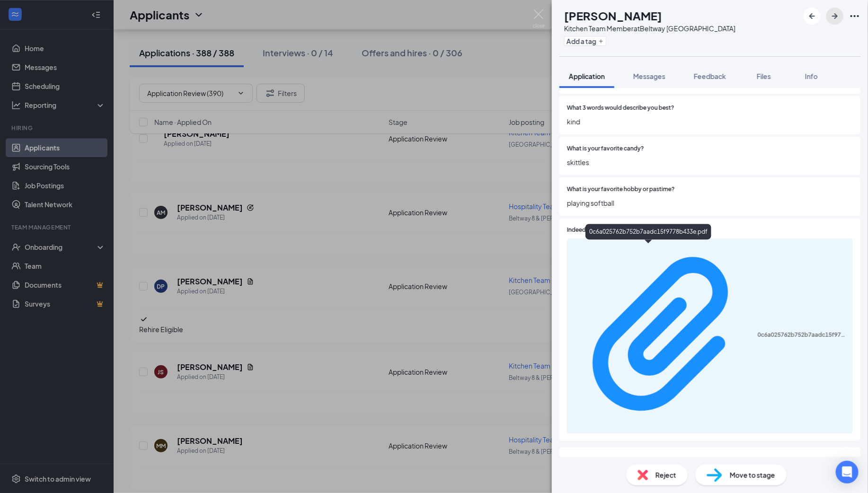
click at [834, 16] on icon "ArrowRight" at bounding box center [835, 16] width 6 height 6
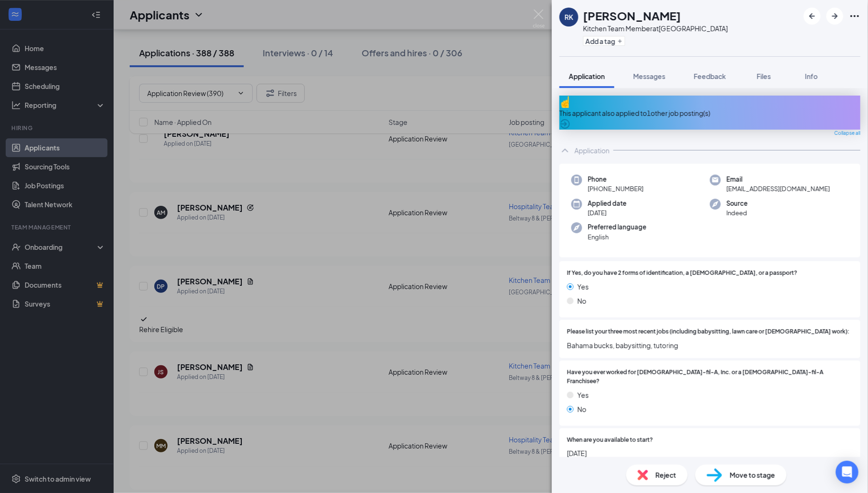
click at [650, 108] on div "This applicant also applied to 1 other job posting(s)" at bounding box center [710, 113] width 301 height 10
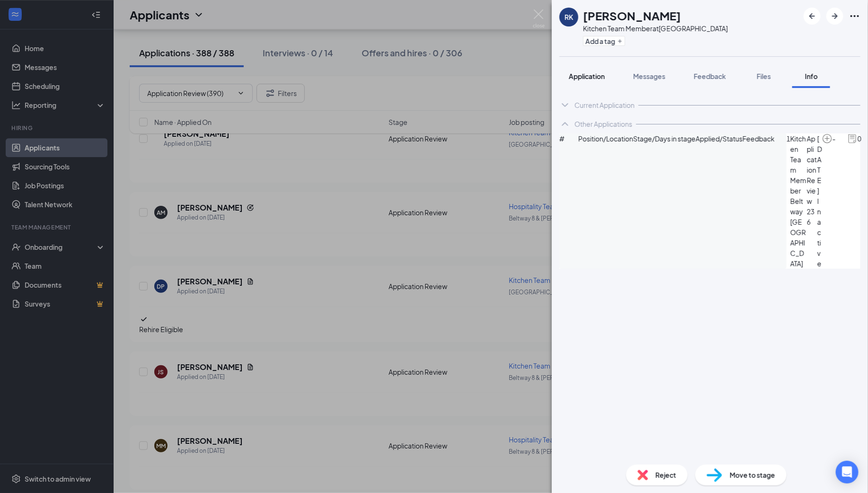
click at [576, 76] on span "Application" at bounding box center [587, 76] width 36 height 9
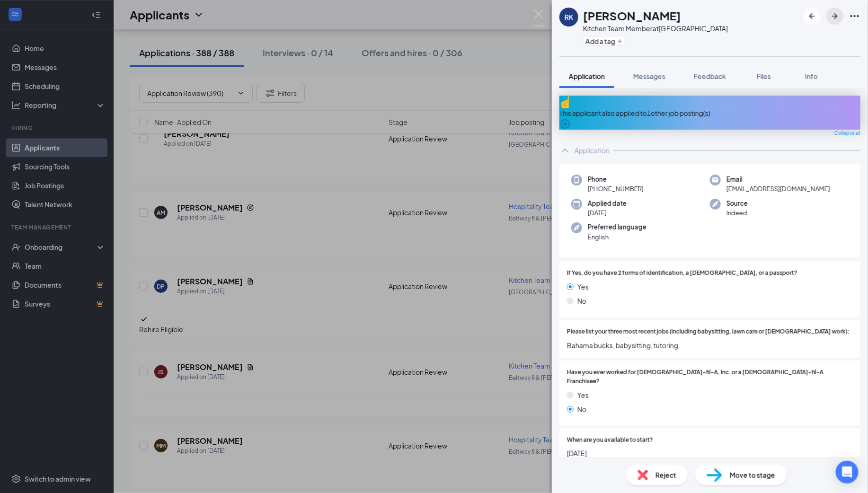
click at [836, 15] on icon "ArrowRight" at bounding box center [834, 15] width 11 height 11
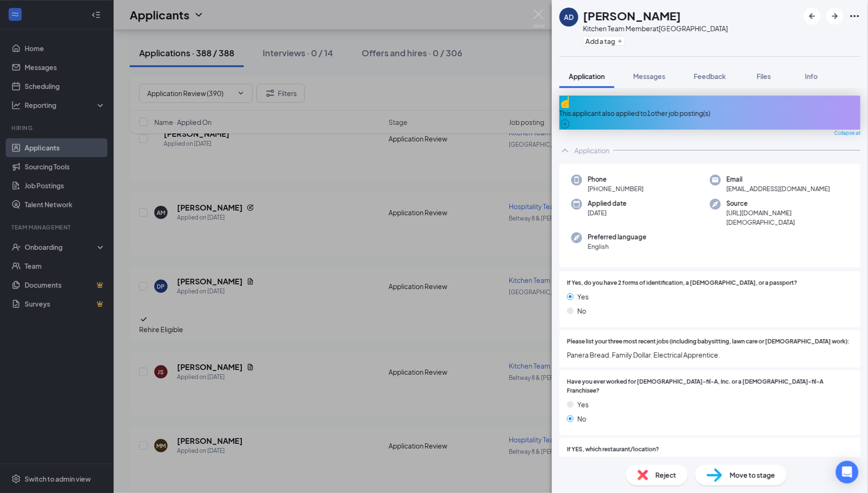
click at [678, 108] on div "This applicant also applied to 1 other job posting(s)" at bounding box center [710, 113] width 301 height 10
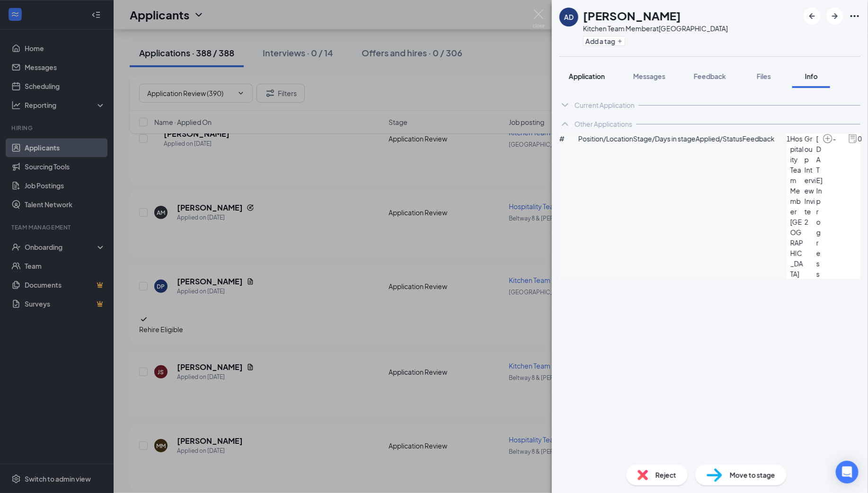
click at [591, 76] on span "Application" at bounding box center [587, 76] width 36 height 9
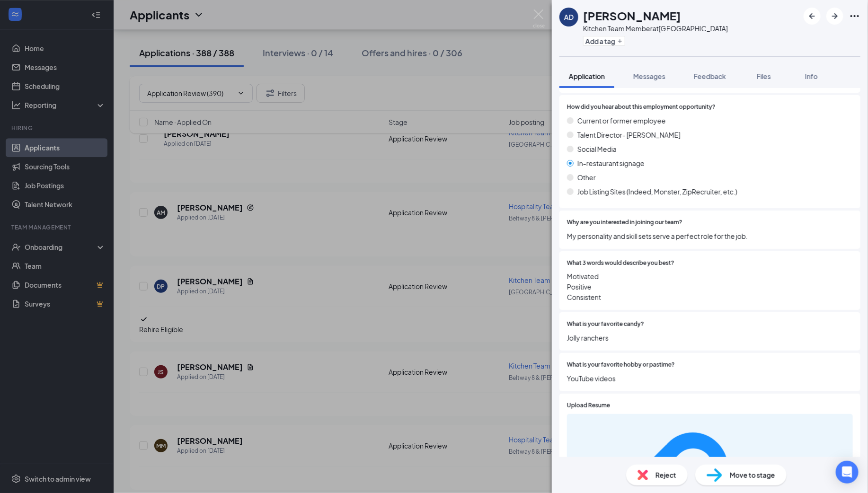
scroll to position [1225, 0]
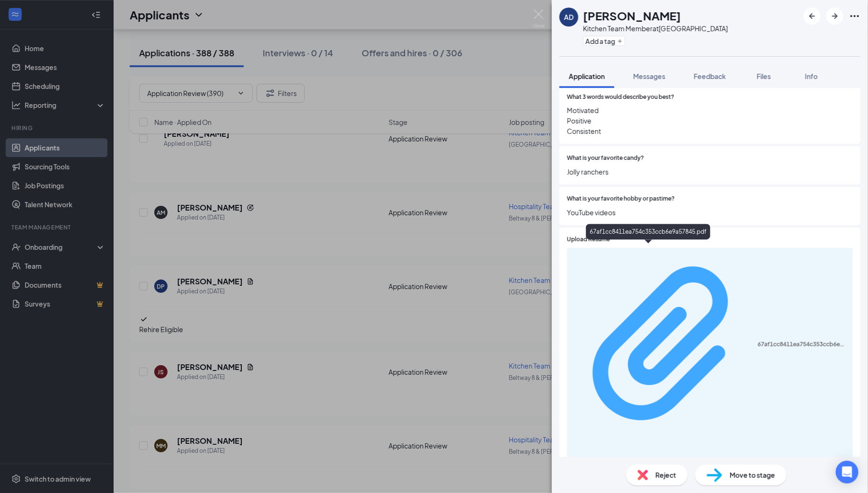
click at [758, 341] on div "67af1cc8411ea754c353ccb6e9a57845.pdf" at bounding box center [802, 345] width 89 height 8
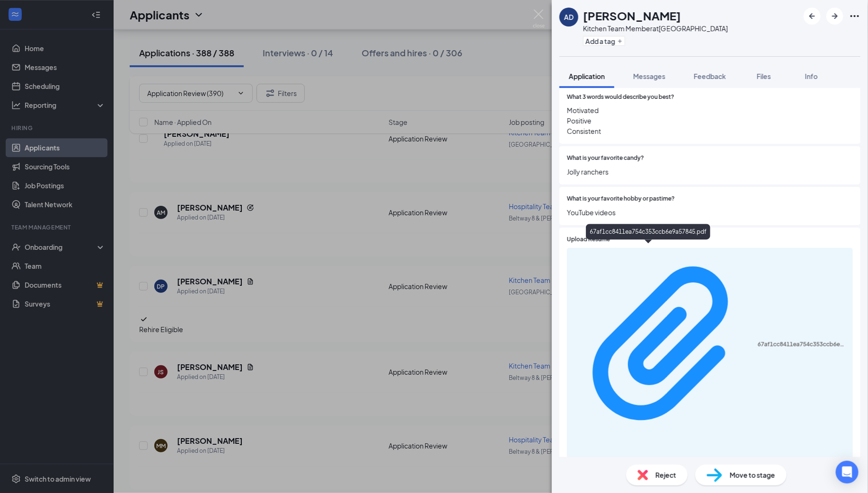
click at [745, 475] on span "Move to stage" at bounding box center [752, 475] width 45 height 10
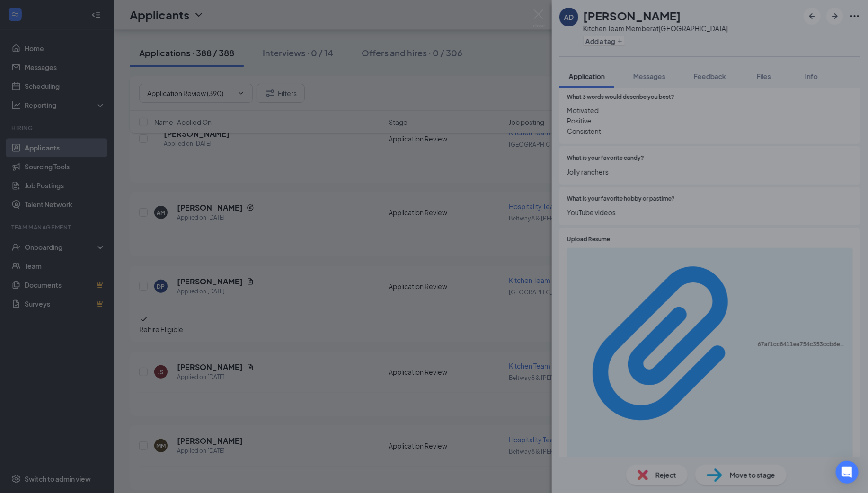
scroll to position [1221, 0]
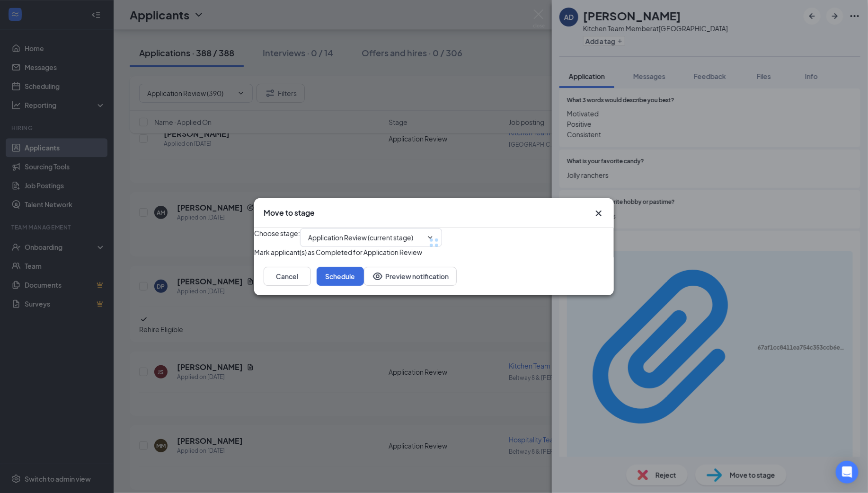
type input "Group Interview Invite (next stage)"
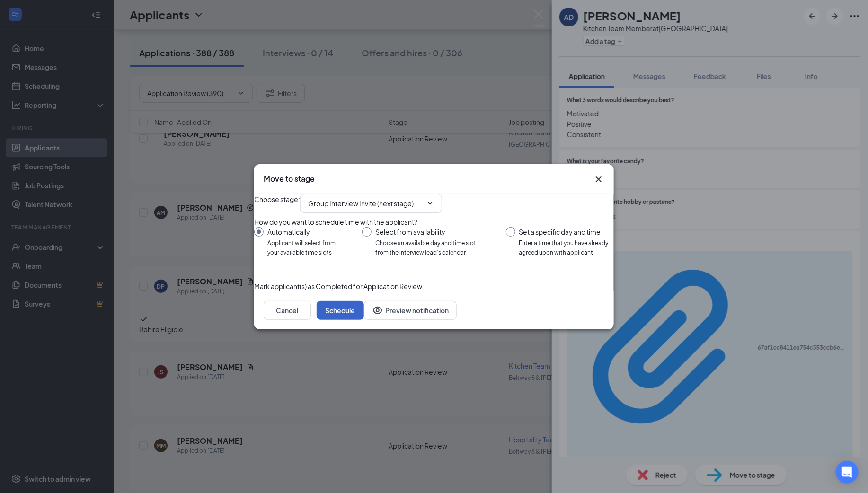
click at [364, 320] on button "Schedule" at bounding box center [340, 310] width 47 height 19
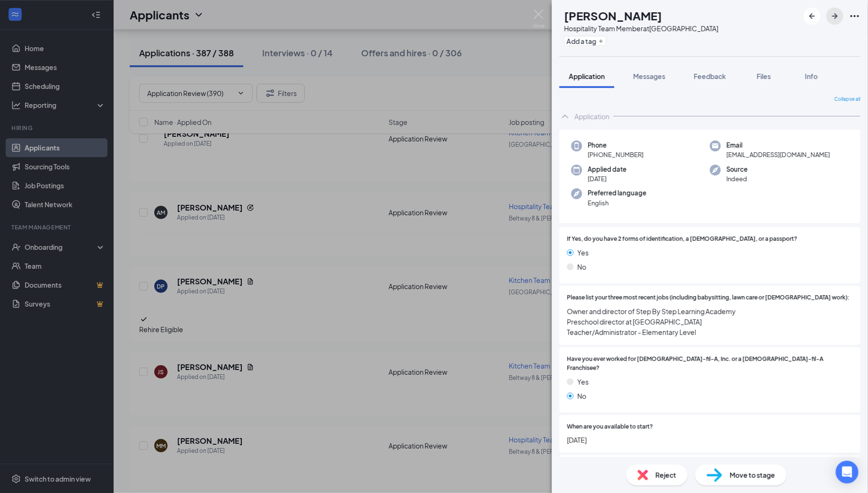
click at [835, 17] on icon "ArrowRight" at bounding box center [834, 15] width 11 height 11
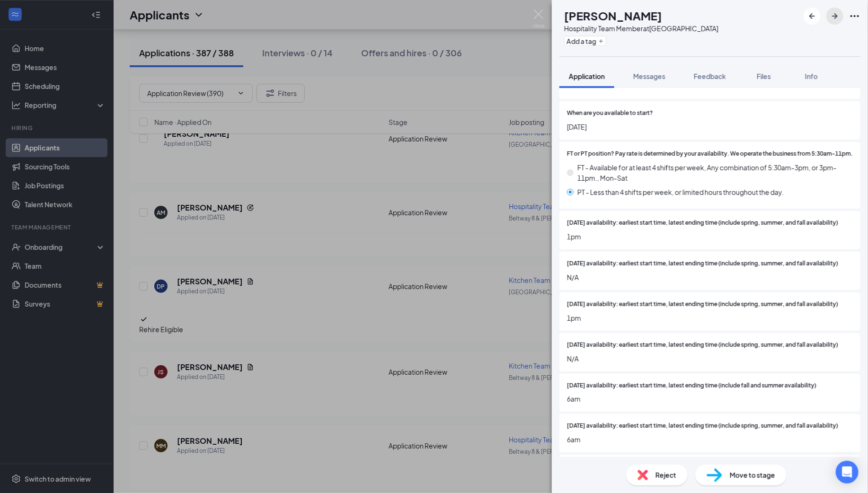
scroll to position [151, 0]
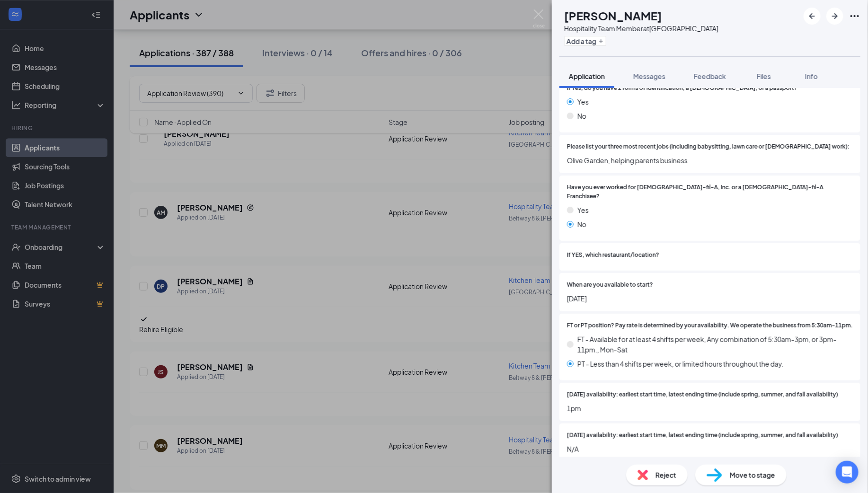
click at [747, 476] on span "Move to stage" at bounding box center [752, 475] width 45 height 10
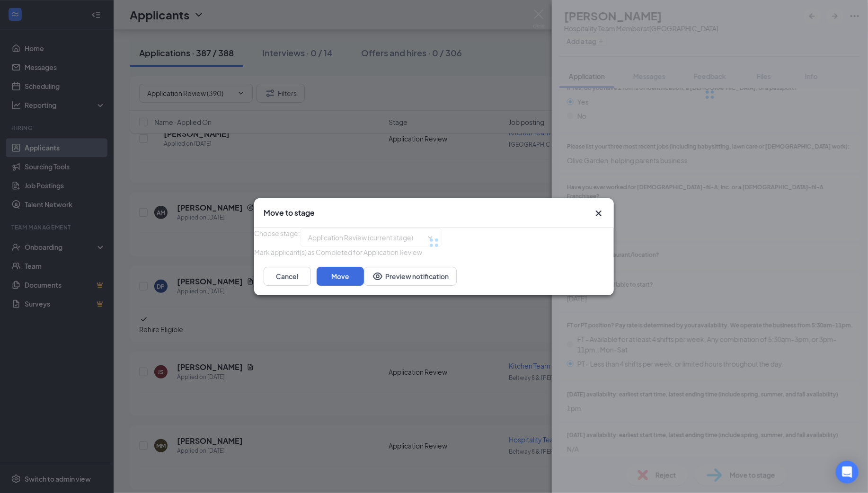
type input "Group Interview Invite (next stage)"
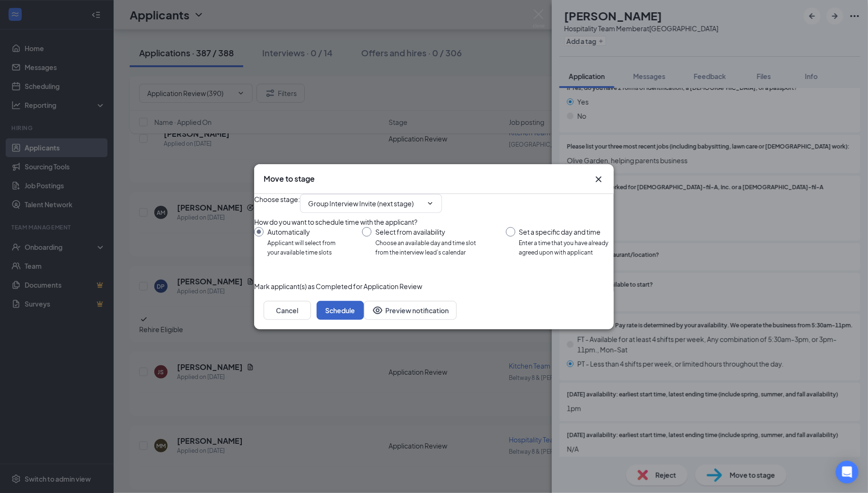
click at [364, 320] on button "Schedule" at bounding box center [340, 310] width 47 height 19
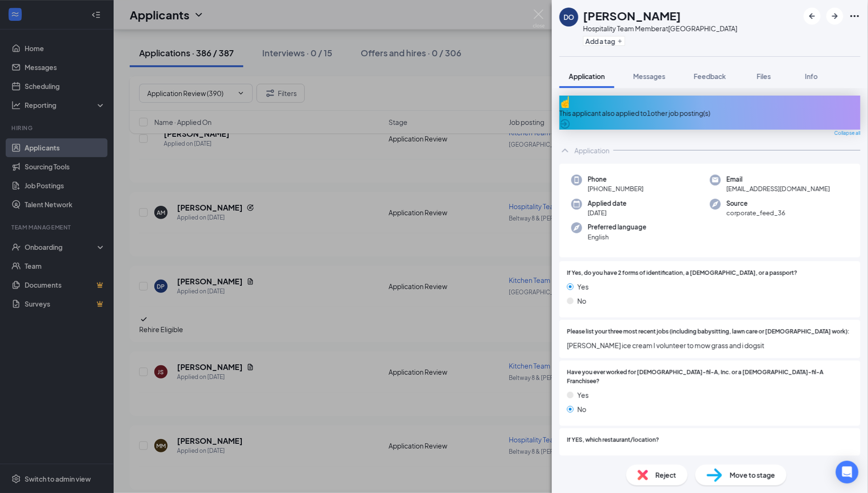
click at [666, 108] on div "This applicant also applied to 1 other job posting(s)" at bounding box center [710, 113] width 301 height 10
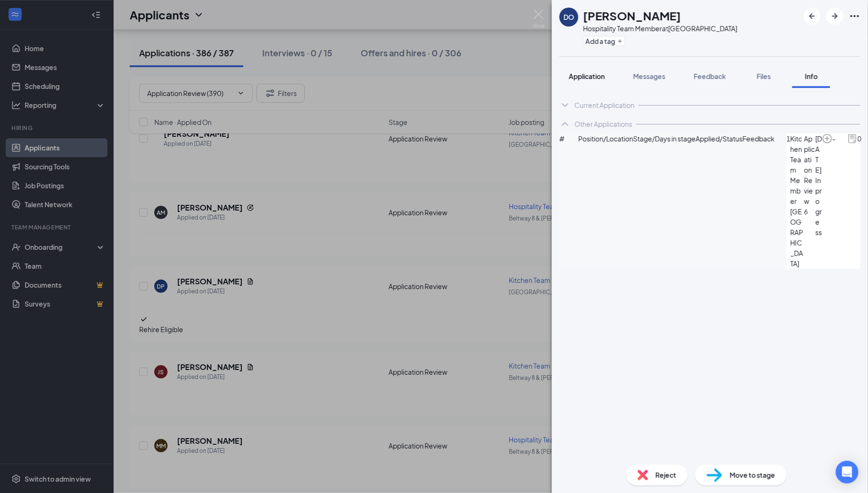
click at [578, 77] on span "Application" at bounding box center [587, 76] width 36 height 9
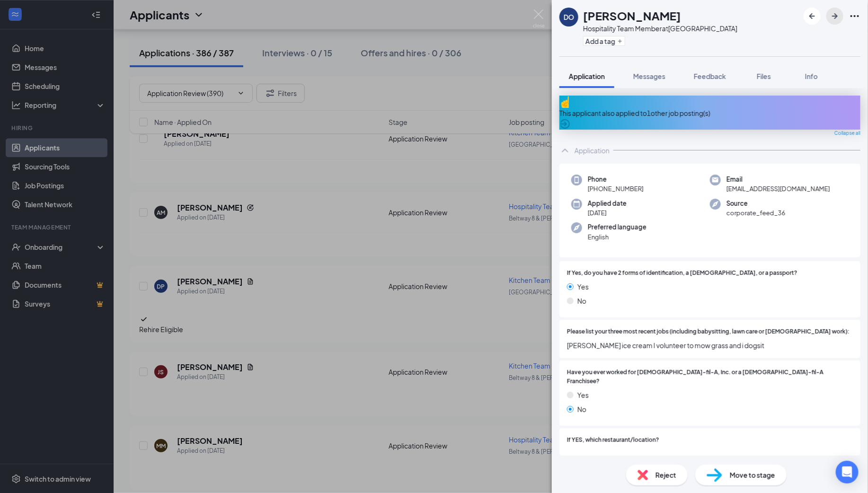
click at [835, 18] on icon "ArrowRight" at bounding box center [835, 16] width 6 height 6
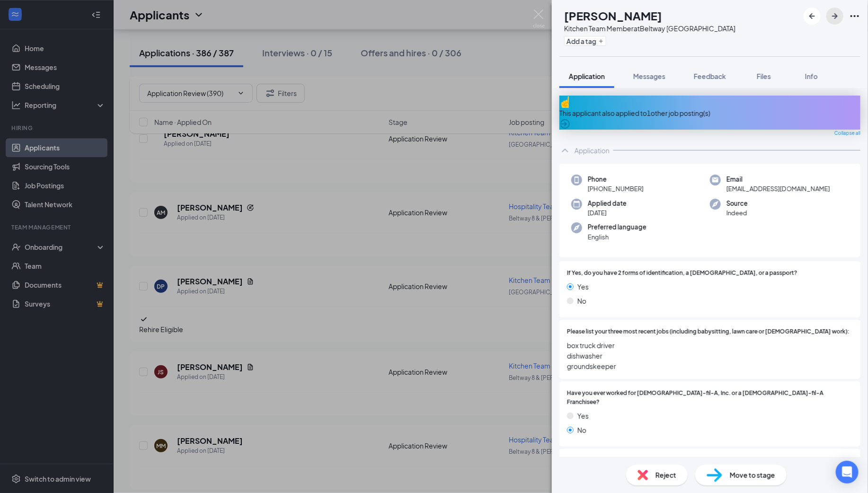
click at [834, 11] on icon "ArrowRight" at bounding box center [834, 15] width 11 height 11
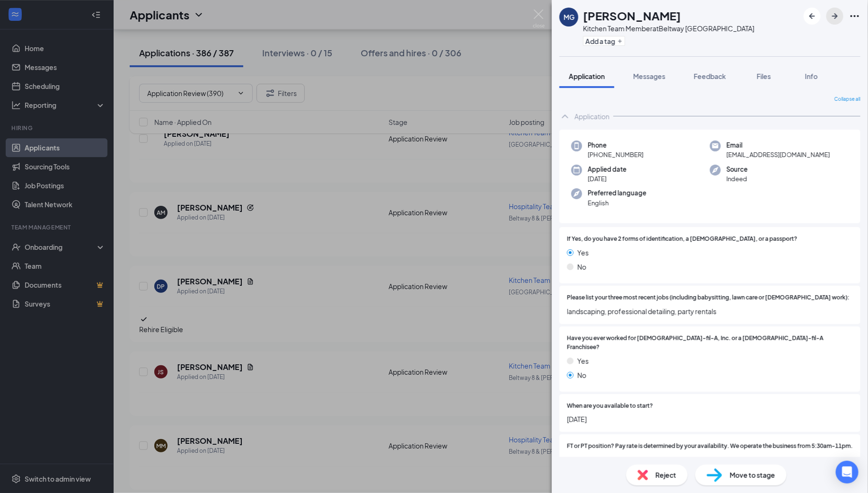
click at [836, 13] on icon "ArrowRight" at bounding box center [834, 15] width 11 height 11
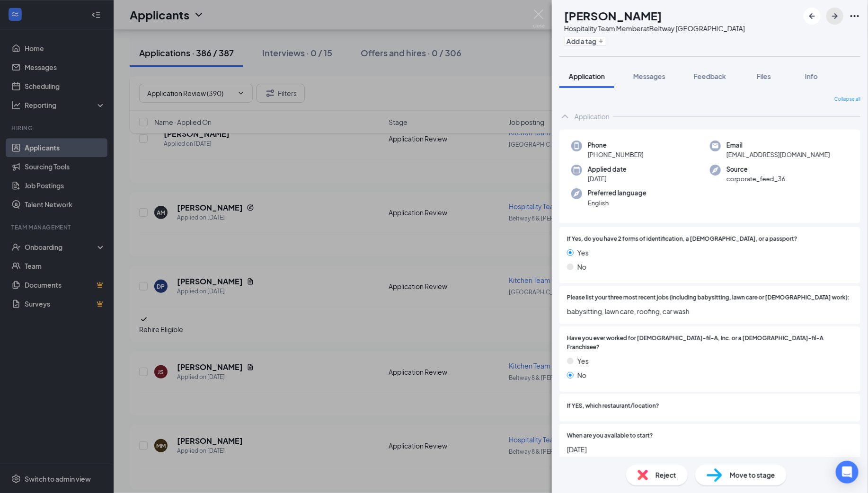
click at [836, 13] on icon "ArrowRight" at bounding box center [834, 15] width 11 height 11
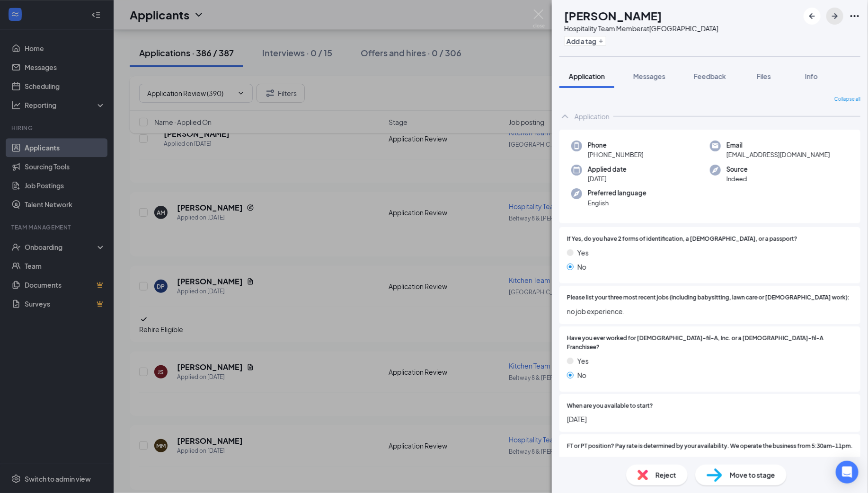
click at [835, 17] on icon "ArrowRight" at bounding box center [834, 15] width 11 height 11
click at [539, 14] on img at bounding box center [539, 18] width 12 height 18
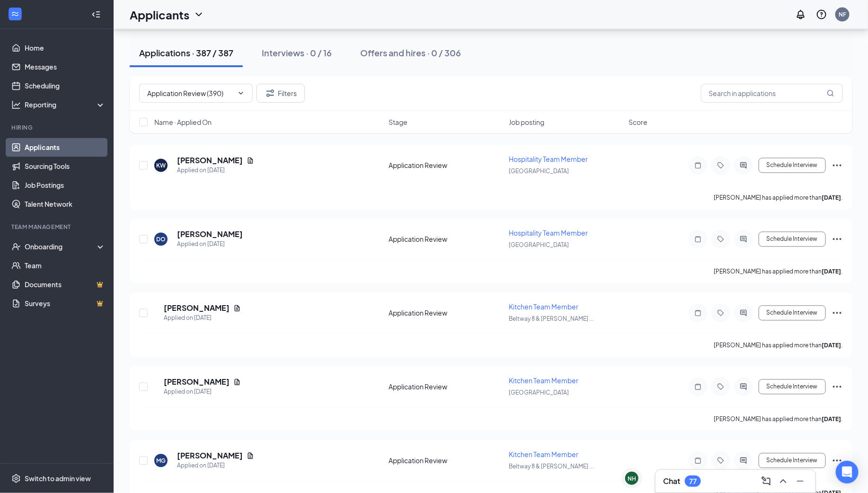
scroll to position [2648, 0]
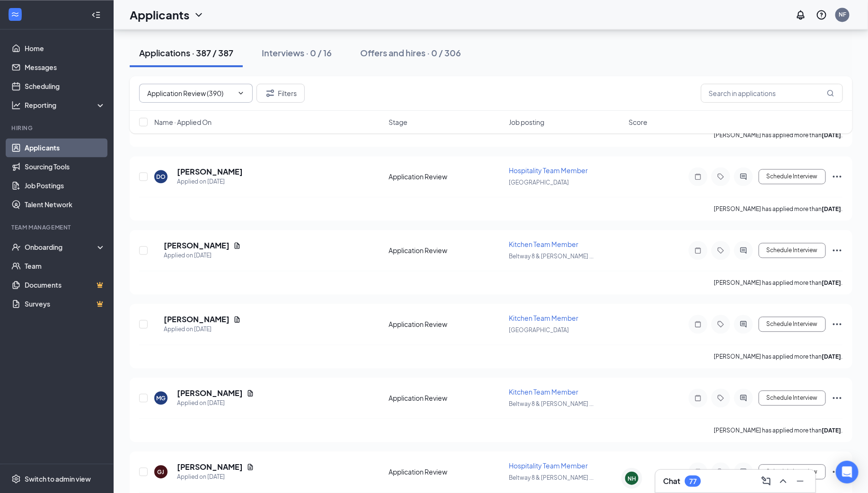
click at [238, 96] on icon "Cross" at bounding box center [241, 99] width 6 height 6
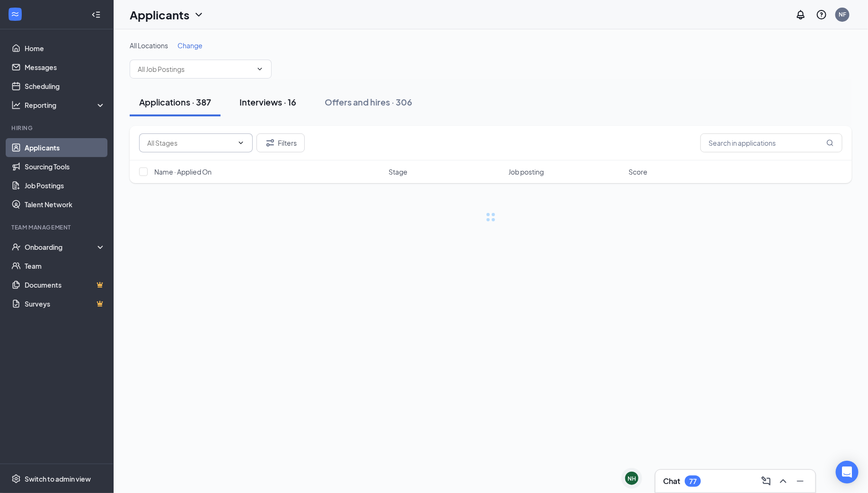
scroll to position [0, 0]
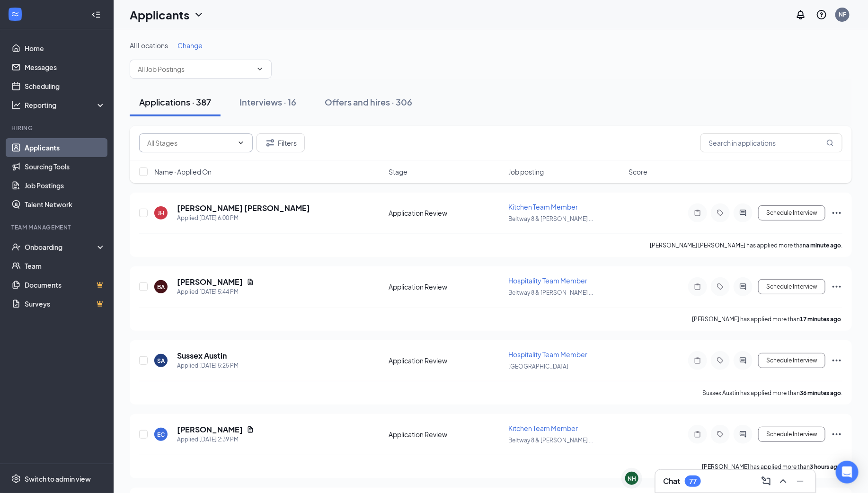
click at [232, 140] on input "text" at bounding box center [190, 143] width 86 height 10
click at [281, 162] on div "Name · Applied On Stage Job posting Score" at bounding box center [491, 171] width 722 height 23
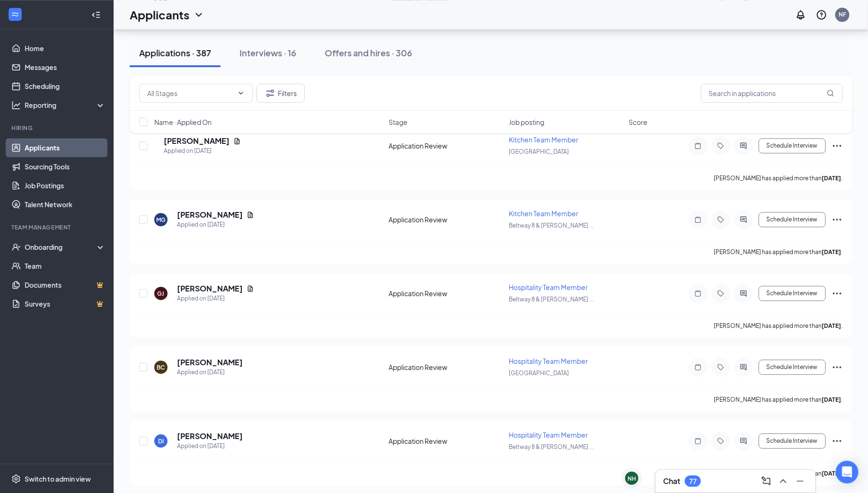
scroll to position [2826, 0]
click at [197, 358] on h5 "brizel chavez" at bounding box center [210, 363] width 66 height 10
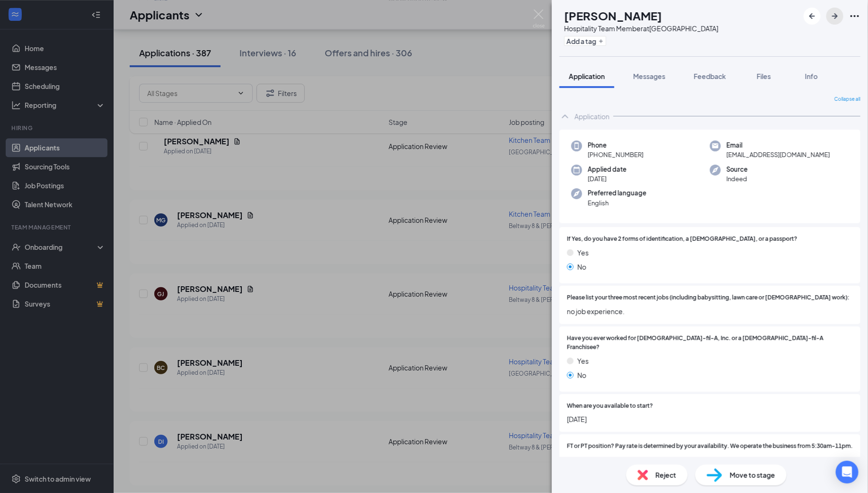
click at [835, 17] on icon "ArrowRight" at bounding box center [834, 15] width 11 height 11
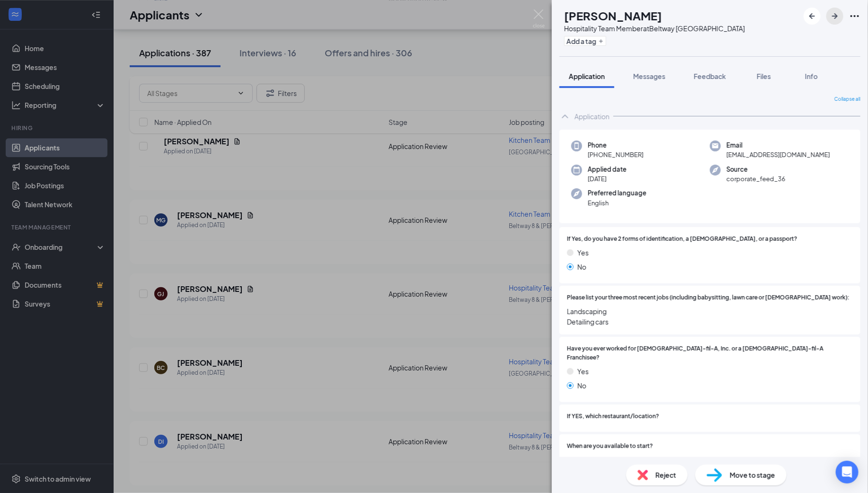
click at [834, 14] on icon "ArrowRight" at bounding box center [834, 15] width 11 height 11
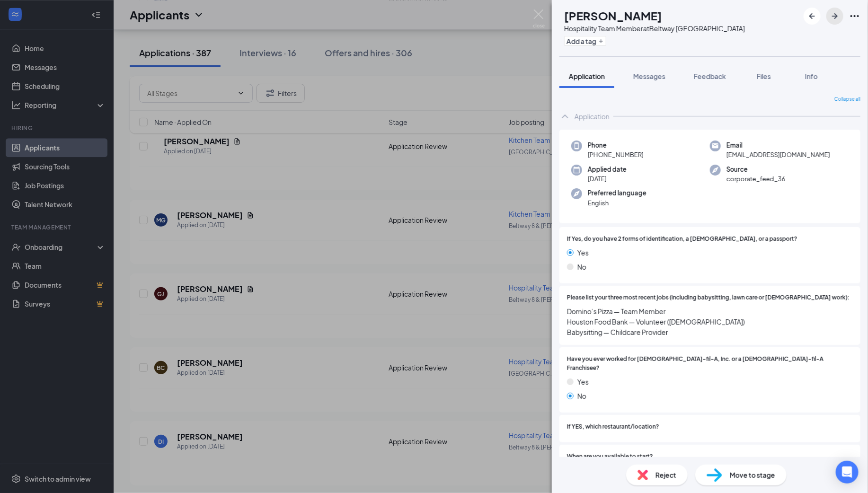
click at [836, 16] on icon "ArrowRight" at bounding box center [835, 16] width 6 height 6
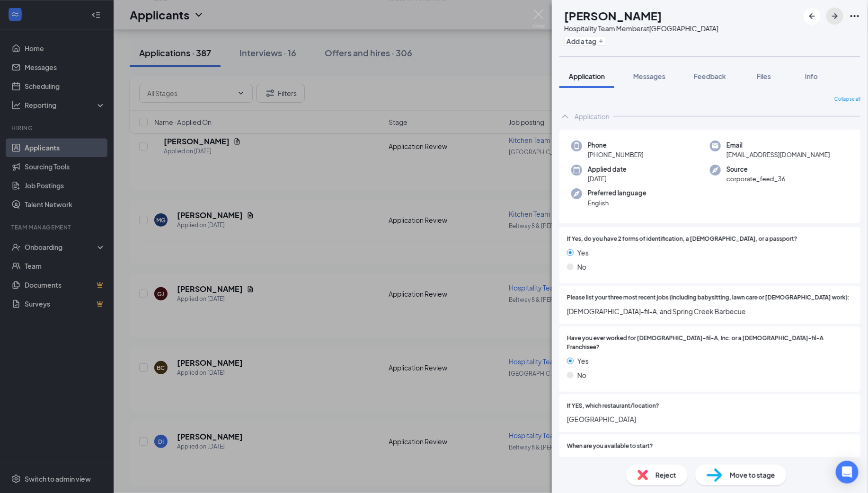
click at [835, 13] on icon "ArrowRight" at bounding box center [835, 16] width 6 height 6
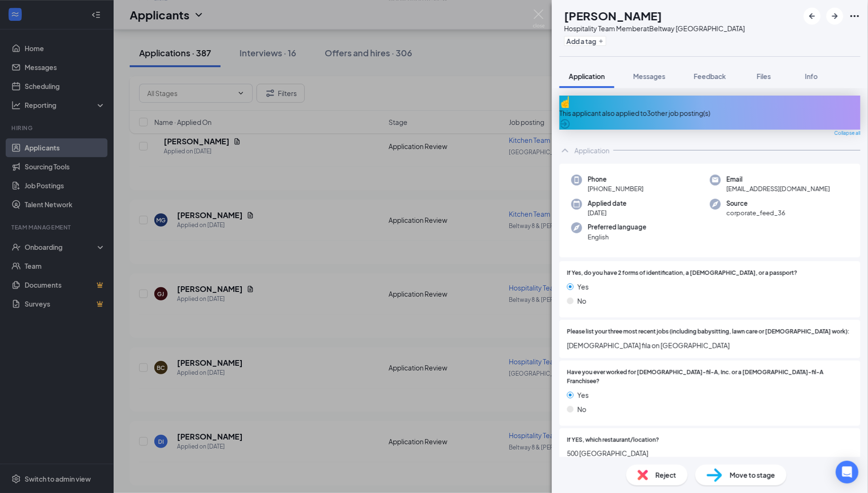
click at [678, 108] on div "This applicant also applied to 3 other job posting(s)" at bounding box center [710, 113] width 301 height 10
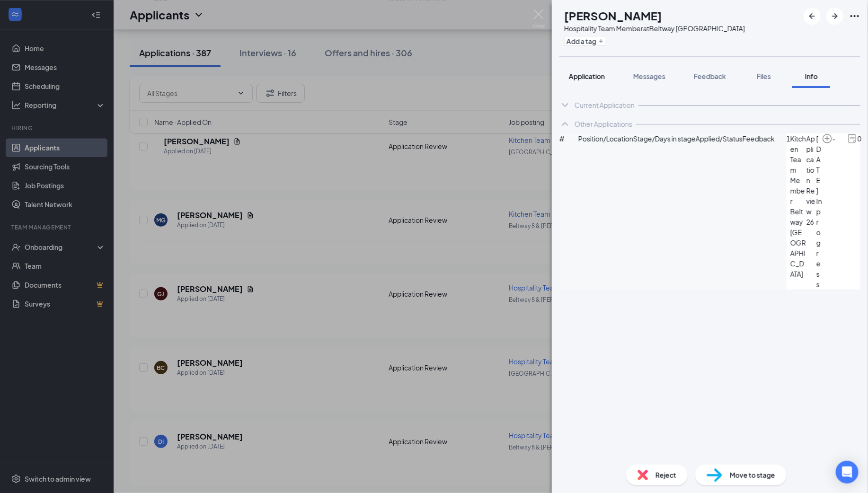
click at [583, 77] on span "Application" at bounding box center [587, 76] width 36 height 9
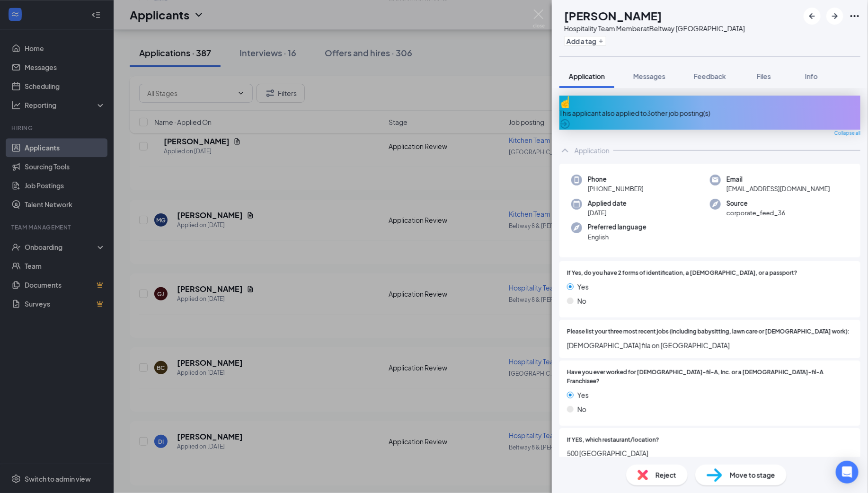
click at [630, 108] on div "This applicant also applied to 3 other job posting(s)" at bounding box center [710, 113] width 301 height 10
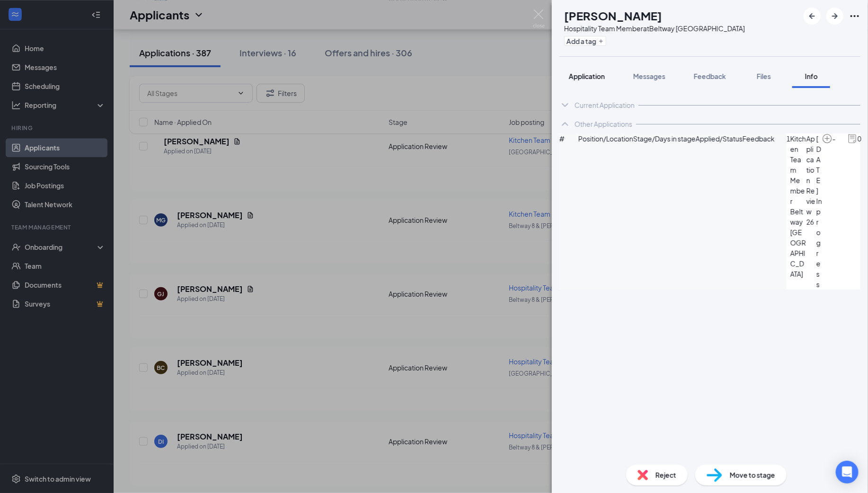
click at [588, 75] on span "Application" at bounding box center [587, 76] width 36 height 9
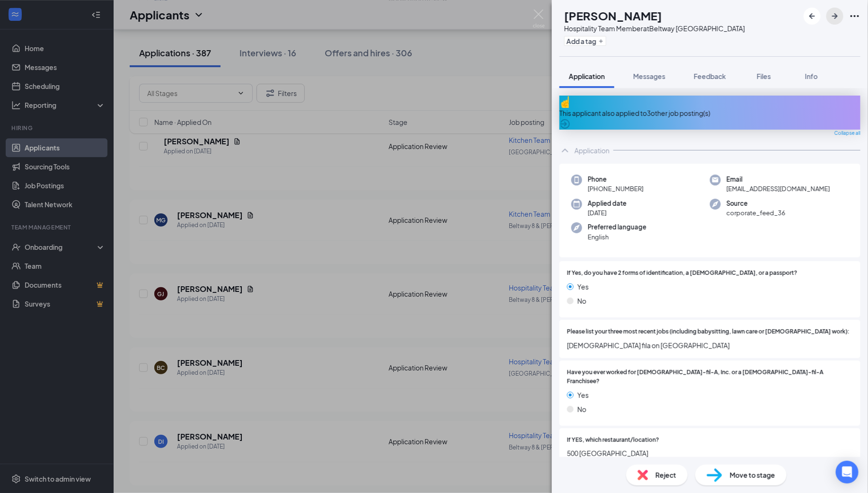
click at [835, 16] on icon "ArrowRight" at bounding box center [835, 16] width 6 height 6
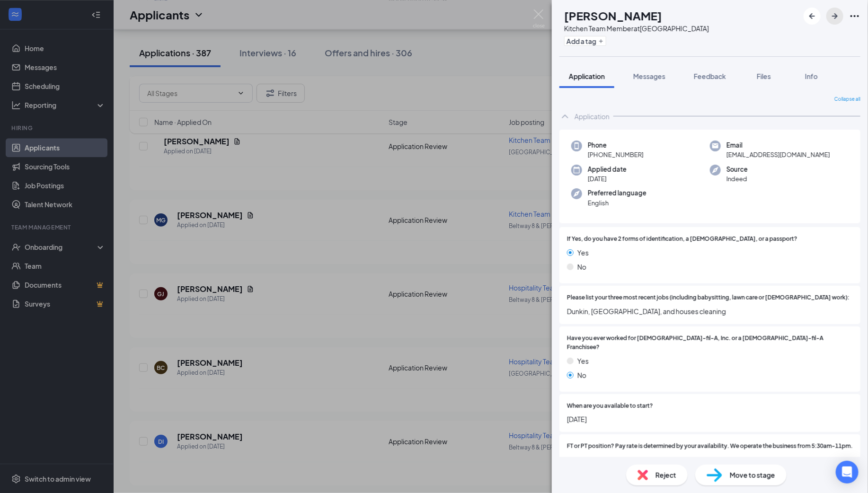
click at [837, 12] on icon "ArrowRight" at bounding box center [834, 15] width 11 height 11
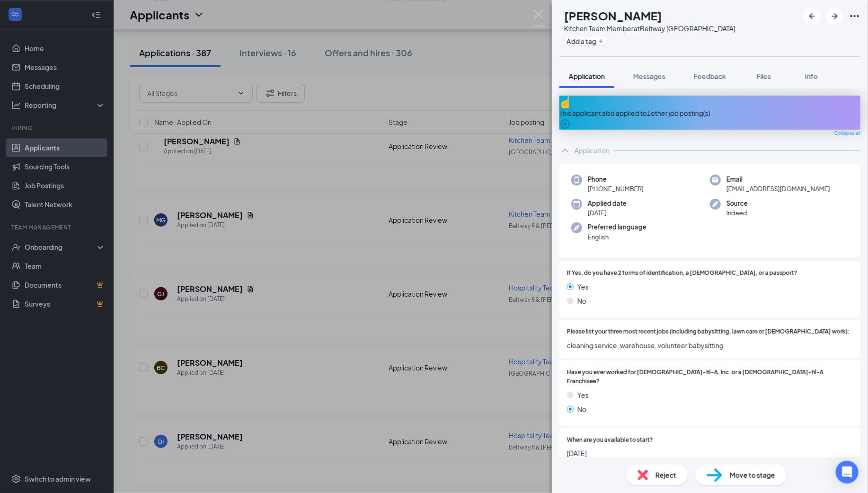
click at [686, 108] on div "This applicant also applied to 1 other job posting(s)" at bounding box center [710, 113] width 301 height 10
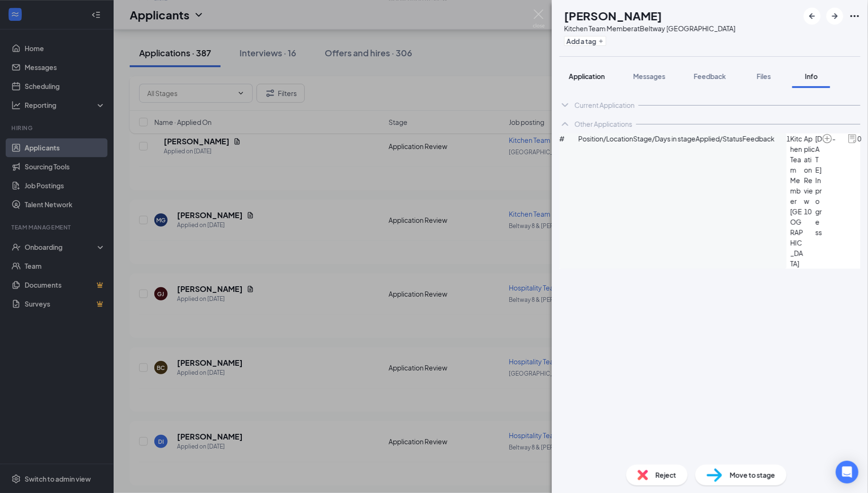
click at [582, 79] on span "Application" at bounding box center [587, 76] width 36 height 9
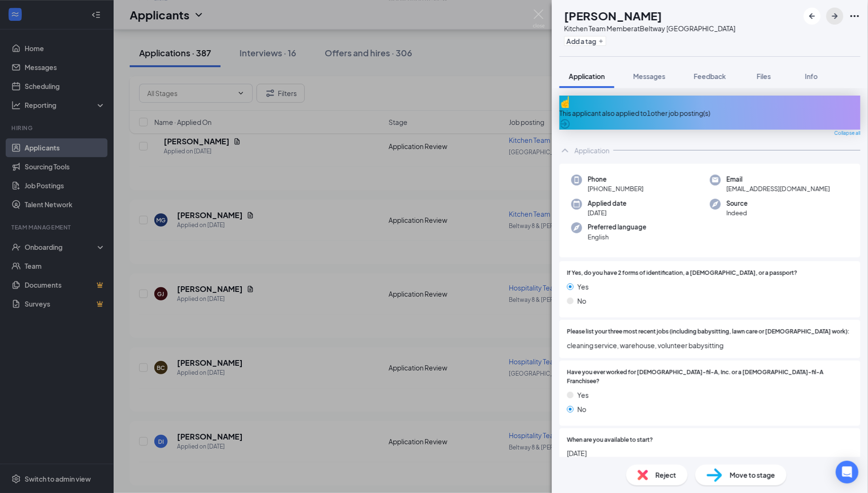
click at [836, 17] on icon "ArrowRight" at bounding box center [834, 15] width 11 height 11
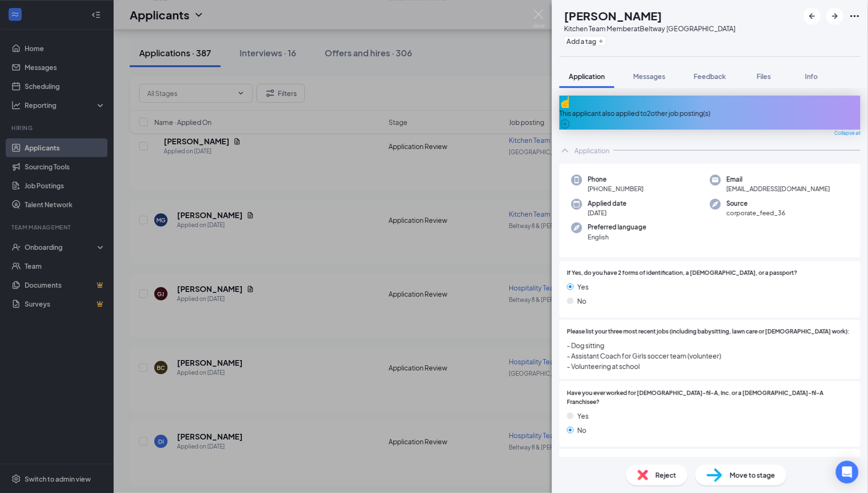
click at [617, 108] on div "This applicant also applied to 2 other job posting(s)" at bounding box center [710, 113] width 301 height 10
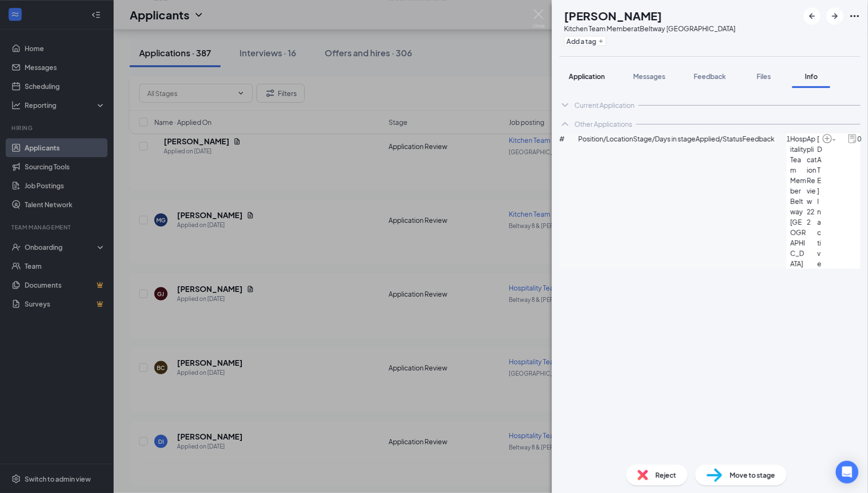
click at [585, 72] on span "Application" at bounding box center [587, 76] width 36 height 9
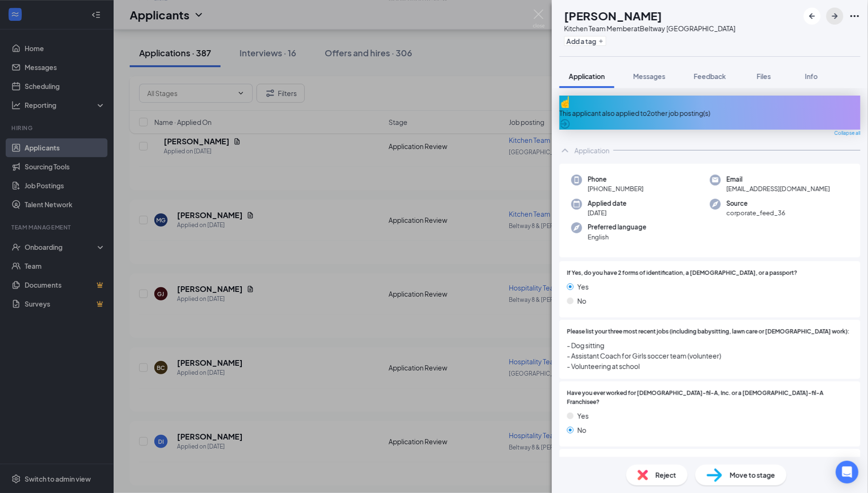
click at [837, 16] on icon "ArrowRight" at bounding box center [835, 16] width 6 height 6
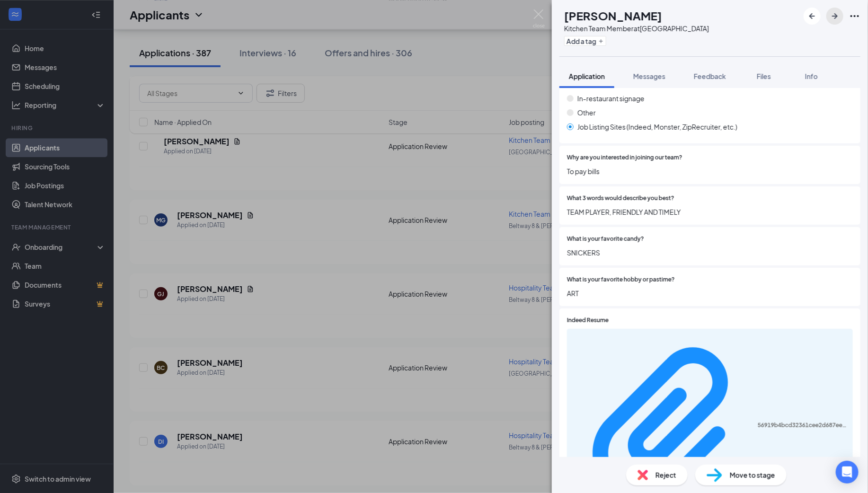
scroll to position [1137, 0]
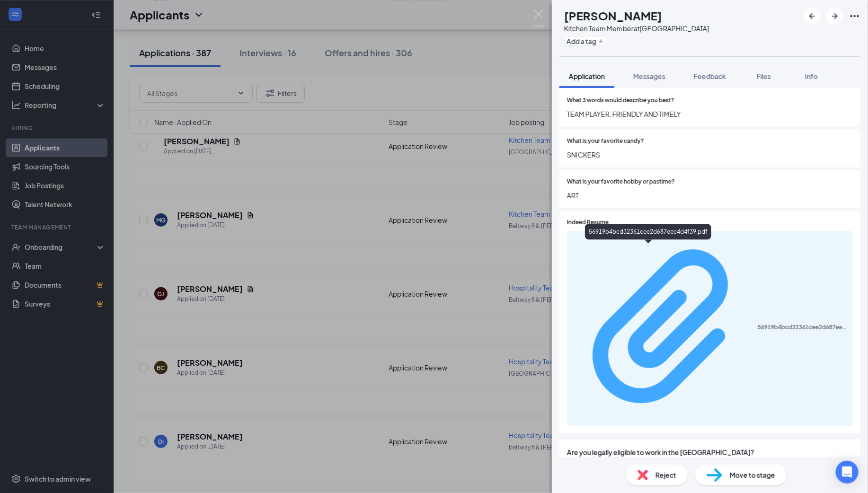
click at [758, 324] on div "56919b4bcd32361cee2d687eec4d4f39.pdf" at bounding box center [802, 328] width 89 height 8
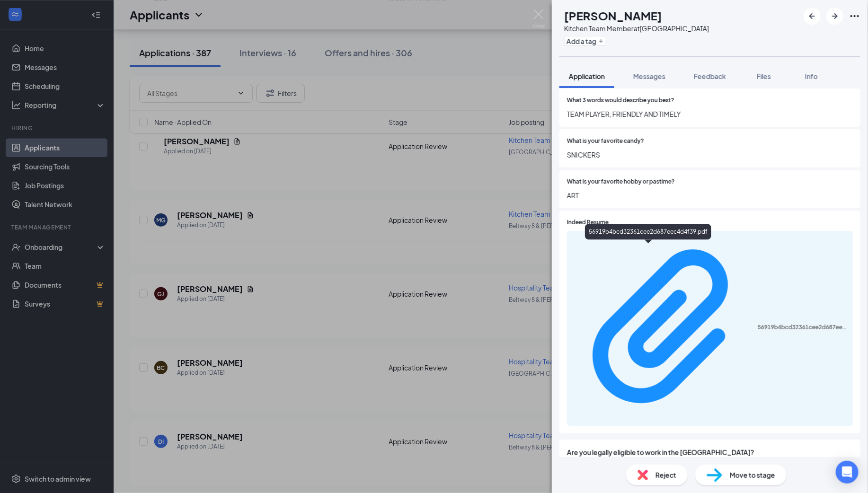
click at [731, 474] on span "Move to stage" at bounding box center [752, 475] width 45 height 10
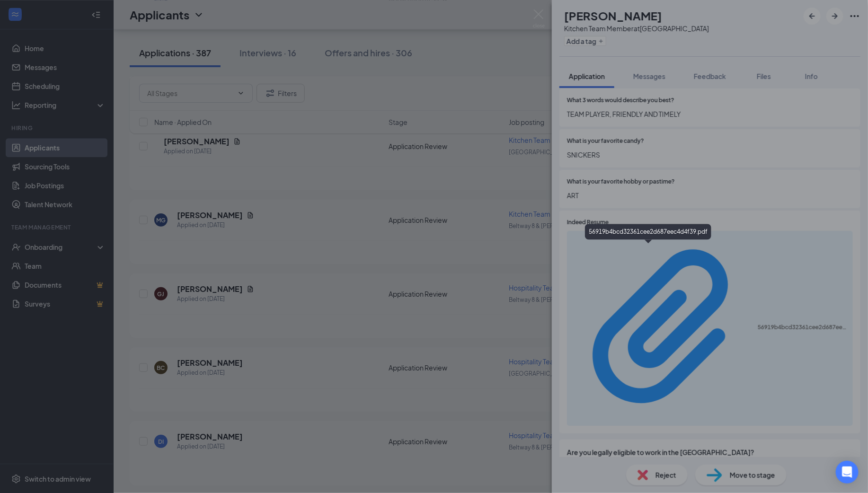
scroll to position [1133, 0]
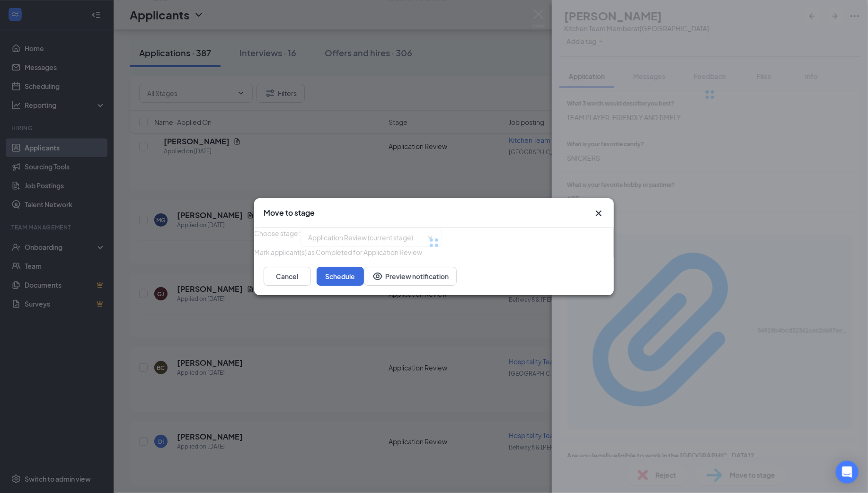
type input "Group Interview Invite (next stage)"
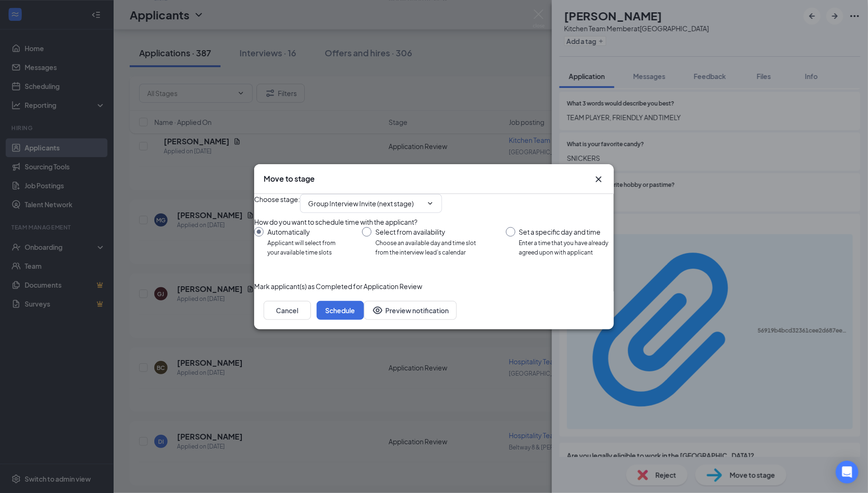
click at [598, 174] on icon "Cross" at bounding box center [598, 179] width 11 height 11
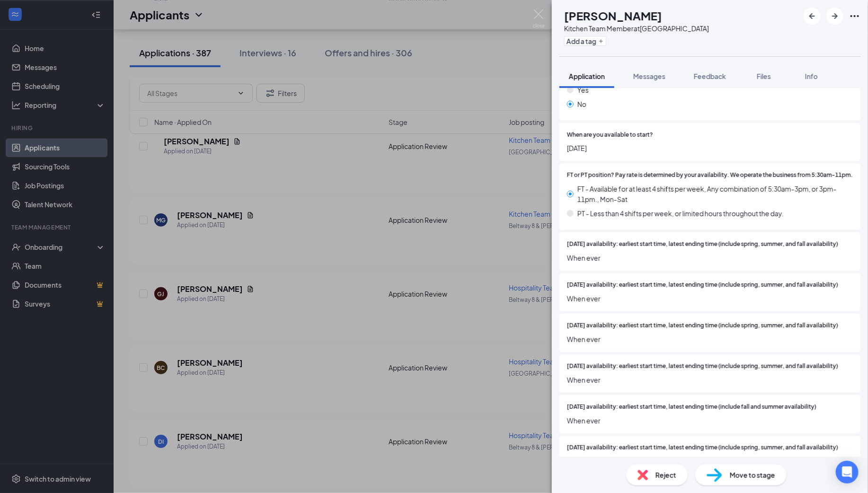
scroll to position [0, 0]
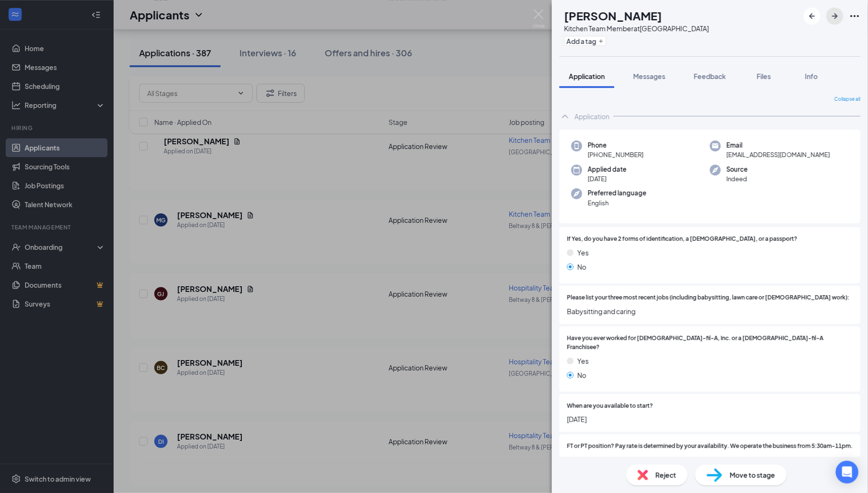
click at [837, 14] on icon "ArrowRight" at bounding box center [834, 15] width 11 height 11
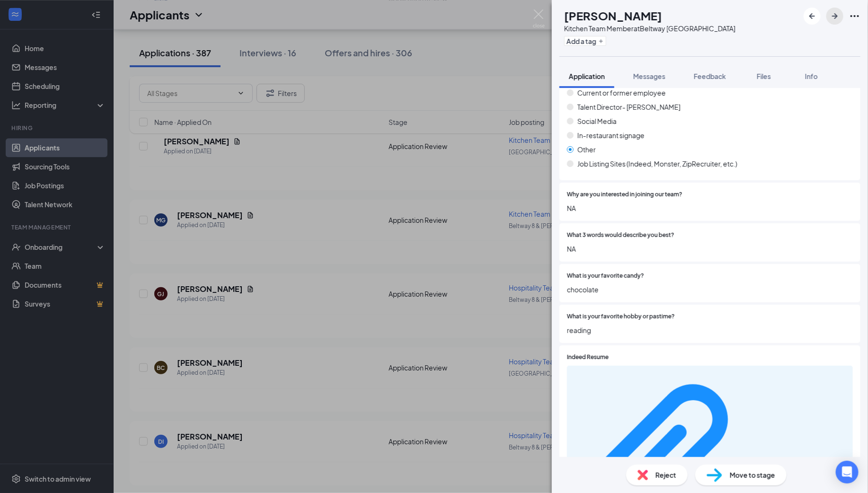
scroll to position [1137, 0]
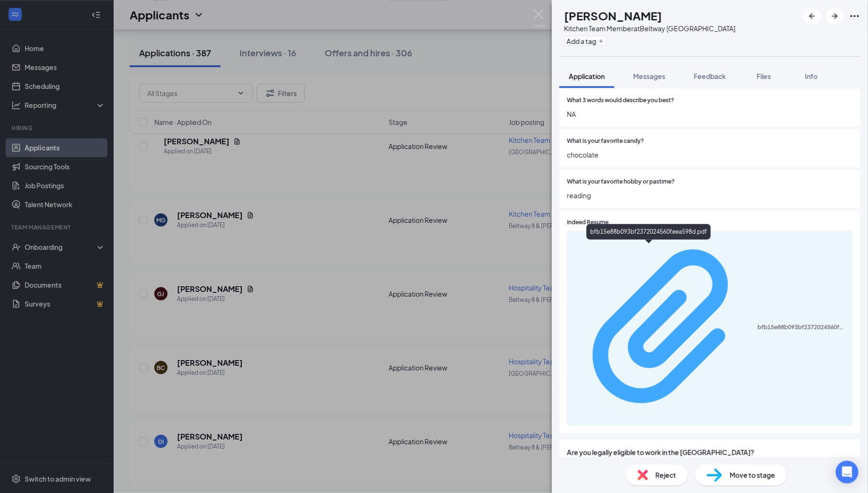
click at [758, 324] on div "bfb15e88b093bf2372024560feea598d.pdf" at bounding box center [802, 328] width 89 height 8
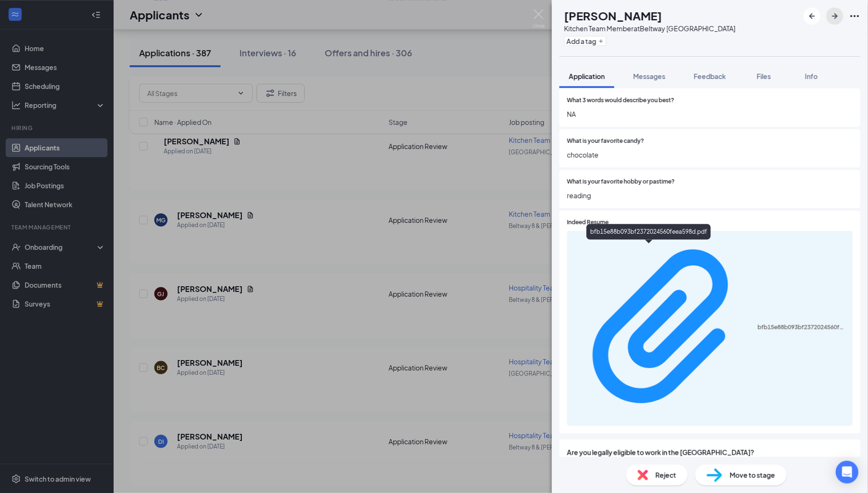
click at [833, 17] on icon "ArrowRight" at bounding box center [834, 15] width 11 height 11
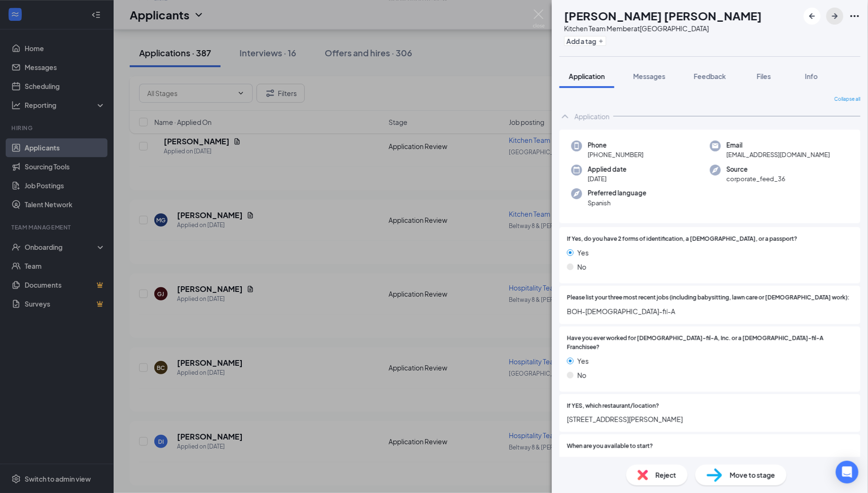
click at [833, 16] on icon "ArrowRight" at bounding box center [835, 16] width 6 height 6
click at [835, 12] on icon "ArrowRight" at bounding box center [834, 15] width 11 height 11
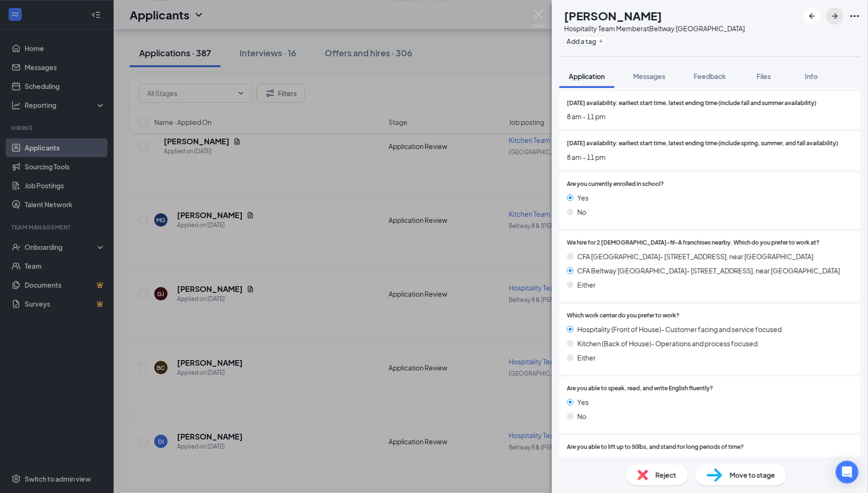
scroll to position [1136, 0]
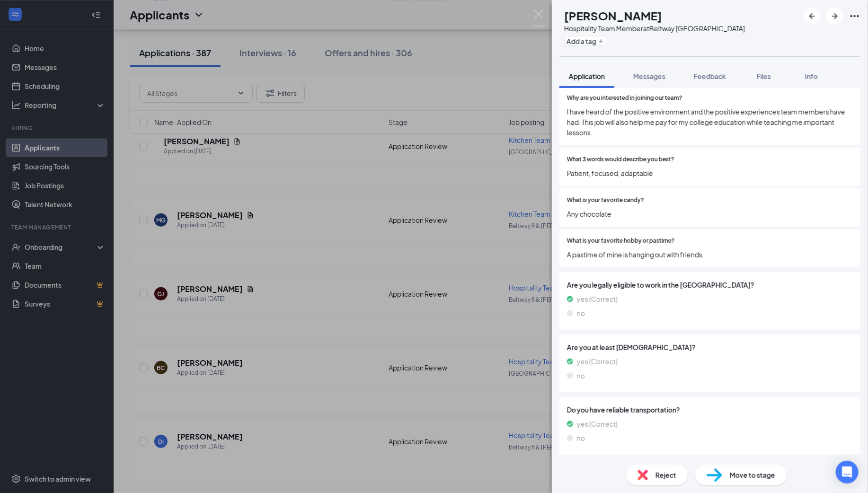
click at [736, 476] on span "Move to stage" at bounding box center [752, 475] width 45 height 10
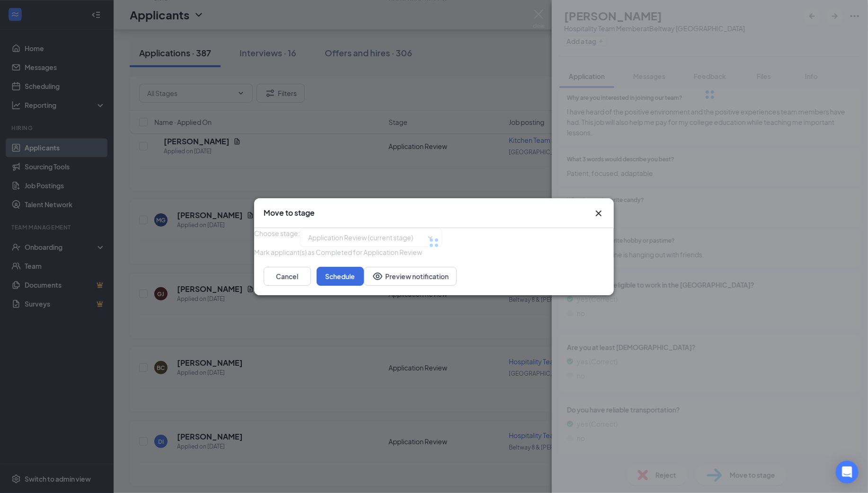
type input "Group Interview Invite (next stage)"
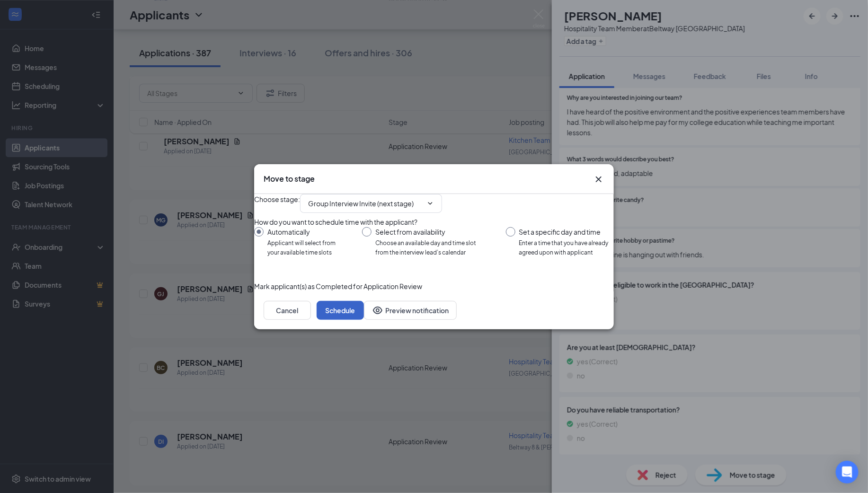
click at [364, 320] on button "Schedule" at bounding box center [340, 310] width 47 height 19
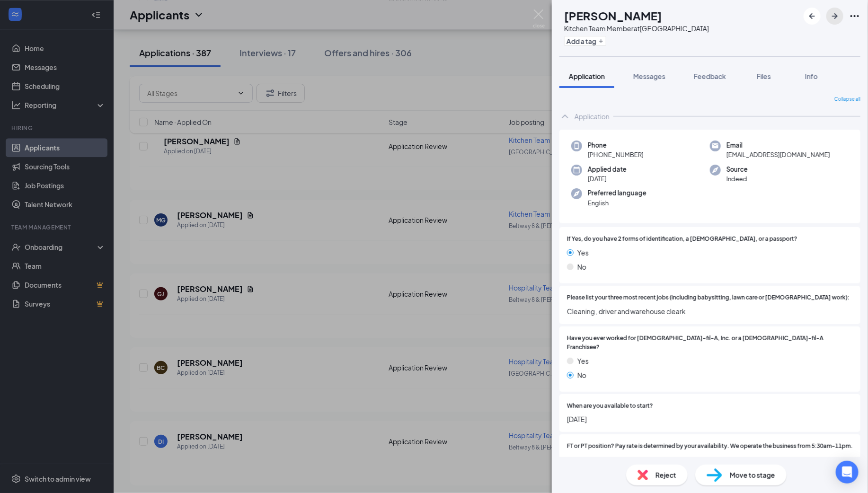
click at [837, 12] on icon "ArrowRight" at bounding box center [834, 15] width 11 height 11
click at [835, 14] on icon "ArrowRight" at bounding box center [834, 15] width 11 height 11
click at [833, 16] on icon "ArrowRight" at bounding box center [835, 16] width 6 height 6
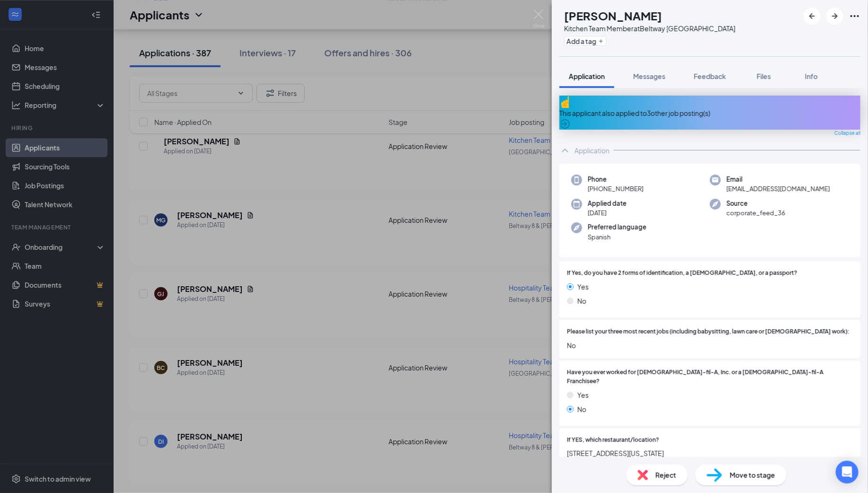
click at [706, 108] on div "This applicant also applied to 3 other job posting(s)" at bounding box center [710, 113] width 301 height 10
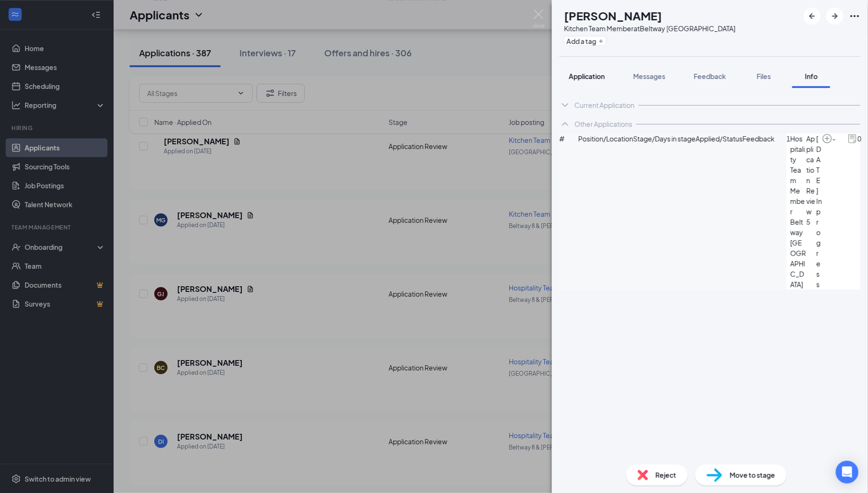
click at [589, 73] on span "Application" at bounding box center [587, 76] width 36 height 9
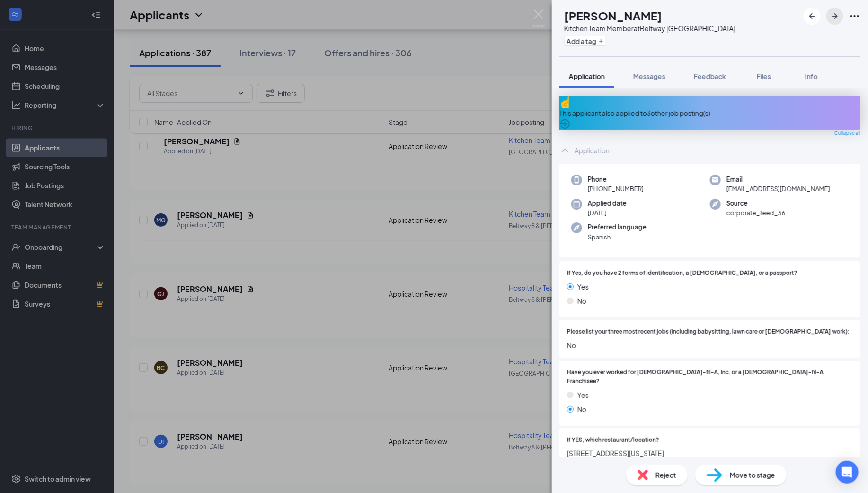
click at [836, 14] on icon "ArrowRight" at bounding box center [835, 16] width 6 height 6
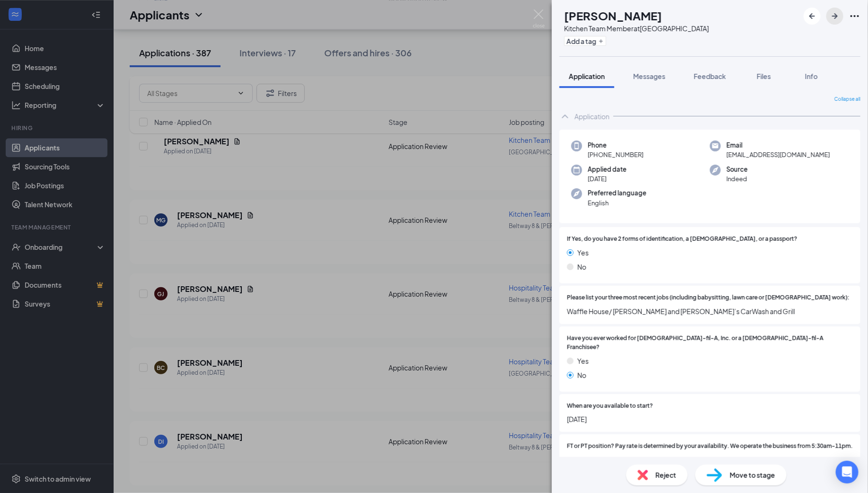
click at [836, 14] on icon "ArrowRight" at bounding box center [834, 15] width 11 height 11
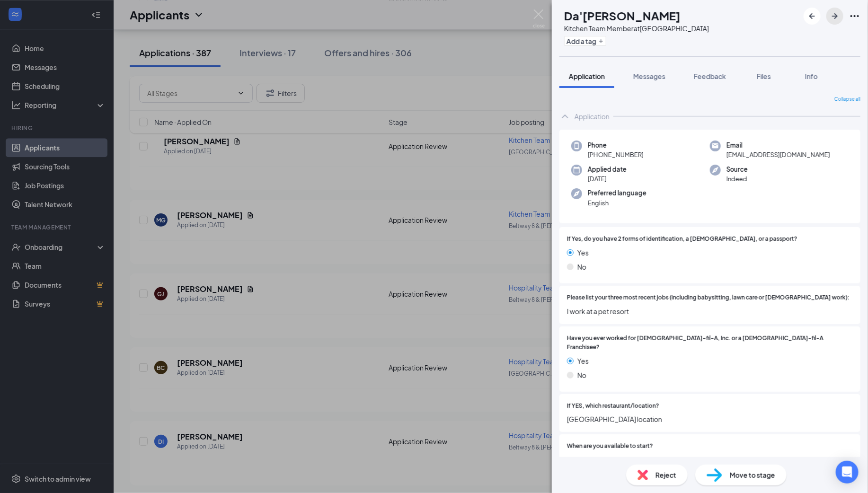
click at [836, 13] on icon "ArrowRight" at bounding box center [834, 15] width 11 height 11
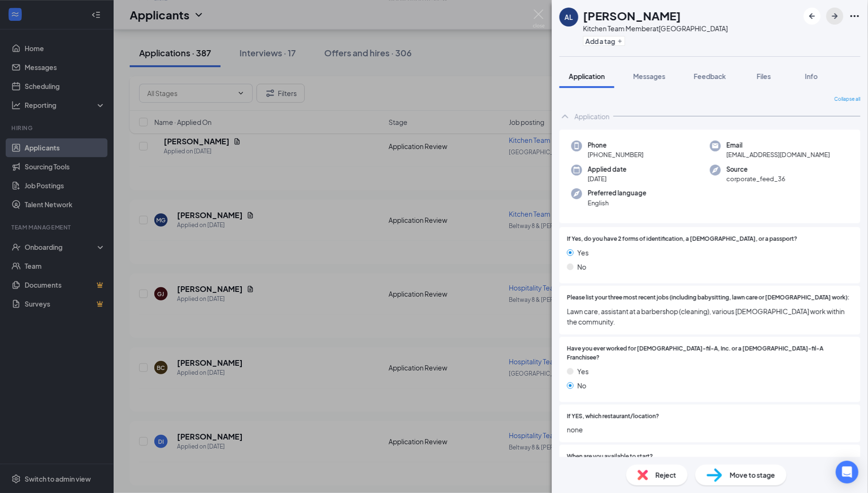
click at [836, 14] on icon "ArrowRight" at bounding box center [835, 16] width 6 height 6
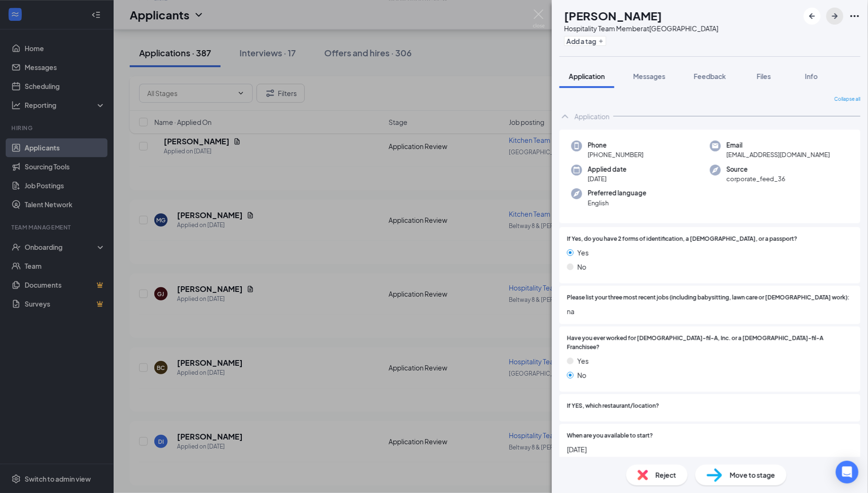
click at [835, 14] on icon "ArrowRight" at bounding box center [835, 16] width 6 height 6
click at [836, 17] on icon "ArrowRight" at bounding box center [834, 15] width 11 height 11
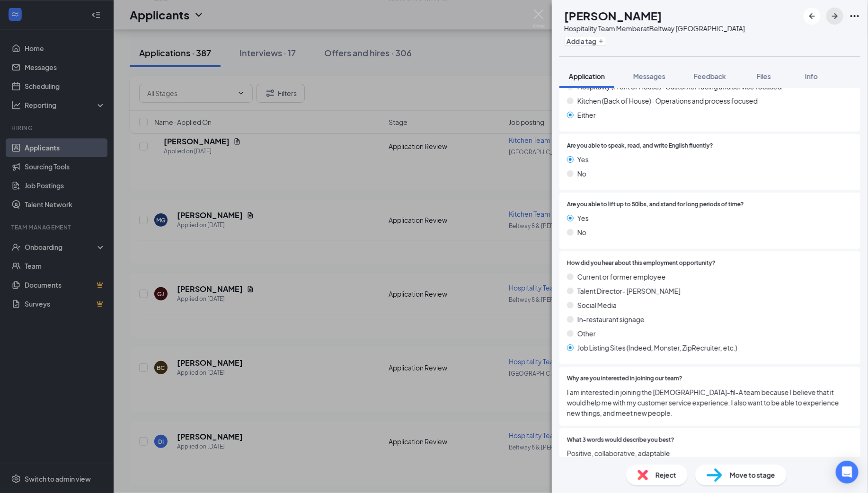
scroll to position [1198, 0]
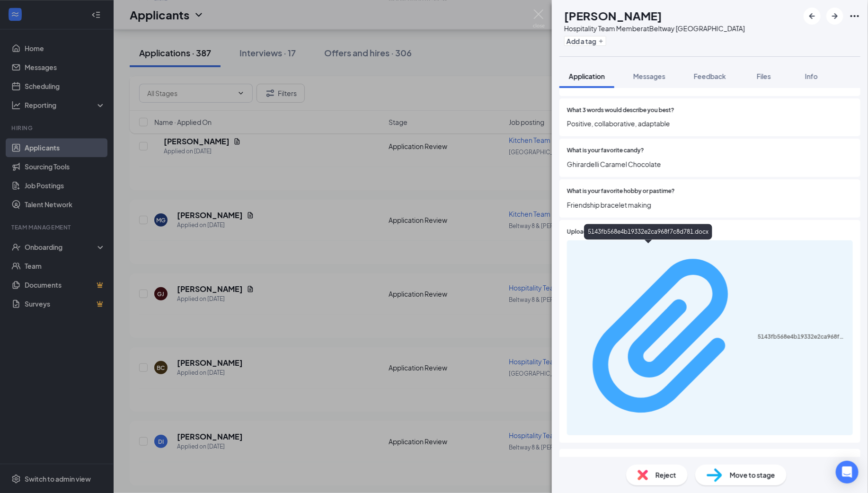
click at [758, 333] on div "5143fb568e4b19332e2ca968f7c8d781.docx" at bounding box center [802, 337] width 89 height 8
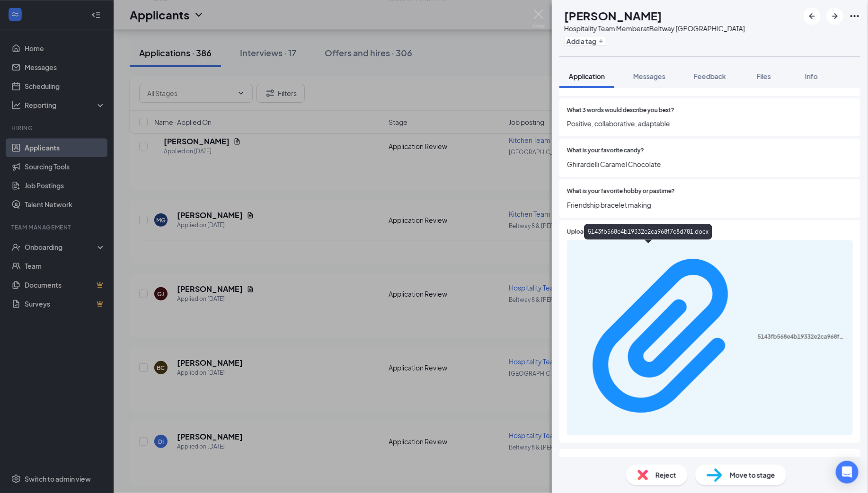
scroll to position [1194, 0]
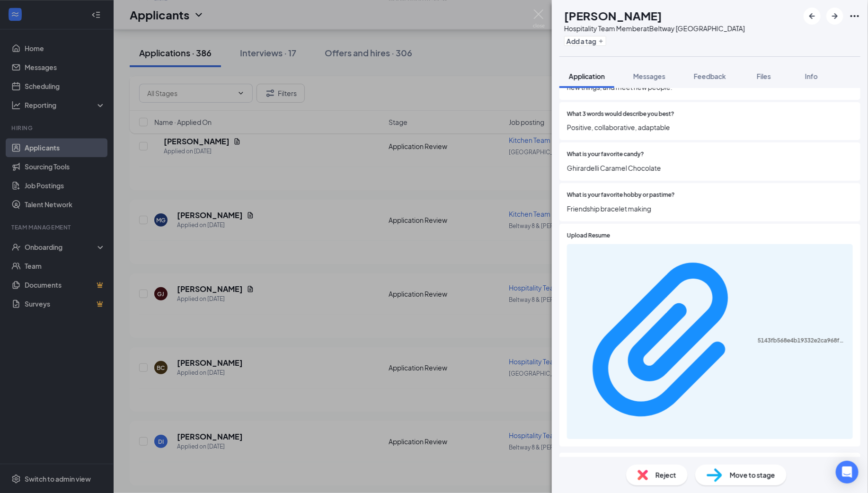
click at [755, 475] on span "Move to stage" at bounding box center [752, 475] width 45 height 10
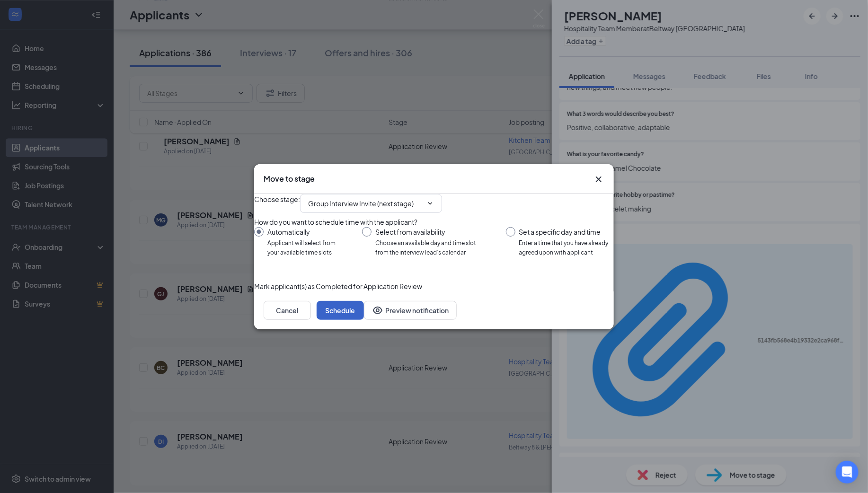
click at [364, 320] on button "Schedule" at bounding box center [340, 310] width 47 height 19
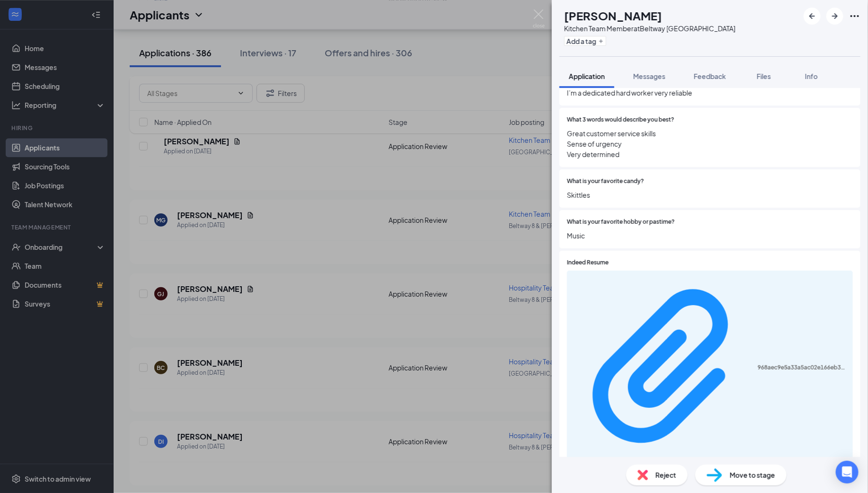
scroll to position [1198, 0]
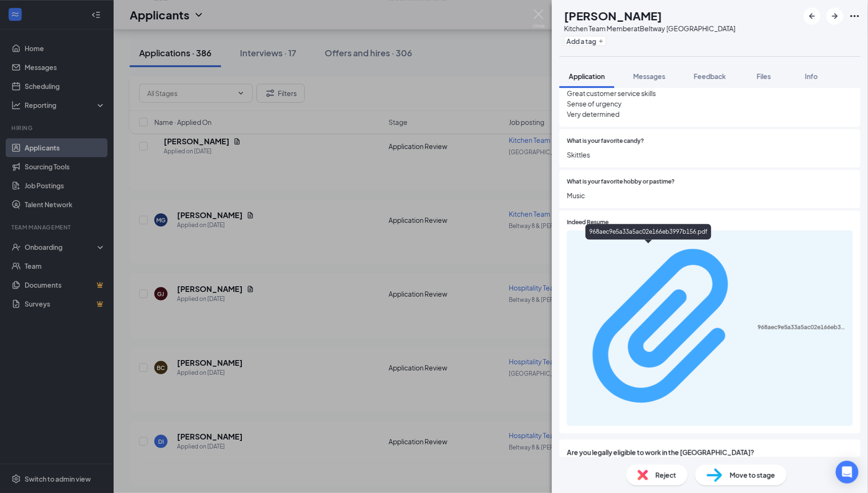
click at [758, 324] on div "968aec9e5a33a5ac02e166eb3997b156.pdf" at bounding box center [802, 328] width 89 height 8
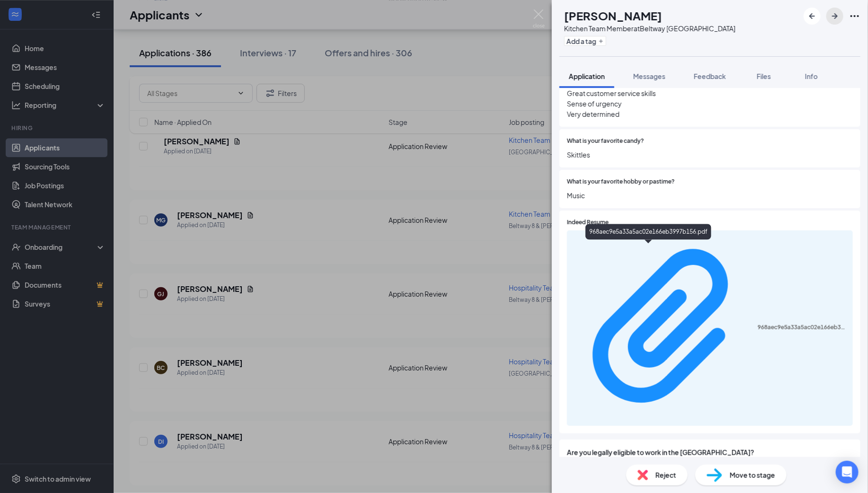
click at [834, 16] on icon "ArrowRight" at bounding box center [835, 16] width 6 height 6
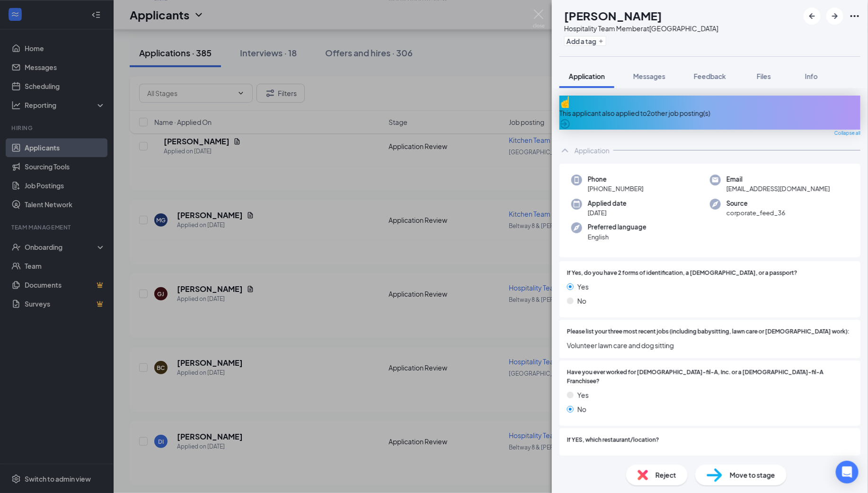
click at [632, 108] on div "This applicant also applied to 2 other job posting(s)" at bounding box center [710, 113] width 301 height 10
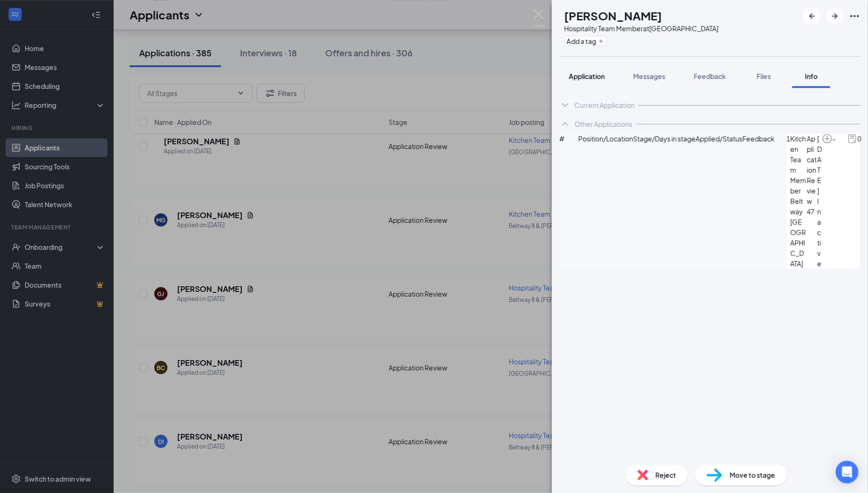
click at [579, 76] on span "Application" at bounding box center [587, 76] width 36 height 9
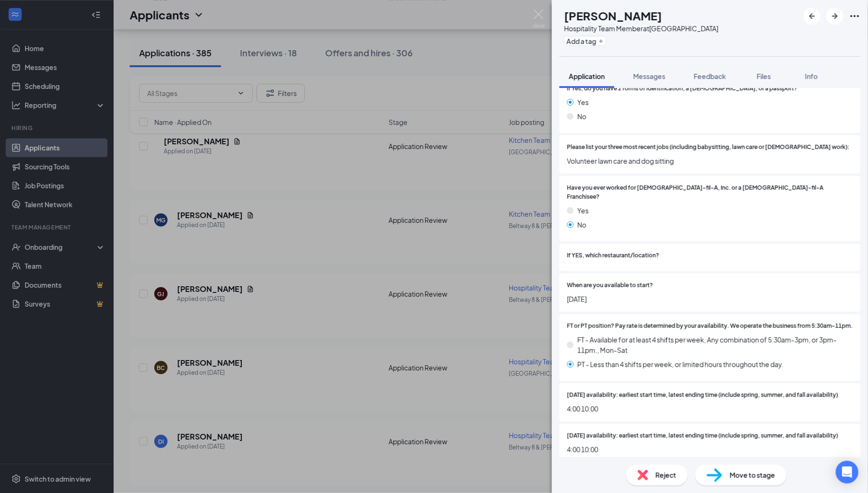
scroll to position [263, 0]
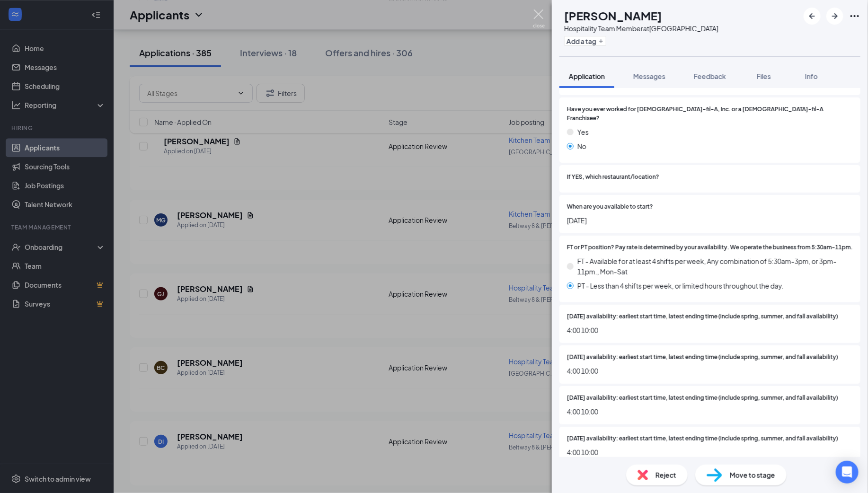
click at [538, 18] on img at bounding box center [539, 18] width 12 height 18
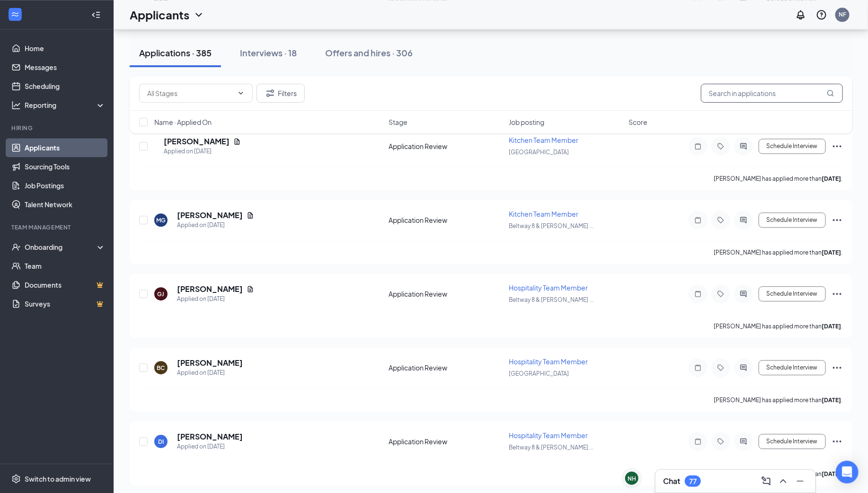
click at [718, 93] on input "text" at bounding box center [772, 93] width 142 height 19
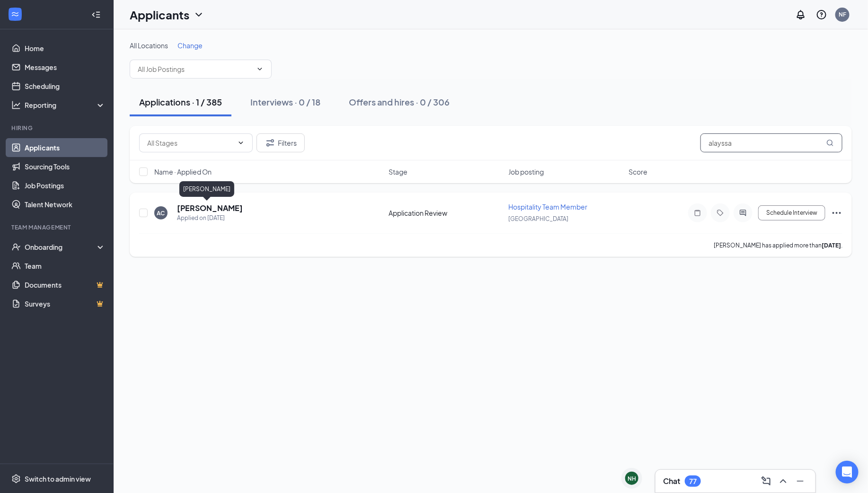
type input "alayssa"
click at [199, 207] on h5 "Alayssa Cruz" at bounding box center [210, 208] width 66 height 10
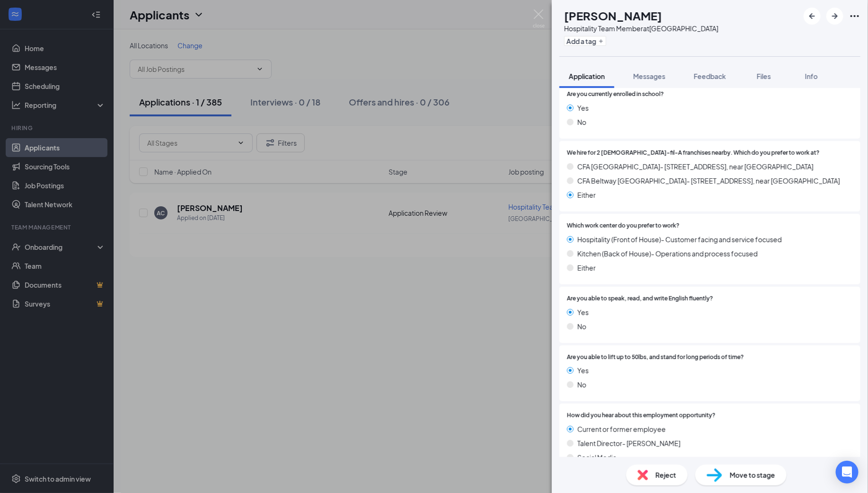
scroll to position [270, 0]
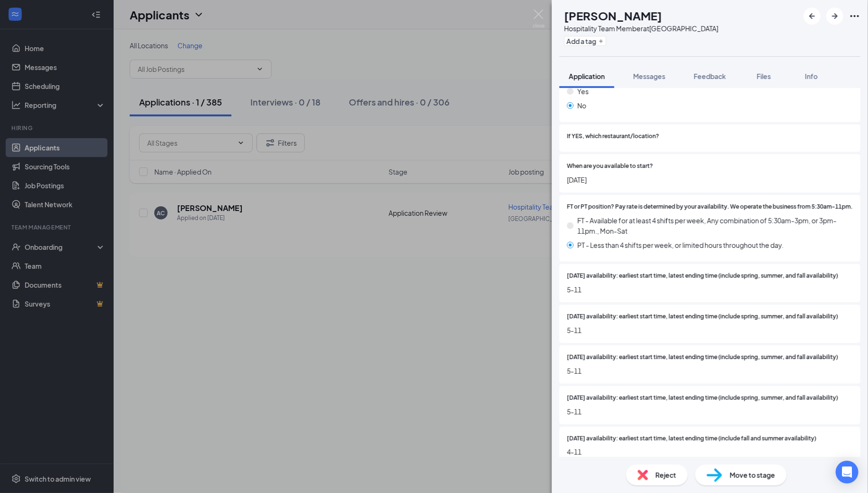
click at [756, 476] on span "Move to stage" at bounding box center [752, 475] width 45 height 10
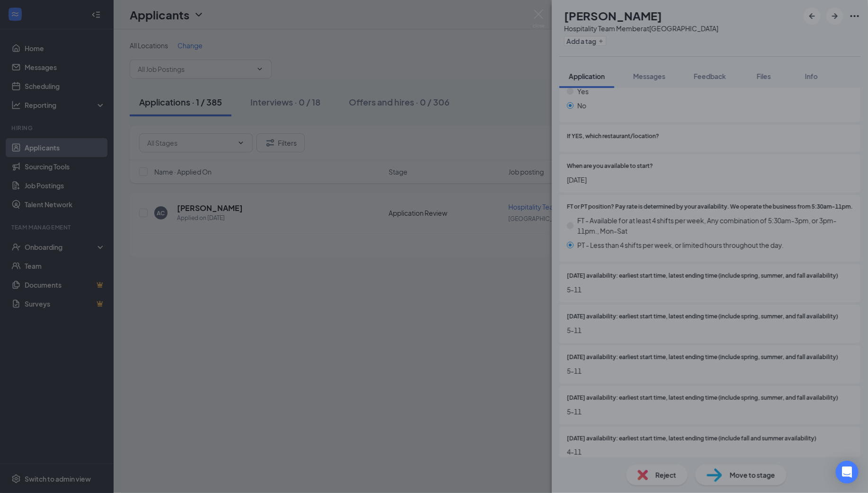
type input "Group Interview Invite (next stage)"
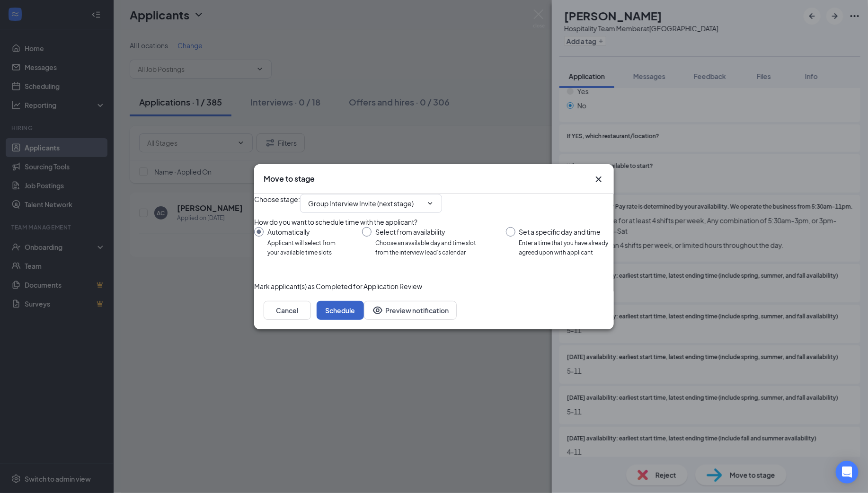
click at [364, 320] on button "Schedule" at bounding box center [340, 310] width 47 height 19
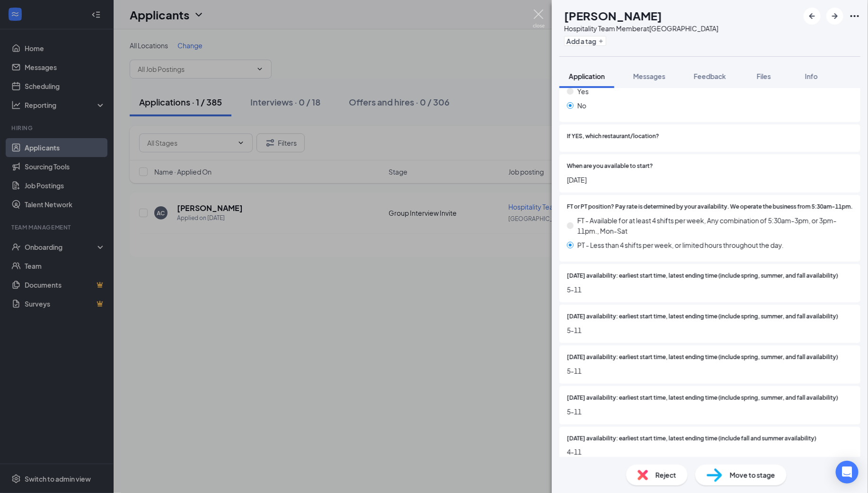
click at [538, 16] on img at bounding box center [539, 18] width 12 height 18
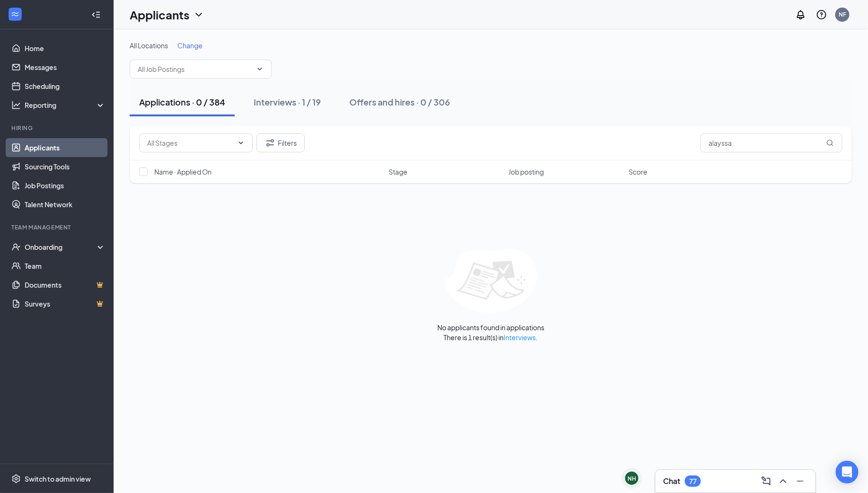
click at [176, 103] on div "Applications · 0 / 384" at bounding box center [182, 102] width 86 height 12
drag, startPoint x: 734, startPoint y: 142, endPoint x: 691, endPoint y: 142, distance: 43.1
click at [691, 142] on div "Application Review (385) Filters alayssa" at bounding box center [490, 142] width 703 height 19
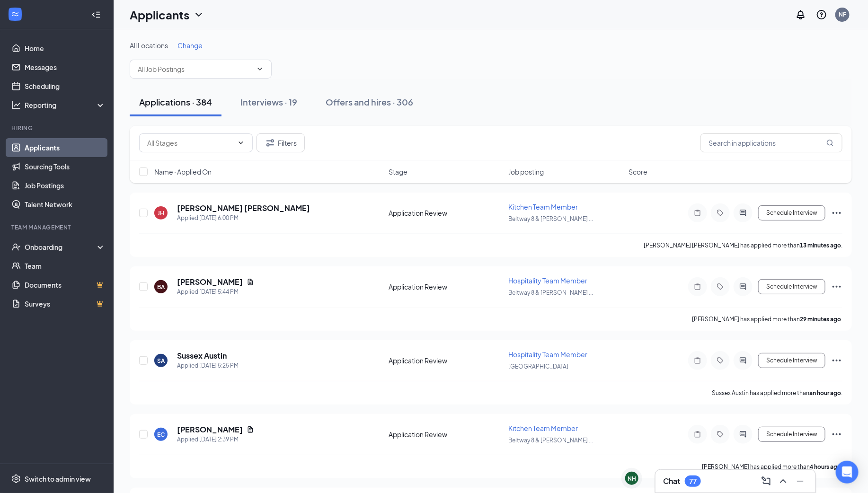
click at [187, 101] on div "Applications · 384" at bounding box center [175, 102] width 73 height 12
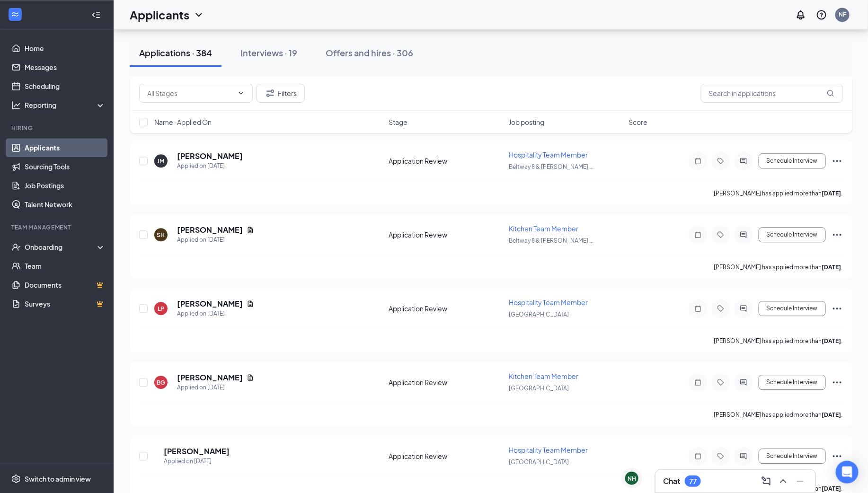
scroll to position [4593, 0]
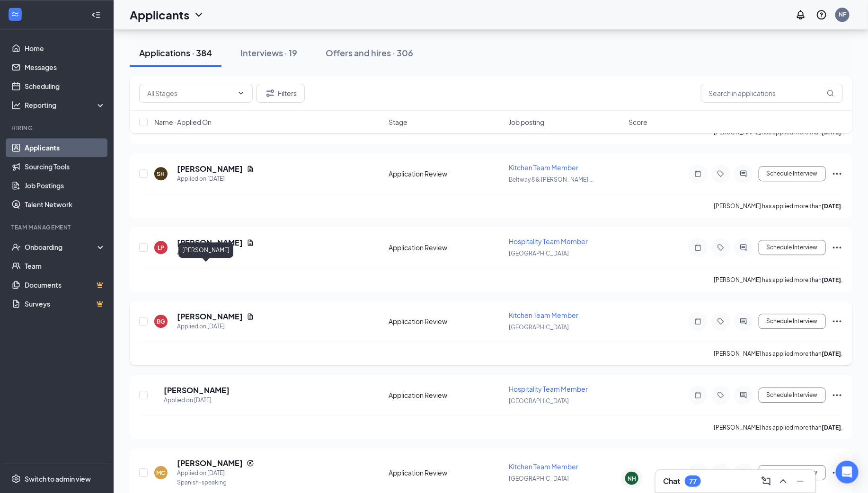
click at [191, 311] on h5 "Bryce Ginn" at bounding box center [210, 316] width 66 height 10
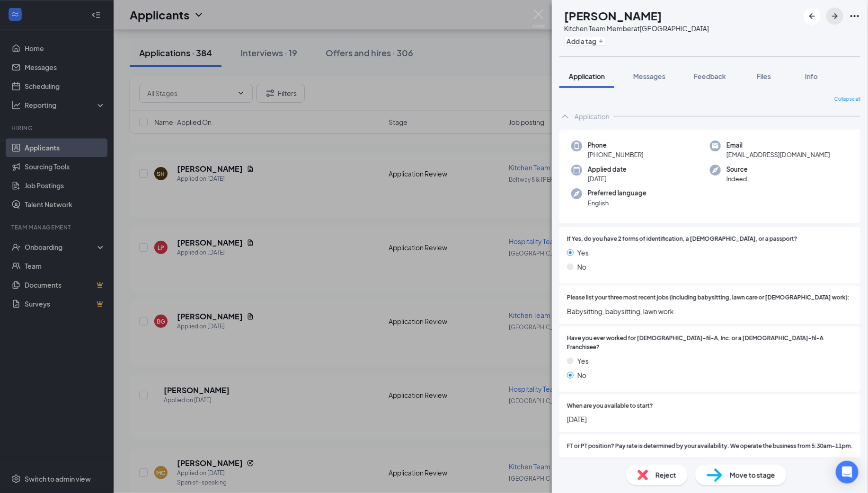
click at [838, 14] on icon "ArrowRight" at bounding box center [834, 15] width 11 height 11
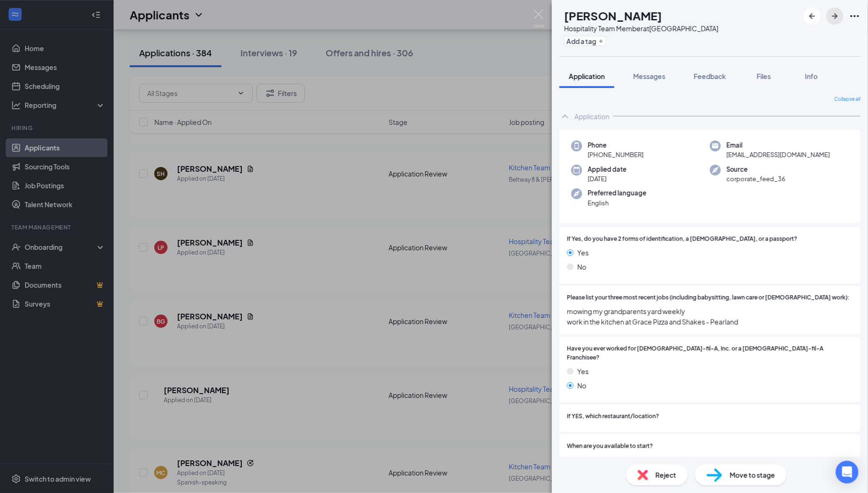
click at [837, 16] on icon "ArrowRight" at bounding box center [835, 16] width 6 height 6
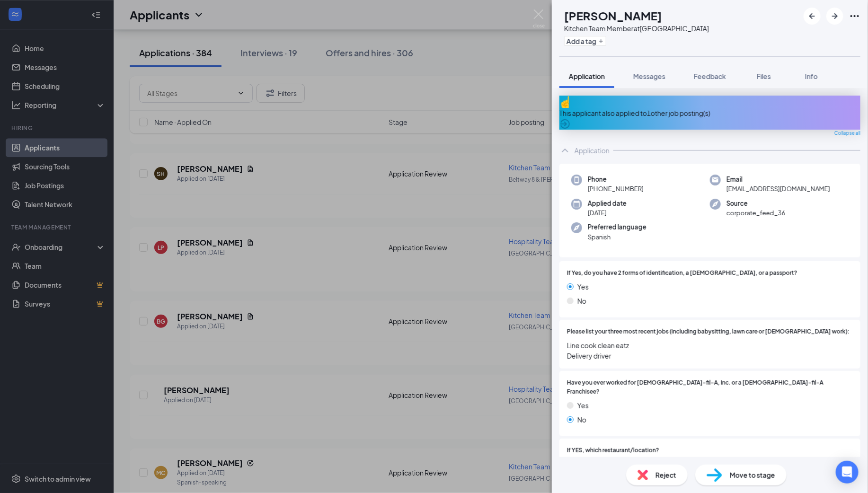
click at [643, 108] on div "This applicant also applied to 1 other job posting(s)" at bounding box center [710, 113] width 301 height 10
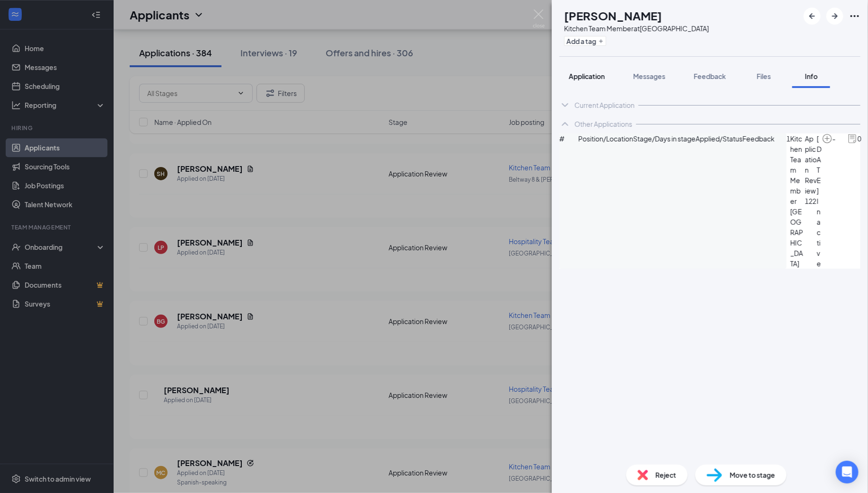
click at [579, 74] on span "Application" at bounding box center [587, 76] width 36 height 9
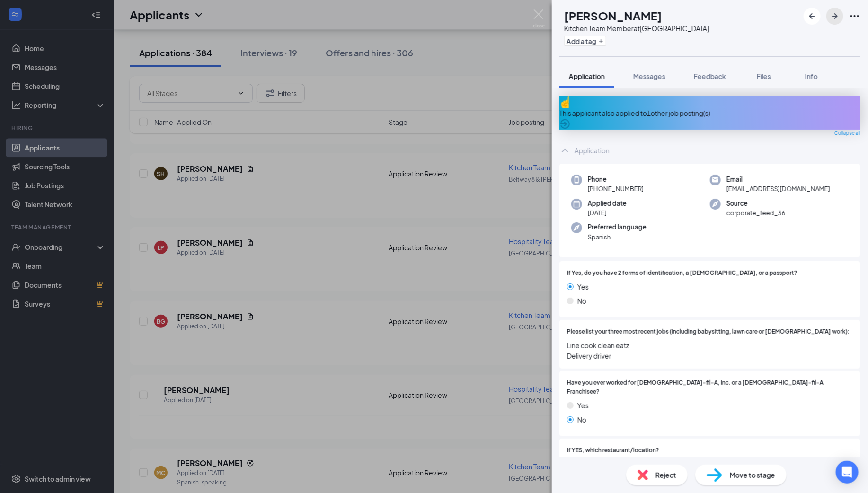
click at [839, 17] on icon "ArrowRight" at bounding box center [834, 15] width 11 height 11
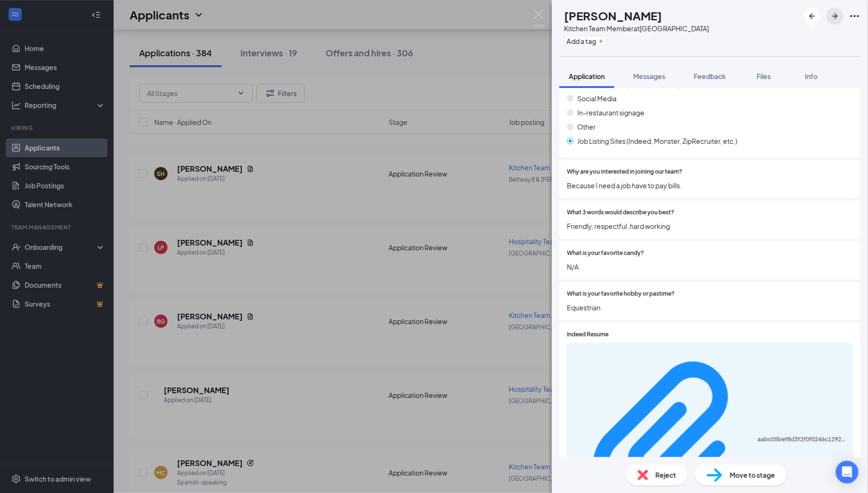
scroll to position [1137, 0]
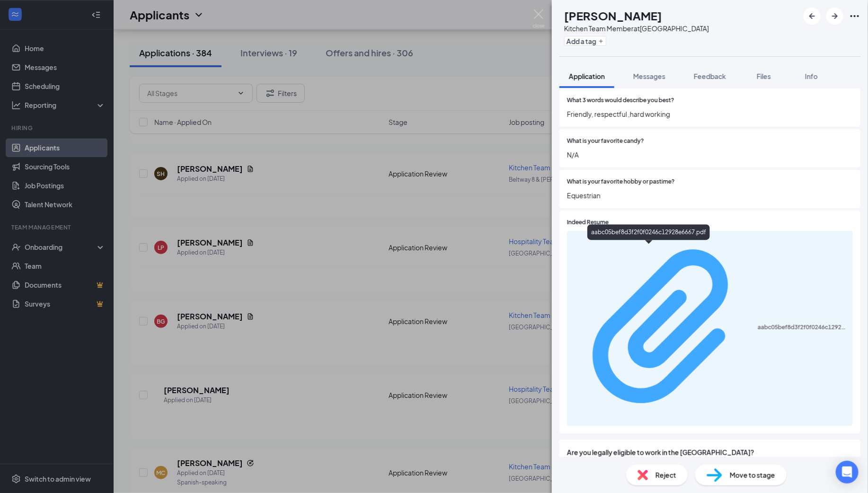
click at [758, 324] on div "aabc05bef8d3f2f0f0246c12928e6667.pdf" at bounding box center [802, 328] width 89 height 8
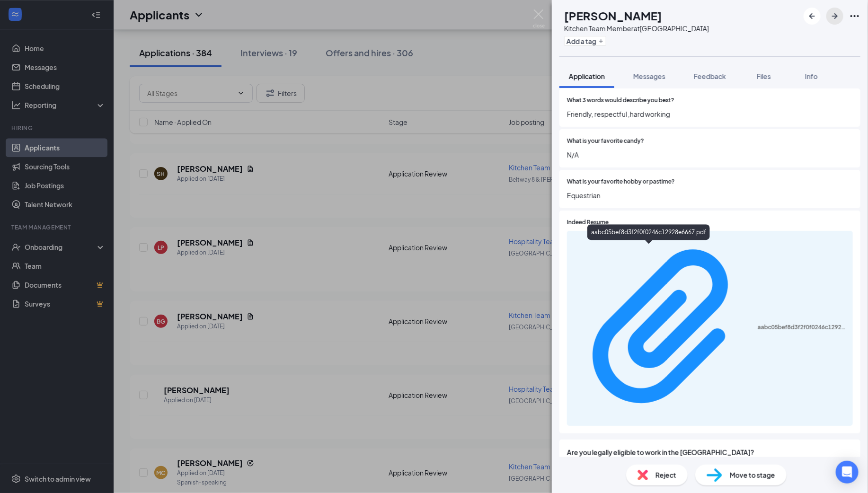
click at [840, 16] on icon "ArrowRight" at bounding box center [834, 15] width 11 height 11
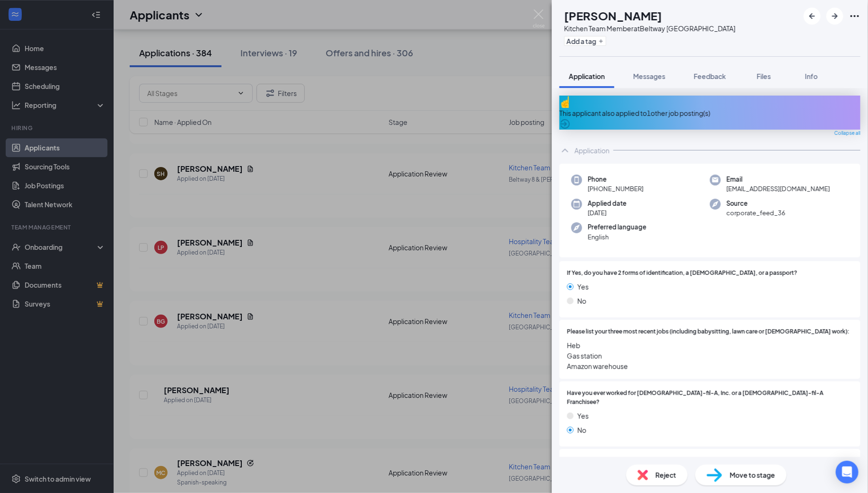
click at [684, 108] on div "This applicant also applied to 1 other job posting(s)" at bounding box center [710, 113] width 301 height 10
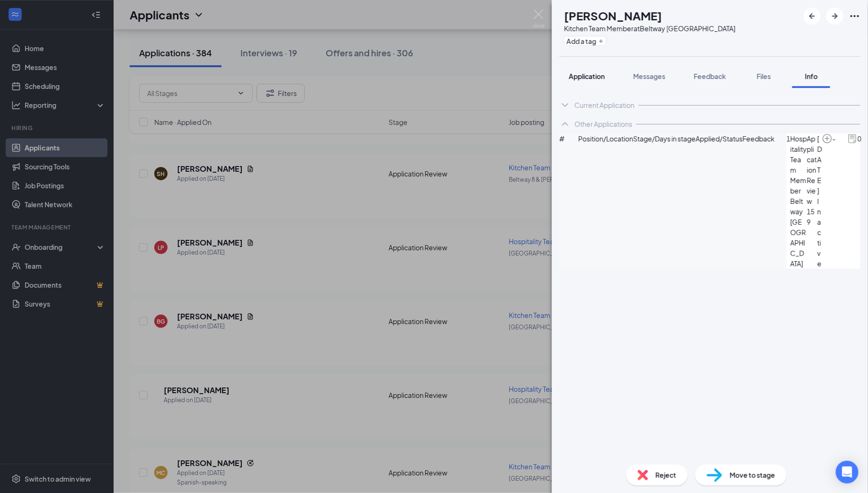
click at [585, 74] on span "Application" at bounding box center [587, 76] width 36 height 9
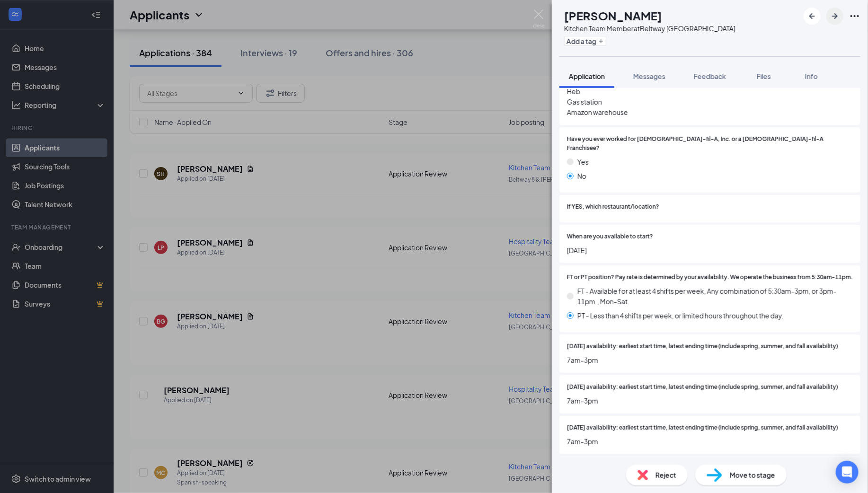
scroll to position [84, 0]
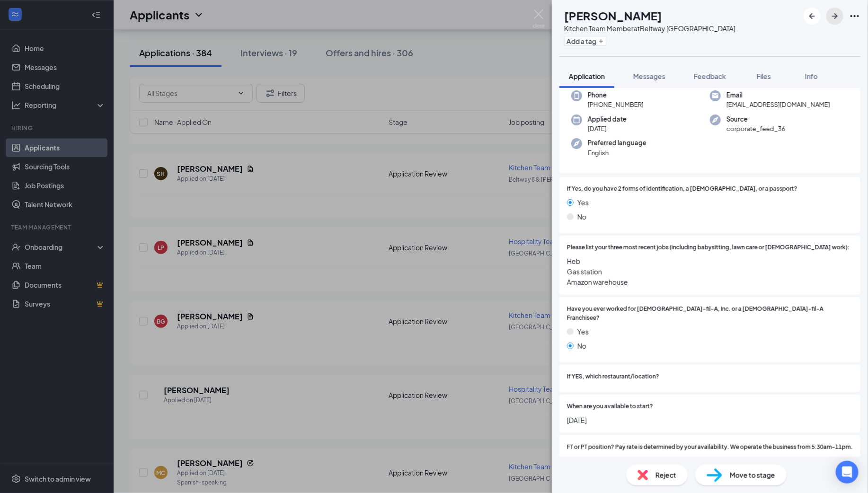
click at [833, 13] on icon "ArrowRight" at bounding box center [834, 15] width 11 height 11
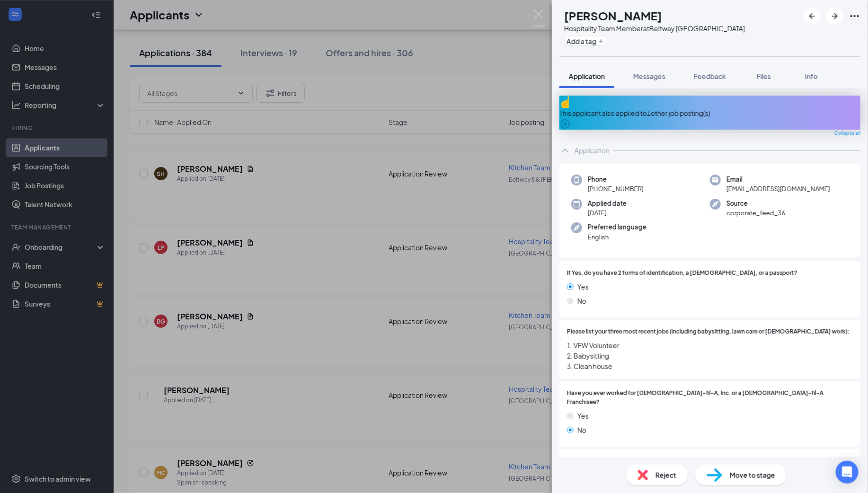
click at [690, 108] on div "This applicant also applied to 1 other job posting(s)" at bounding box center [710, 113] width 301 height 10
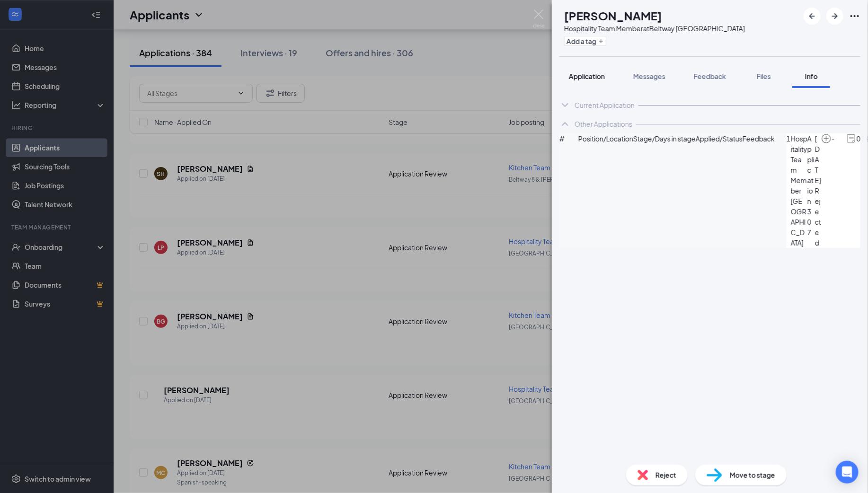
click at [587, 74] on span "Application" at bounding box center [587, 76] width 36 height 9
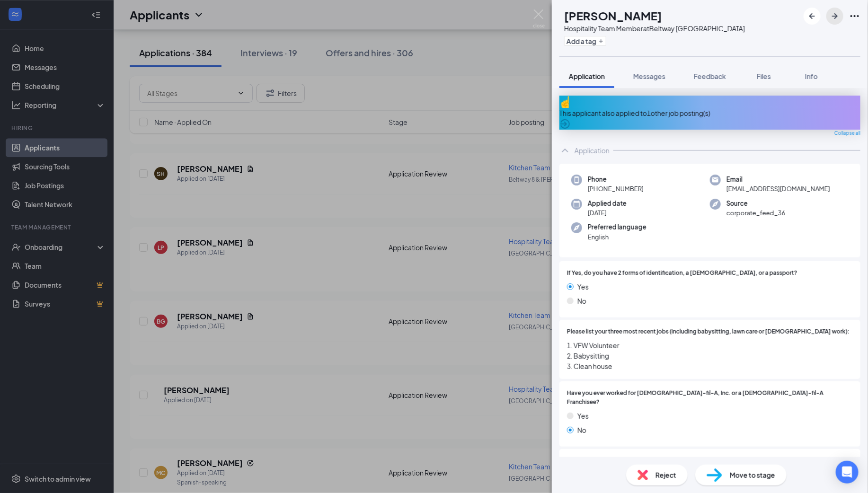
click at [835, 17] on icon "ArrowRight" at bounding box center [834, 15] width 11 height 11
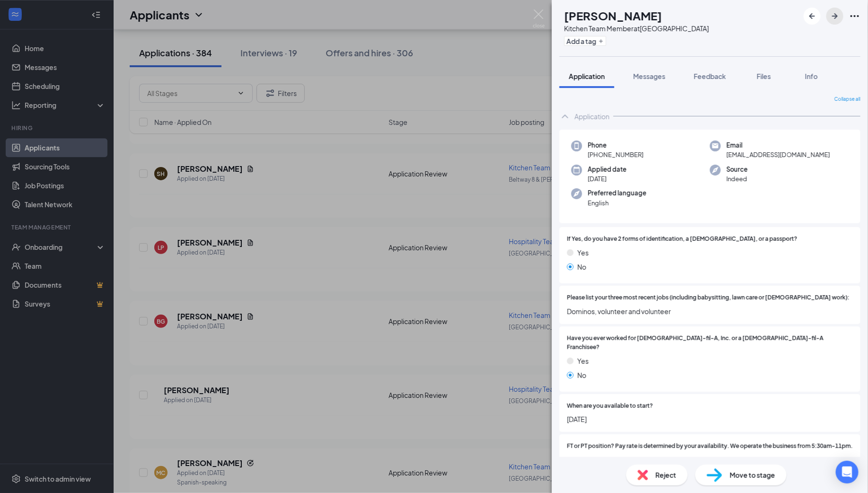
click at [837, 15] on icon "ArrowRight" at bounding box center [834, 15] width 11 height 11
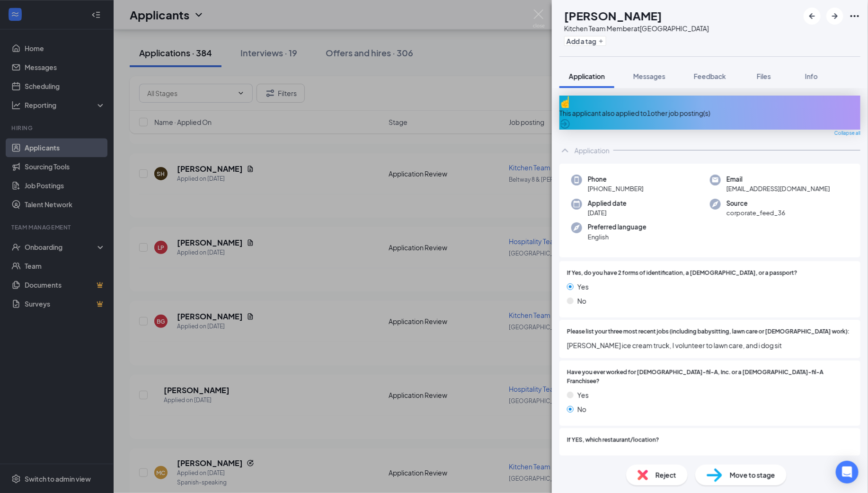
click at [670, 108] on div "This applicant also applied to 1 other job posting(s)" at bounding box center [710, 113] width 301 height 10
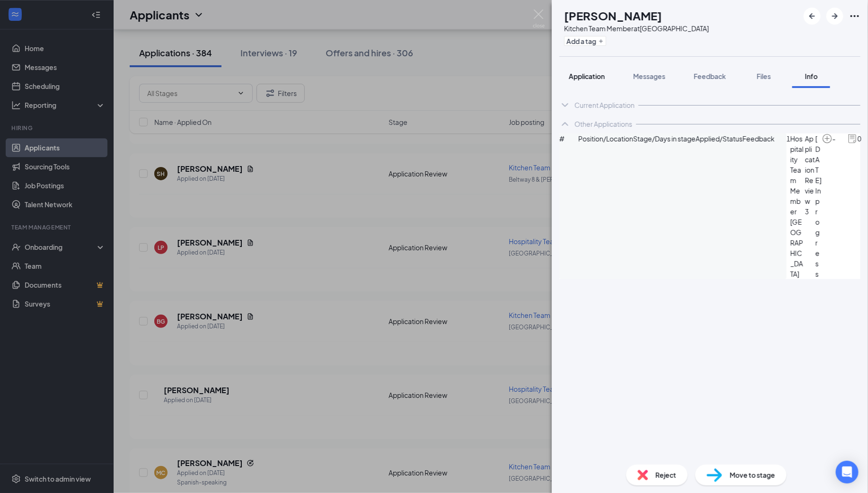
click at [592, 77] on span "Application" at bounding box center [587, 76] width 36 height 9
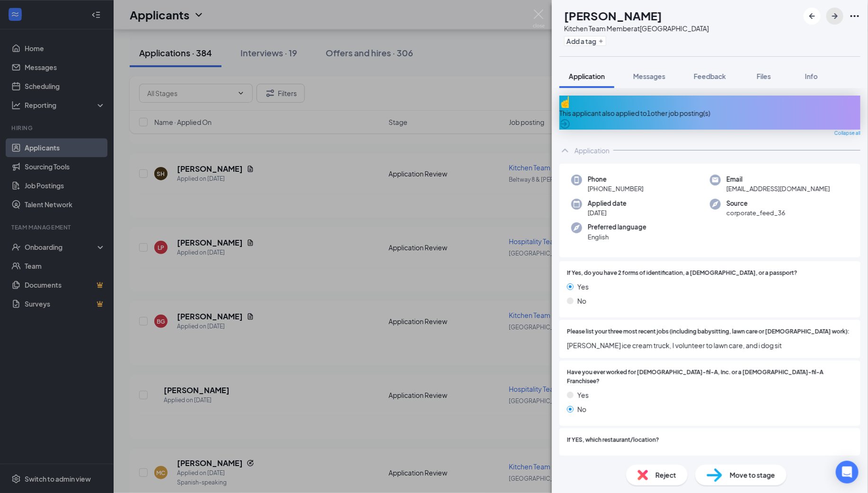
click at [835, 18] on icon "ArrowRight" at bounding box center [835, 16] width 6 height 6
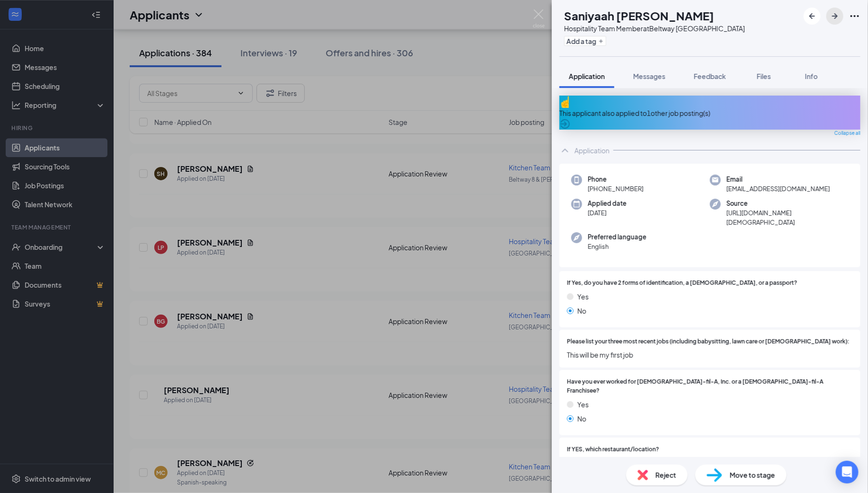
click at [834, 11] on icon "ArrowRight" at bounding box center [834, 15] width 11 height 11
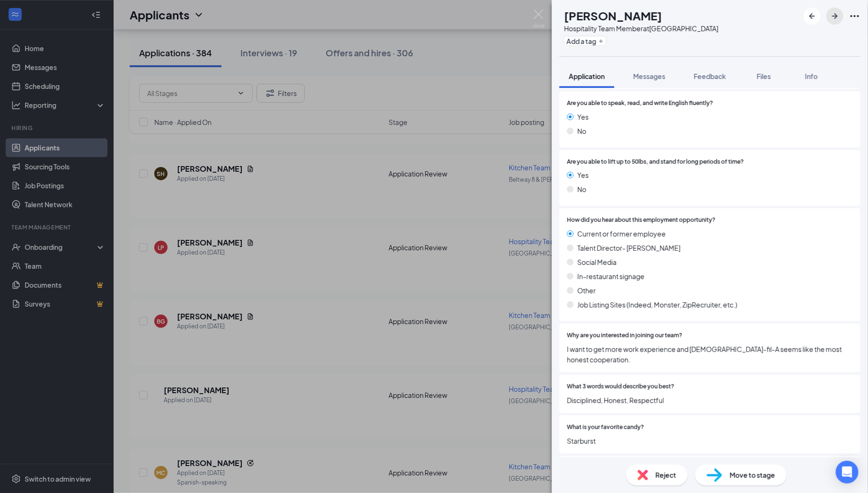
scroll to position [1126, 0]
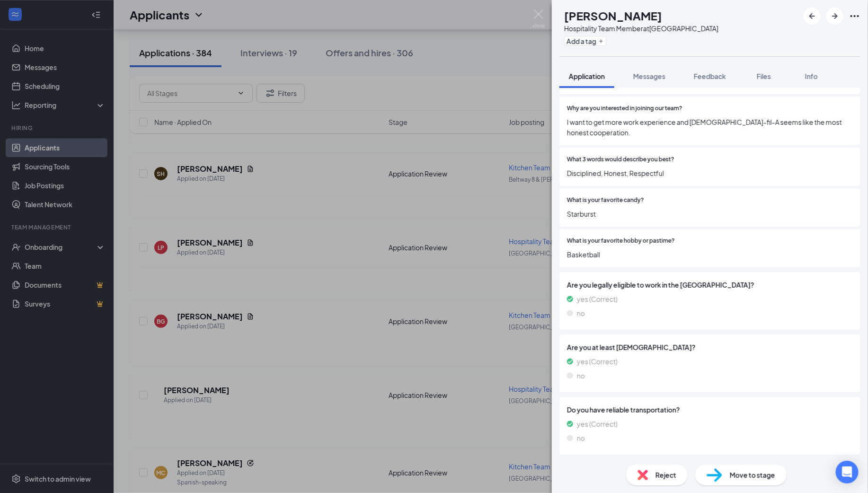
click at [741, 476] on span "Move to stage" at bounding box center [752, 475] width 45 height 10
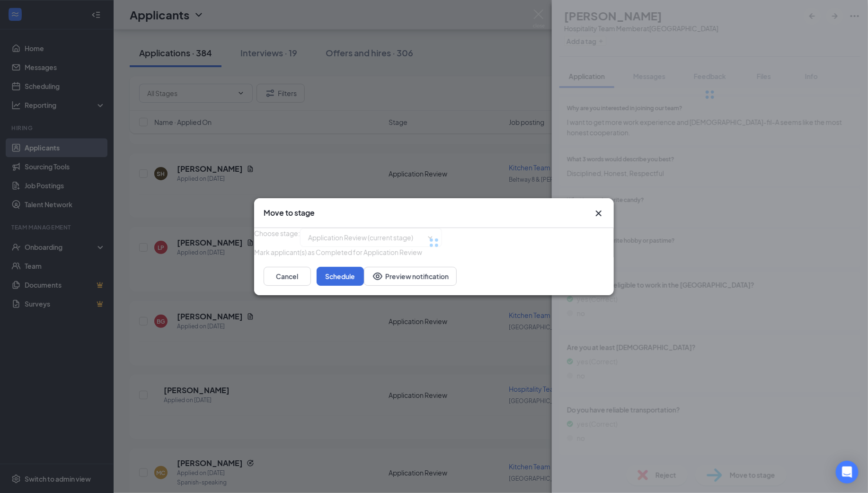
scroll to position [1122, 0]
type input "Group Interview Invite (next stage)"
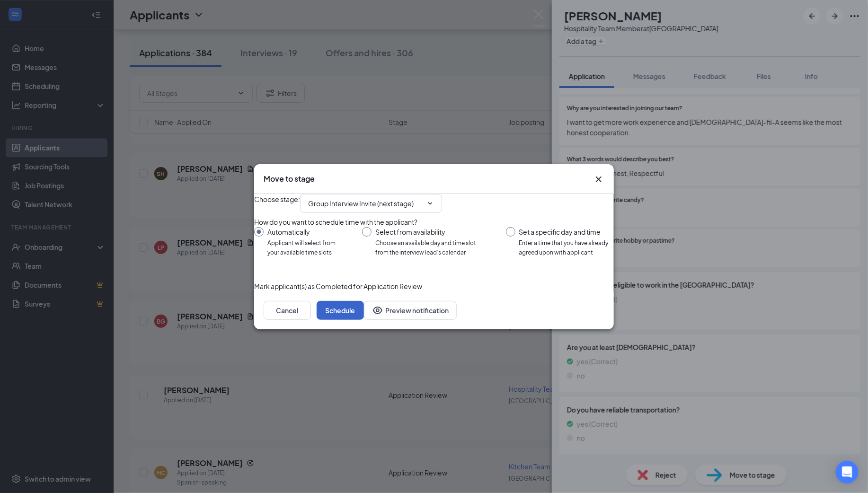
click at [364, 320] on button "Schedule" at bounding box center [340, 310] width 47 height 19
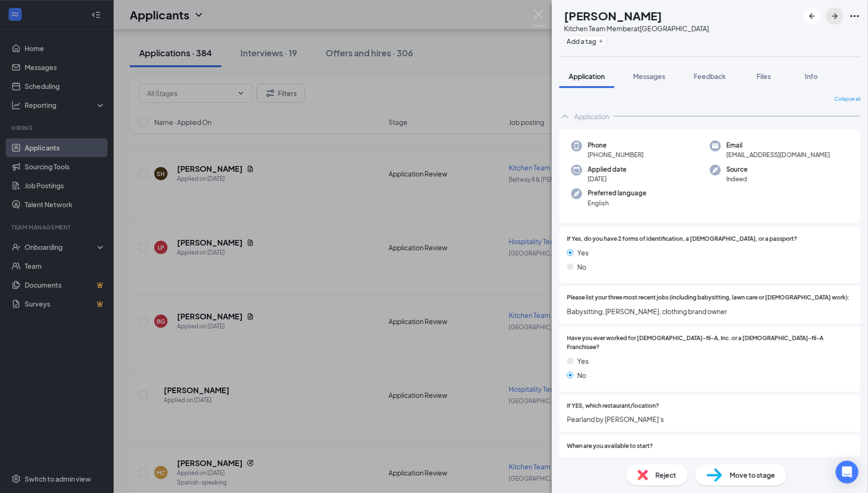
click at [834, 12] on icon "ArrowRight" at bounding box center [834, 15] width 11 height 11
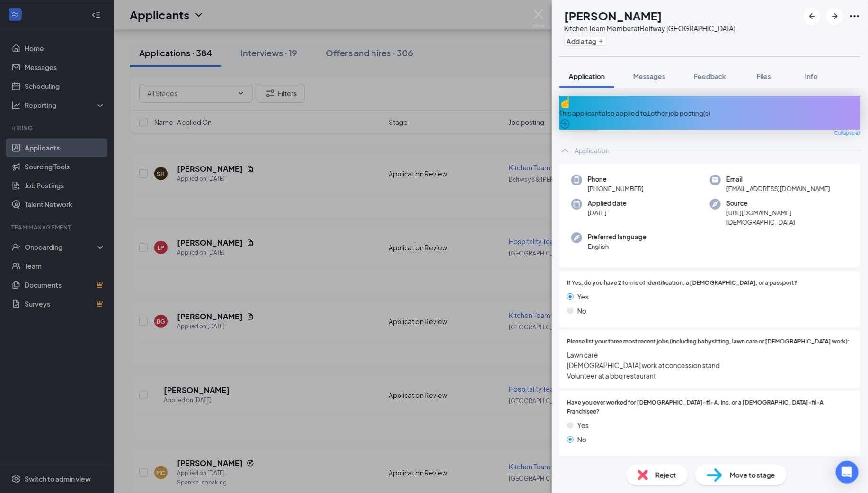
click at [668, 108] on div "This applicant also applied to 1 other job posting(s)" at bounding box center [710, 113] width 301 height 10
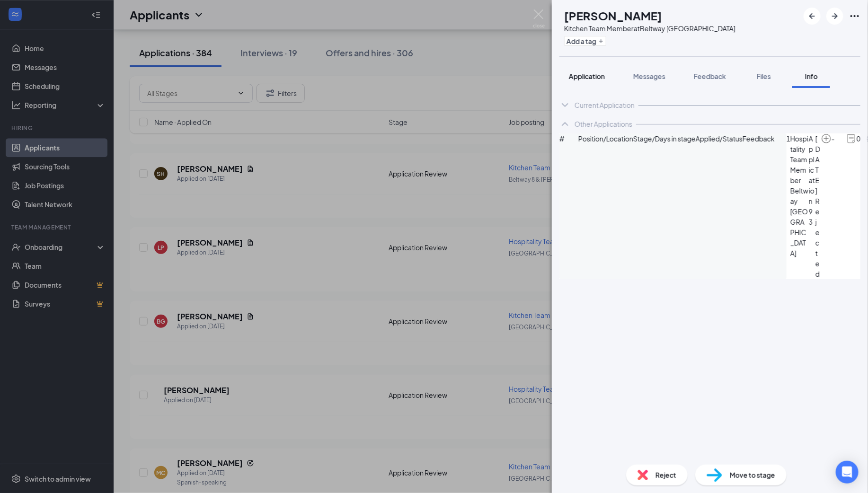
click at [585, 74] on span "Application" at bounding box center [587, 76] width 36 height 9
click at [584, 76] on span "Application" at bounding box center [587, 76] width 36 height 9
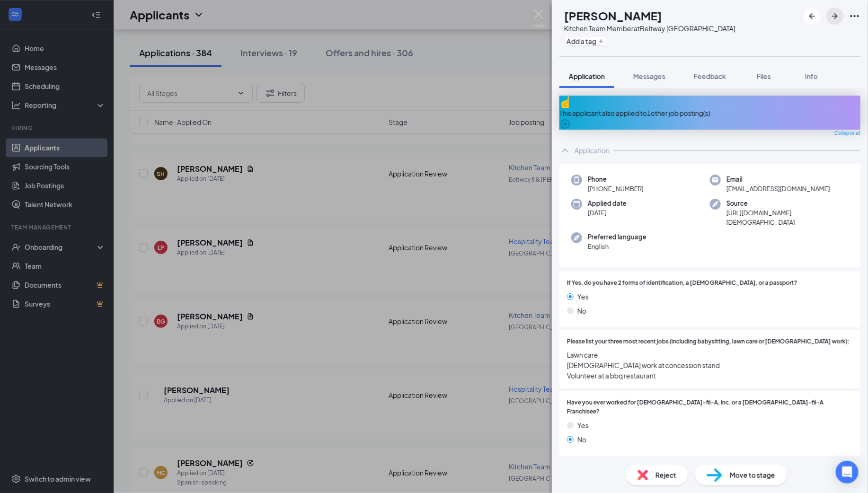
click at [833, 8] on button "button" at bounding box center [835, 16] width 17 height 17
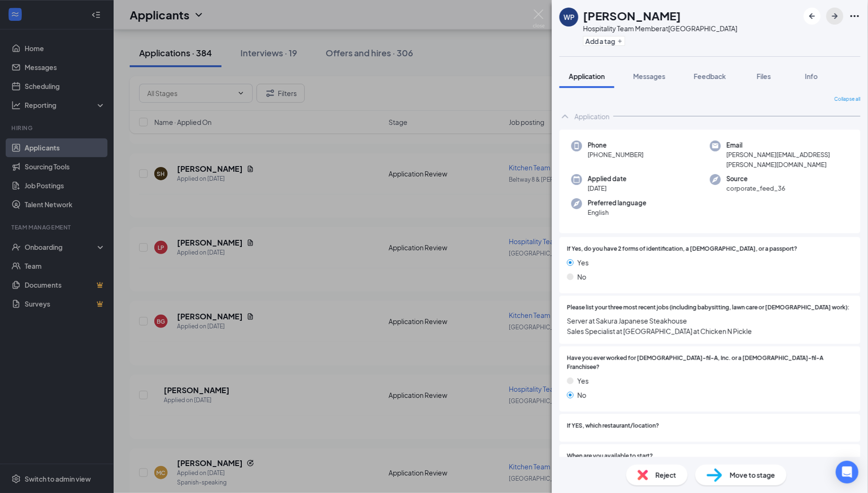
click at [833, 14] on icon "ArrowRight" at bounding box center [834, 15] width 11 height 11
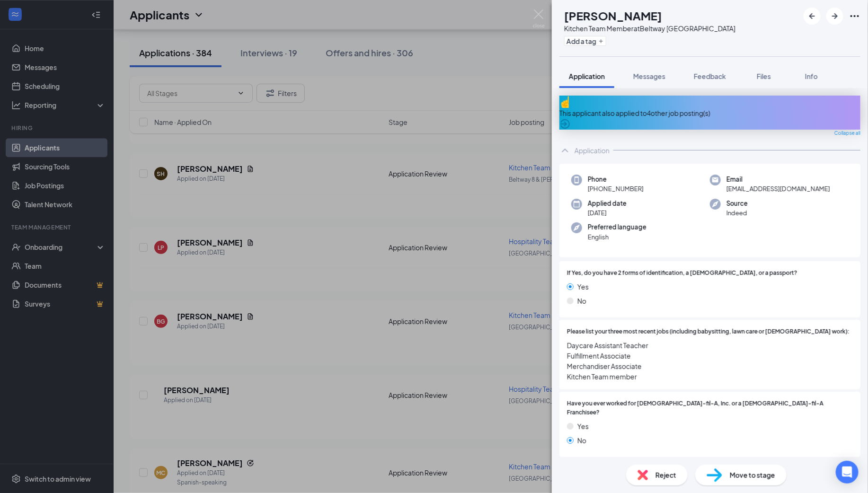
click at [682, 108] on div "This applicant also applied to 4 other job posting(s)" at bounding box center [710, 113] width 301 height 10
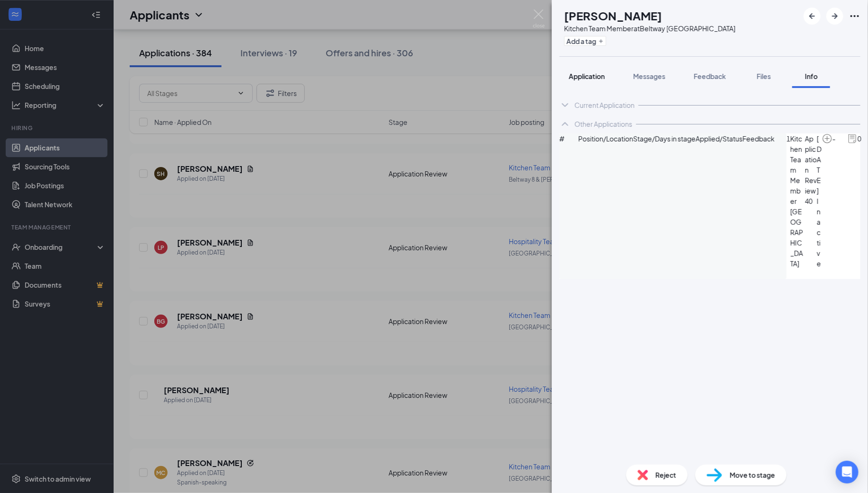
click at [595, 76] on span "Application" at bounding box center [587, 76] width 36 height 9
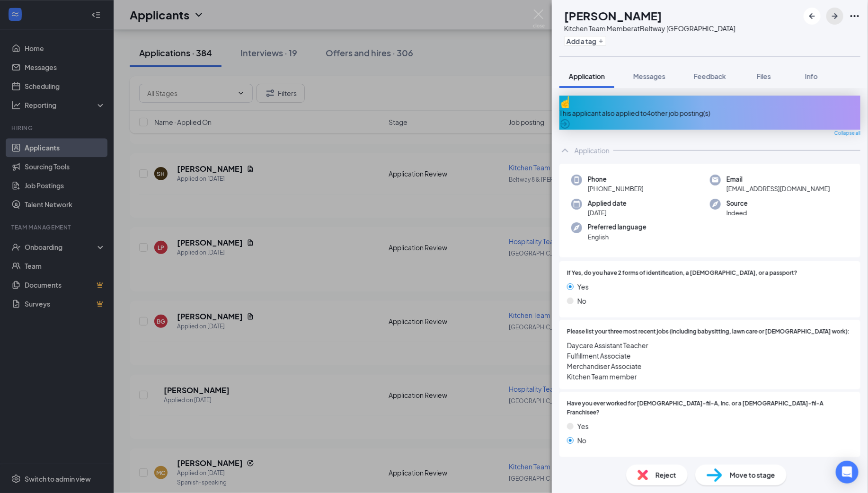
click at [834, 18] on icon "ArrowRight" at bounding box center [834, 15] width 11 height 11
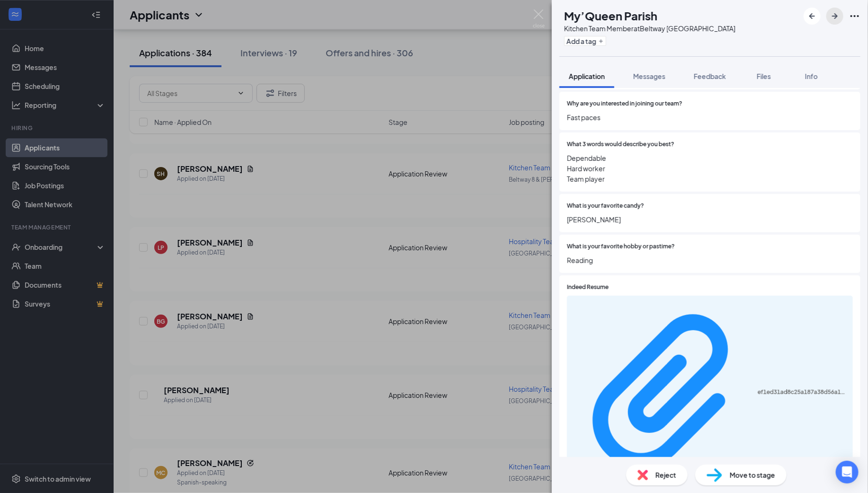
scroll to position [1178, 0]
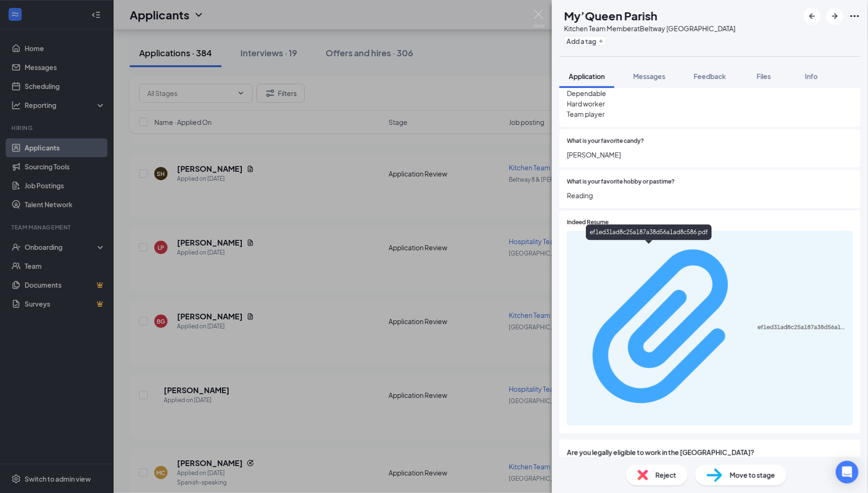
click at [758, 324] on div "ef1ed31ad8c25a187a38d56a1ad8c586.pdf" at bounding box center [802, 328] width 89 height 8
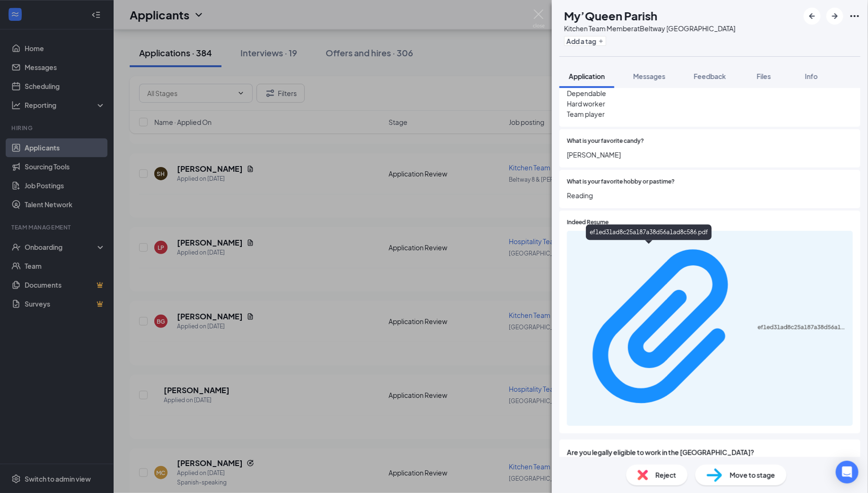
click at [750, 476] on span "Move to stage" at bounding box center [752, 475] width 45 height 10
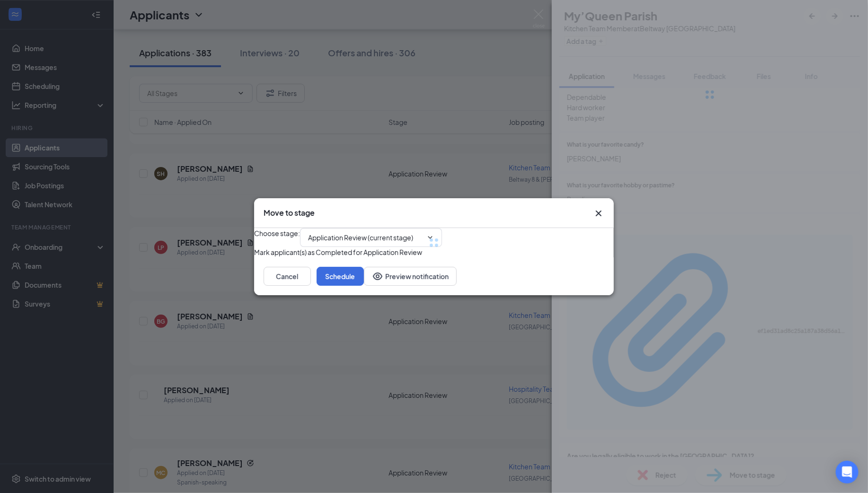
type input "Group Interview Invite (next stage)"
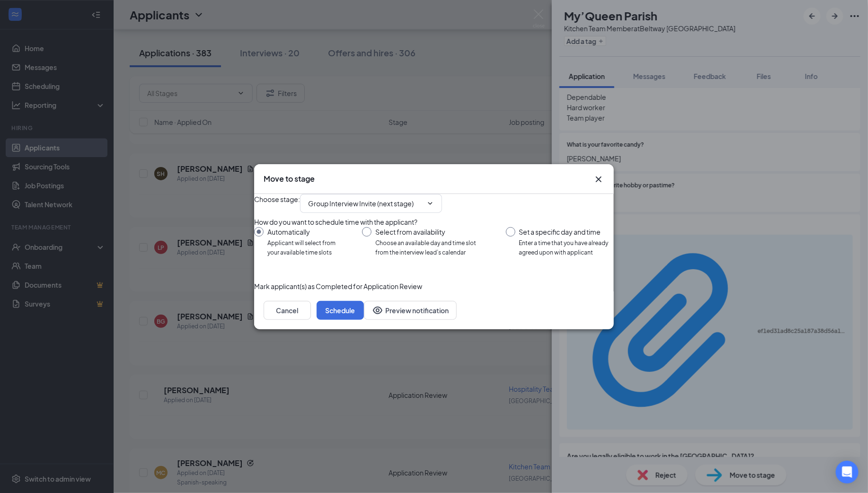
click at [598, 176] on icon "Cross" at bounding box center [599, 179] width 6 height 6
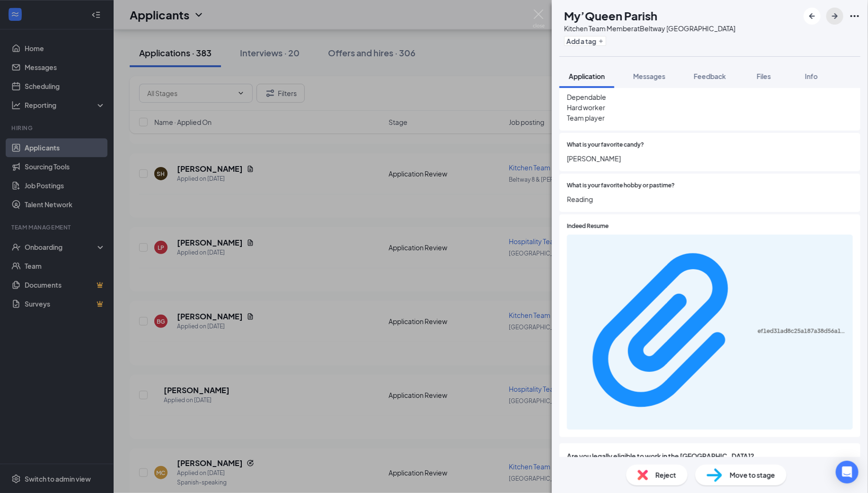
click at [837, 16] on icon "ArrowRight" at bounding box center [835, 16] width 6 height 6
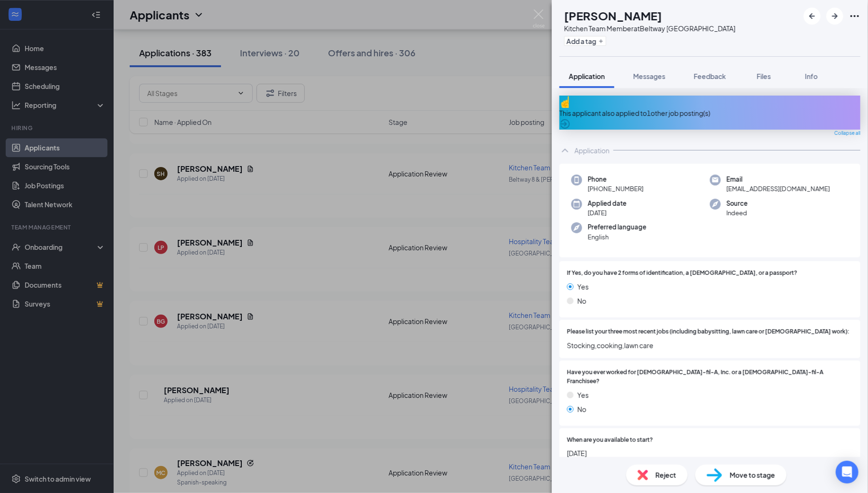
click at [648, 108] on div "This applicant also applied to 1 other job posting(s)" at bounding box center [710, 113] width 301 height 10
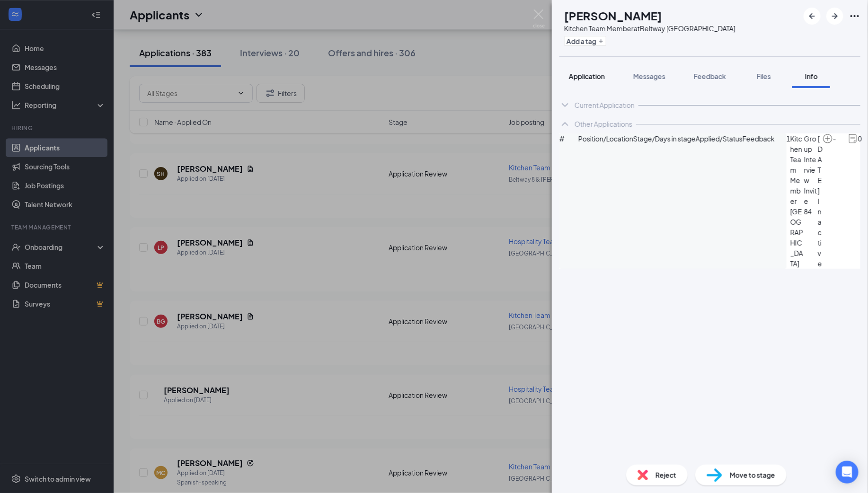
click at [592, 77] on span "Application" at bounding box center [587, 76] width 36 height 9
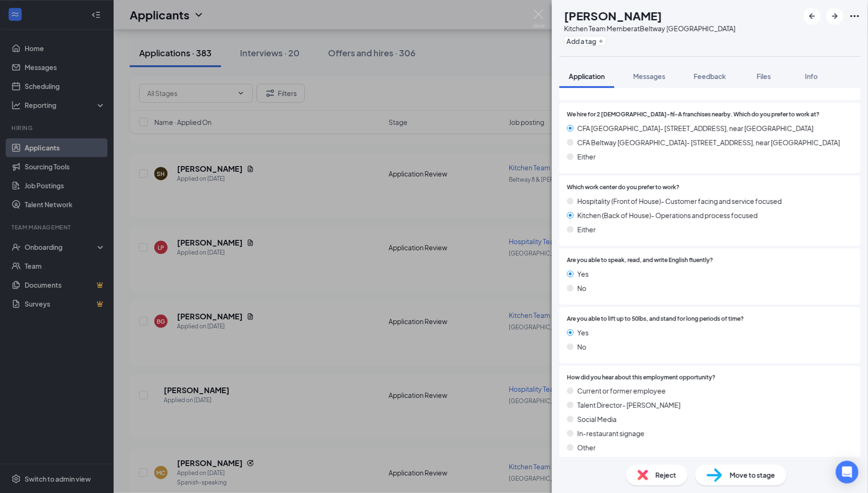
scroll to position [1163, 0]
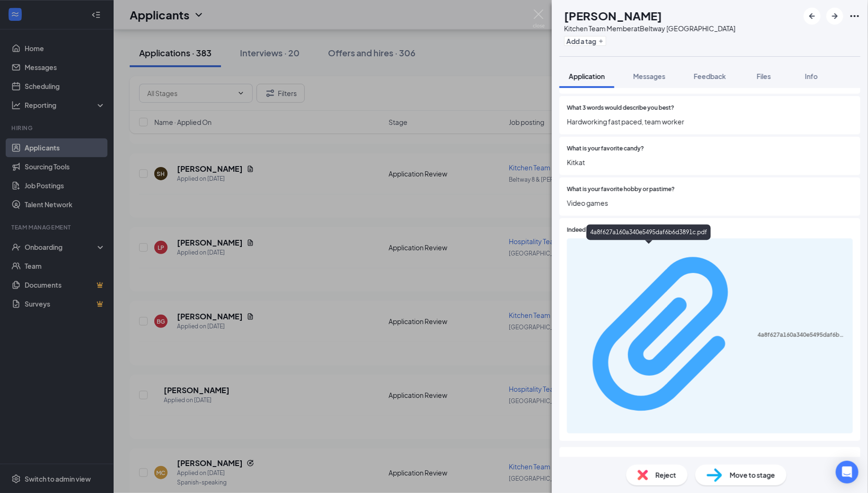
click at [758, 331] on div "4a8f627a160a340e5495daf6b6d3891c.pdf" at bounding box center [802, 335] width 89 height 8
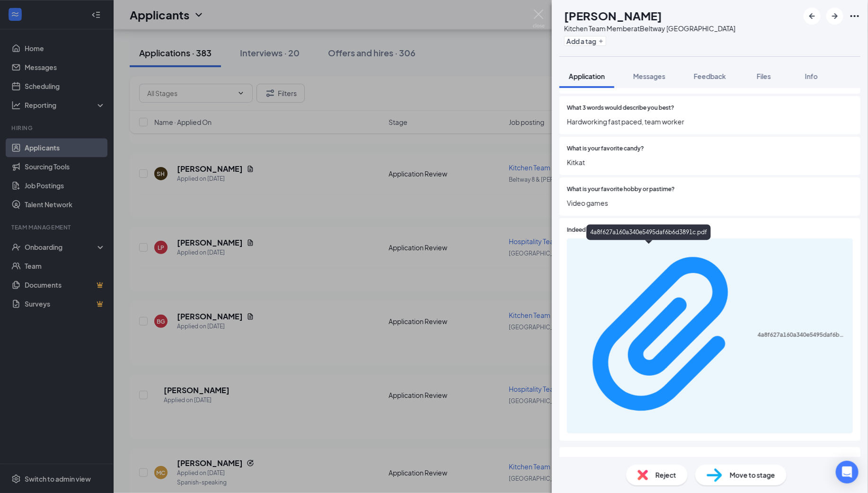
click at [753, 478] on span "Move to stage" at bounding box center [752, 475] width 45 height 10
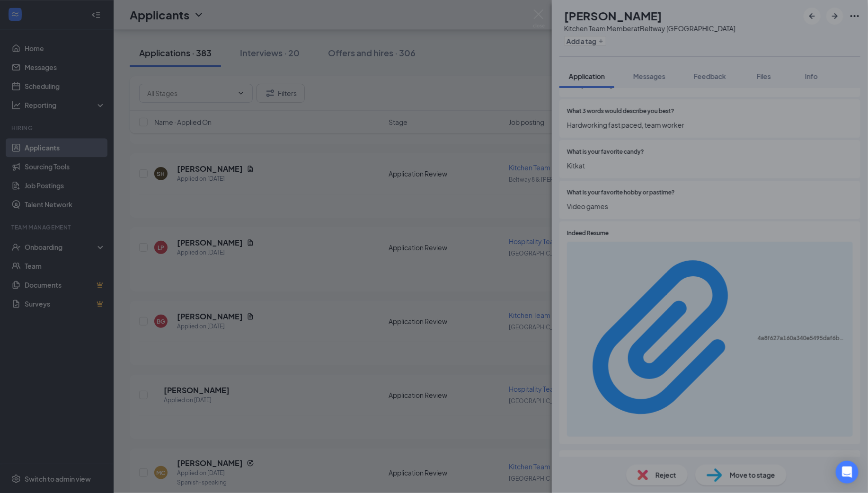
type input "Group Interview Invite (next stage)"
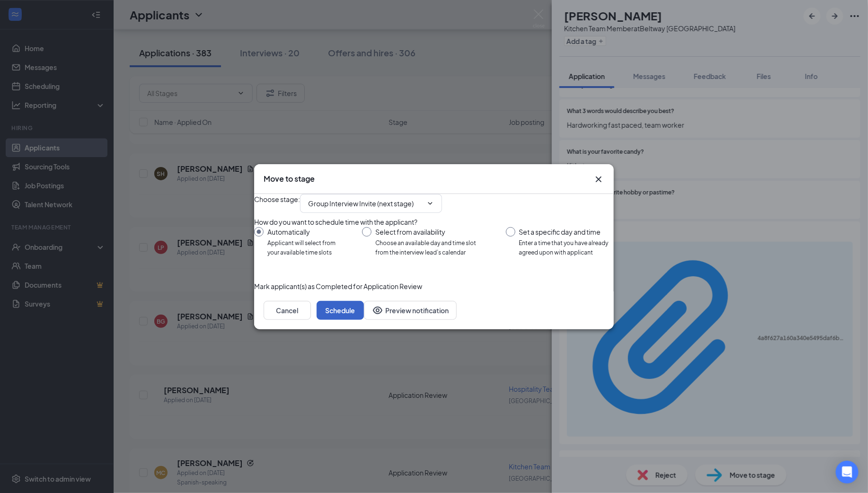
click at [364, 320] on button "Schedule" at bounding box center [340, 310] width 47 height 19
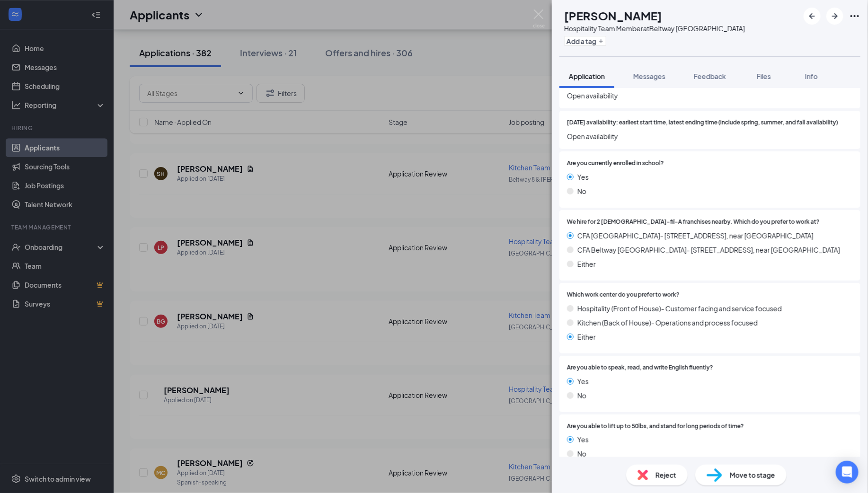
scroll to position [1136, 0]
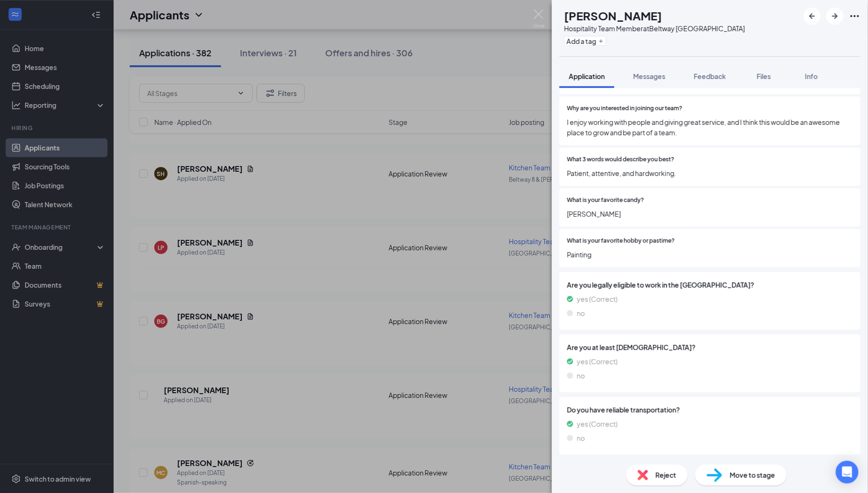
click at [748, 477] on span "Move to stage" at bounding box center [752, 475] width 45 height 10
type input "Group Interview Invite (next stage)"
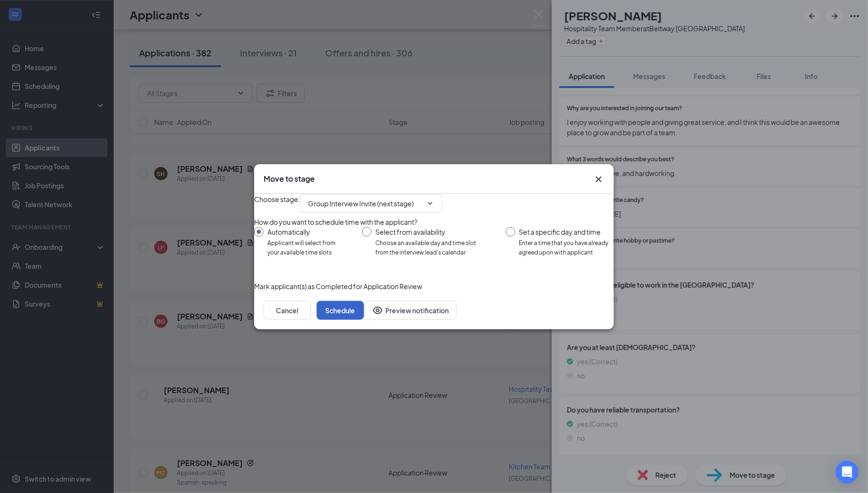
click at [364, 320] on button "Schedule" at bounding box center [340, 310] width 47 height 19
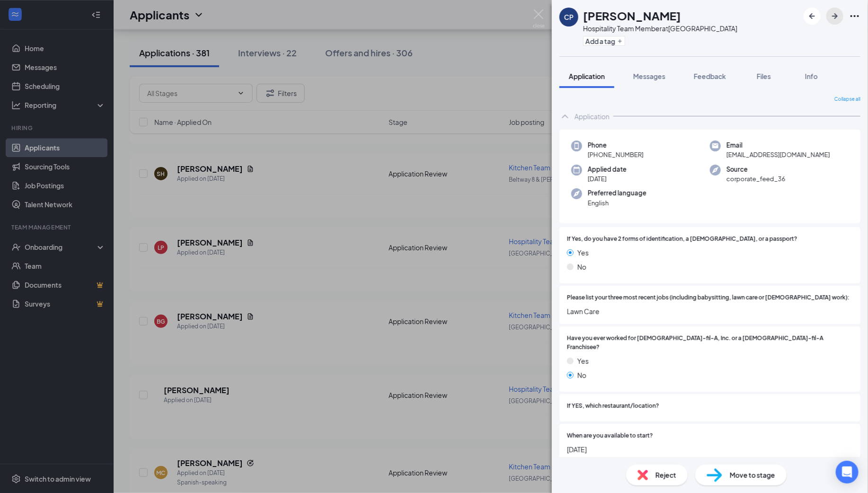
click at [836, 16] on icon "ArrowRight" at bounding box center [835, 16] width 6 height 6
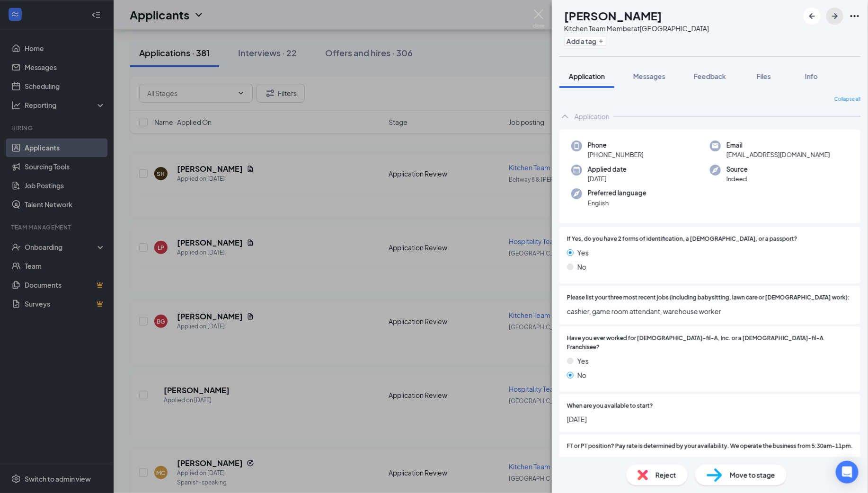
click at [836, 13] on icon "ArrowRight" at bounding box center [834, 15] width 11 height 11
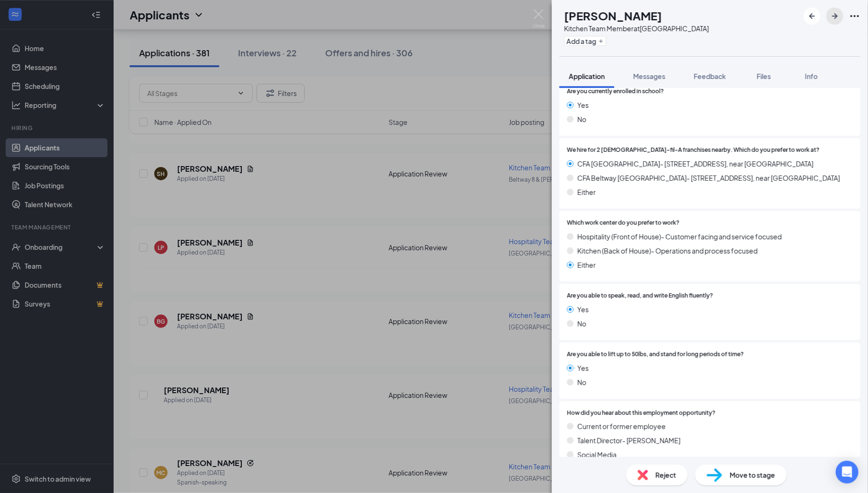
scroll to position [1189, 0]
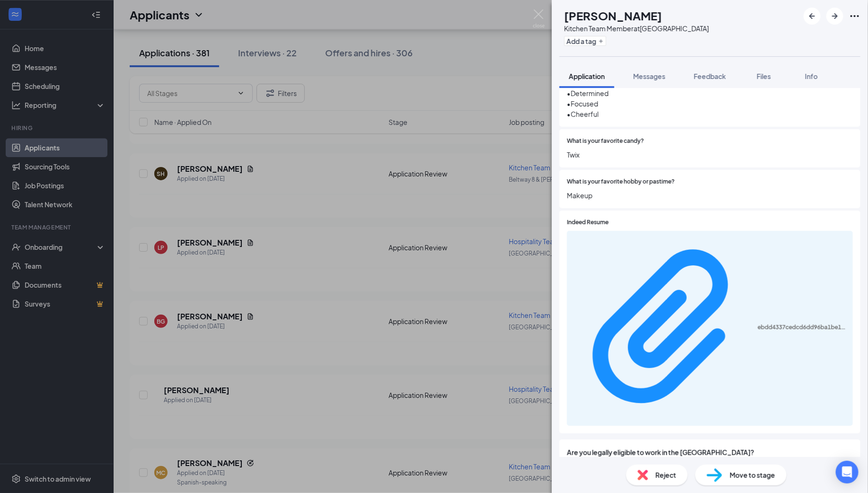
click at [732, 474] on span "Move to stage" at bounding box center [752, 475] width 45 height 10
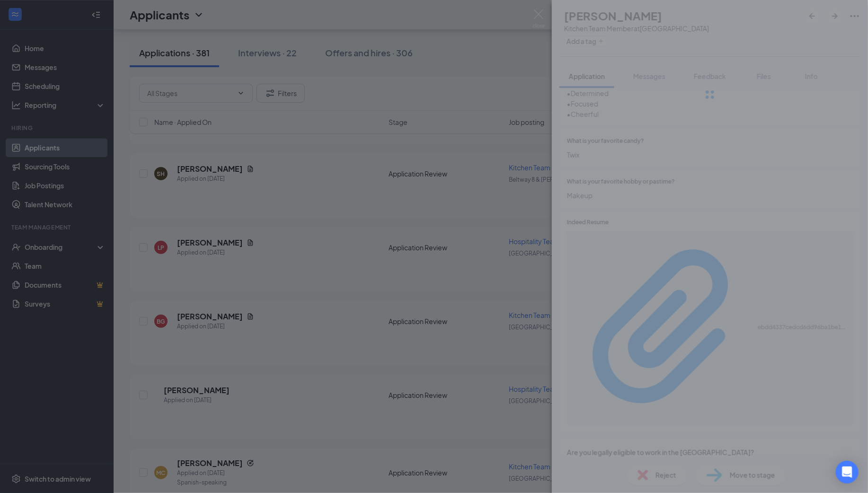
scroll to position [1185, 0]
type input "Group Interview Invite (next stage)"
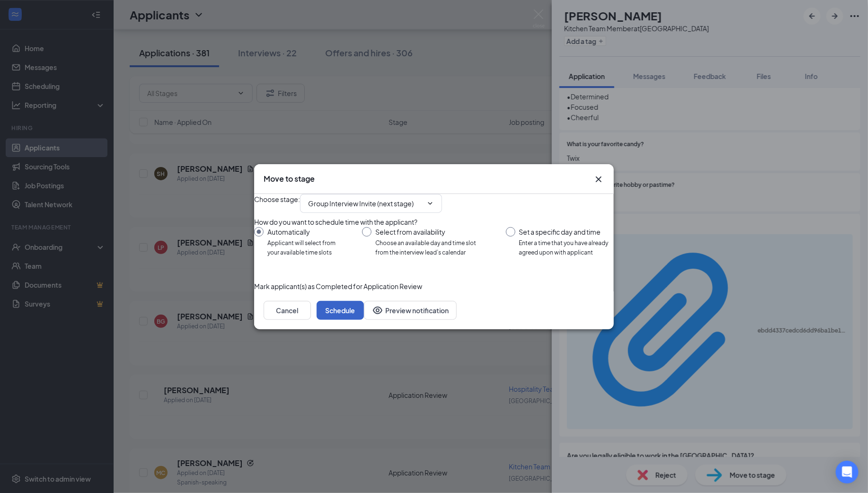
click at [364, 320] on button "Schedule" at bounding box center [340, 310] width 47 height 19
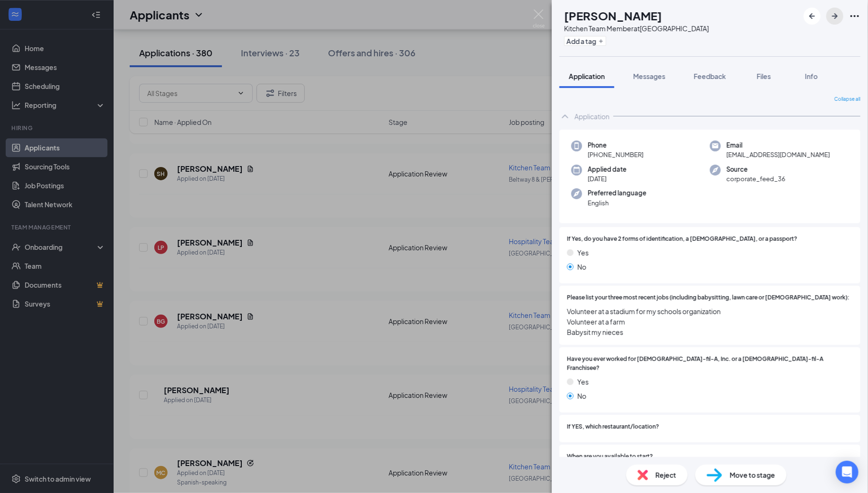
click at [836, 16] on icon "ArrowRight" at bounding box center [835, 16] width 6 height 6
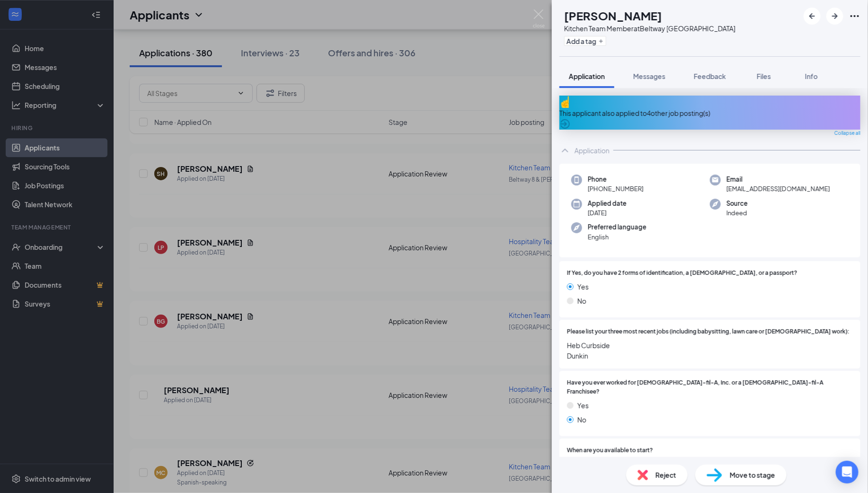
click at [662, 108] on div "This applicant also applied to 4 other job posting(s)" at bounding box center [710, 113] width 301 height 10
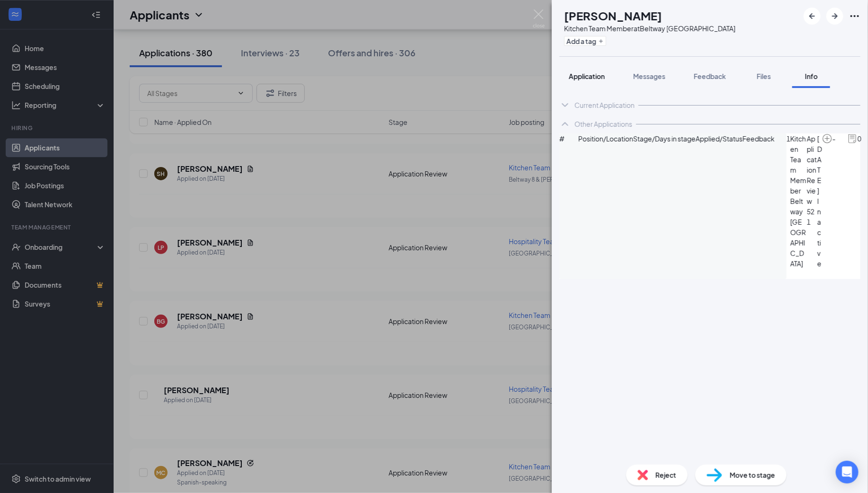
click at [582, 75] on span "Application" at bounding box center [587, 76] width 36 height 9
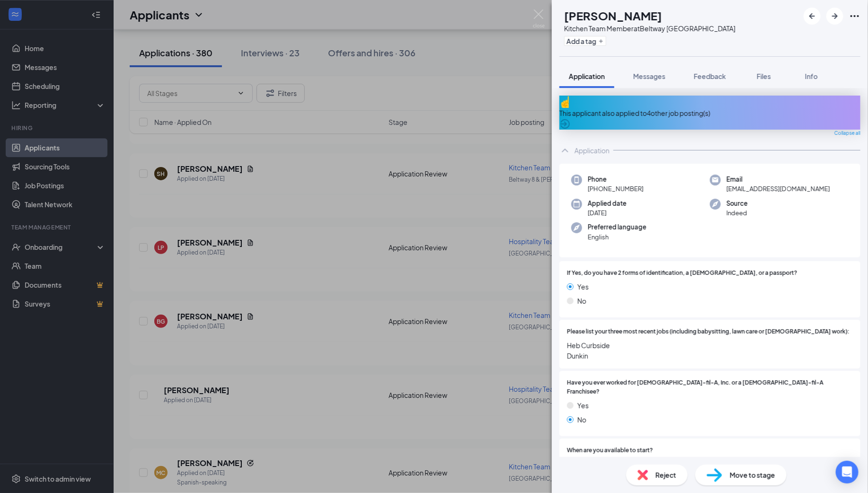
click at [688, 108] on div "This applicant also applied to 4 other job posting(s)" at bounding box center [710, 113] width 301 height 10
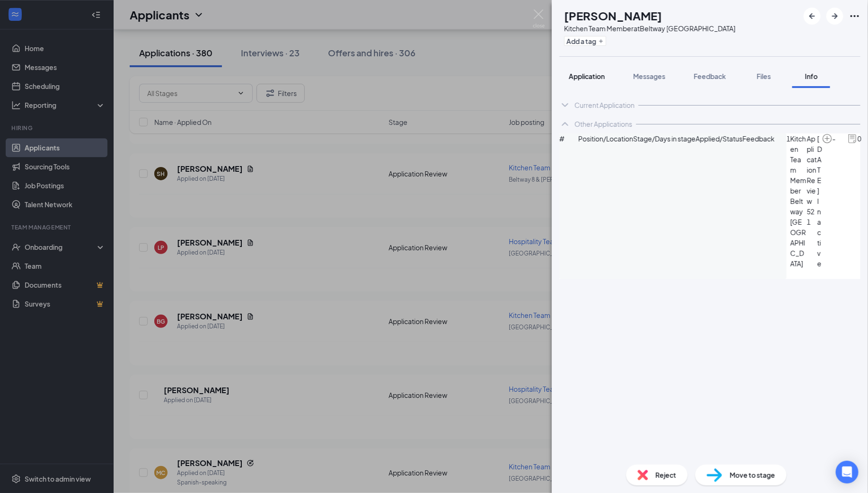
click at [585, 69] on button "Application" at bounding box center [587, 76] width 55 height 24
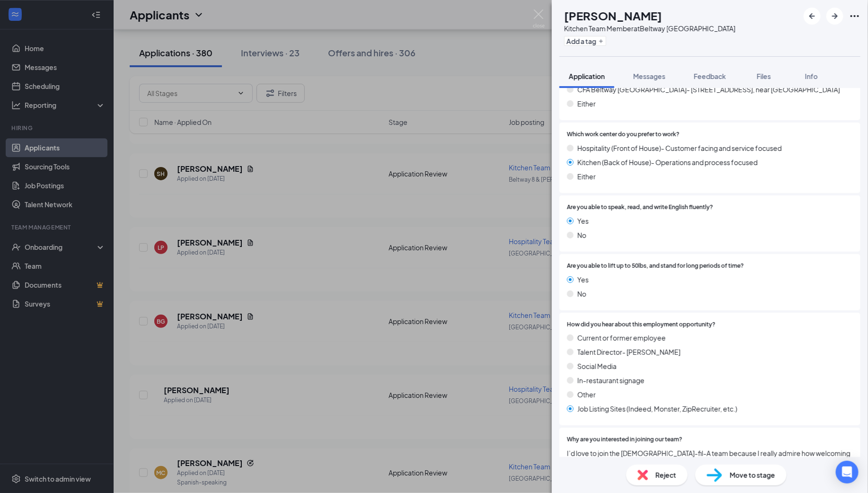
scroll to position [1194, 0]
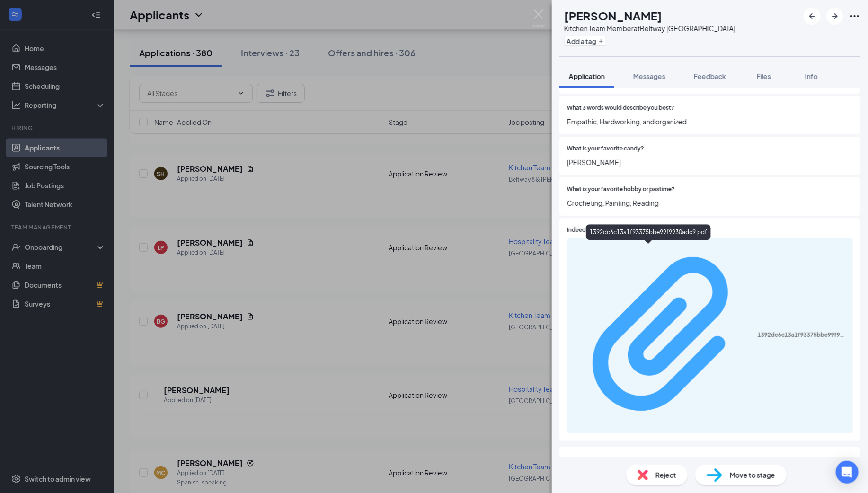
click at [758, 331] on div "1392dc6c13a1f93375bbe99f9930adc9.pdf" at bounding box center [802, 335] width 89 height 8
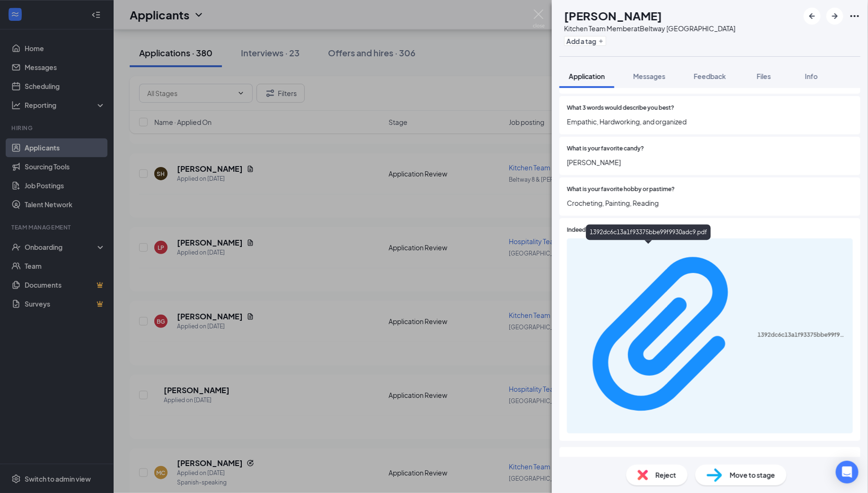
click at [748, 475] on span "Move to stage" at bounding box center [752, 475] width 45 height 10
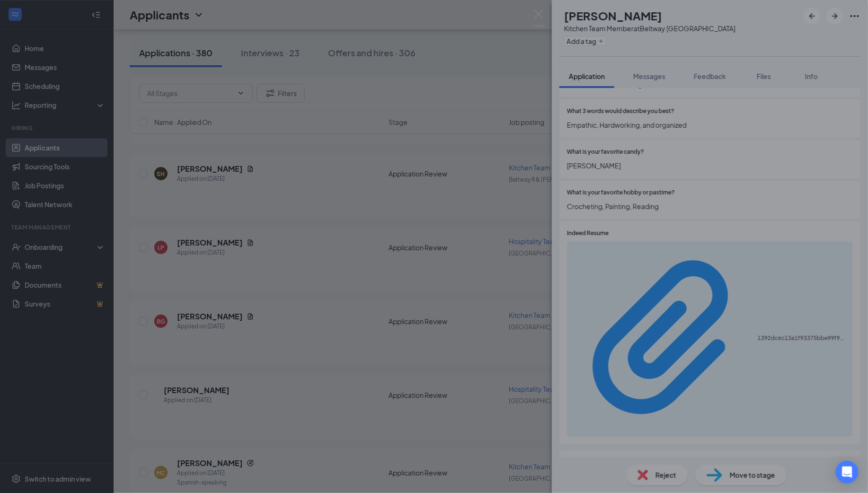
type input "Group Interview Invite (next stage)"
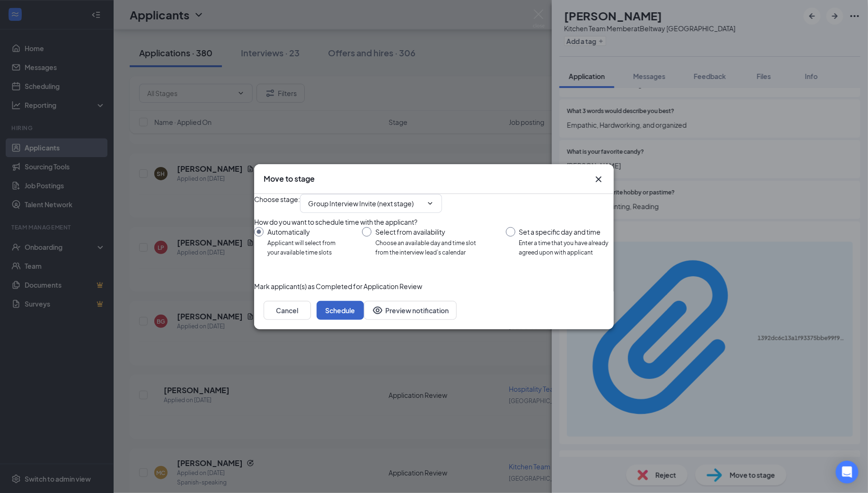
click at [364, 320] on button "Schedule" at bounding box center [340, 310] width 47 height 19
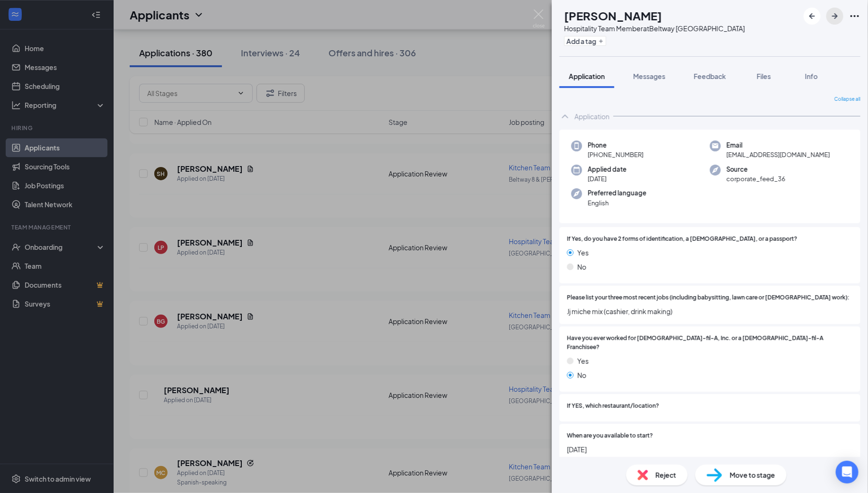
click at [835, 16] on icon "ArrowRight" at bounding box center [835, 16] width 6 height 6
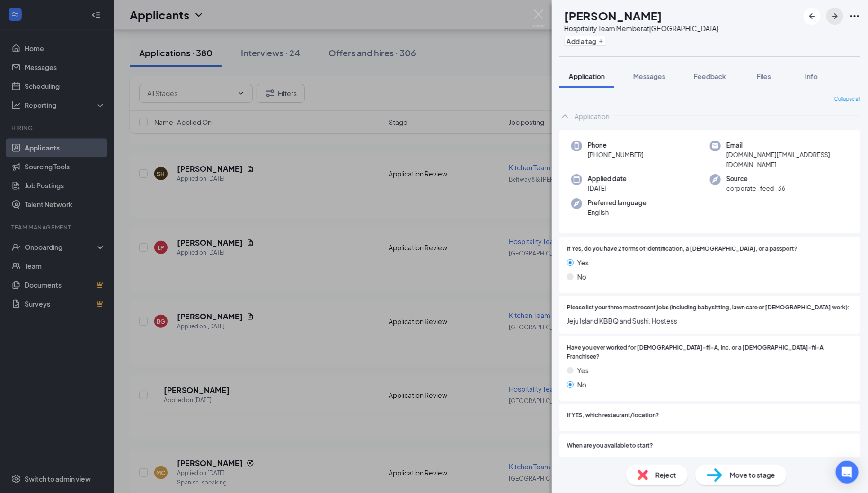
click at [834, 14] on icon "ArrowRight" at bounding box center [834, 15] width 11 height 11
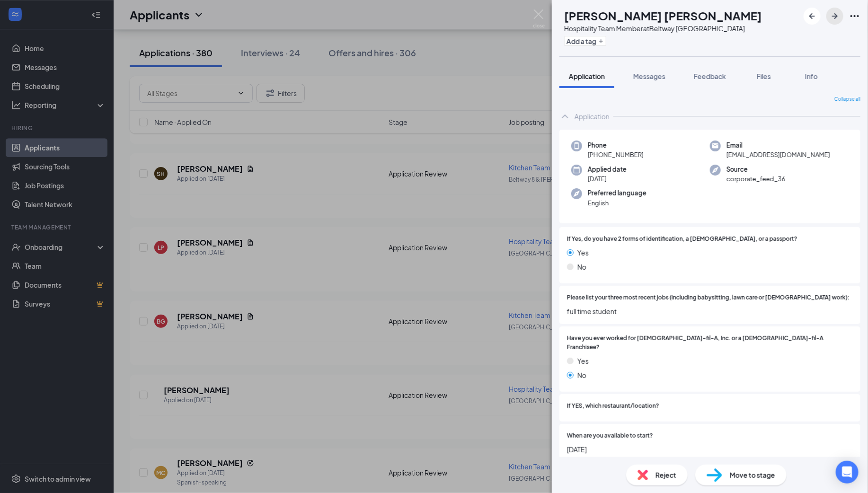
click at [837, 13] on icon "ArrowRight" at bounding box center [834, 15] width 11 height 11
click at [834, 15] on icon "ArrowRight" at bounding box center [834, 15] width 11 height 11
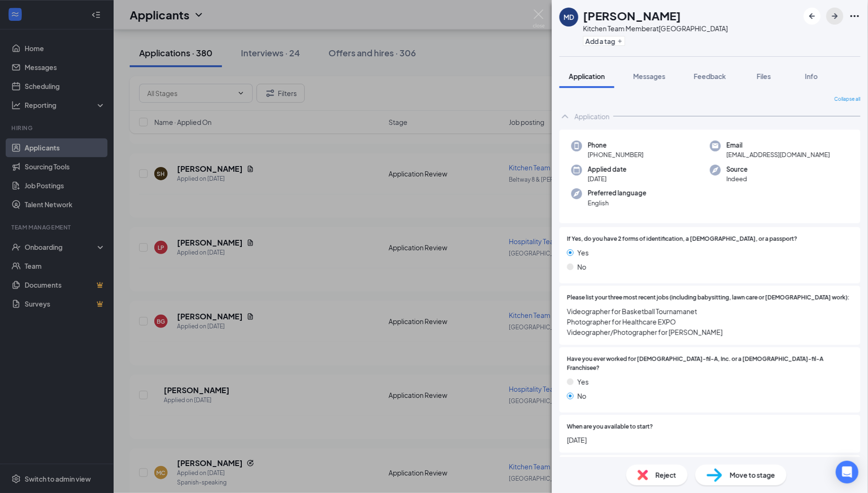
click at [835, 9] on button "button" at bounding box center [835, 16] width 17 height 17
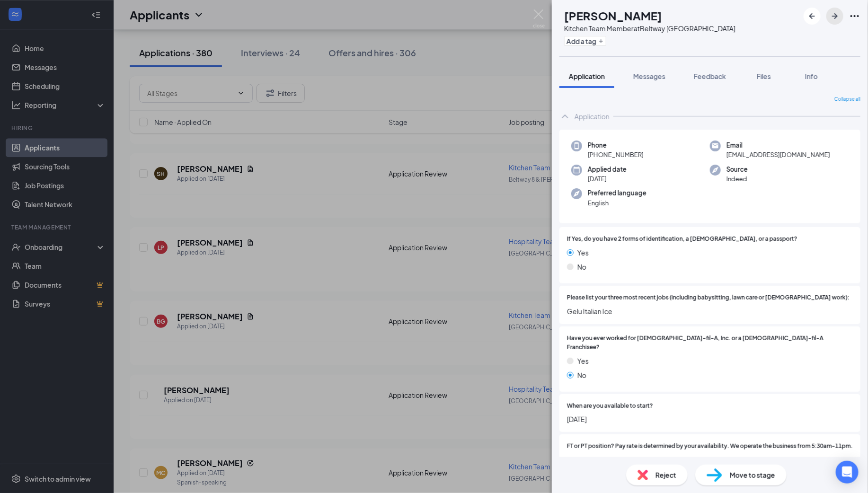
click at [833, 17] on icon "ArrowRight" at bounding box center [834, 15] width 11 height 11
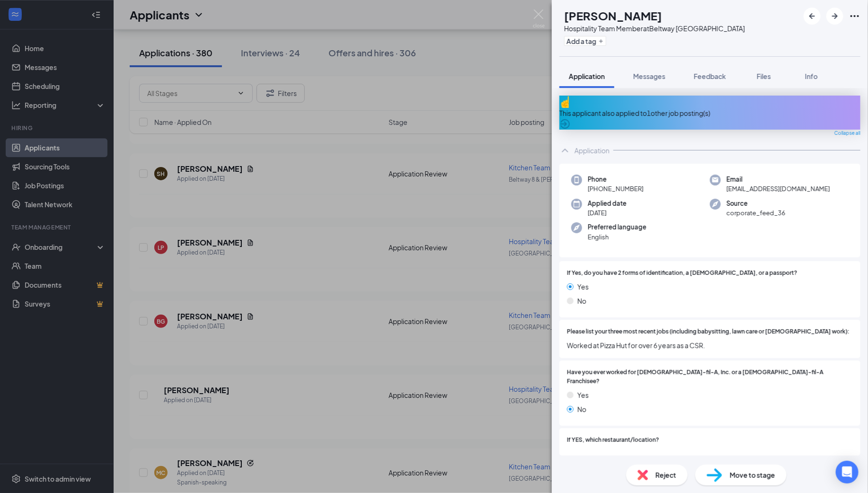
click at [699, 101] on div "This applicant also applied to 1 other job posting(s)" at bounding box center [710, 113] width 301 height 34
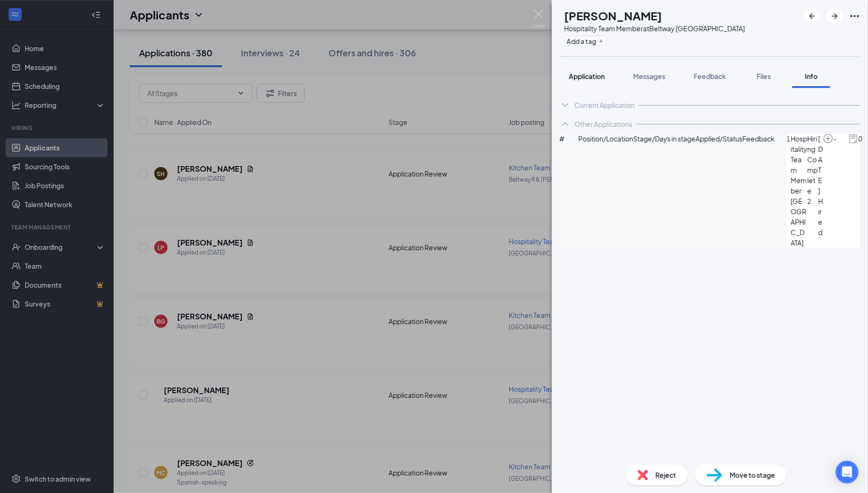
click at [582, 77] on span "Application" at bounding box center [587, 76] width 36 height 9
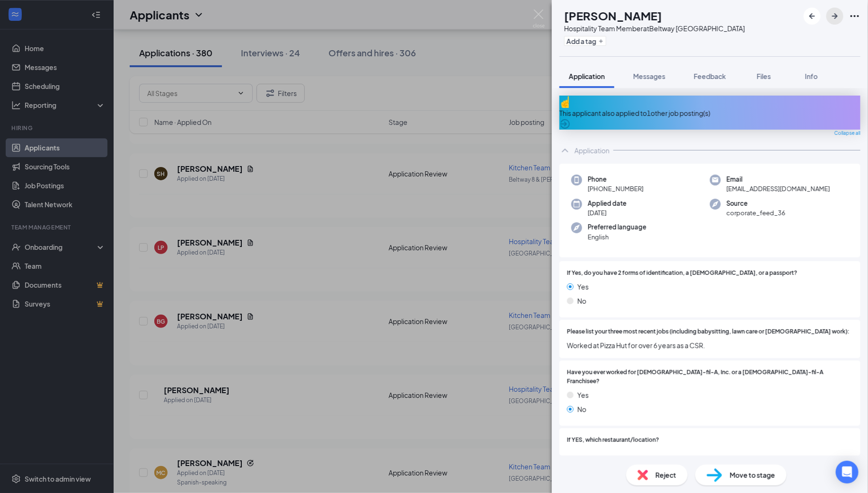
click at [834, 12] on icon "ArrowRight" at bounding box center [834, 15] width 11 height 11
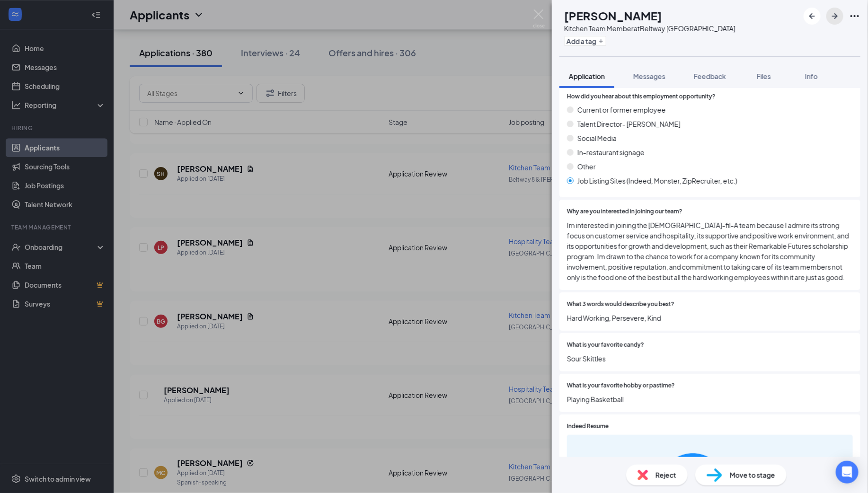
scroll to position [1189, 0]
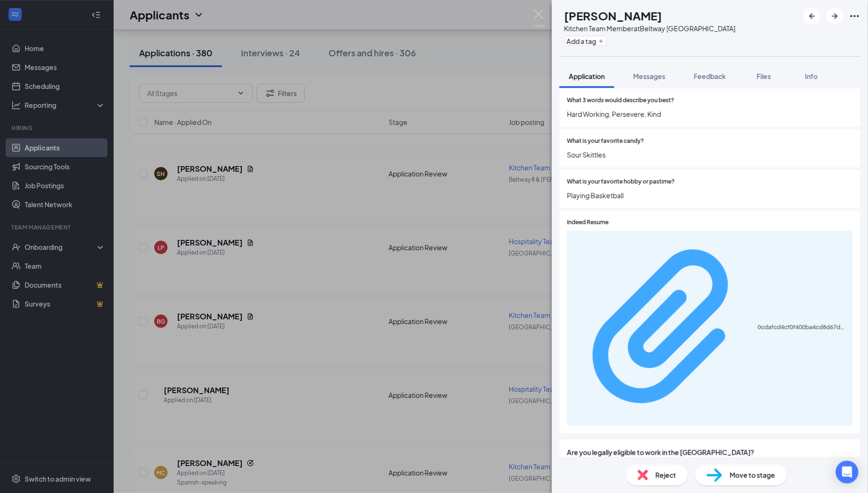
click at [758, 324] on div "0cdafcd4cf0f400ba4cd8d67dfb041c5.pdf" at bounding box center [802, 328] width 89 height 8
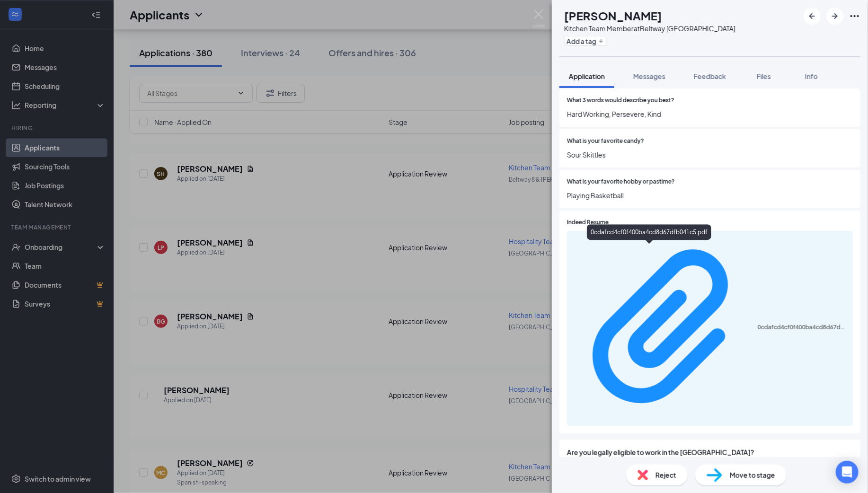
click at [750, 476] on span "Move to stage" at bounding box center [752, 475] width 45 height 10
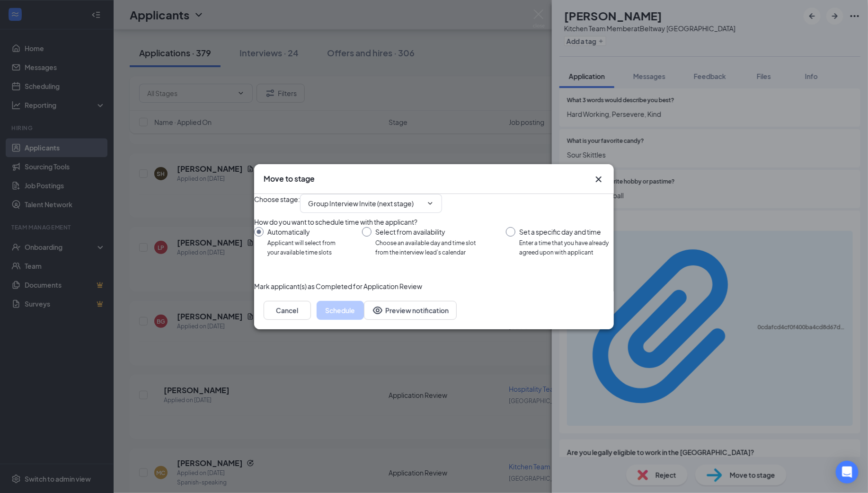
scroll to position [1185, 0]
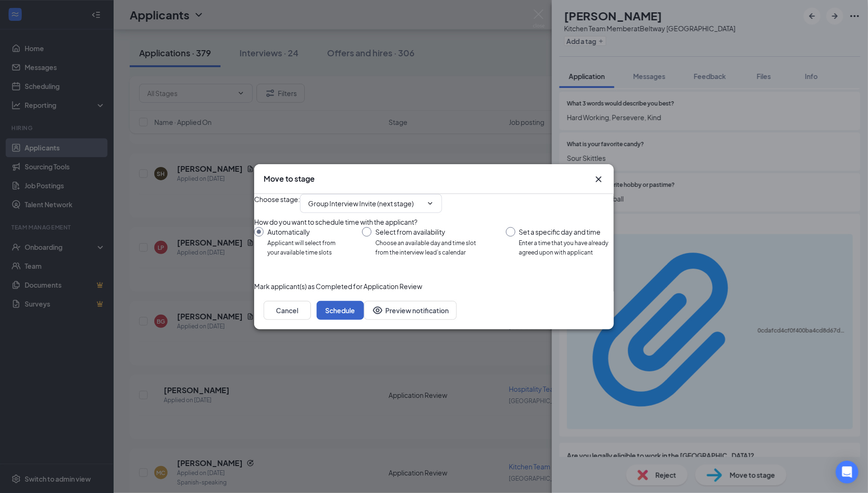
click at [364, 320] on button "Schedule" at bounding box center [340, 310] width 47 height 19
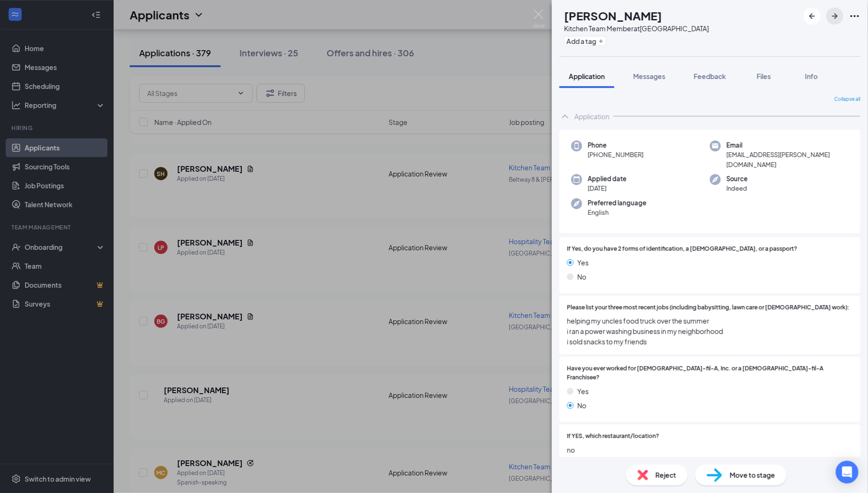
click at [834, 15] on icon "ArrowRight" at bounding box center [834, 15] width 11 height 11
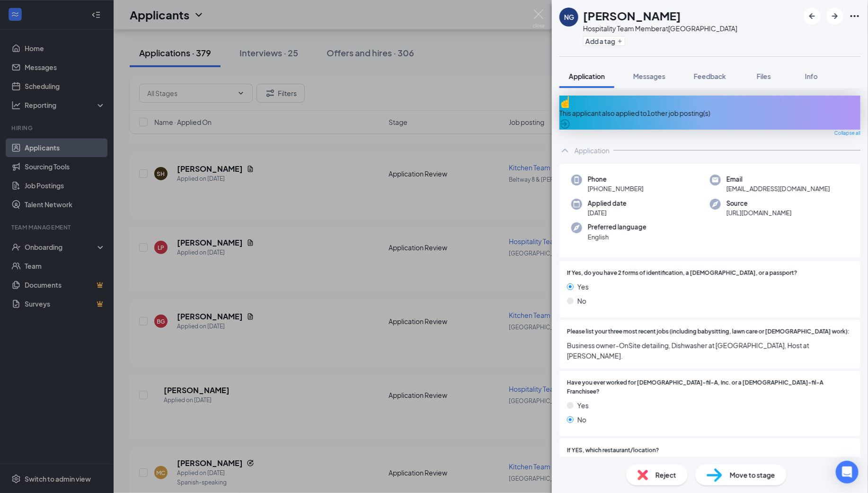
click at [639, 108] on div "This applicant also applied to 1 other job posting(s)" at bounding box center [710, 113] width 301 height 10
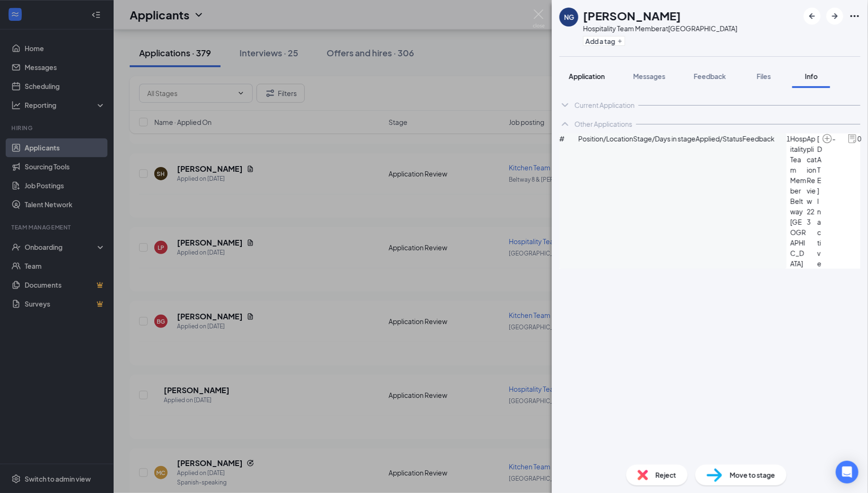
click at [587, 80] on span "Application" at bounding box center [587, 76] width 36 height 9
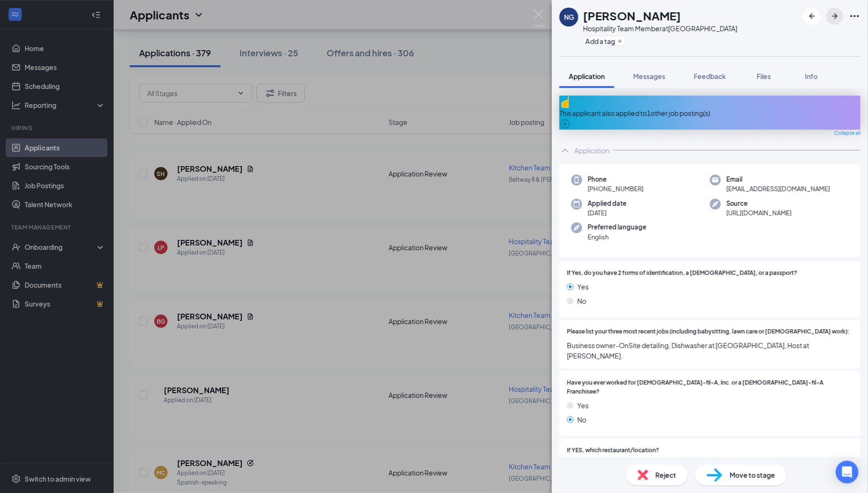
click at [836, 16] on icon "ArrowRight" at bounding box center [835, 16] width 6 height 6
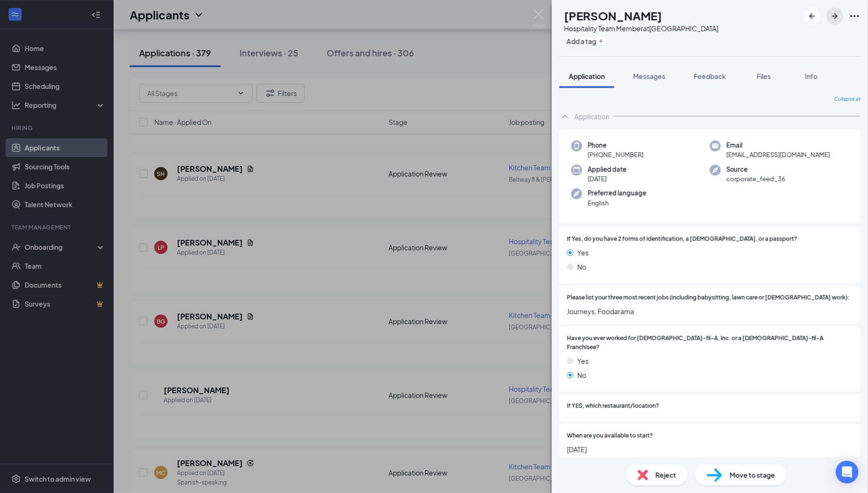
click at [835, 12] on icon "ArrowRight" at bounding box center [834, 15] width 11 height 11
click at [836, 12] on icon "ArrowRight" at bounding box center [834, 15] width 11 height 11
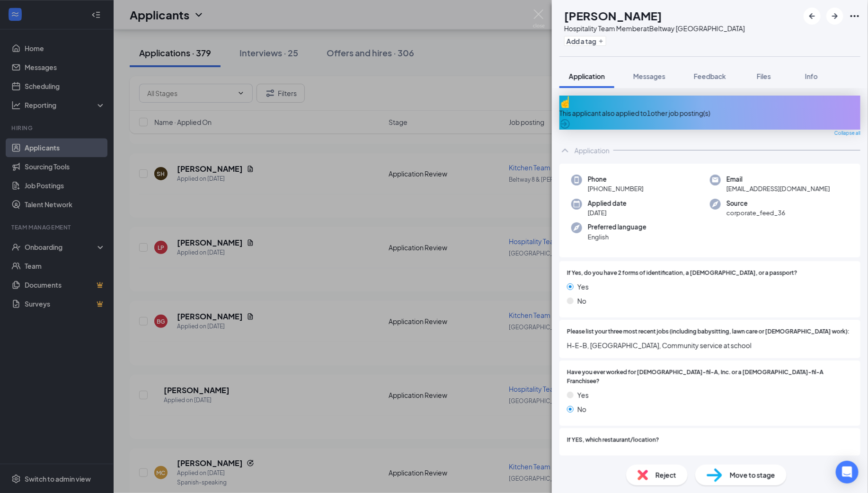
click at [675, 108] on div "This applicant also applied to 1 other job posting(s)" at bounding box center [710, 113] width 301 height 10
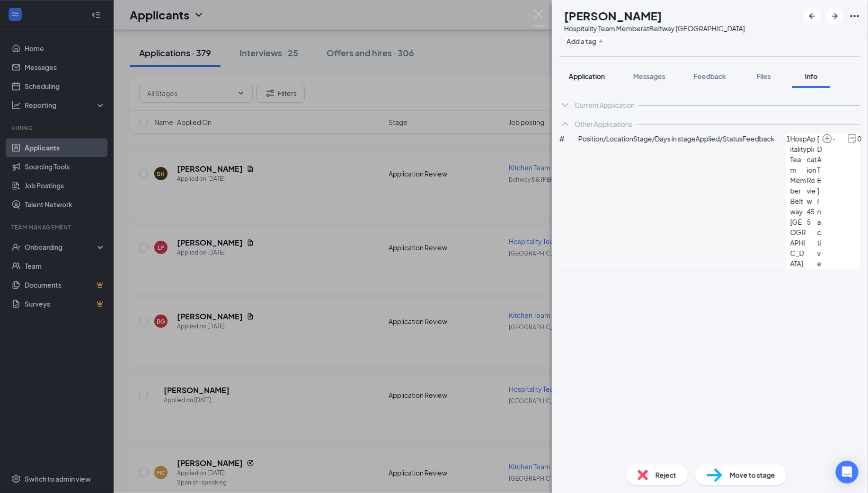
click at [593, 77] on span "Application" at bounding box center [587, 76] width 36 height 9
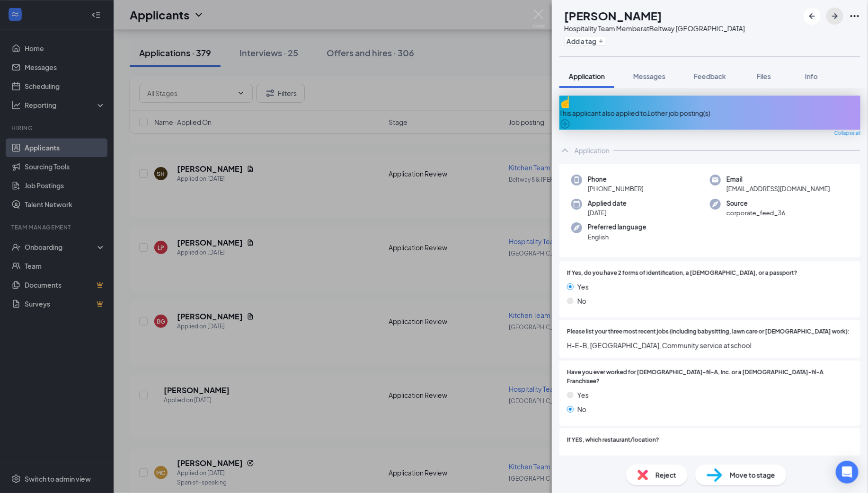
click at [834, 15] on icon "ArrowRight" at bounding box center [834, 15] width 11 height 11
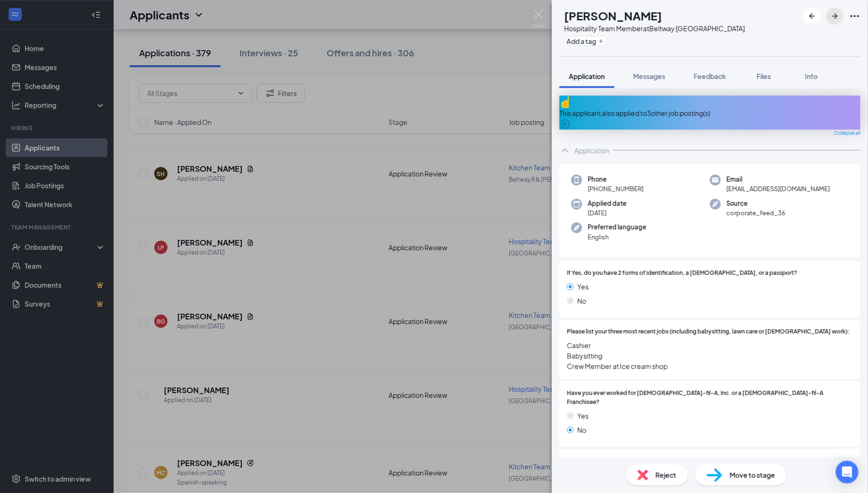
click at [834, 14] on icon "ArrowRight" at bounding box center [834, 15] width 11 height 11
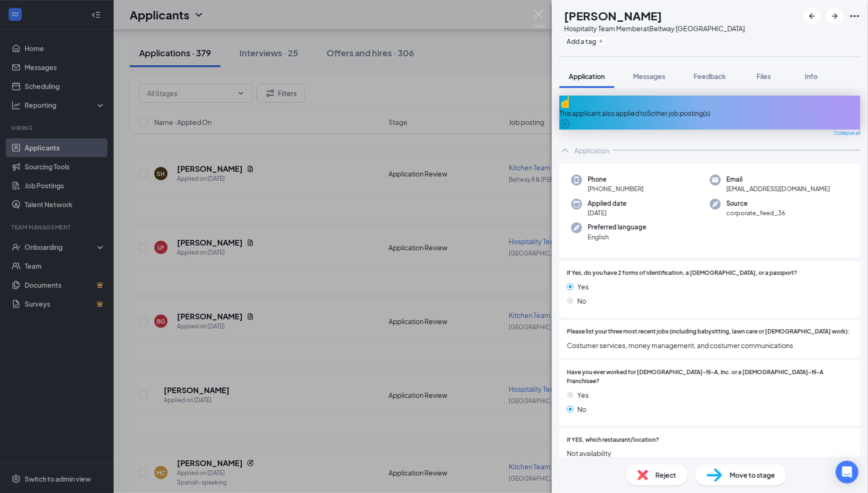
click at [664, 108] on div "This applicant also applied to 5 other job posting(s)" at bounding box center [710, 113] width 301 height 10
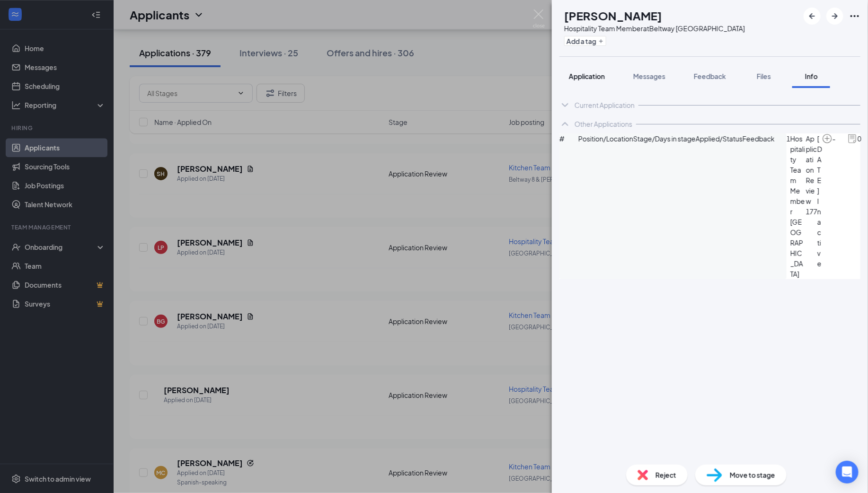
click at [591, 72] on span "Application" at bounding box center [587, 76] width 36 height 9
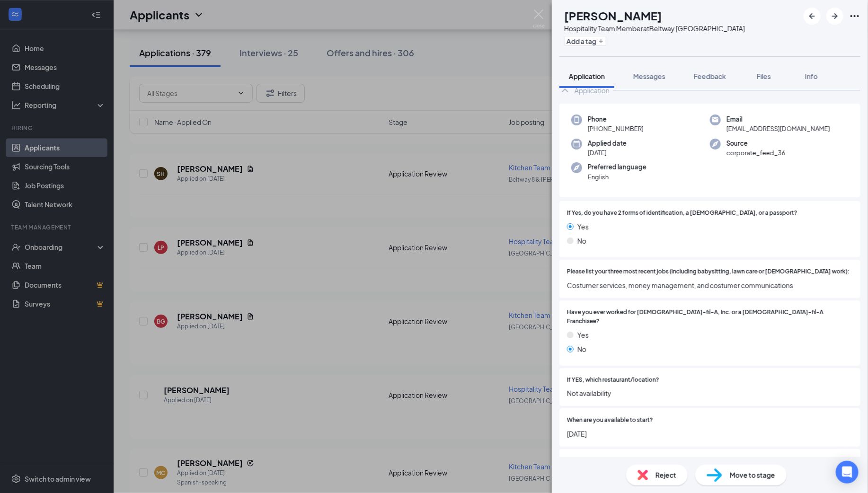
scroll to position [145, 0]
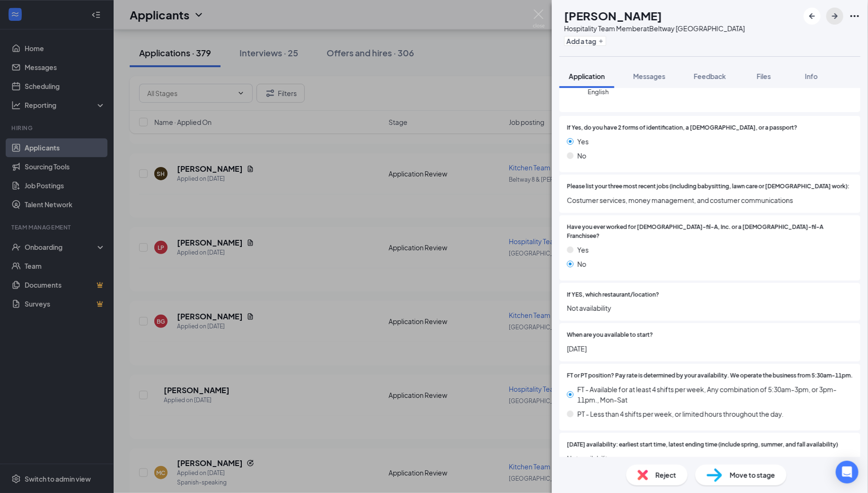
click at [837, 16] on icon "ArrowRight" at bounding box center [835, 16] width 6 height 6
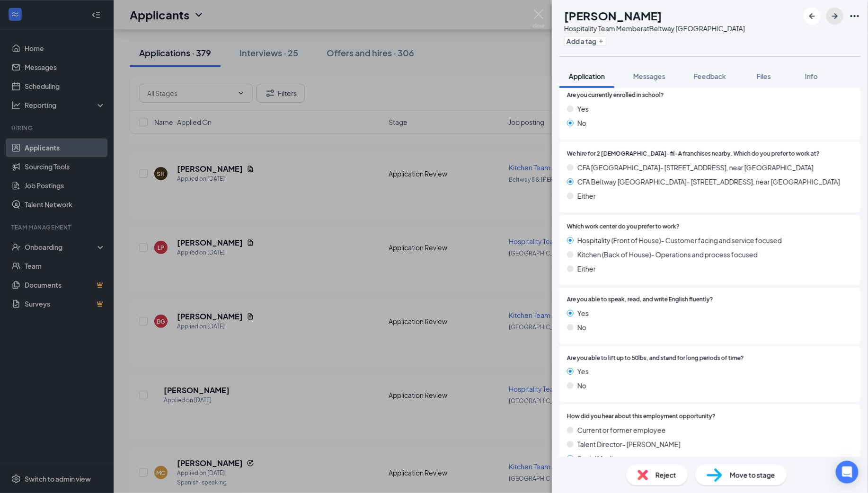
scroll to position [1188, 0]
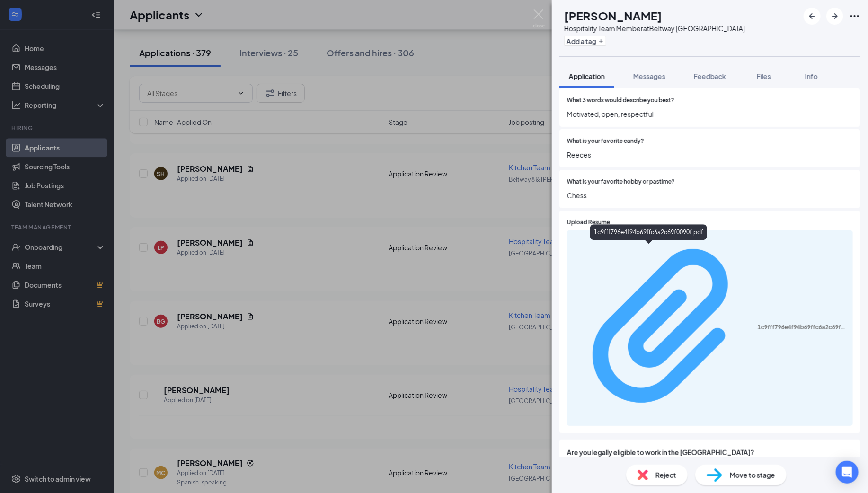
click at [758, 324] on div "1c9fff796e4f94b69ffc6a2c69f0090f.pdf" at bounding box center [802, 328] width 89 height 8
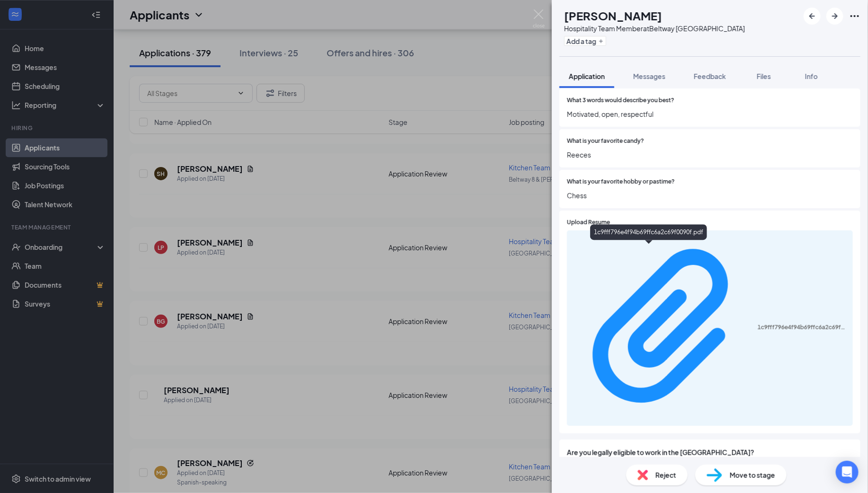
click at [729, 475] on div "Move to stage" at bounding box center [740, 475] width 91 height 21
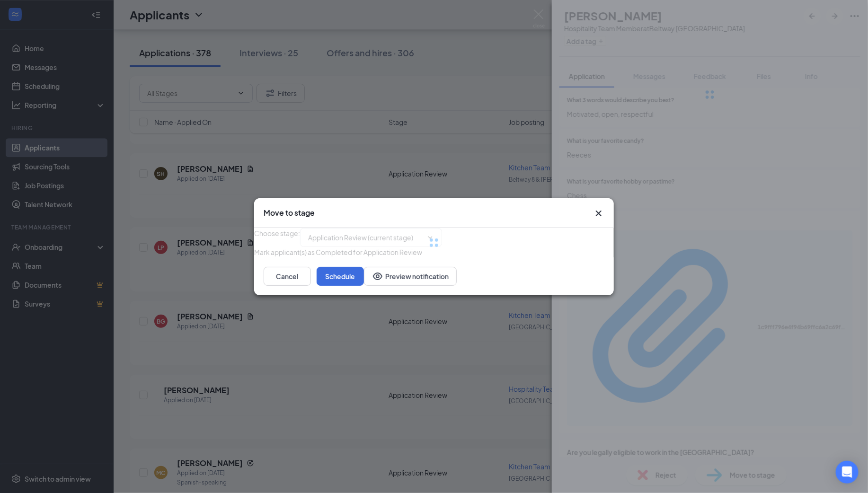
scroll to position [1184, 0]
type input "Group Interview Invite (next stage)"
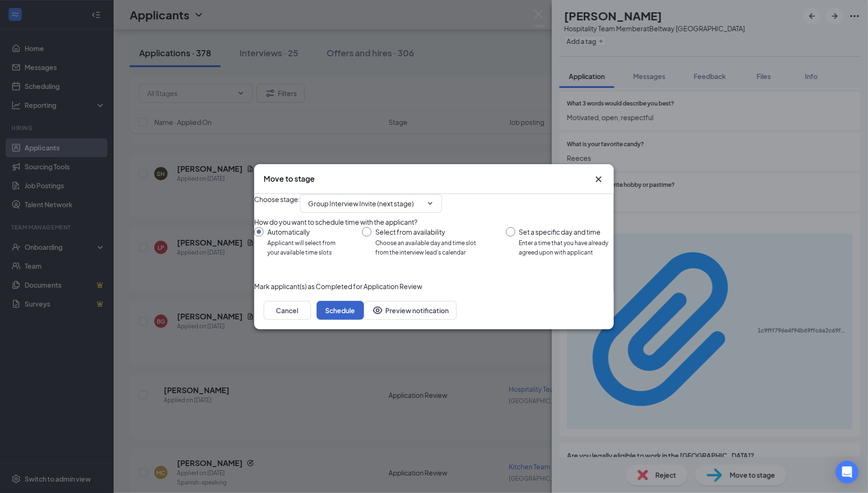
click at [364, 320] on button "Schedule" at bounding box center [340, 310] width 47 height 19
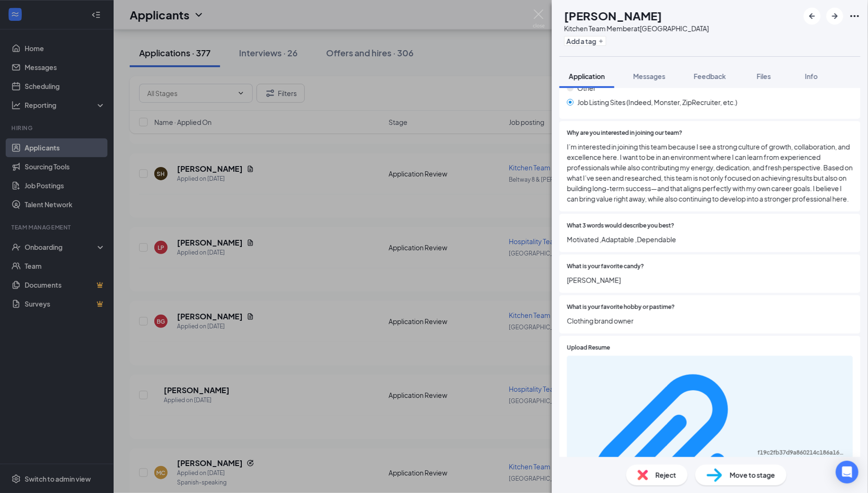
scroll to position [1240, 0]
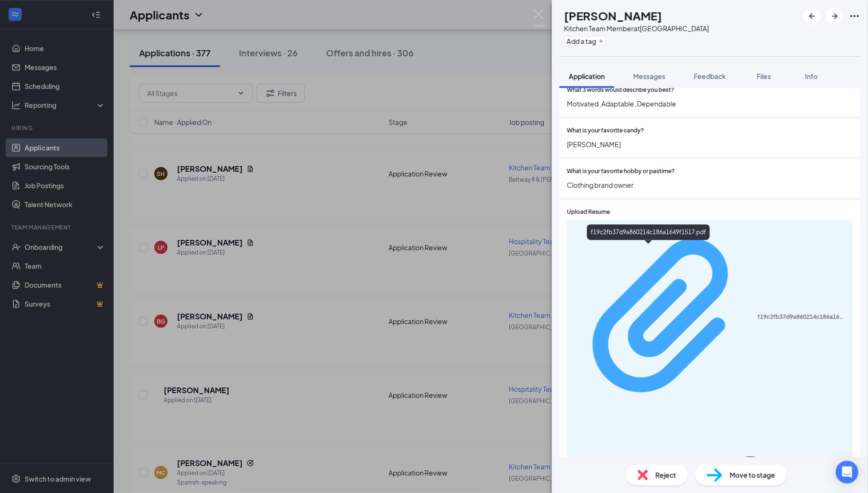
click at [758, 313] on div "f19c2fb37d9a860214c186a1649f1517.pdf" at bounding box center [802, 317] width 89 height 8
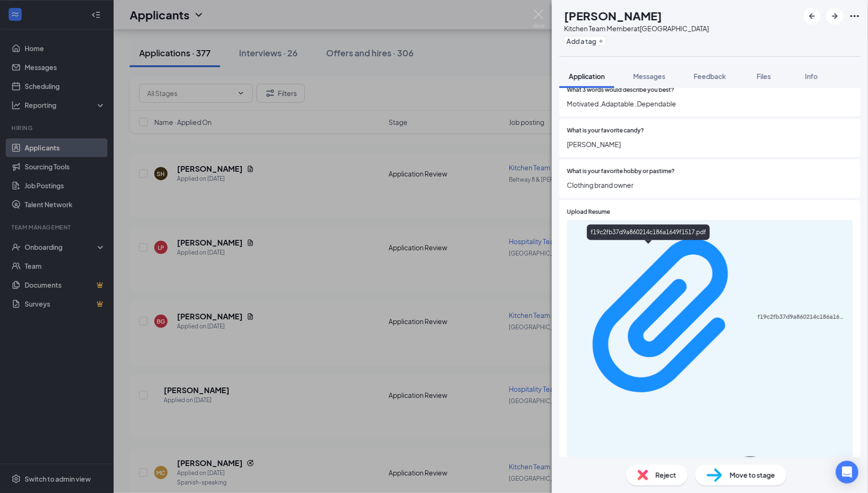
click at [741, 473] on span "Move to stage" at bounding box center [752, 475] width 45 height 10
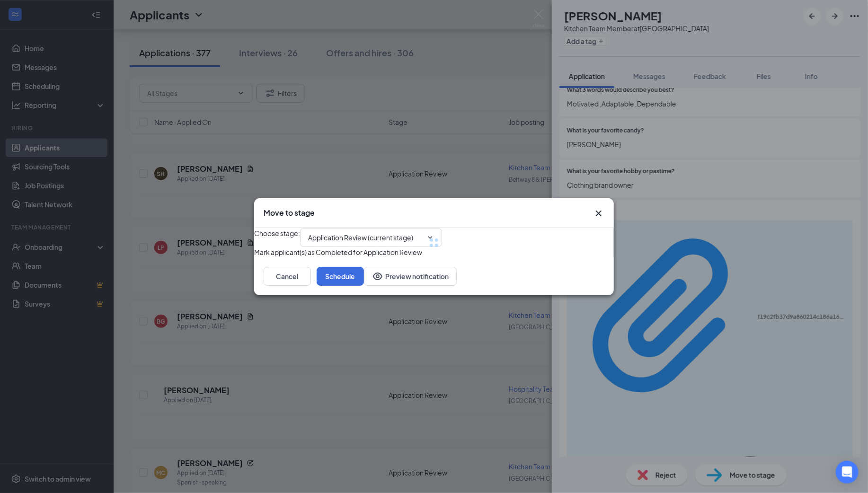
type input "Group Interview Invite (next stage)"
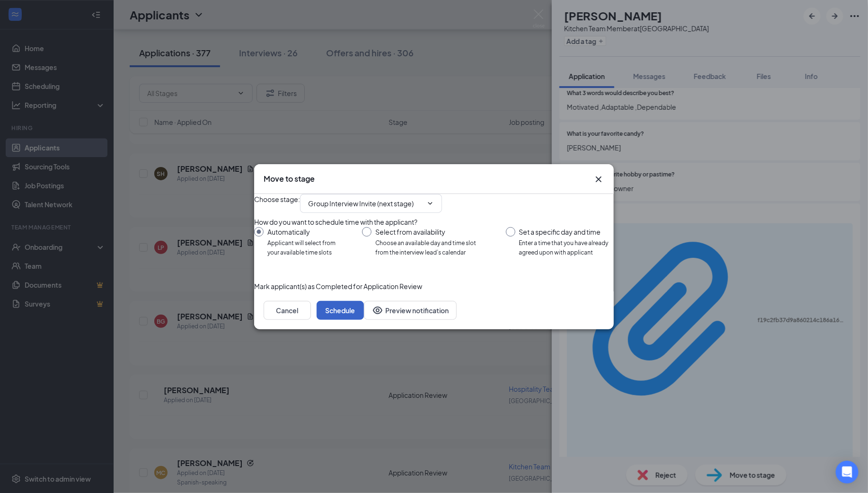
click at [364, 320] on button "Schedule" at bounding box center [340, 310] width 47 height 19
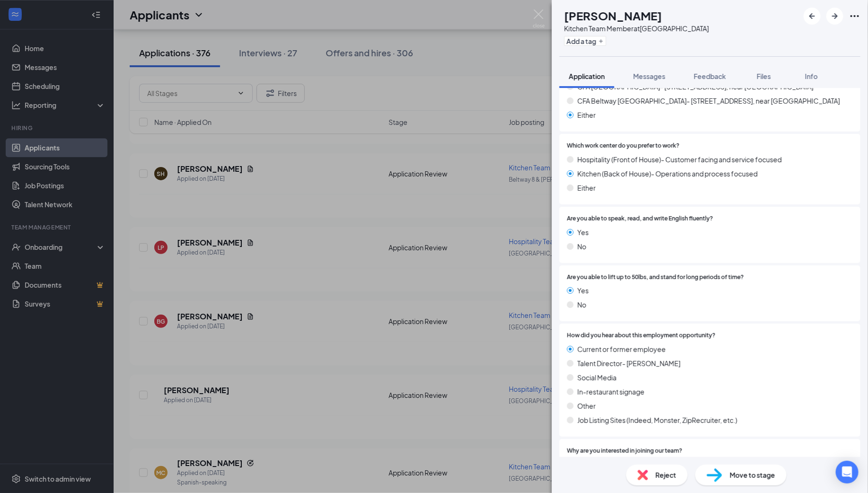
scroll to position [1115, 0]
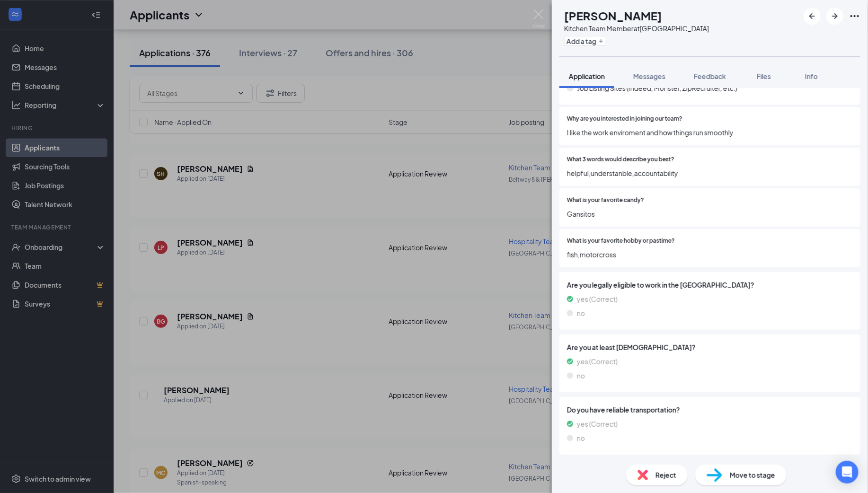
click at [741, 475] on span "Move to stage" at bounding box center [752, 475] width 45 height 10
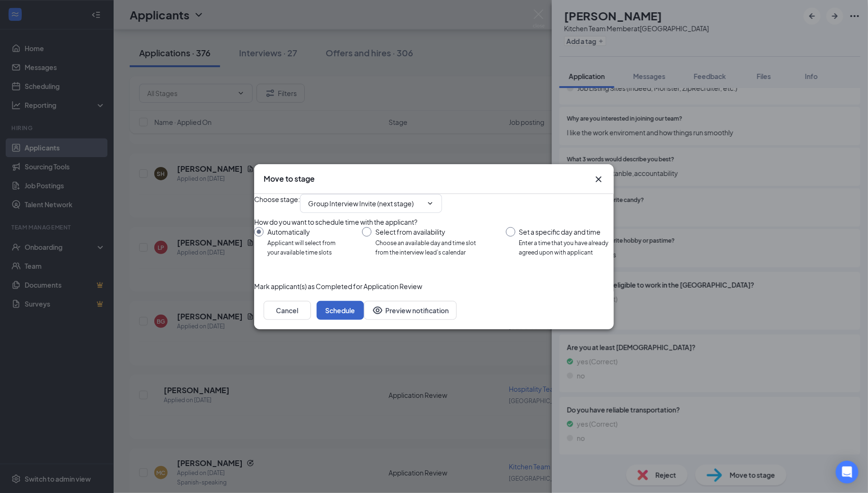
click at [364, 320] on button "Schedule" at bounding box center [340, 310] width 47 height 19
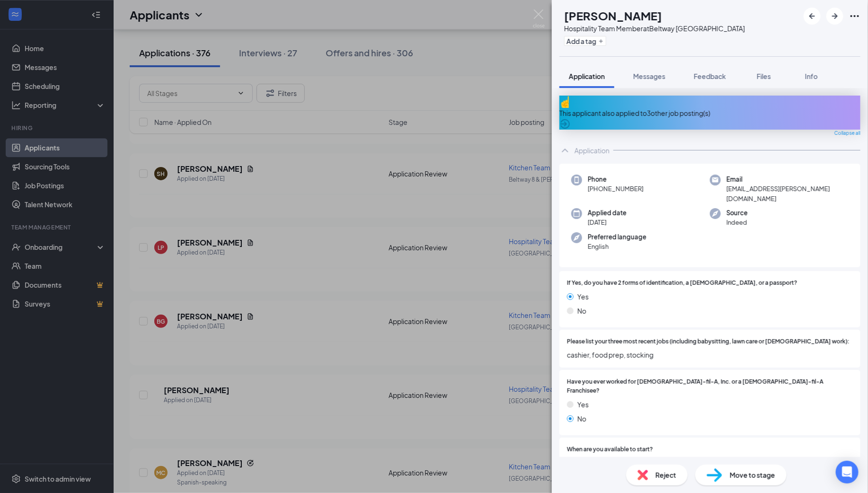
click at [676, 101] on div "This applicant also applied to 3 other job posting(s)" at bounding box center [710, 113] width 301 height 34
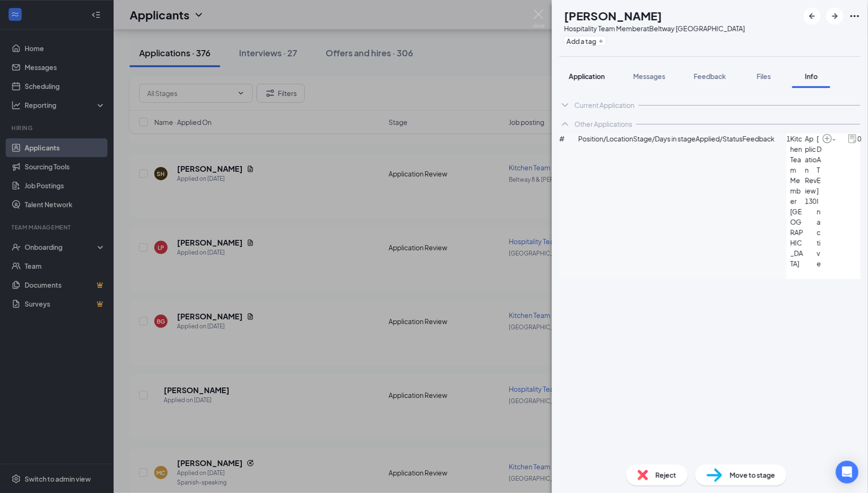
click at [592, 75] on span "Application" at bounding box center [587, 76] width 36 height 9
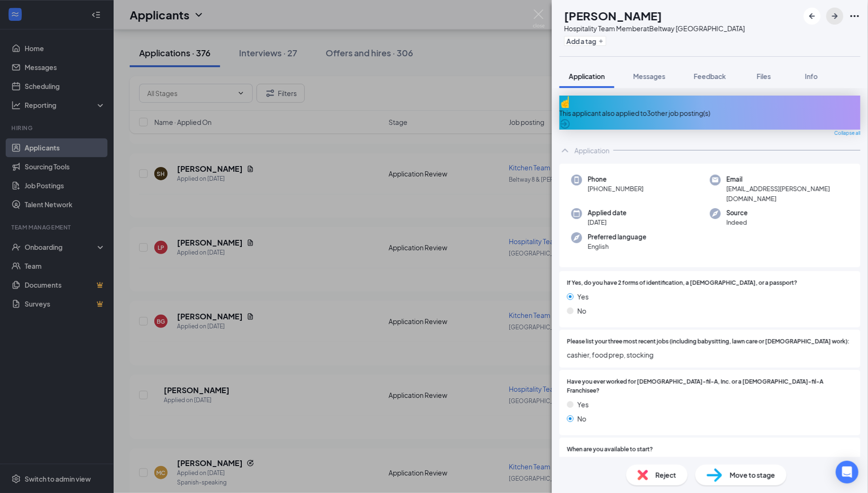
click at [834, 18] on icon "ArrowRight" at bounding box center [834, 15] width 11 height 11
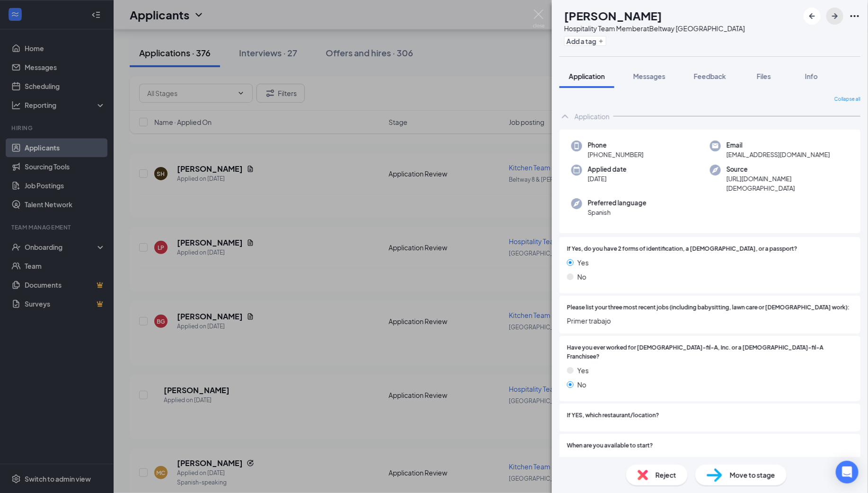
click at [834, 16] on icon "ArrowRight" at bounding box center [835, 16] width 6 height 6
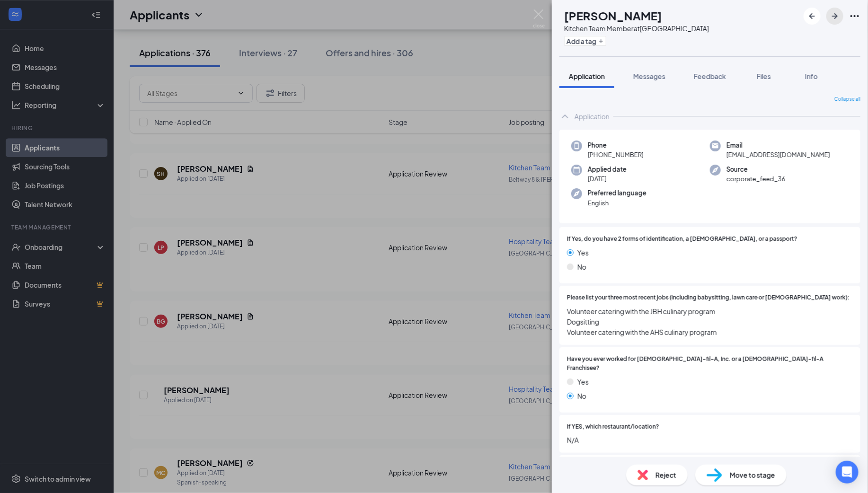
click at [834, 13] on icon "ArrowRight" at bounding box center [834, 15] width 11 height 11
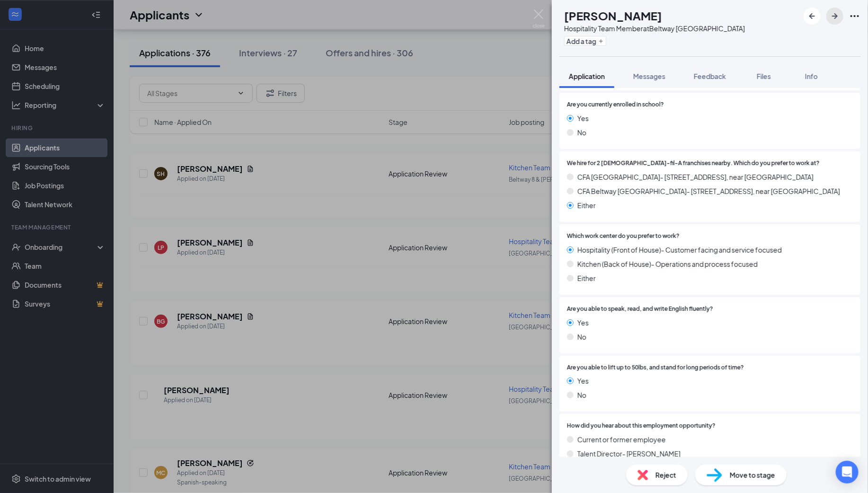
scroll to position [1115, 0]
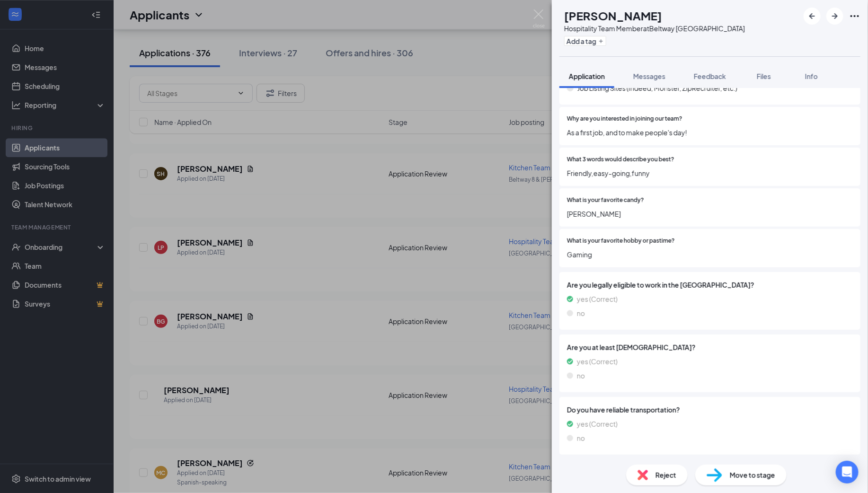
click at [713, 474] on img at bounding box center [715, 476] width 16 height 14
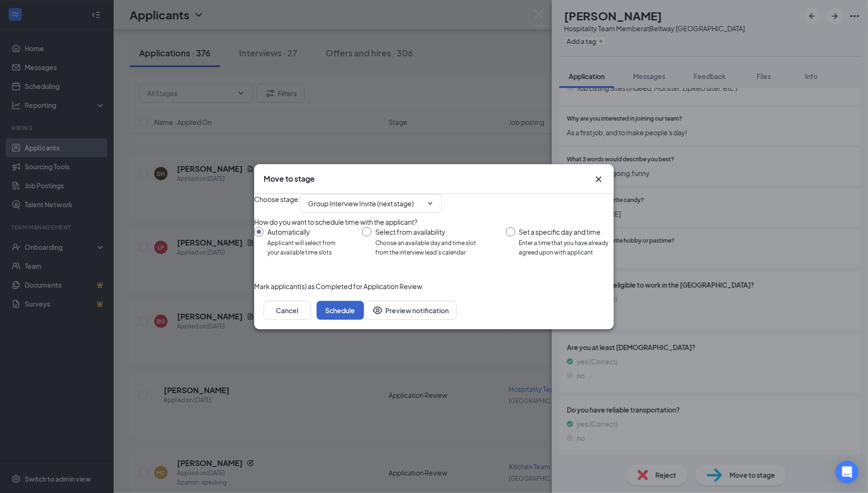
click at [364, 320] on button "Schedule" at bounding box center [340, 310] width 47 height 19
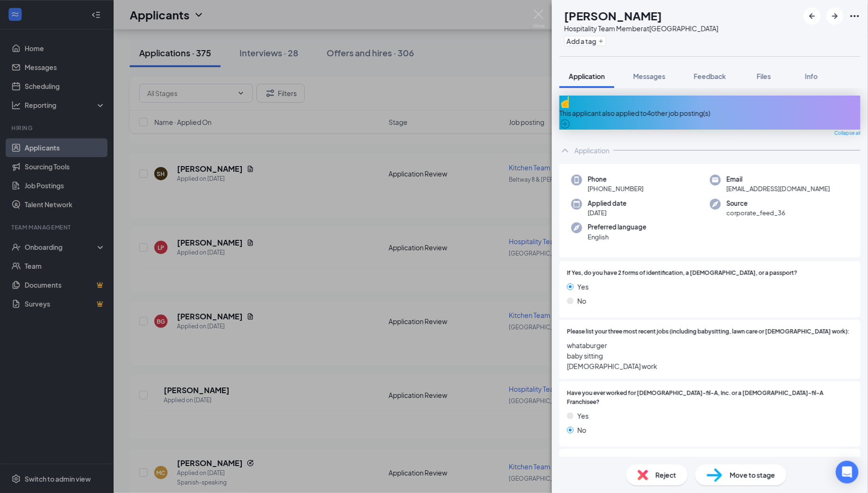
click at [684, 108] on div "This applicant also applied to 4 other job posting(s)" at bounding box center [710, 113] width 301 height 10
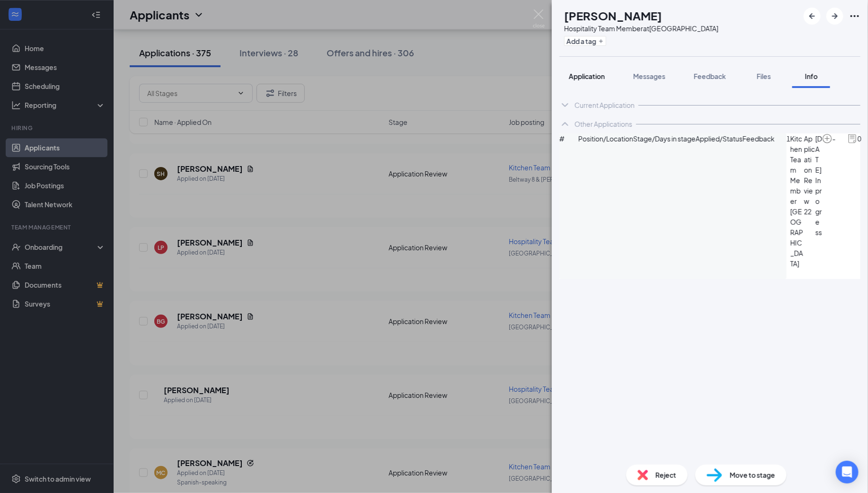
click at [584, 73] on span "Application" at bounding box center [587, 76] width 36 height 9
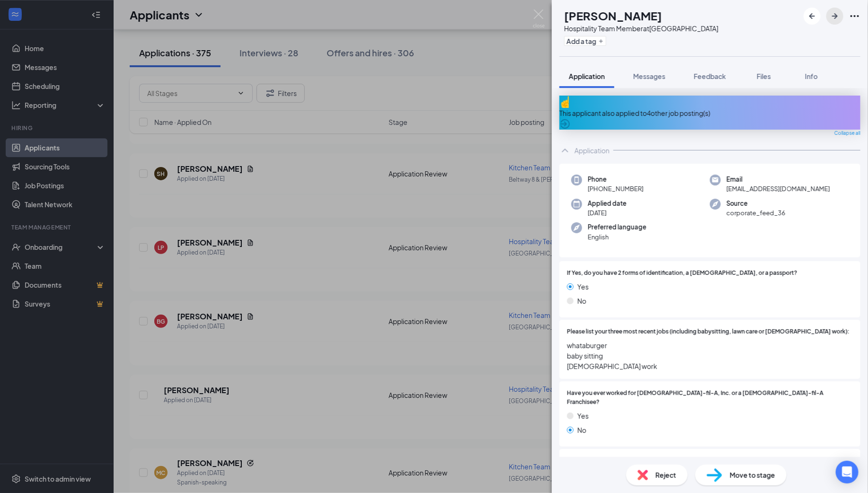
click at [836, 14] on icon "ArrowRight" at bounding box center [834, 15] width 11 height 11
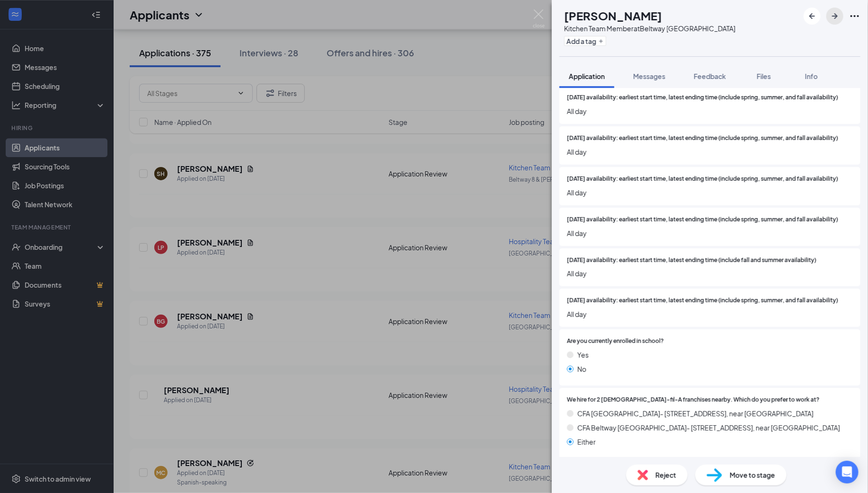
scroll to position [472, 0]
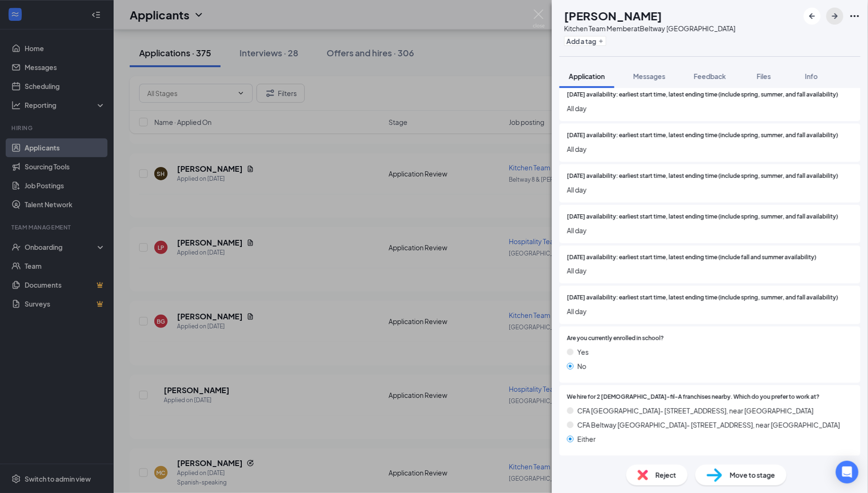
click at [834, 13] on icon "ArrowRight" at bounding box center [834, 15] width 11 height 11
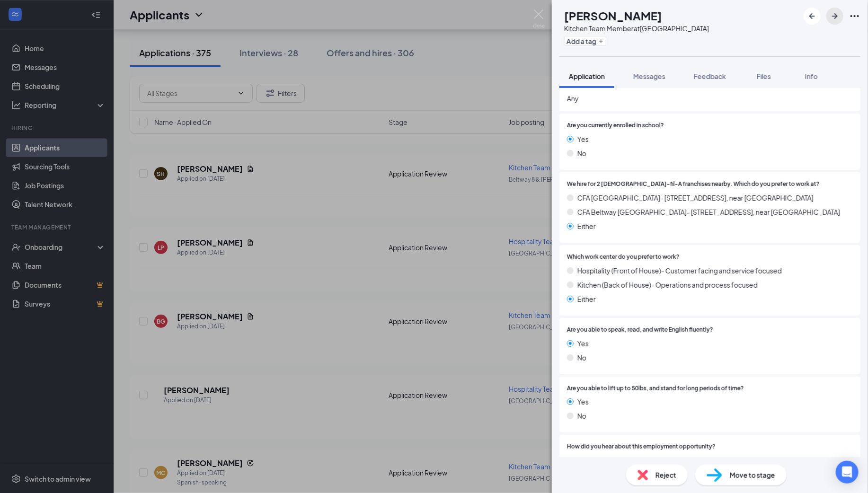
scroll to position [1157, 0]
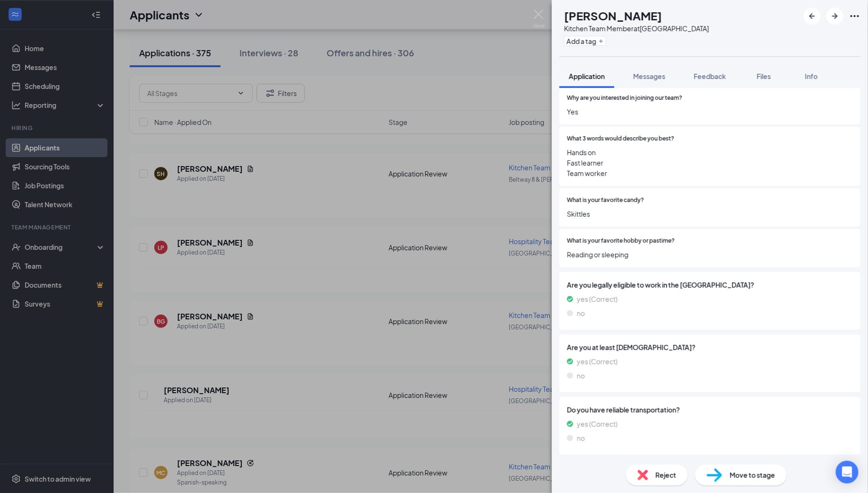
click at [731, 474] on span "Move to stage" at bounding box center [752, 475] width 45 height 10
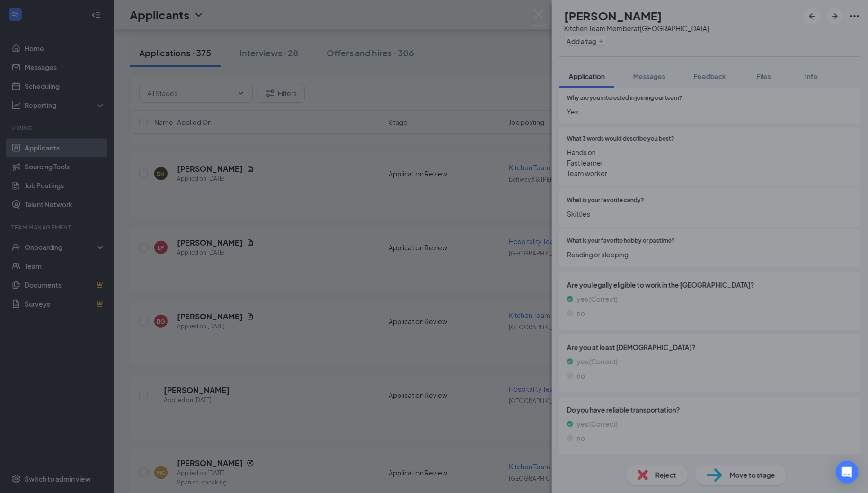
type input "Group Interview Invite (next stage)"
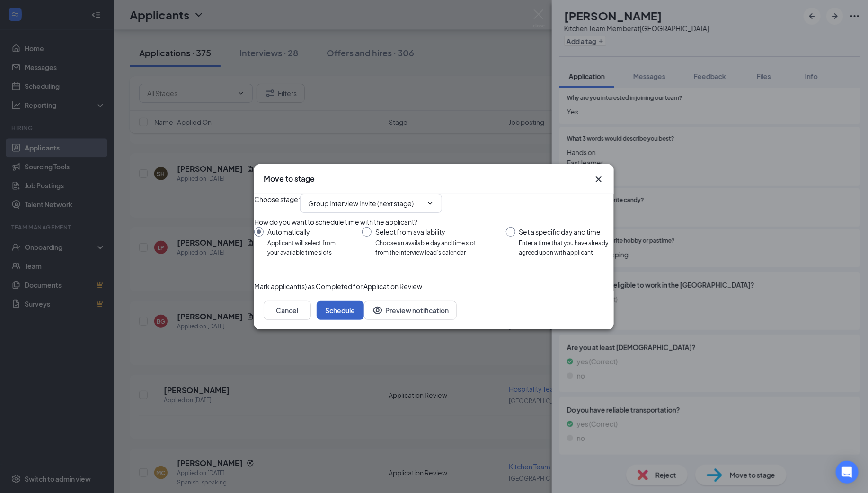
click at [364, 320] on button "Schedule" at bounding box center [340, 310] width 47 height 19
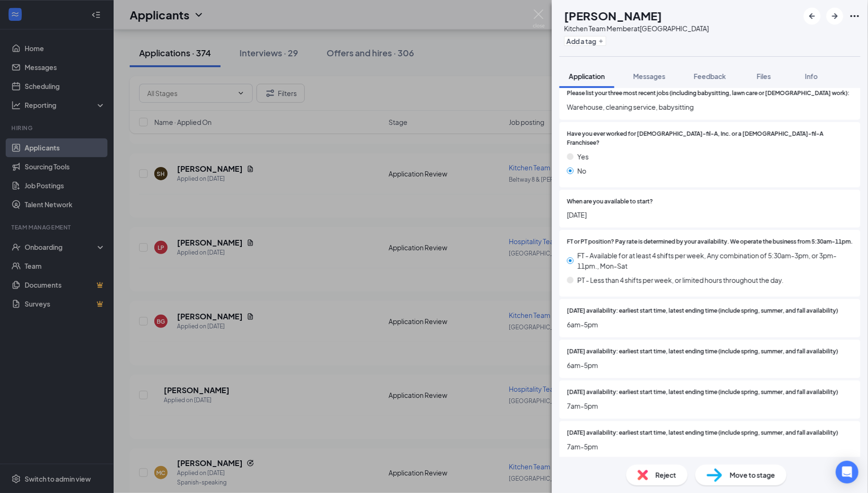
scroll to position [298, 0]
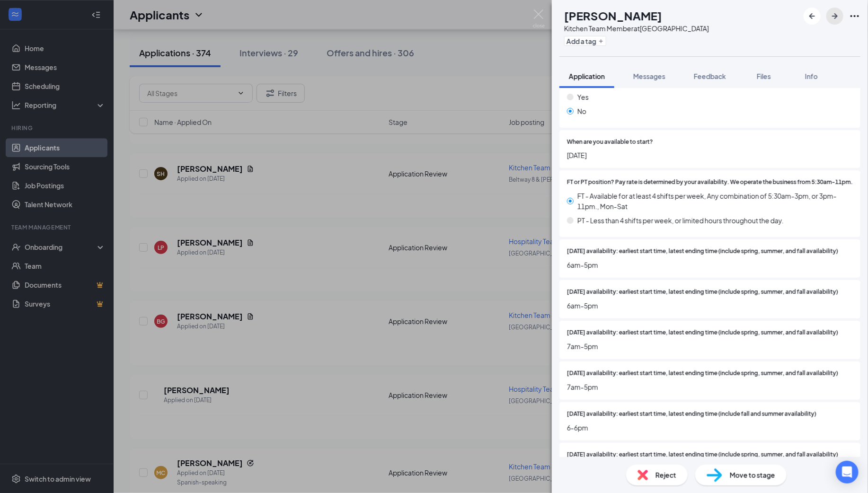
click at [838, 16] on icon "ArrowRight" at bounding box center [834, 15] width 11 height 11
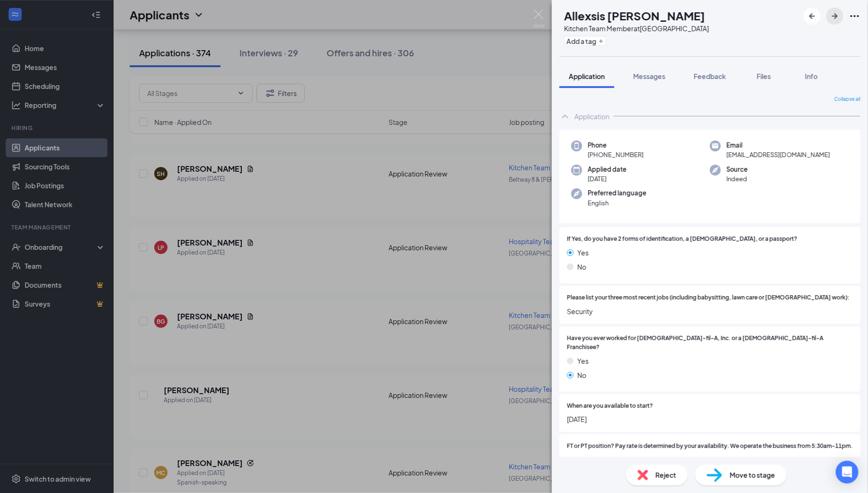
click at [836, 15] on icon "ArrowRight" at bounding box center [835, 16] width 6 height 6
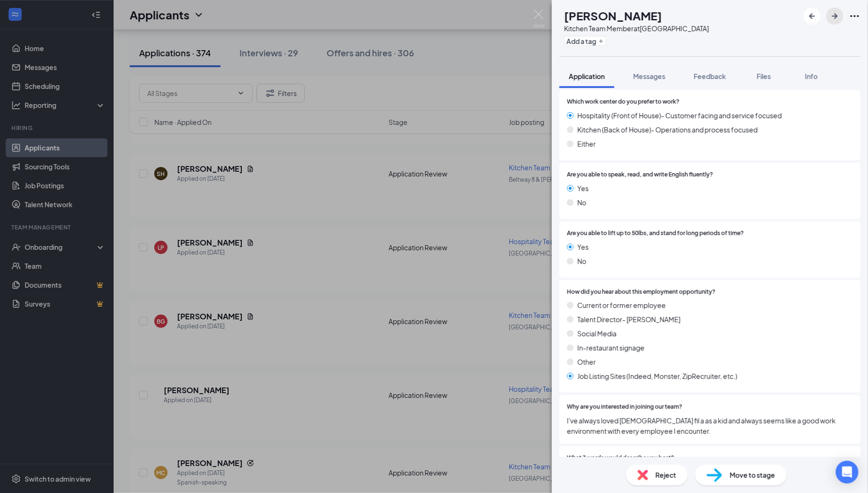
scroll to position [1157, 0]
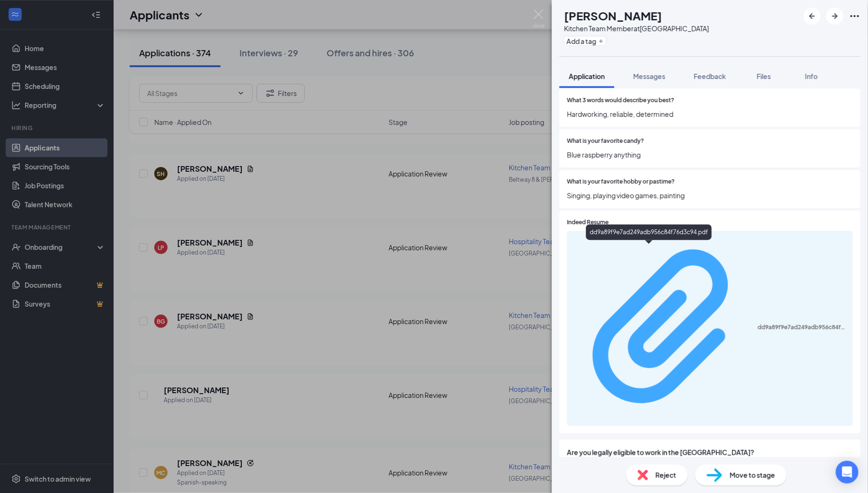
click at [758, 324] on div "dd9a89f9e7ad249adb956c84f76d3c94.pdf" at bounding box center [802, 328] width 89 height 8
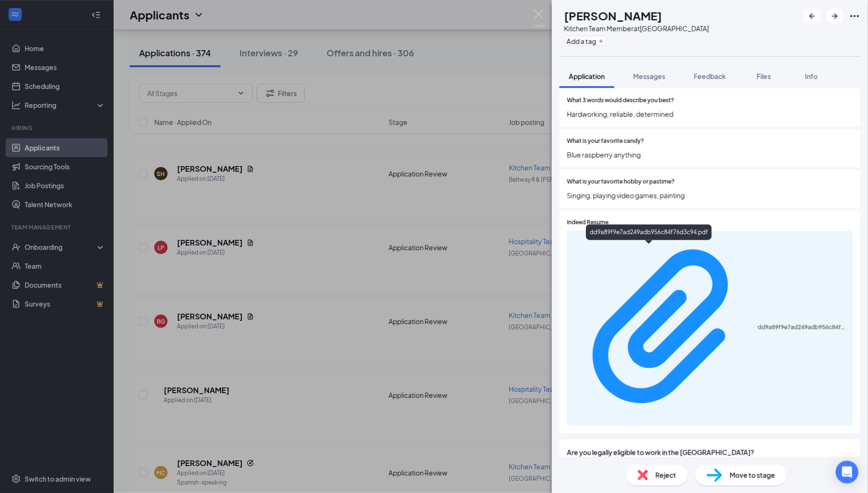
click at [738, 474] on span "Move to stage" at bounding box center [752, 475] width 45 height 10
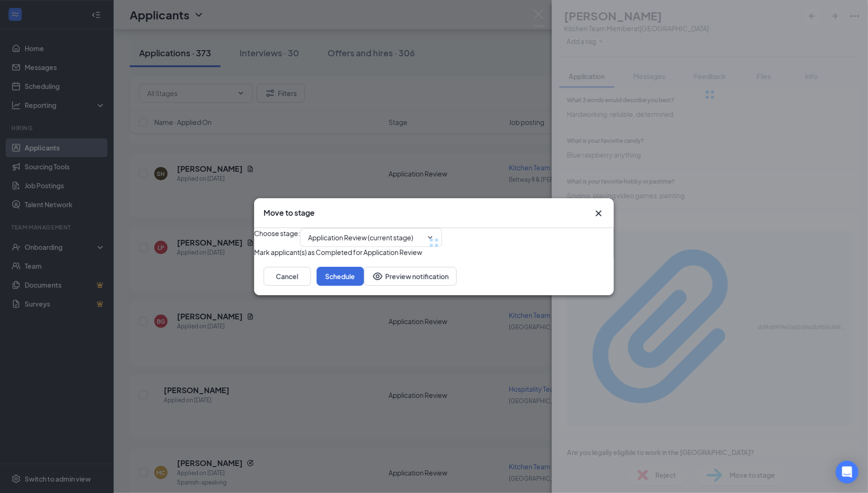
type input "Group Interview Invite (next stage)"
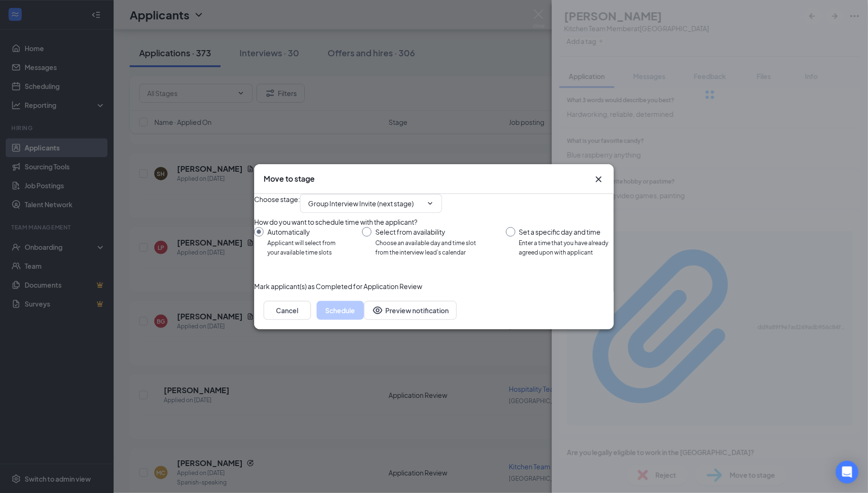
scroll to position [1154, 0]
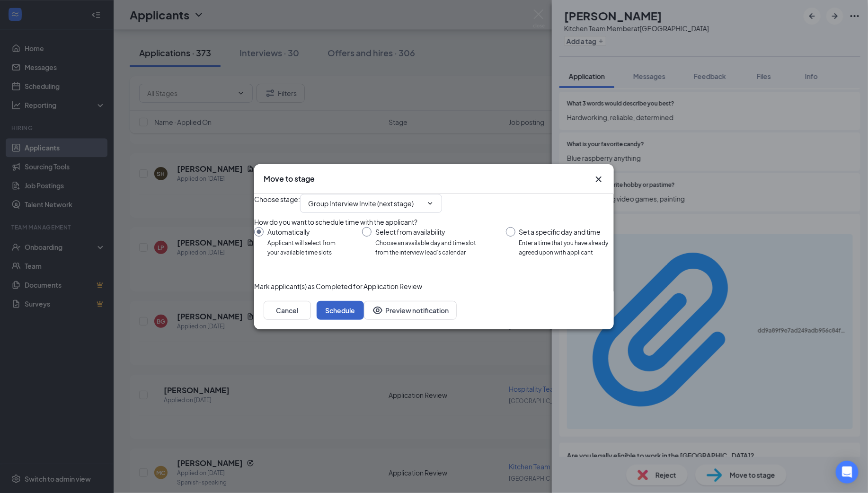
click at [364, 320] on button "Schedule" at bounding box center [340, 310] width 47 height 19
